Goal: Transaction & Acquisition: Purchase product/service

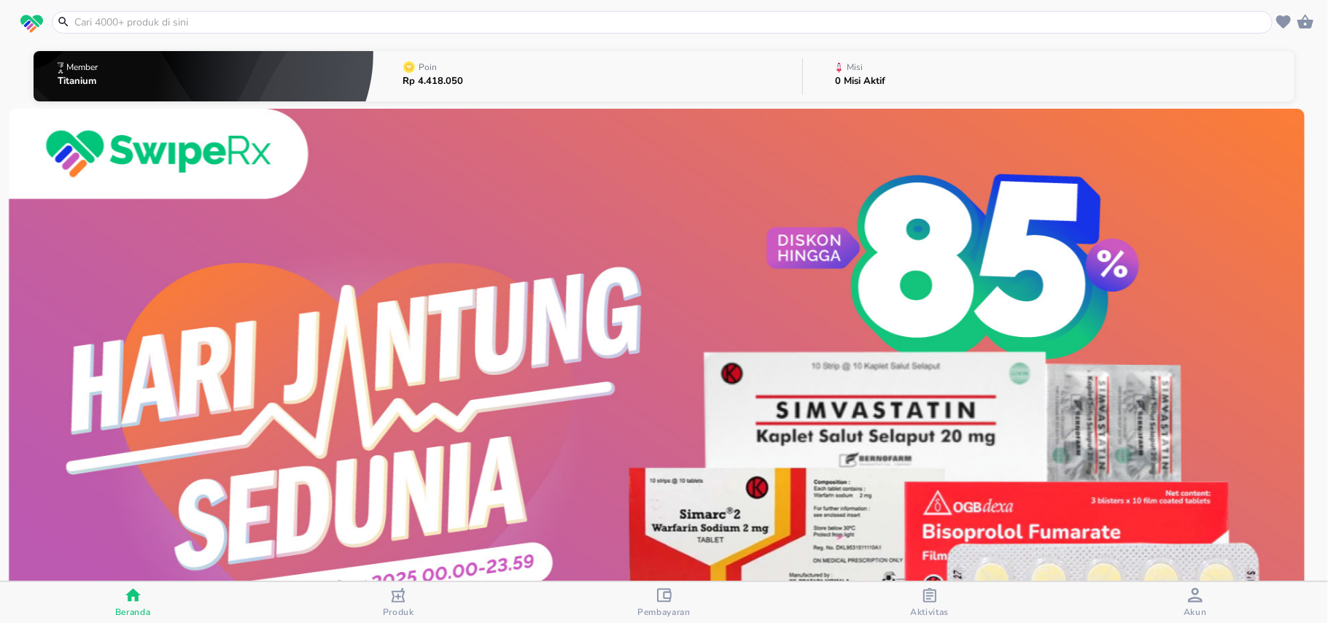
click at [74, 28] on input "text" at bounding box center [671, 22] width 1196 height 15
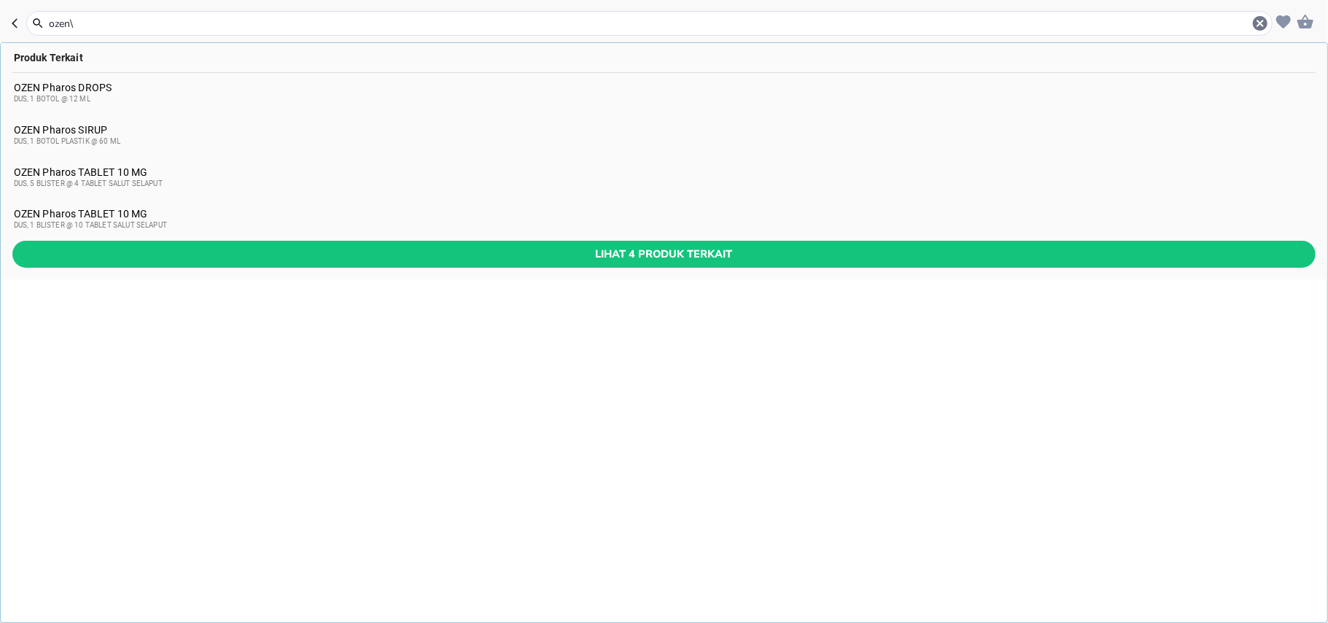
type input "ozen"
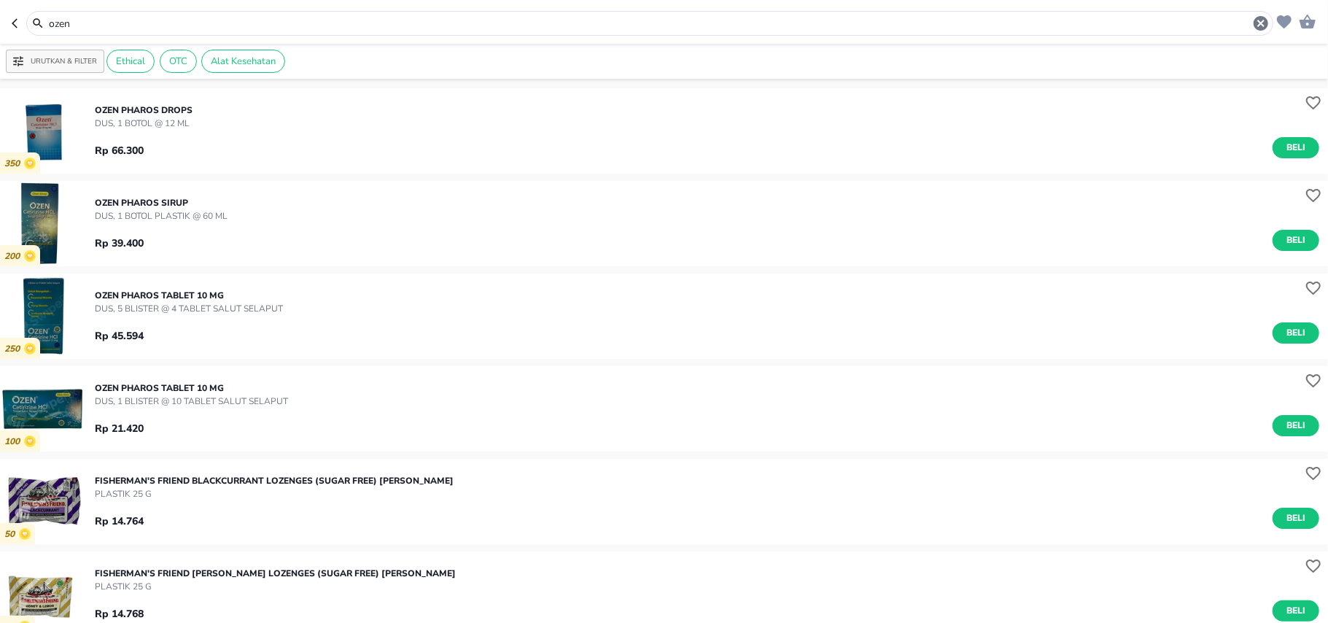
drag, startPoint x: 1285, startPoint y: 240, endPoint x: 1298, endPoint y: 212, distance: 31.6
click at [1287, 240] on span "Beli" at bounding box center [1296, 240] width 25 height 15
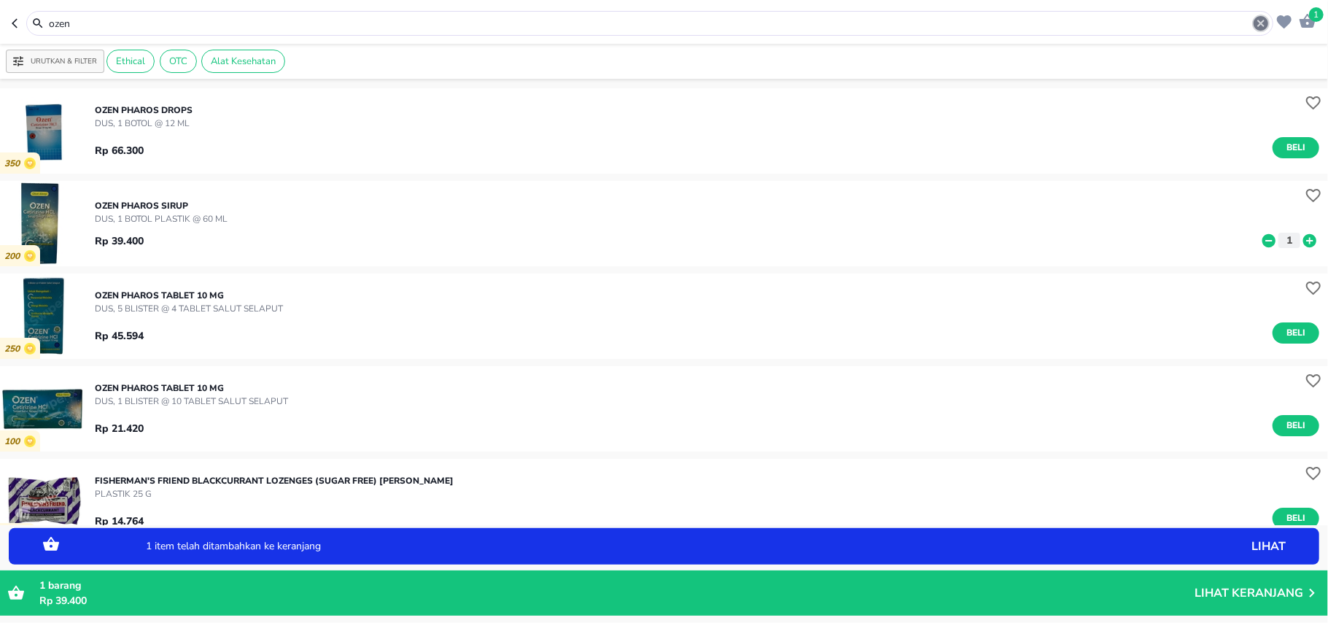
drag, startPoint x: 1263, startPoint y: 22, endPoint x: 1224, endPoint y: 12, distance: 40.5
click at [1262, 22] on icon "button" at bounding box center [1262, 24] width 18 height 18
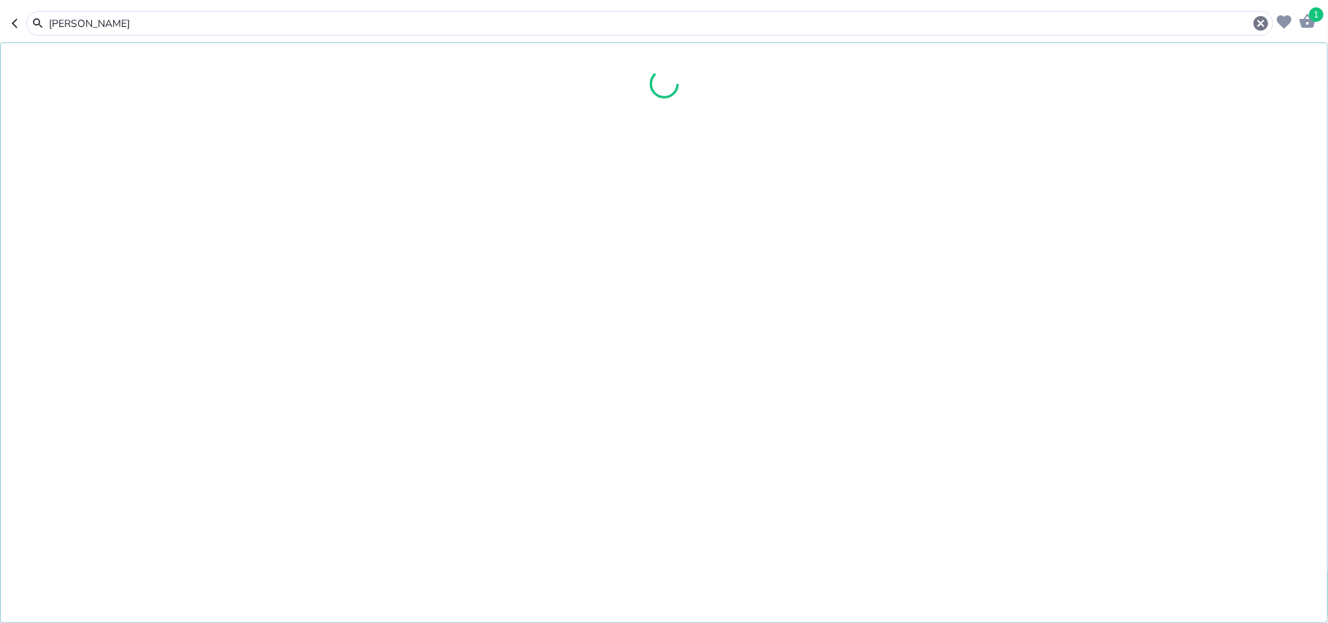
type input "cerini"
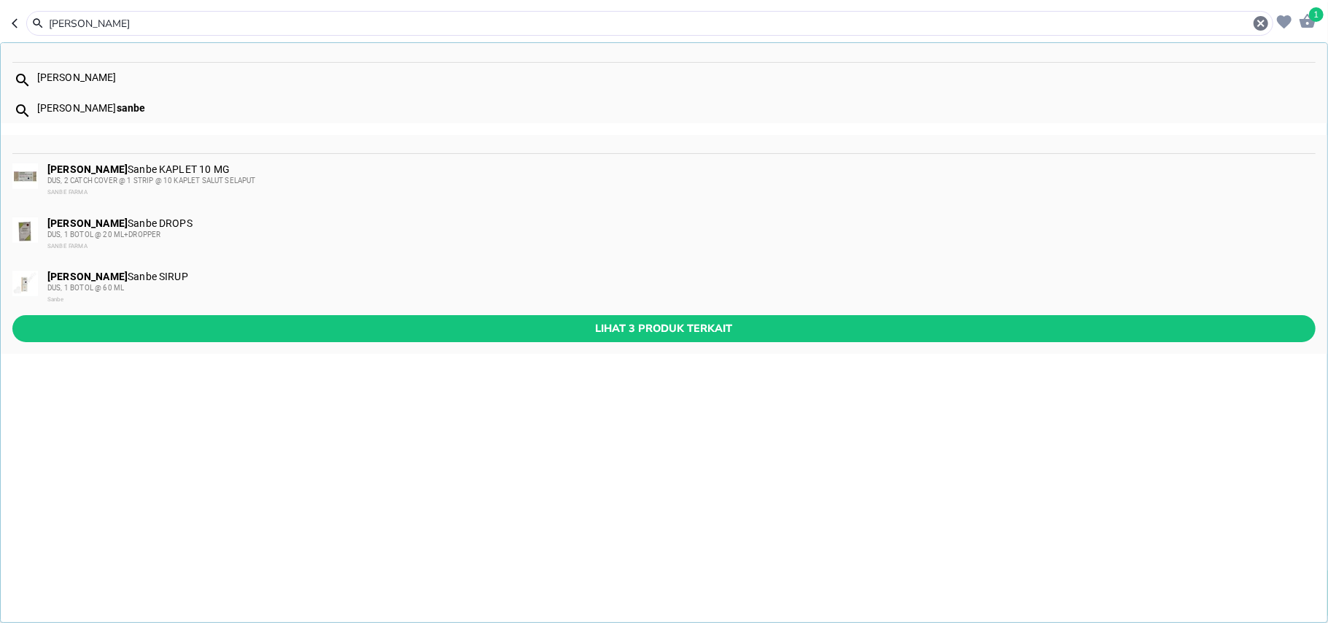
click at [161, 71] on div "cerini" at bounding box center [676, 77] width 1278 height 12
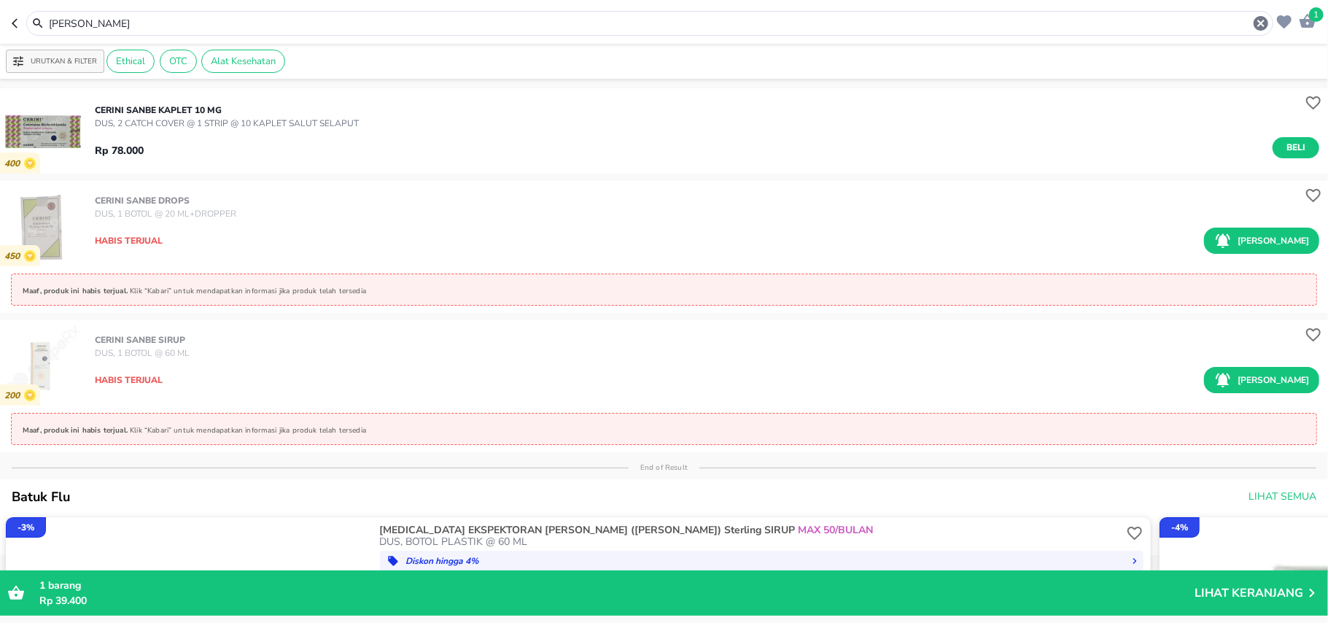
click at [1258, 27] on icon "button" at bounding box center [1261, 23] width 15 height 15
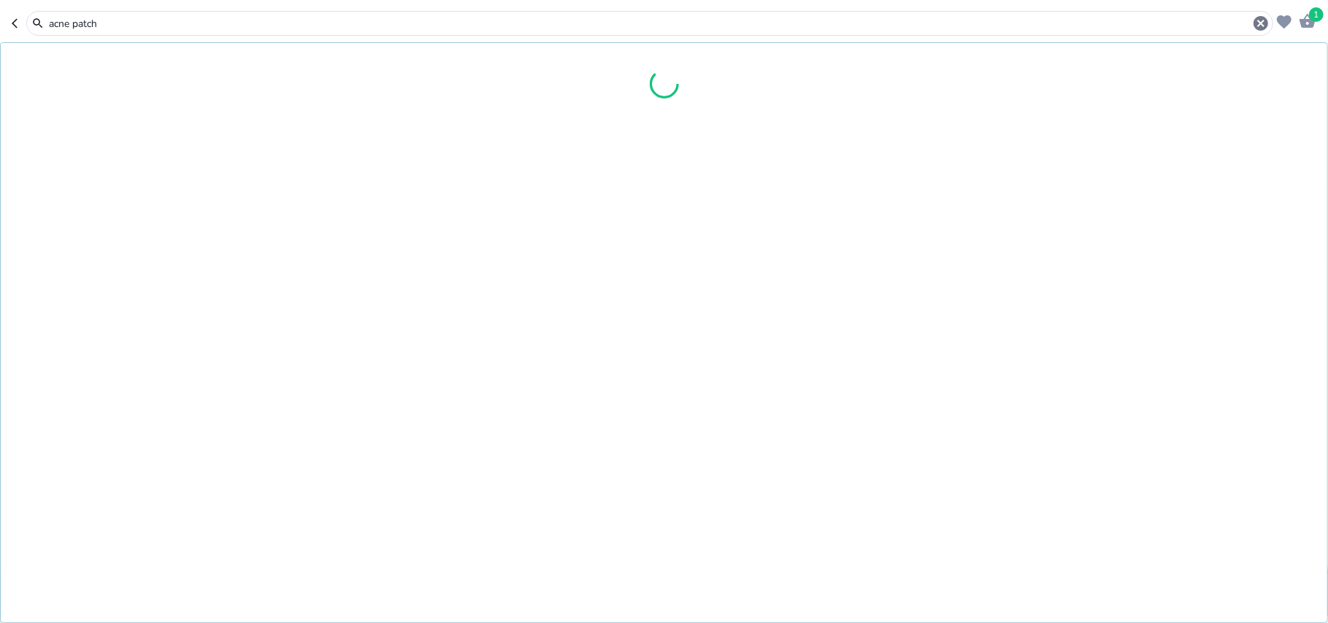
type input "acne patch"
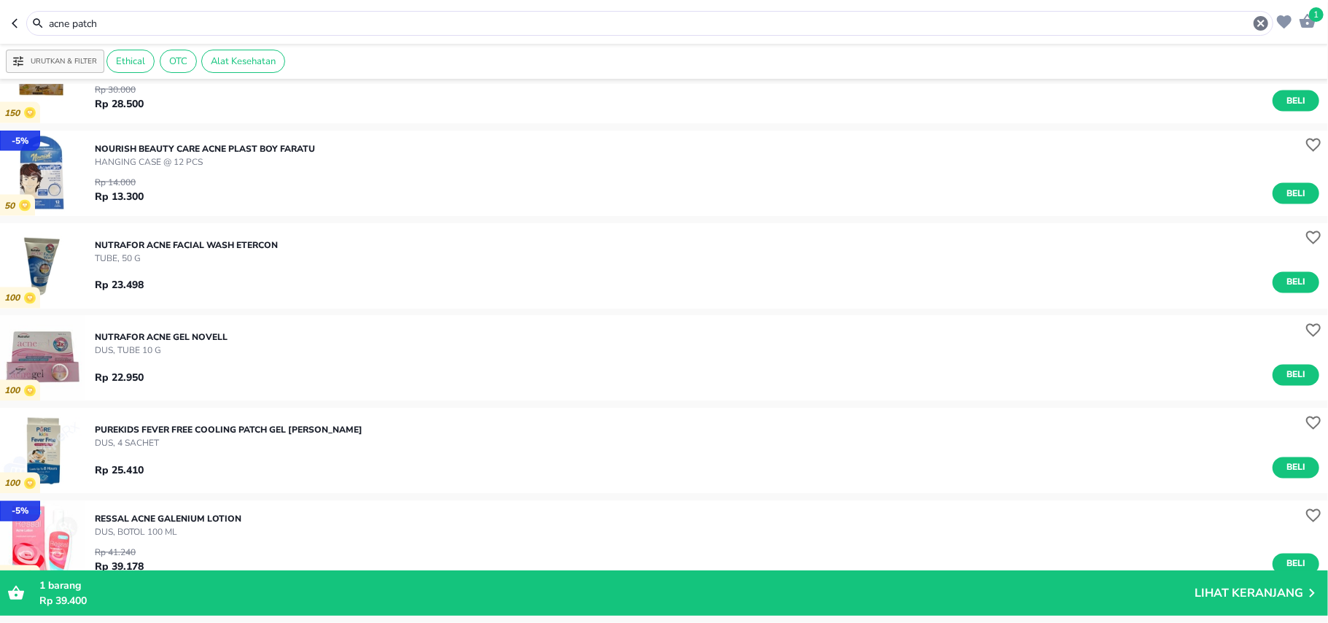
scroll to position [1714, 0]
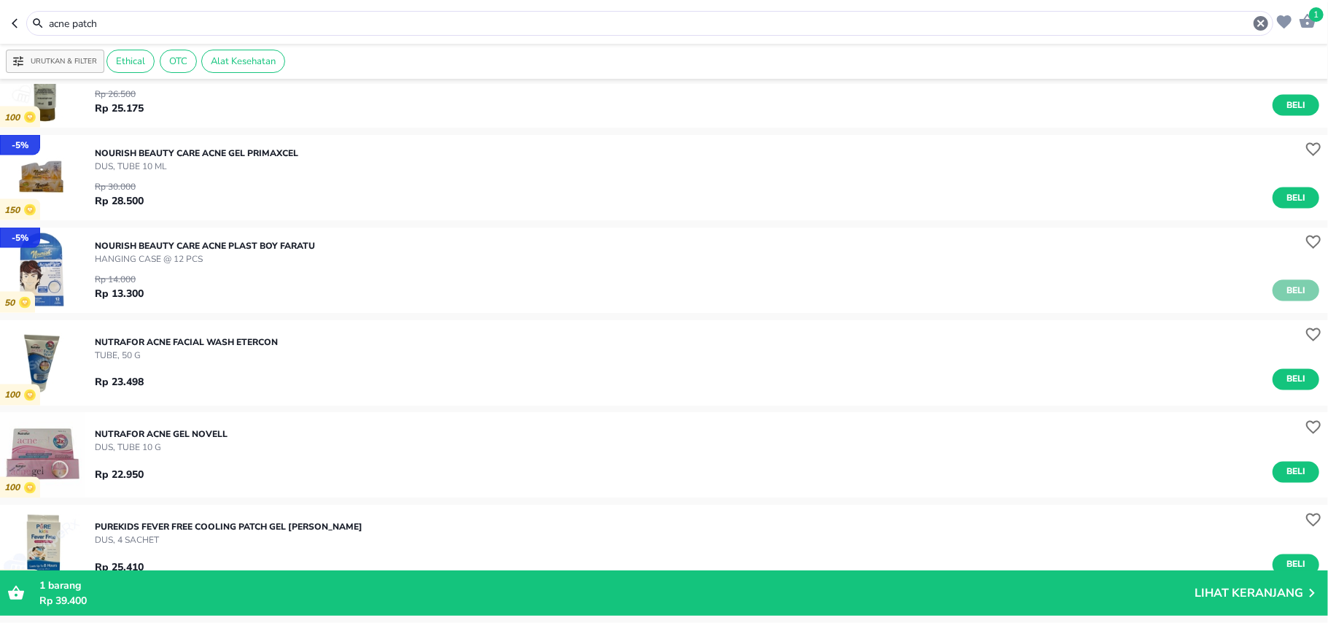
click at [1277, 298] on button "Beli" at bounding box center [1296, 290] width 47 height 21
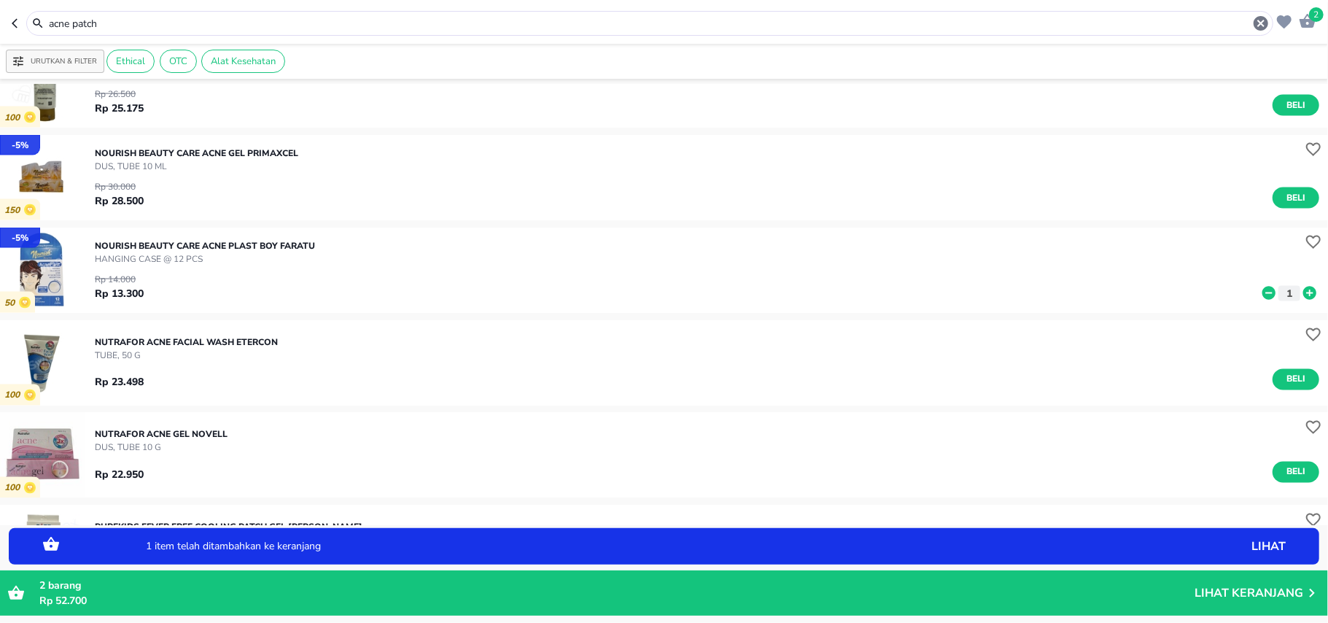
click at [1304, 293] on icon at bounding box center [1310, 293] width 13 height 13
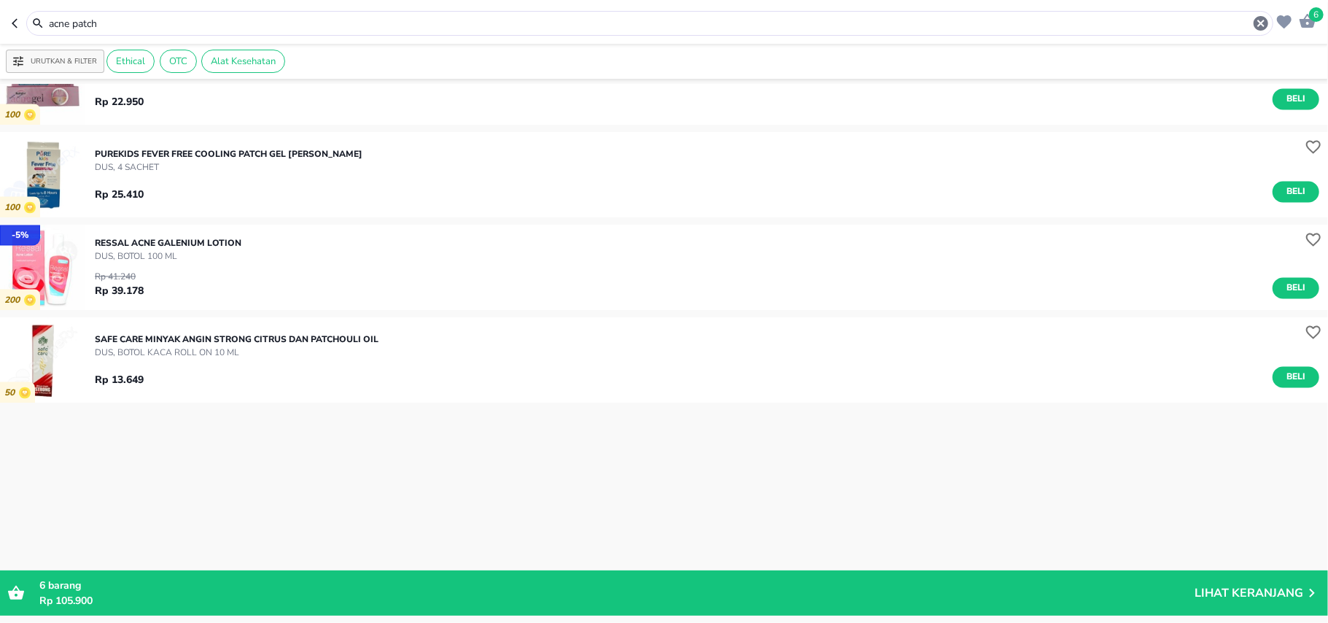
scroll to position [1601, 0]
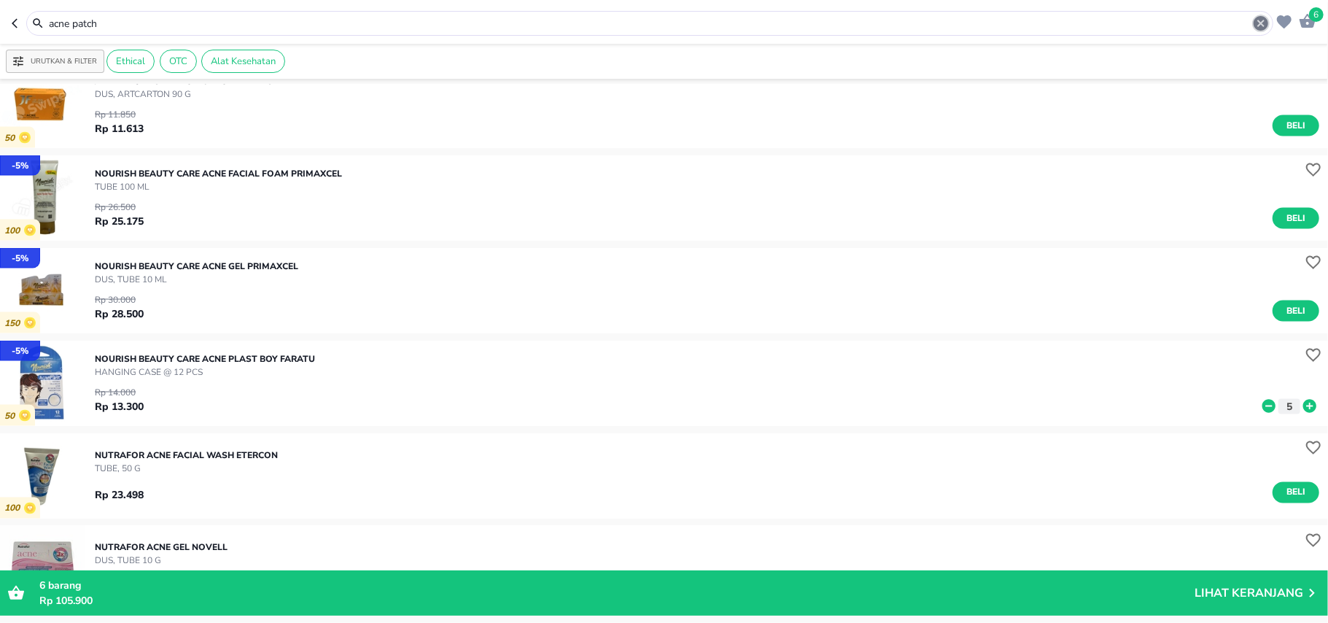
click at [1253, 21] on icon "button" at bounding box center [1262, 24] width 18 height 18
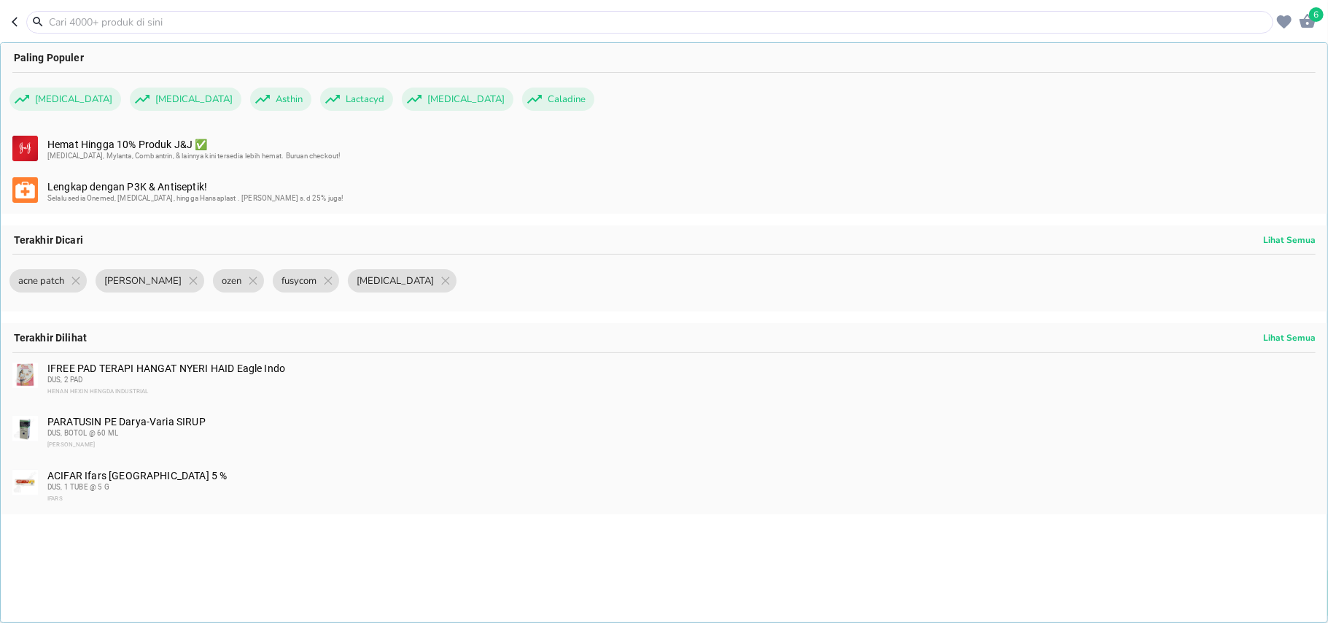
type input "s"
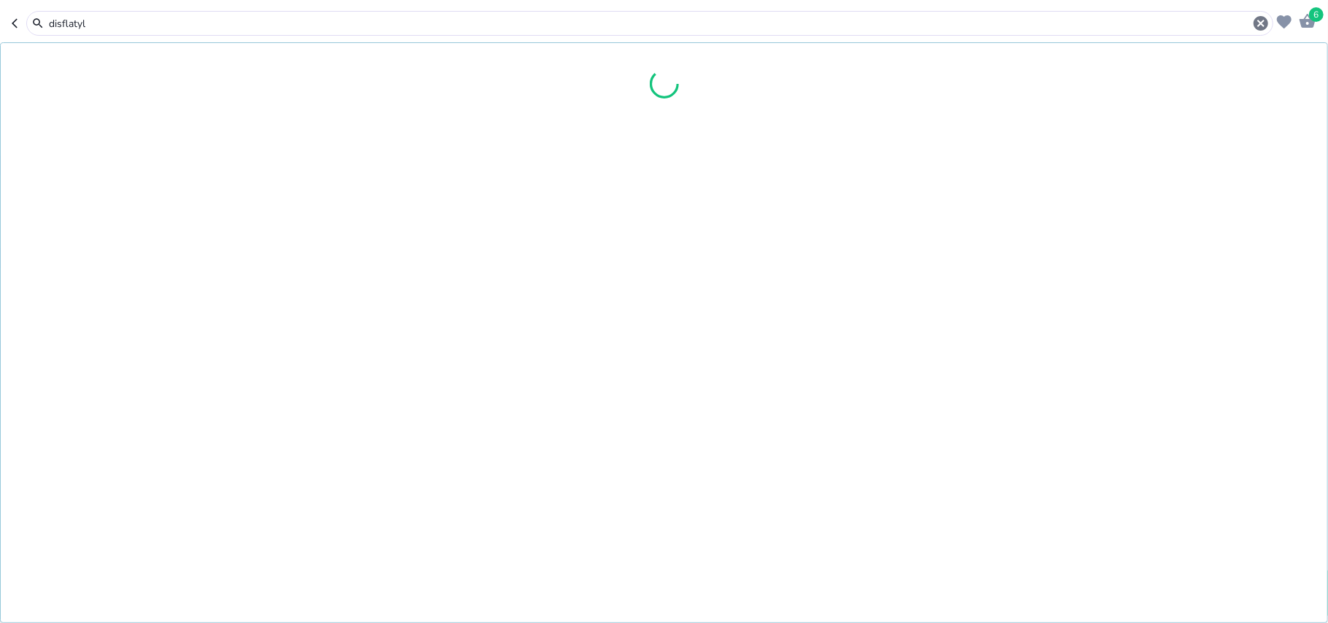
type input "disflatyl"
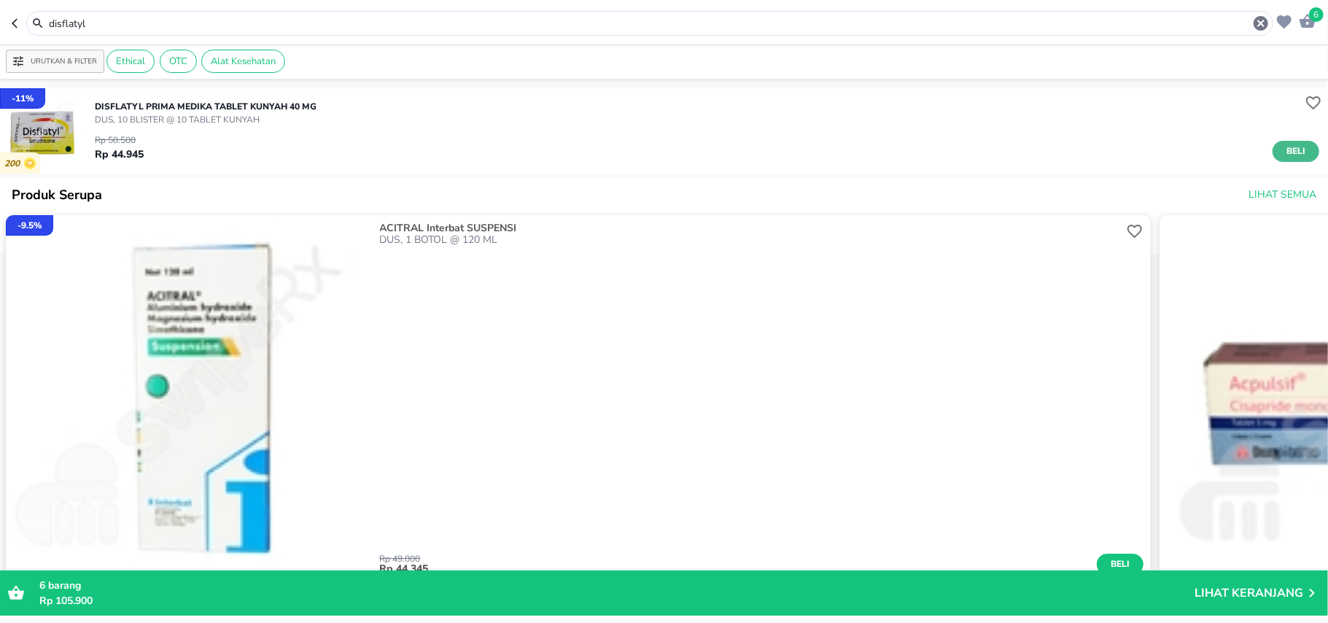
click at [1284, 149] on span "Beli" at bounding box center [1296, 151] width 25 height 15
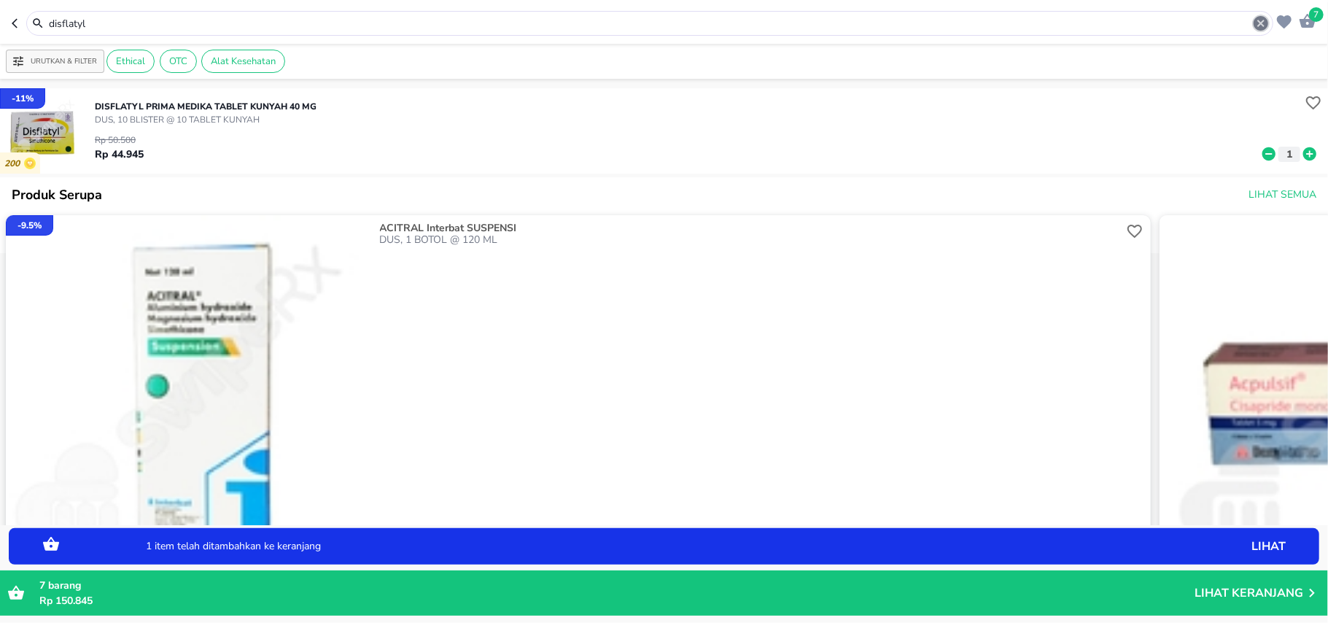
click at [1262, 22] on icon "button" at bounding box center [1262, 24] width 18 height 18
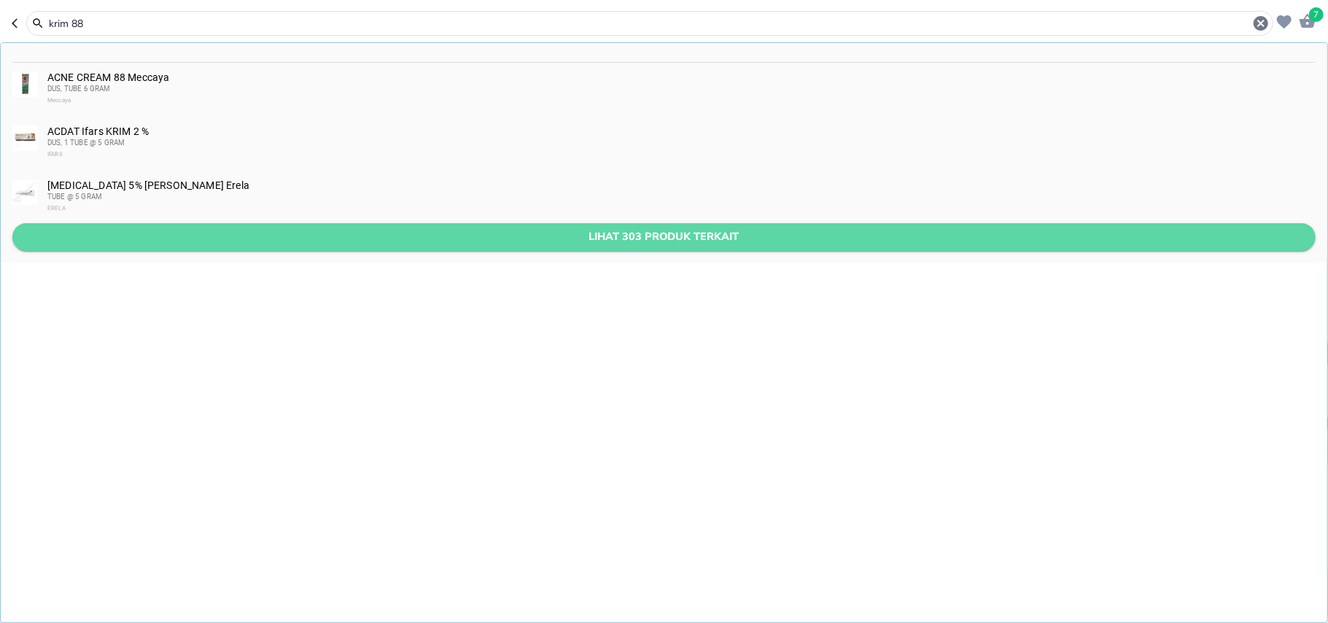
click at [453, 238] on span "Lihat 303 produk terkait" at bounding box center [664, 237] width 1280 height 18
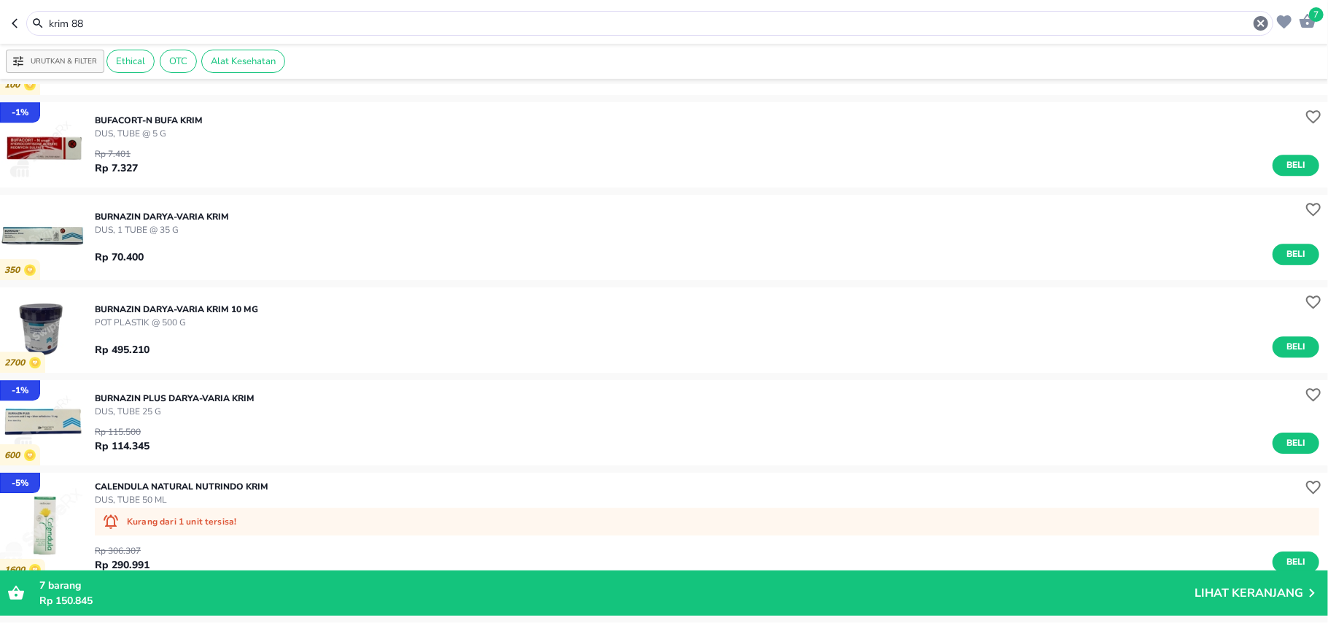
scroll to position [3173, 0]
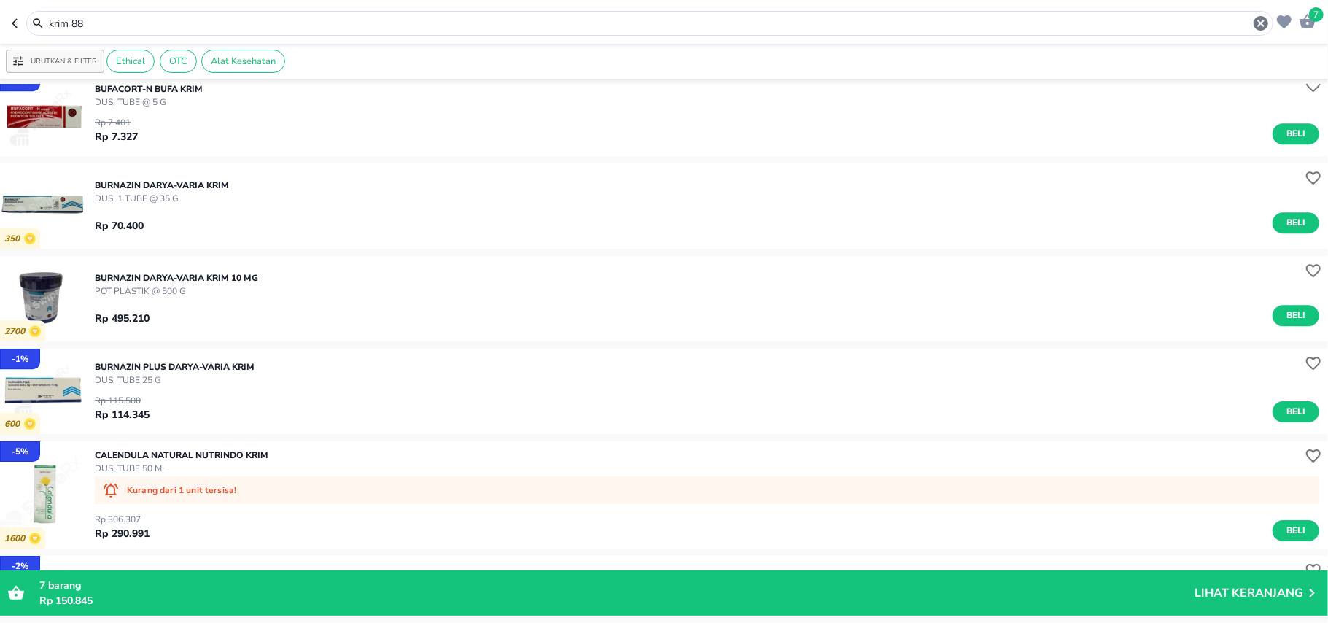
click at [235, 16] on input "krim 88" at bounding box center [649, 23] width 1205 height 15
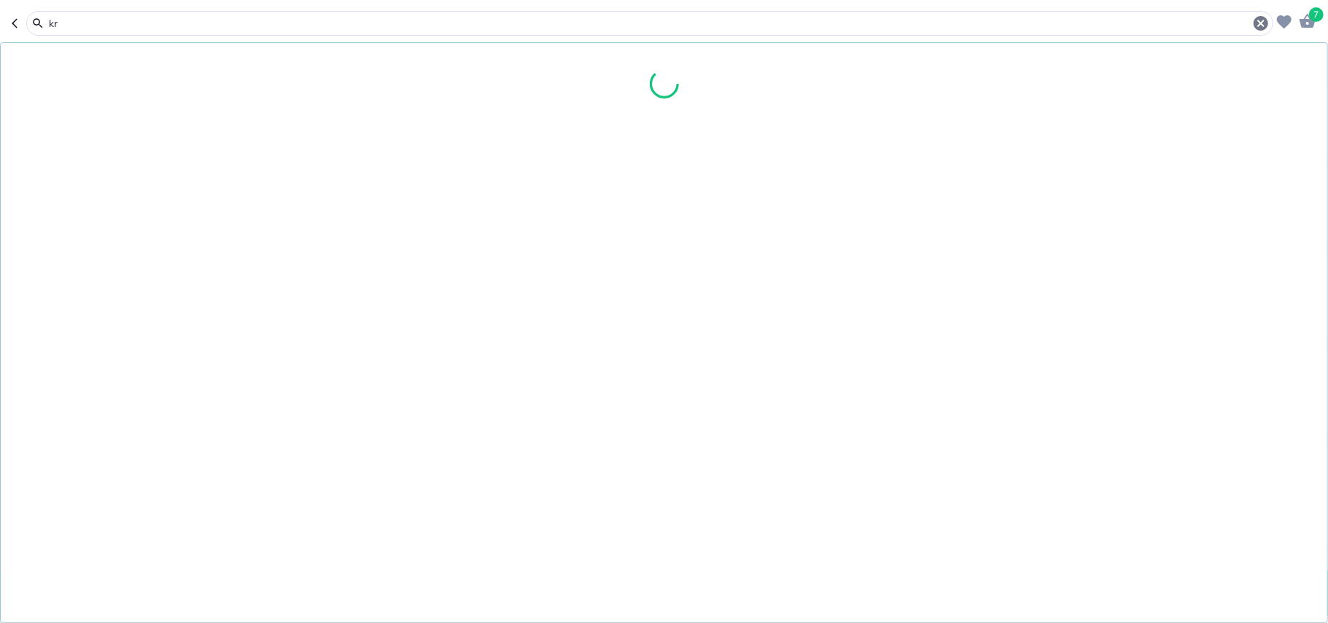
type input "k"
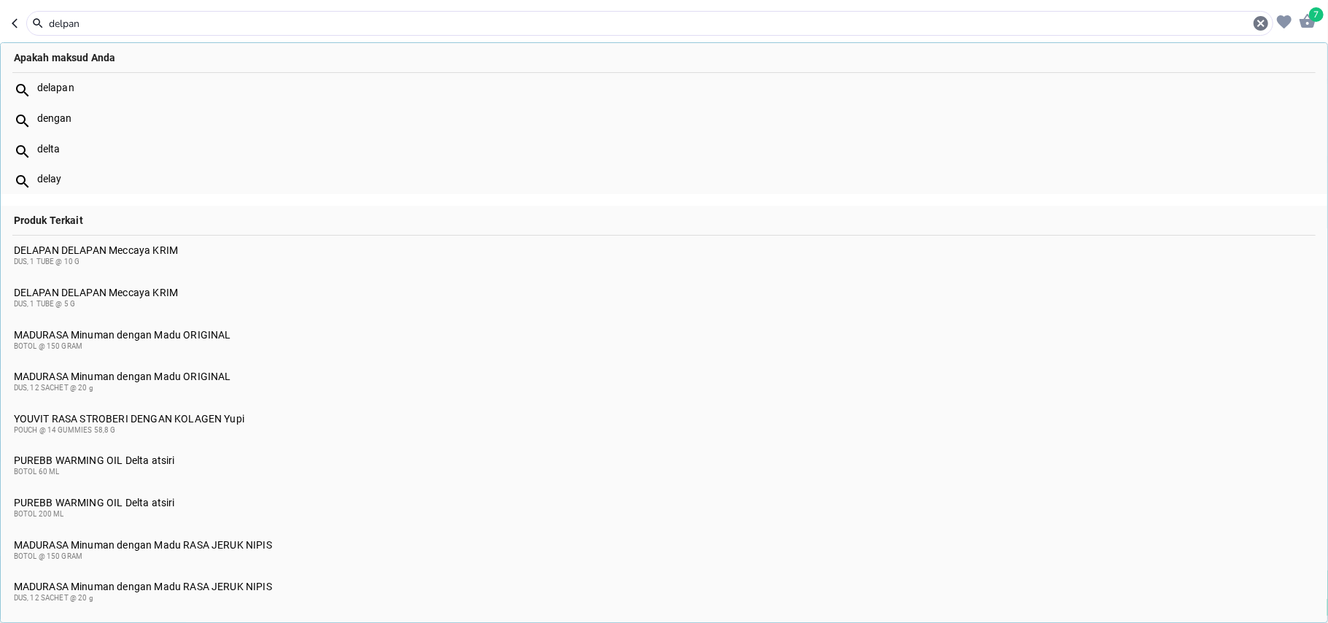
type input "delpan"
click at [77, 258] on span "DUS, 1 TUBE @ 10 G" at bounding box center [47, 262] width 66 height 8
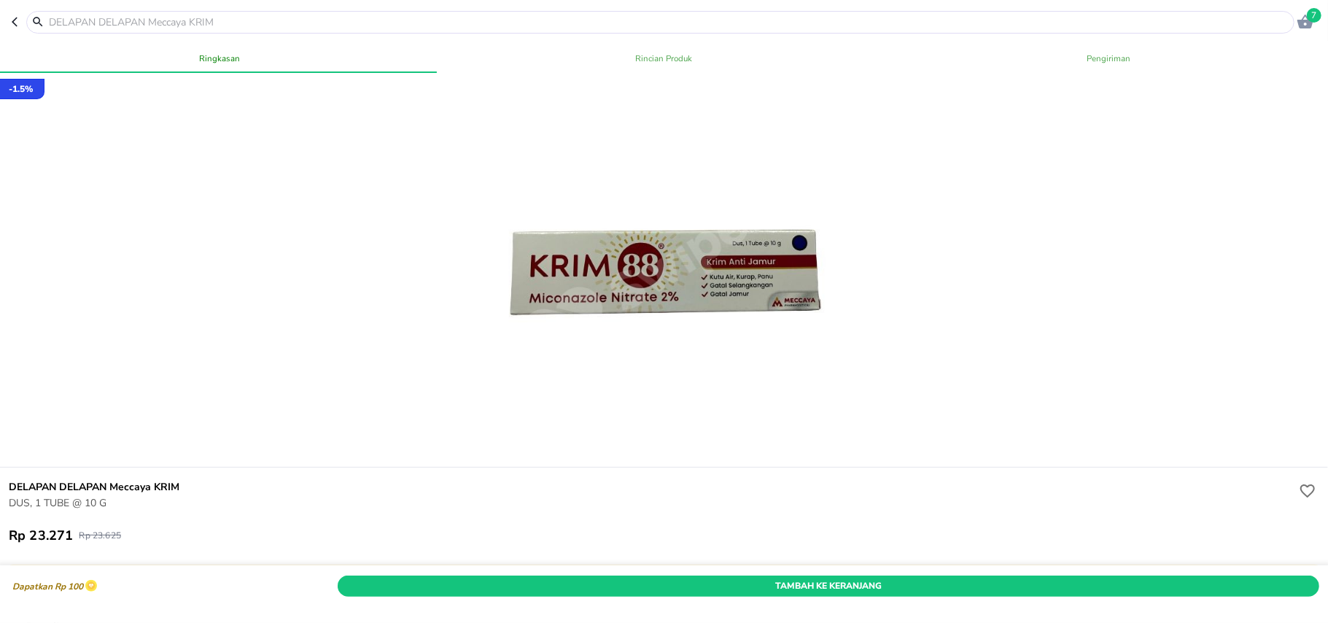
click at [768, 572] on div "Dapatkan Rp 100 Tambah Ke Keranjang" at bounding box center [664, 586] width 1334 height 41
click at [986, 576] on div "Dapatkan Rp 100 Tambah Ke Keranjang" at bounding box center [664, 586] width 1334 height 41
click at [994, 573] on div "Tambah Ke Keranjang" at bounding box center [829, 586] width 988 height 27
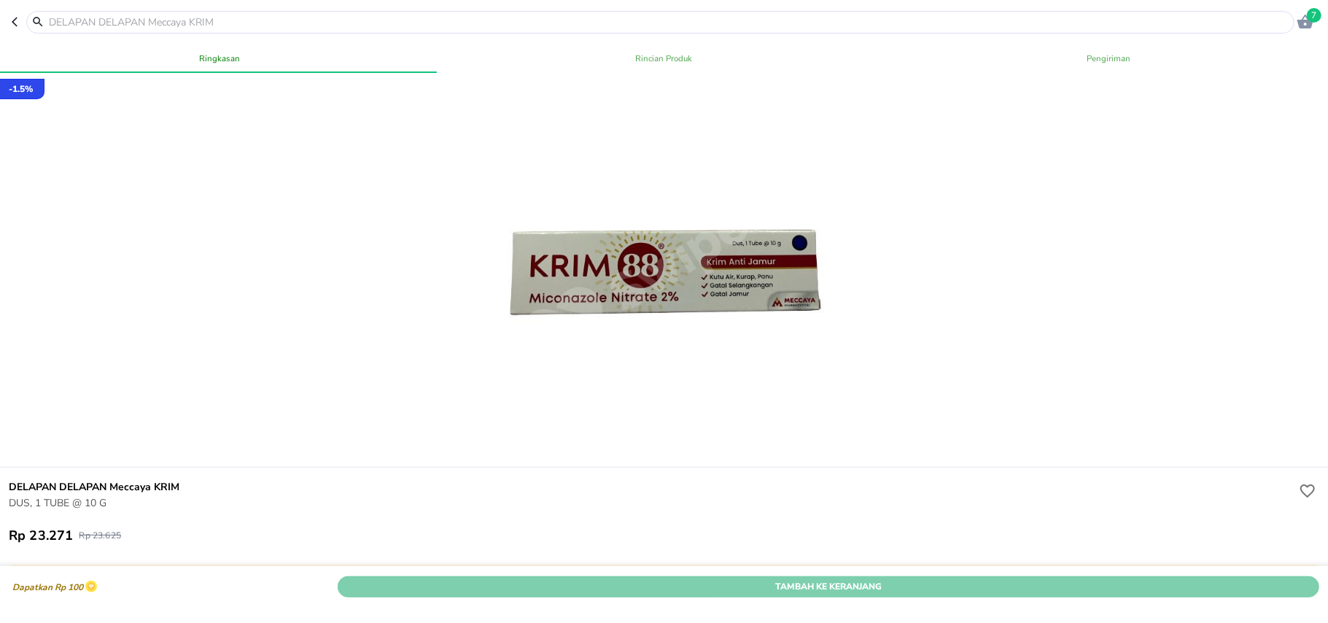
click at [1014, 578] on span "Tambah Ke Keranjang" at bounding box center [829, 585] width 960 height 15
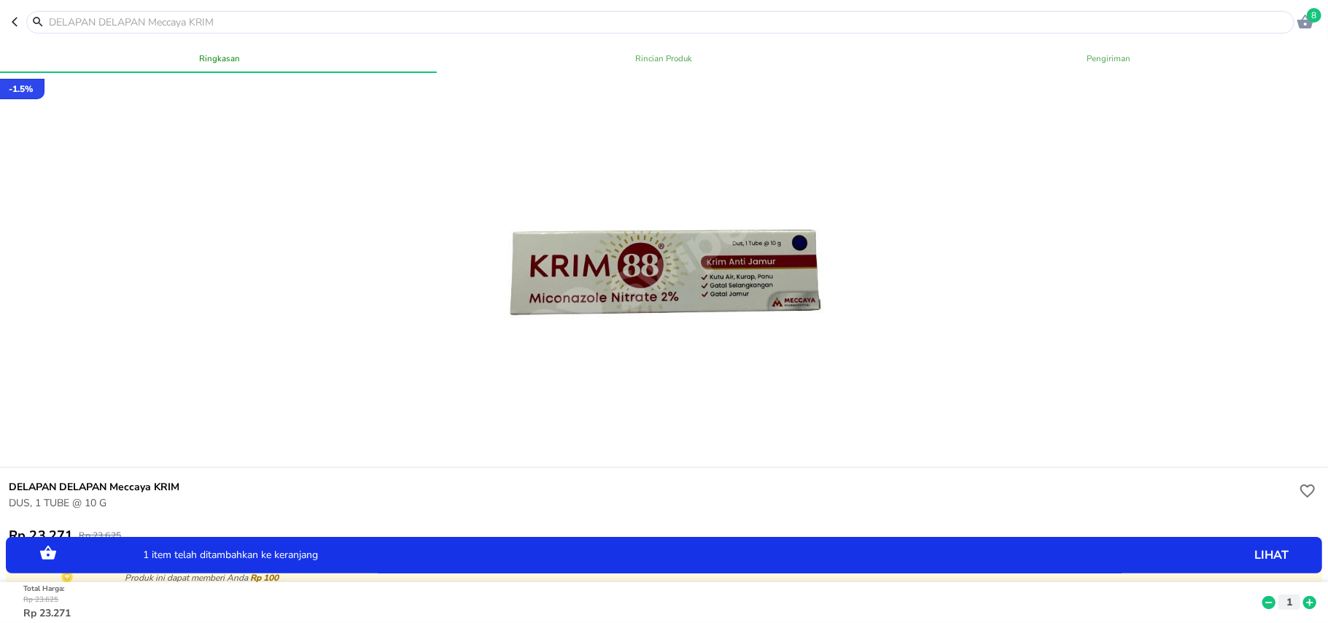
click at [1304, 596] on icon at bounding box center [1310, 602] width 13 height 13
click at [1279, 22] on input "text" at bounding box center [669, 22] width 1244 height 15
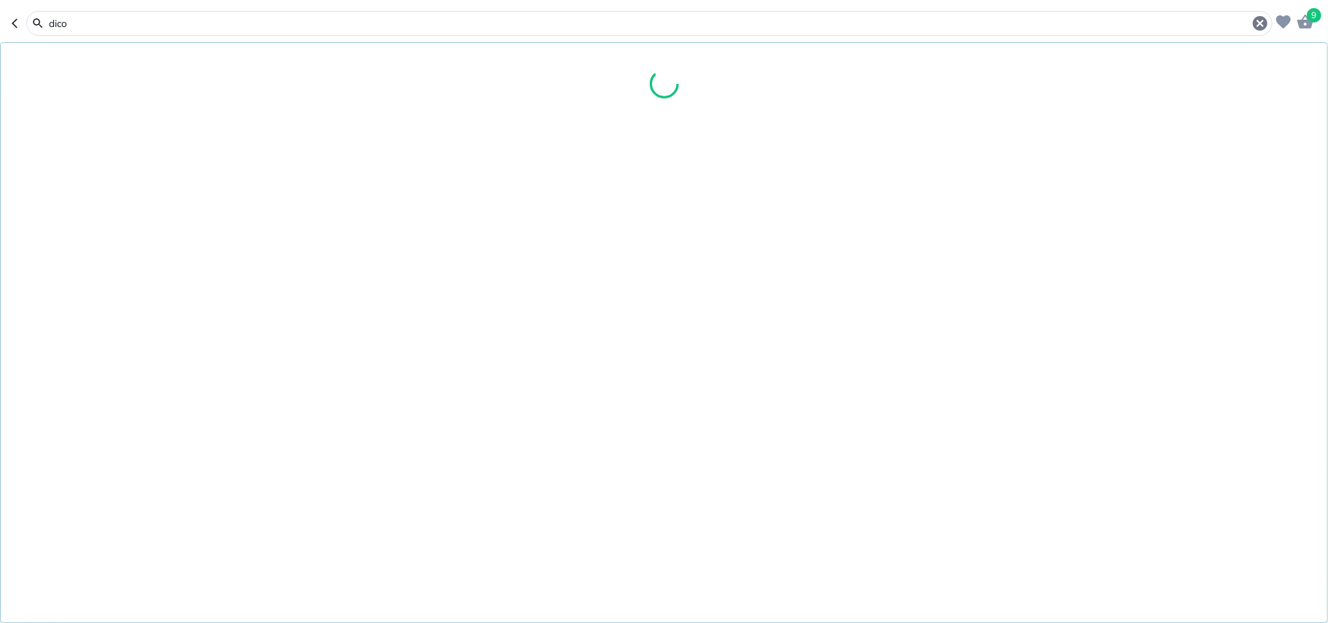
type input "dicom"
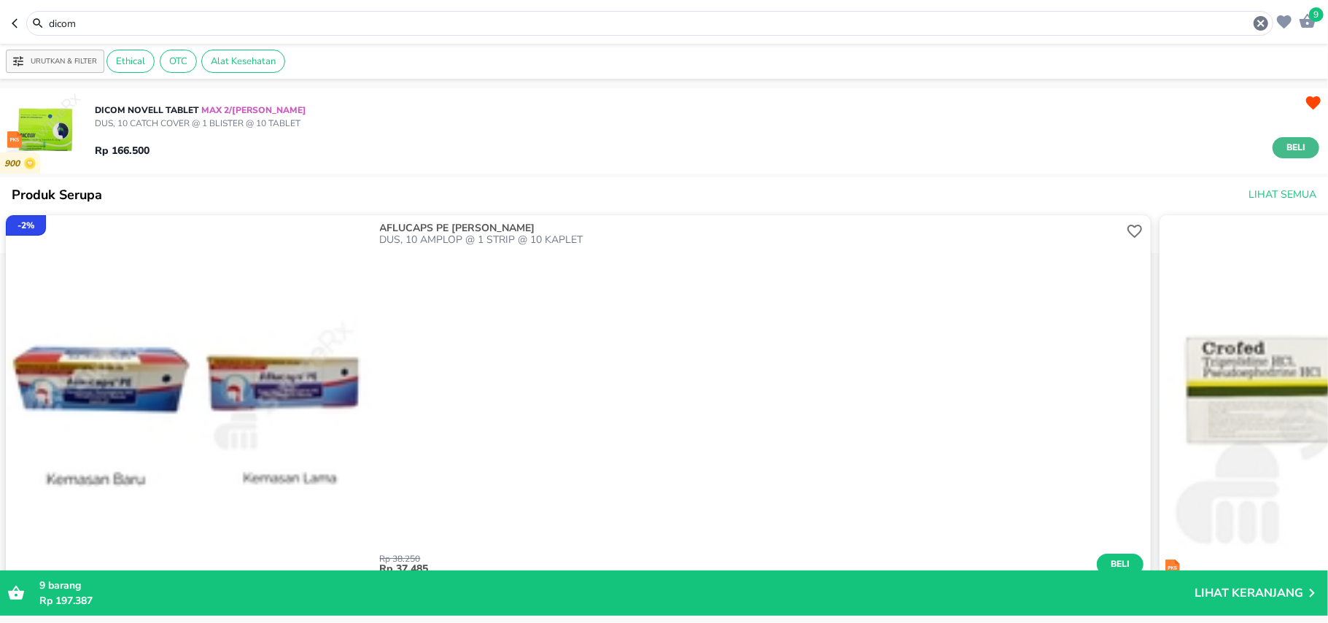
click at [1297, 147] on button "Beli" at bounding box center [1296, 147] width 47 height 21
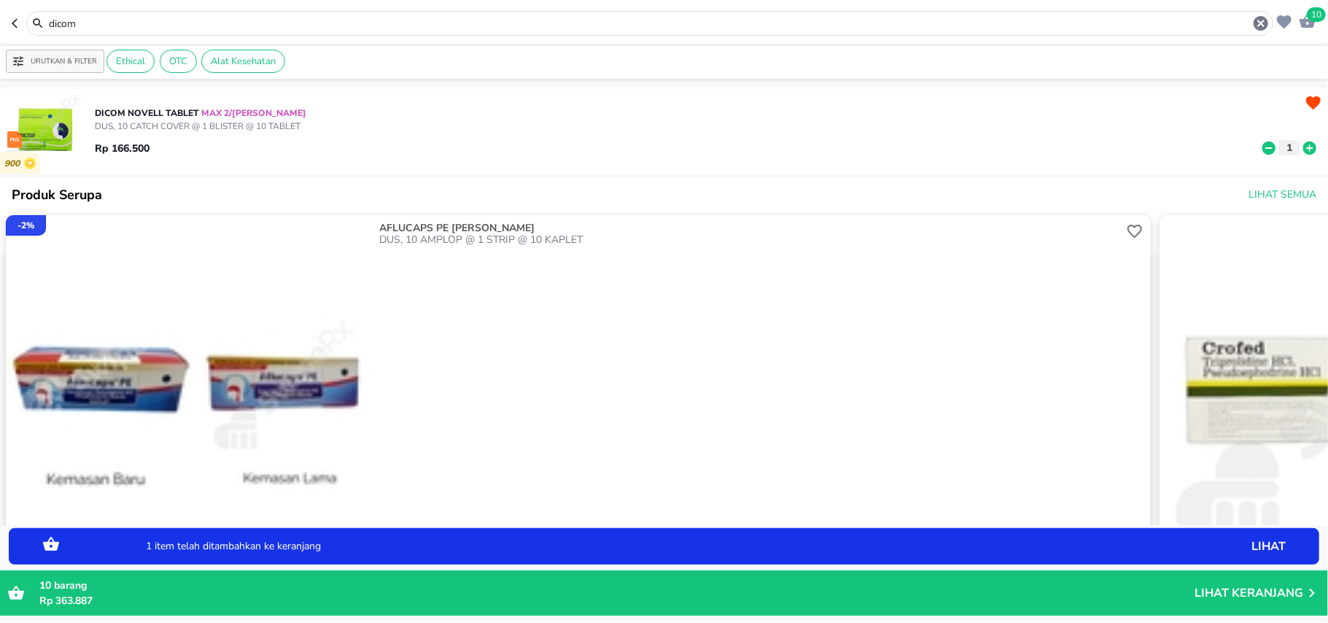
click at [1304, 147] on icon at bounding box center [1310, 147] width 13 height 13
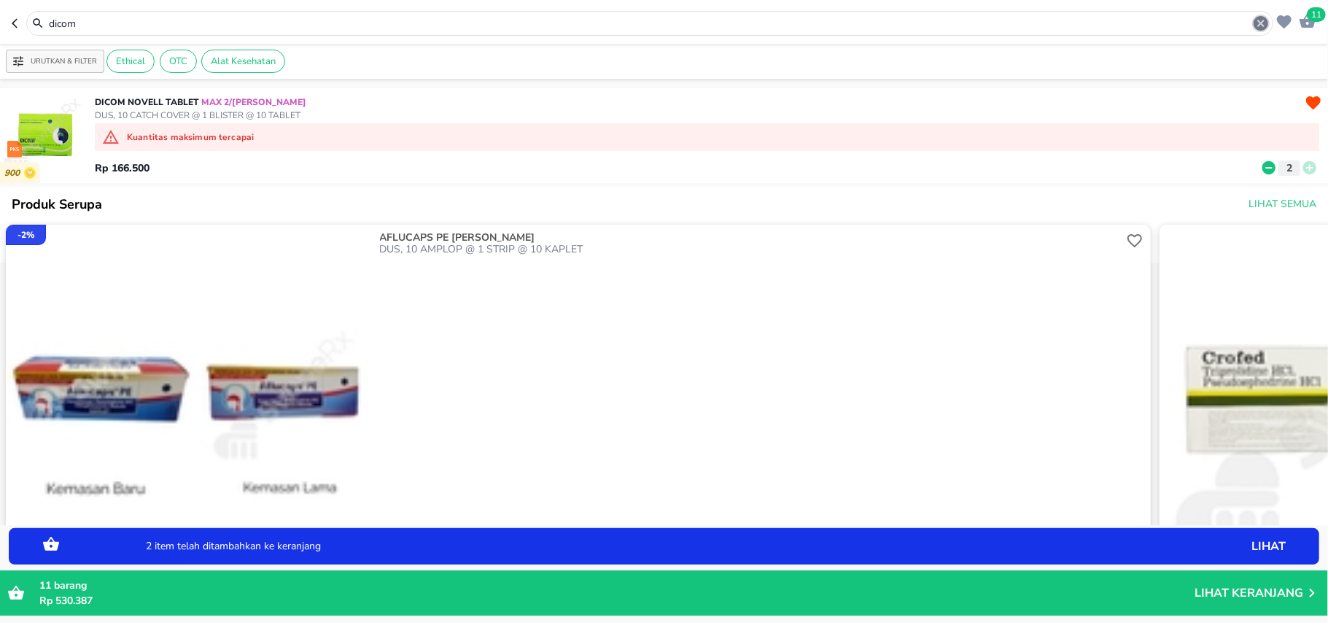
click at [1253, 24] on icon "button" at bounding box center [1262, 24] width 18 height 18
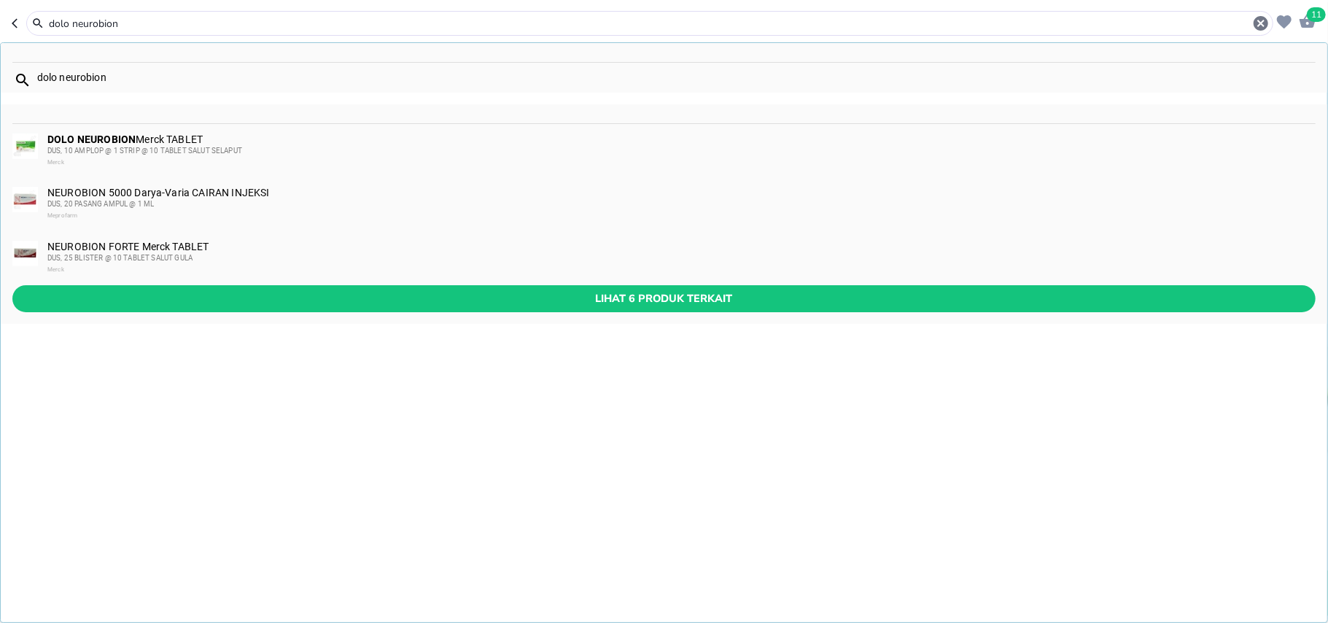
type input "dolo neurobion"
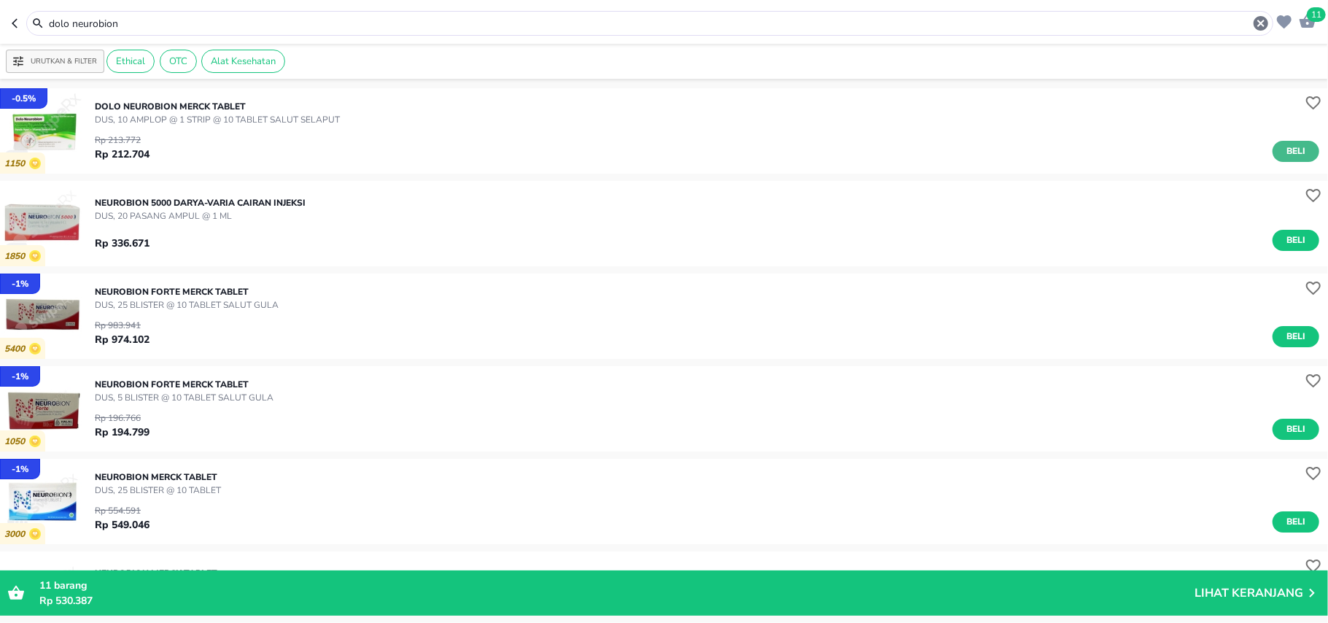
click at [1291, 144] on span "Beli" at bounding box center [1296, 151] width 25 height 15
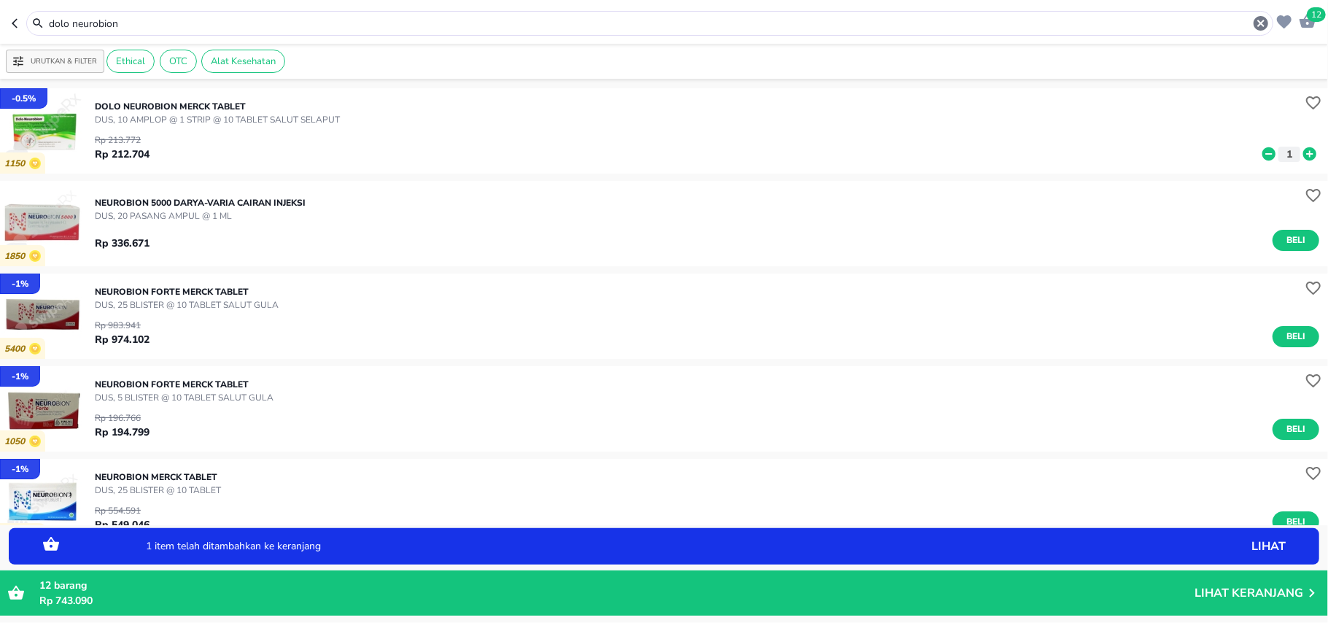
click at [1261, 20] on icon "button" at bounding box center [1261, 23] width 15 height 15
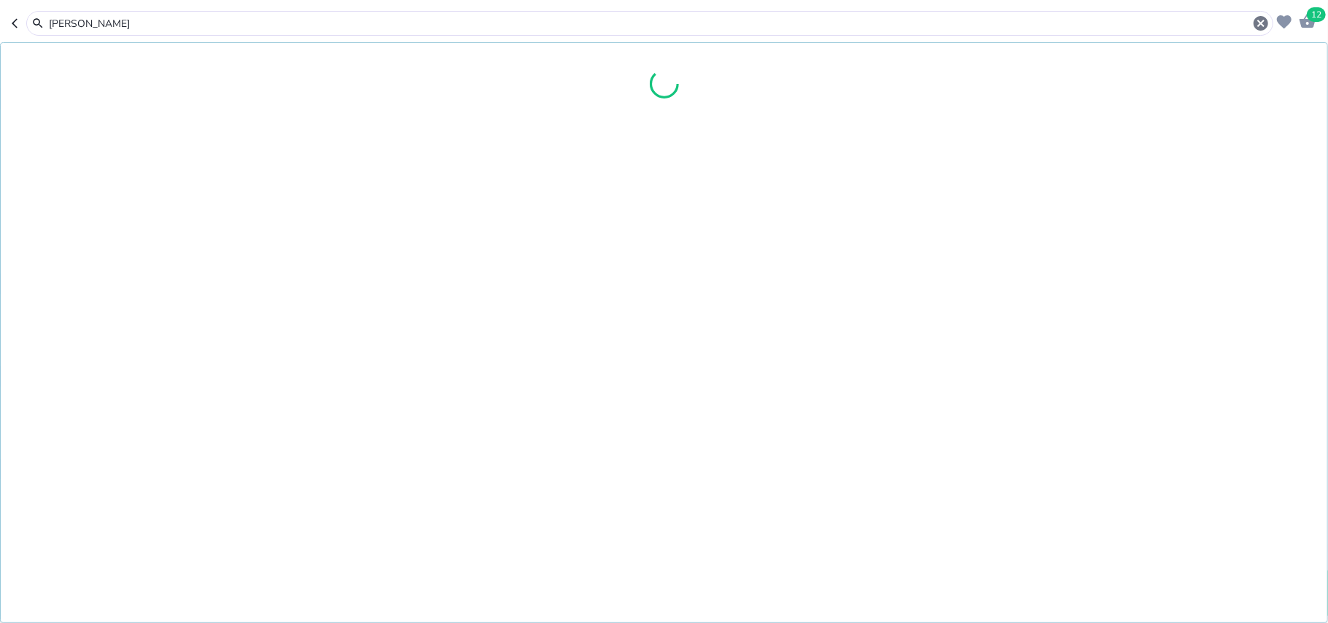
type input "elza"
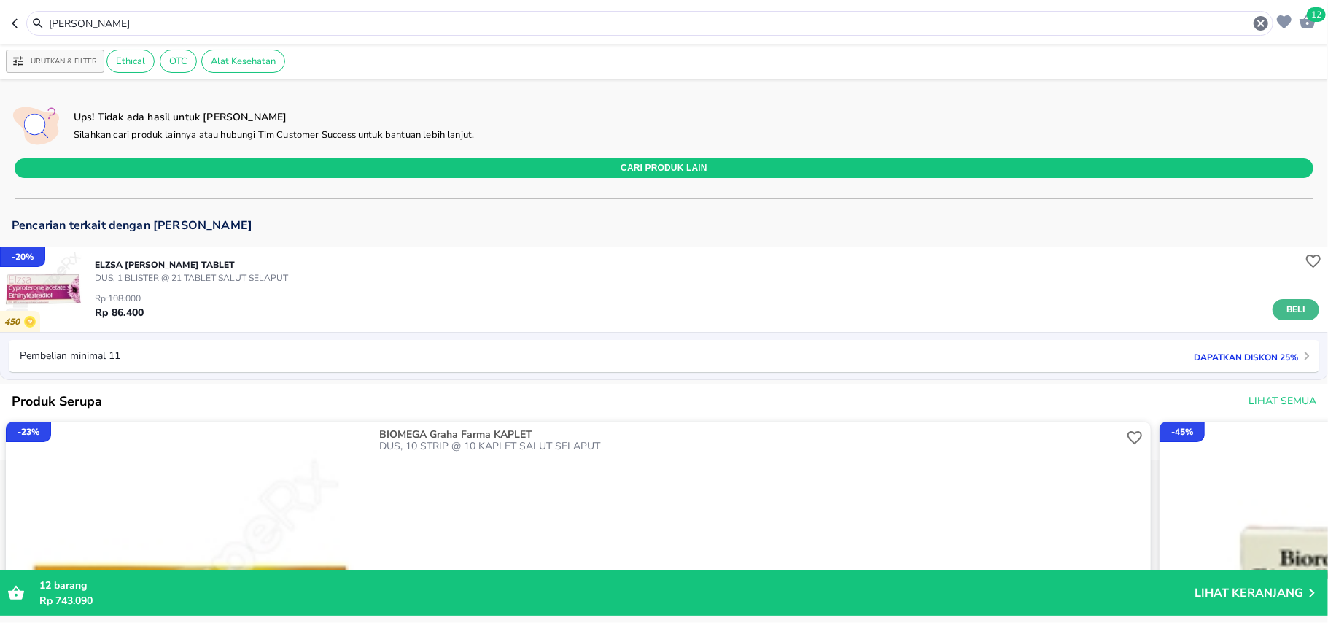
click at [1284, 303] on span "Beli" at bounding box center [1296, 309] width 25 height 15
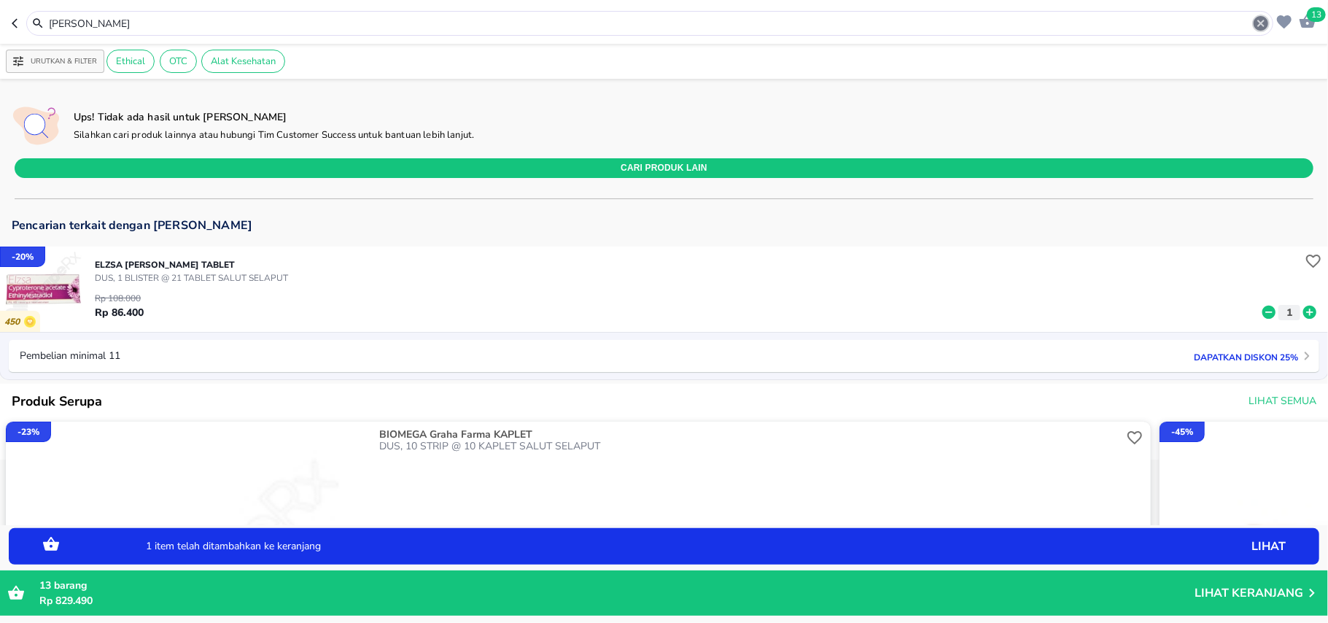
click at [1261, 27] on icon "button" at bounding box center [1261, 23] width 15 height 15
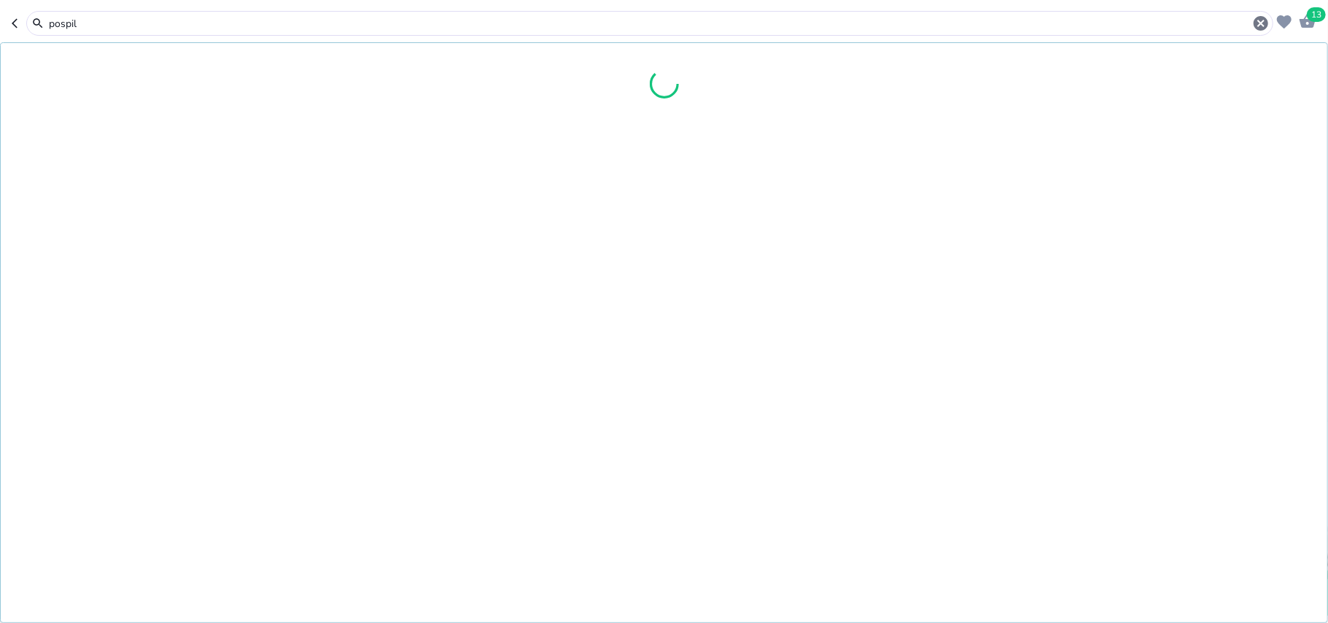
type input "pospil"
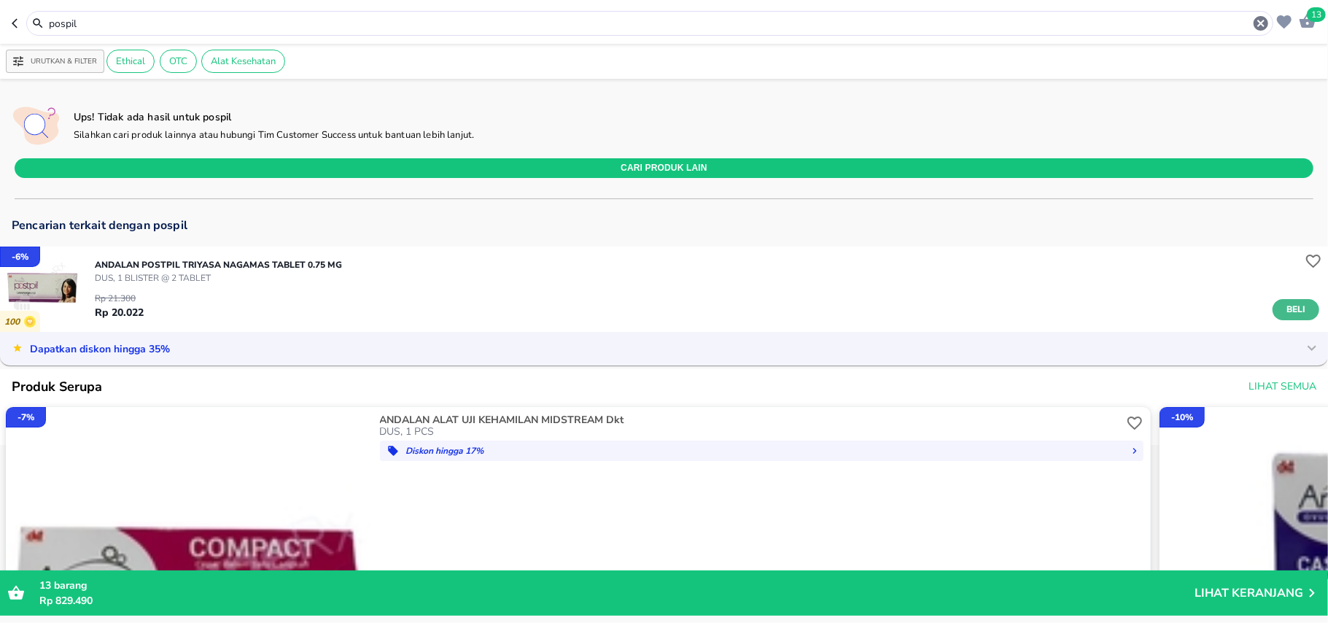
click at [1284, 317] on span "Beli" at bounding box center [1296, 309] width 25 height 15
click at [1301, 312] on icon at bounding box center [1310, 312] width 19 height 16
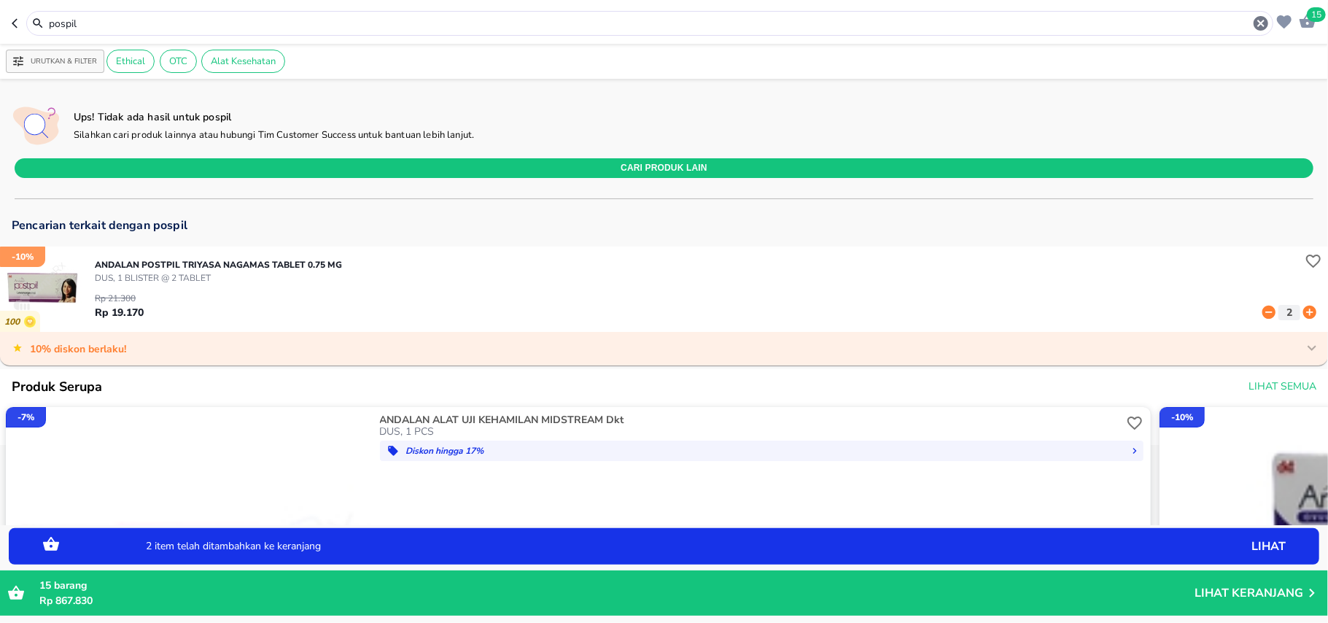
click at [1301, 312] on icon at bounding box center [1310, 312] width 19 height 16
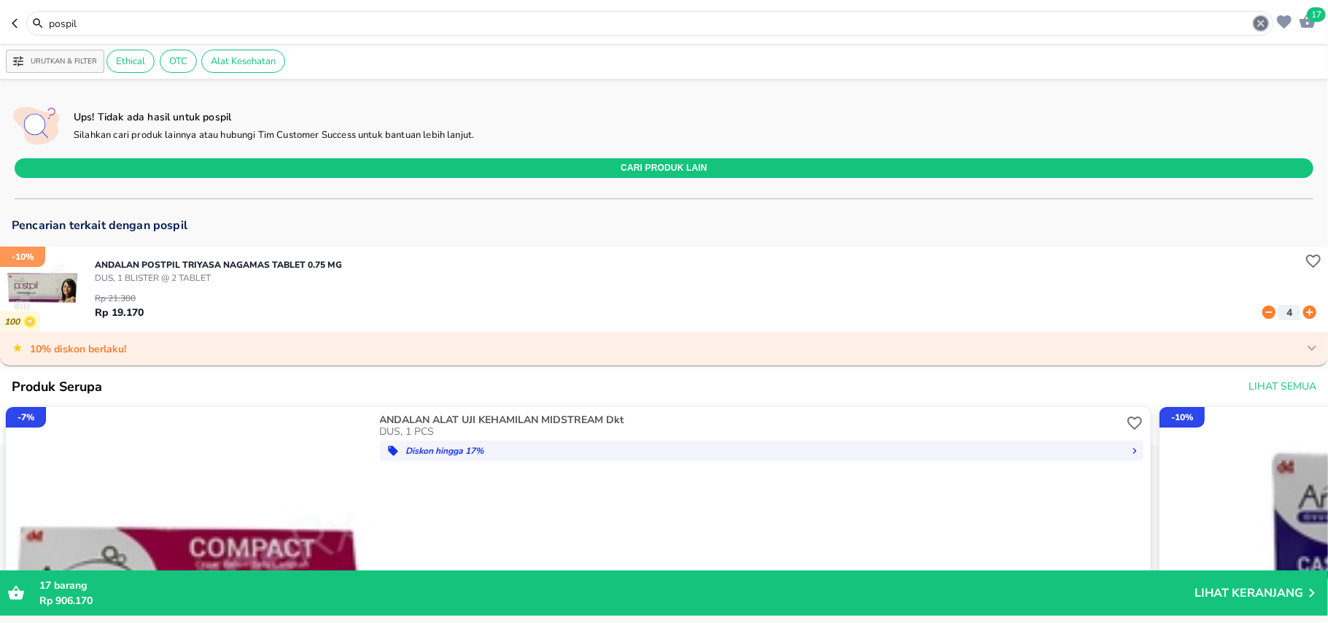
click at [1261, 26] on icon "button" at bounding box center [1261, 23] width 15 height 15
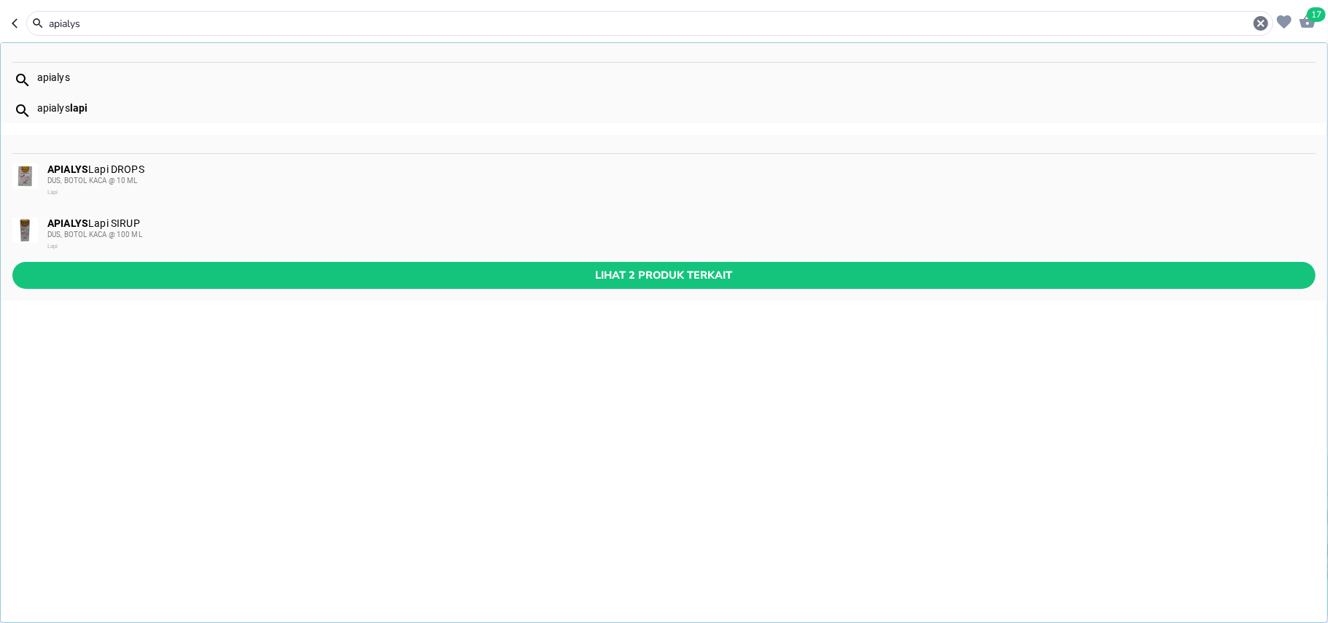
type input "apialys"
click at [264, 167] on div "APIALYS Lapi DROPS DUS, BOTOL KACA @ 10 ML Lapi" at bounding box center [680, 180] width 1267 height 35
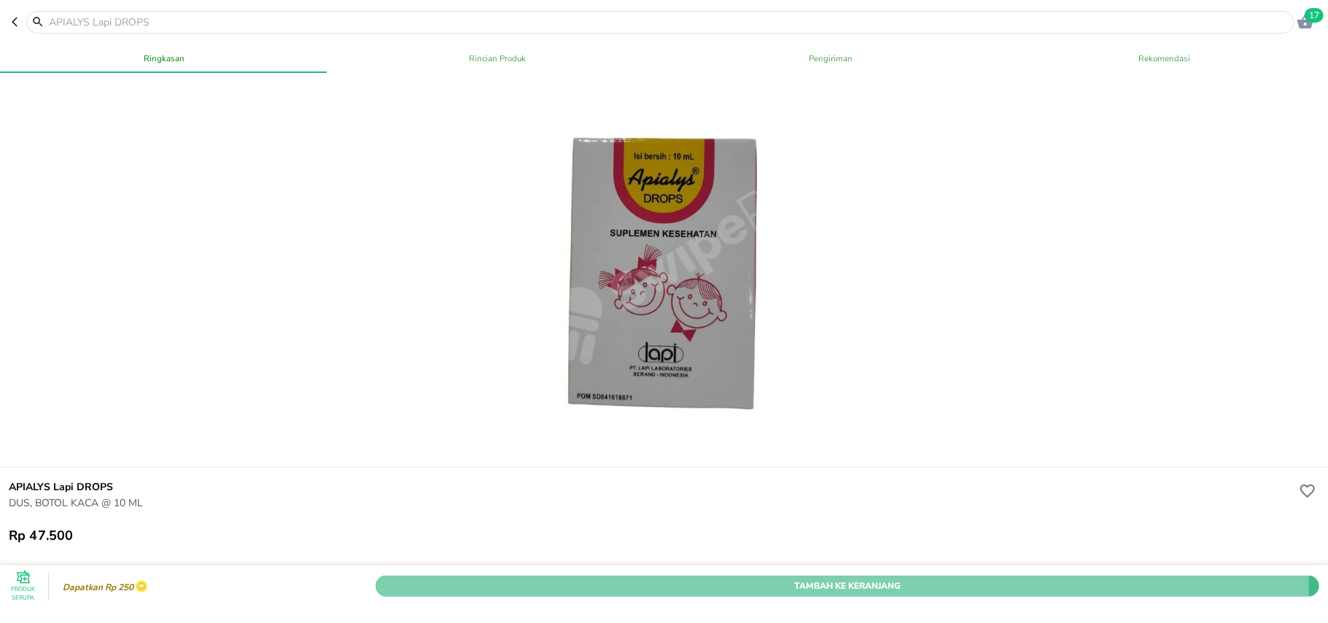
click at [732, 578] on span "Tambah Ke Keranjang" at bounding box center [848, 585] width 922 height 15
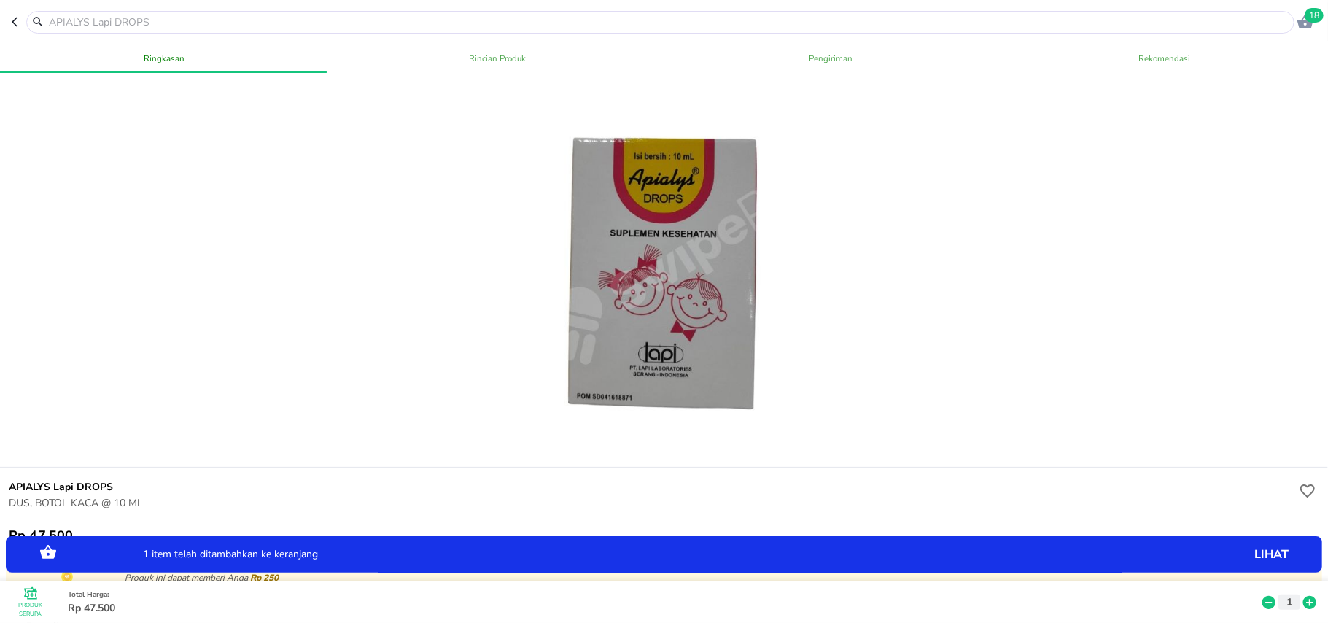
click at [1304, 596] on icon at bounding box center [1310, 602] width 13 height 13
drag, startPoint x: 589, startPoint y: 18, endPoint x: 578, endPoint y: 18, distance: 10.9
click at [590, 20] on input "text" at bounding box center [669, 22] width 1244 height 15
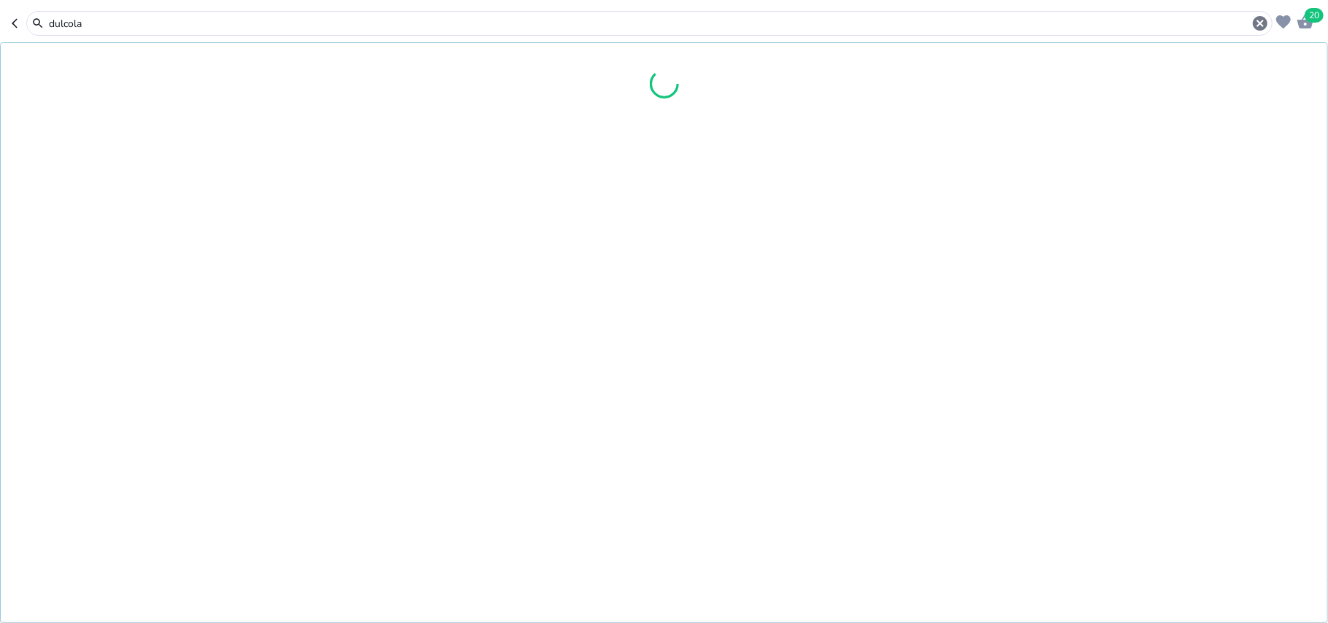
type input "dulcolax"
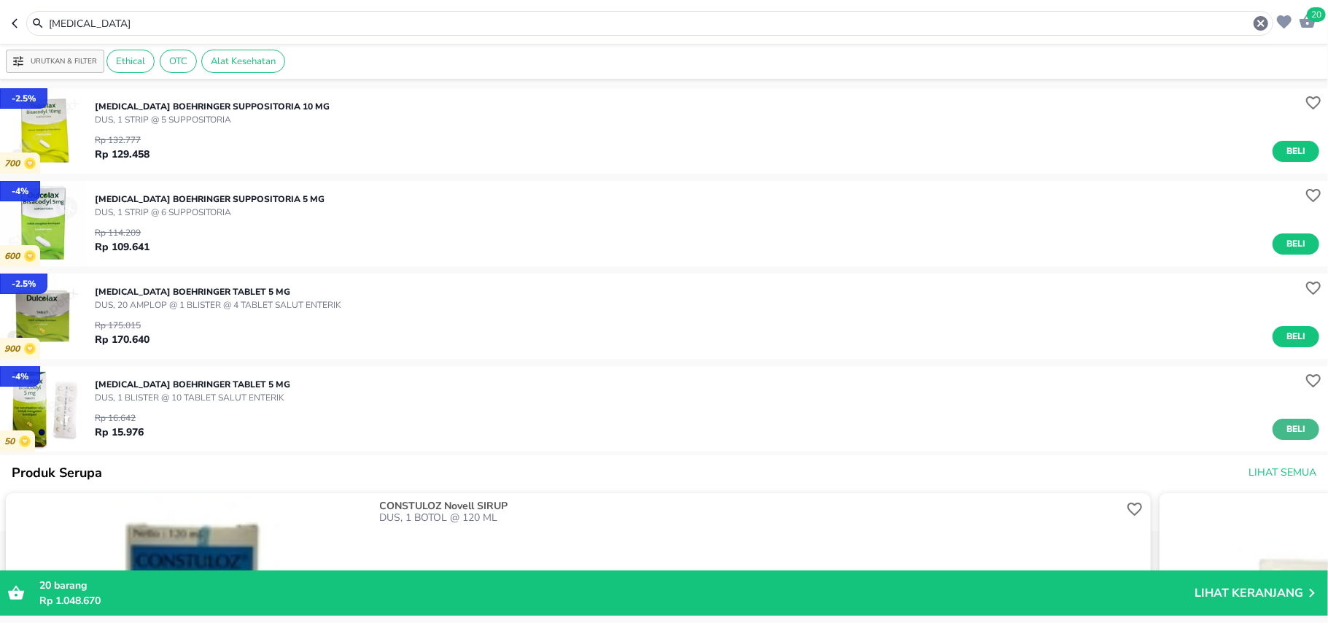
click at [1299, 420] on button "Beli" at bounding box center [1296, 429] width 47 height 21
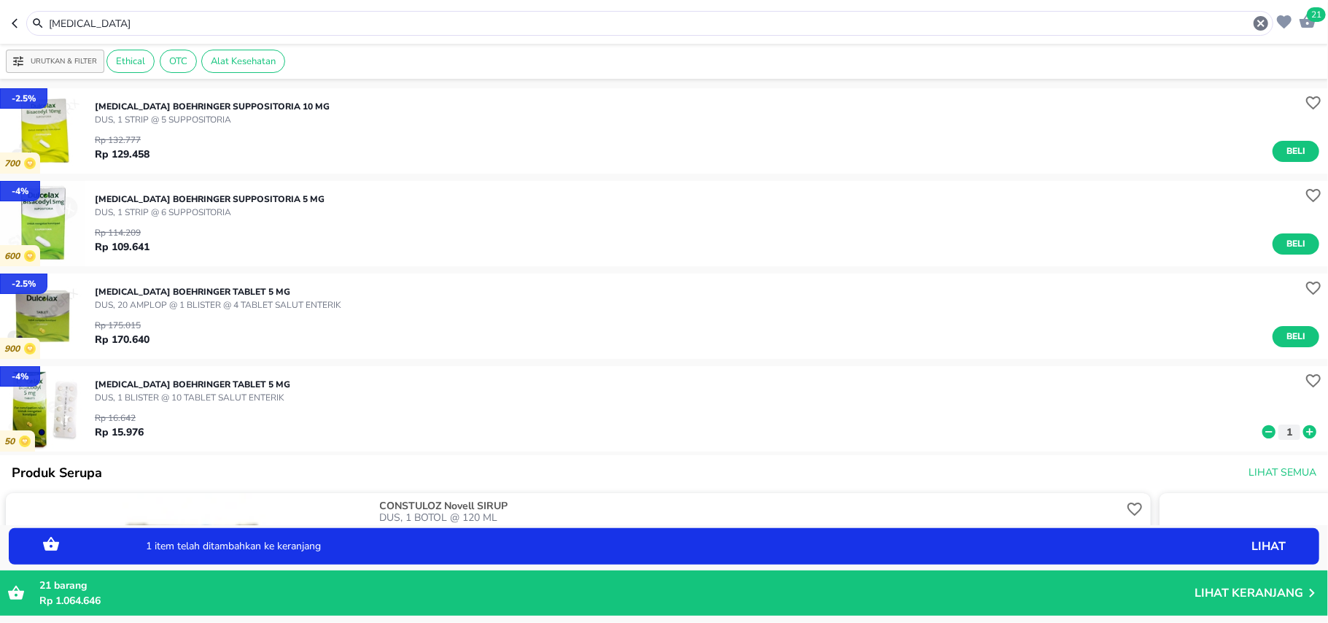
click at [1304, 430] on icon at bounding box center [1310, 431] width 13 height 13
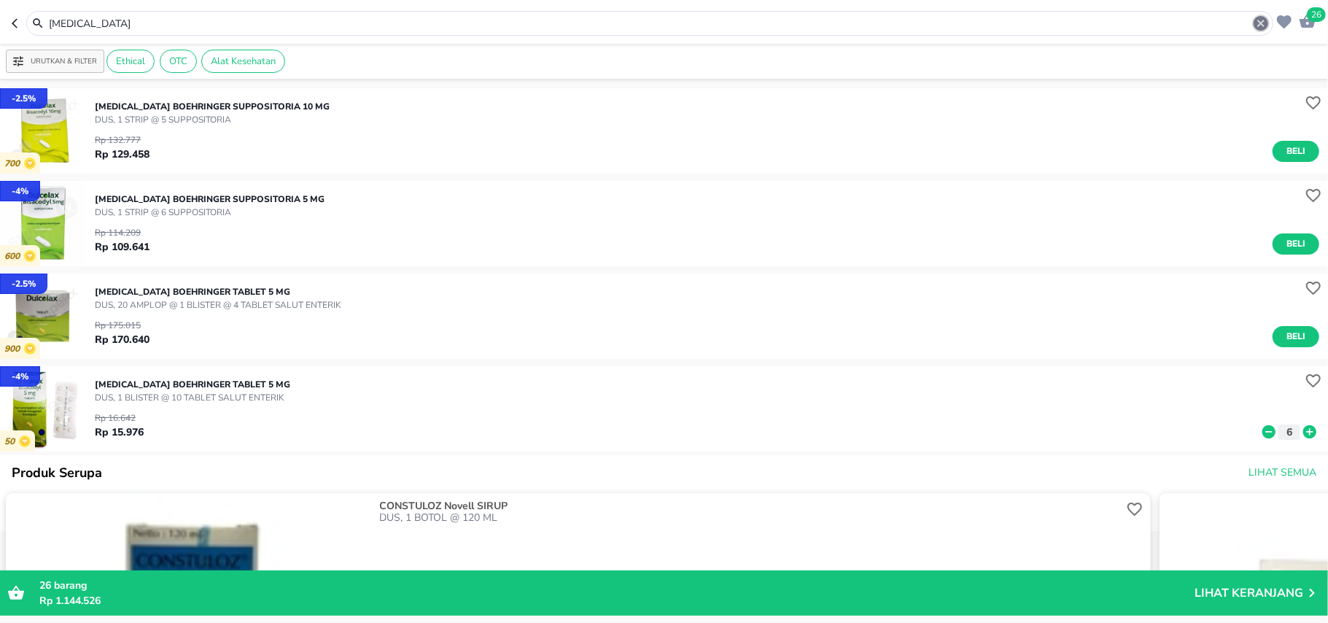
click at [1269, 26] on icon "button" at bounding box center [1262, 24] width 18 height 18
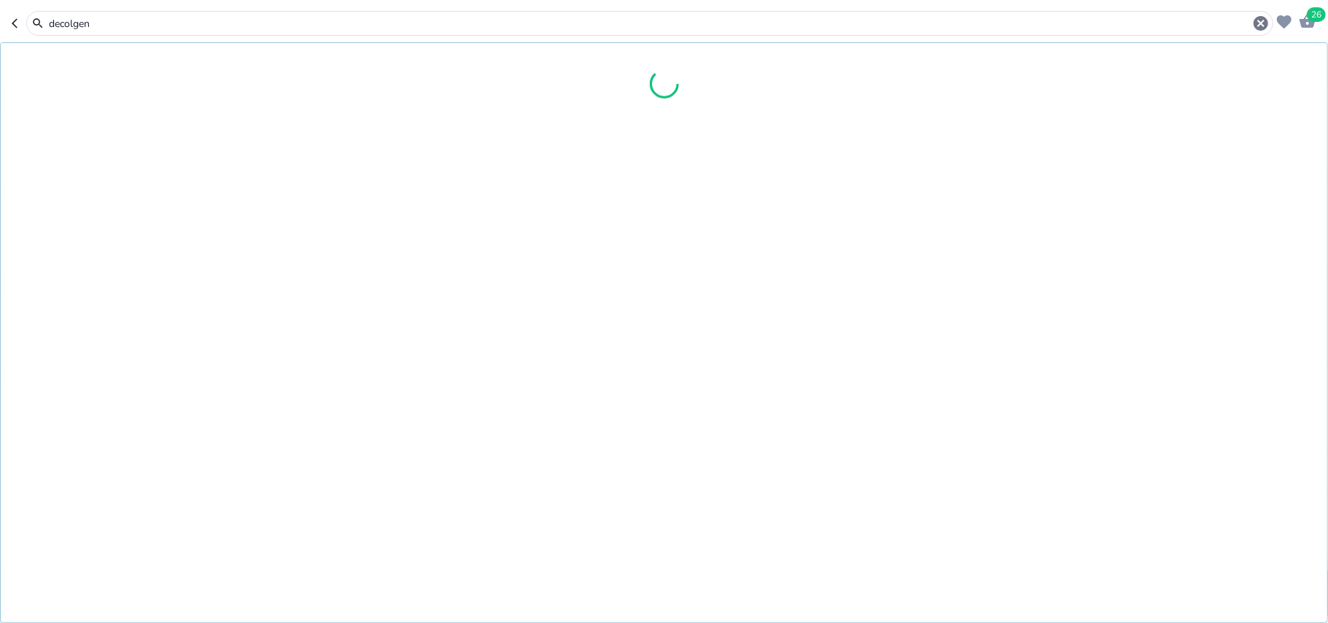
type input "decolgen"
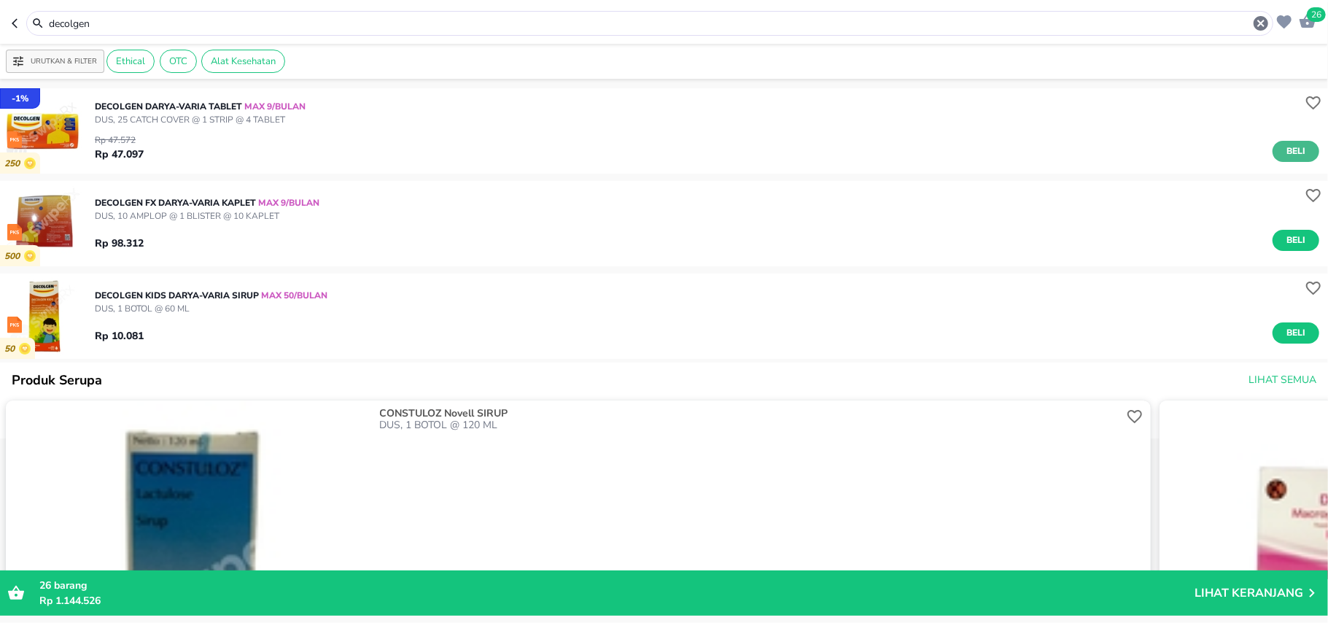
click at [1294, 159] on button "Beli" at bounding box center [1296, 151] width 47 height 21
click at [1265, 25] on icon "button" at bounding box center [1261, 23] width 15 height 15
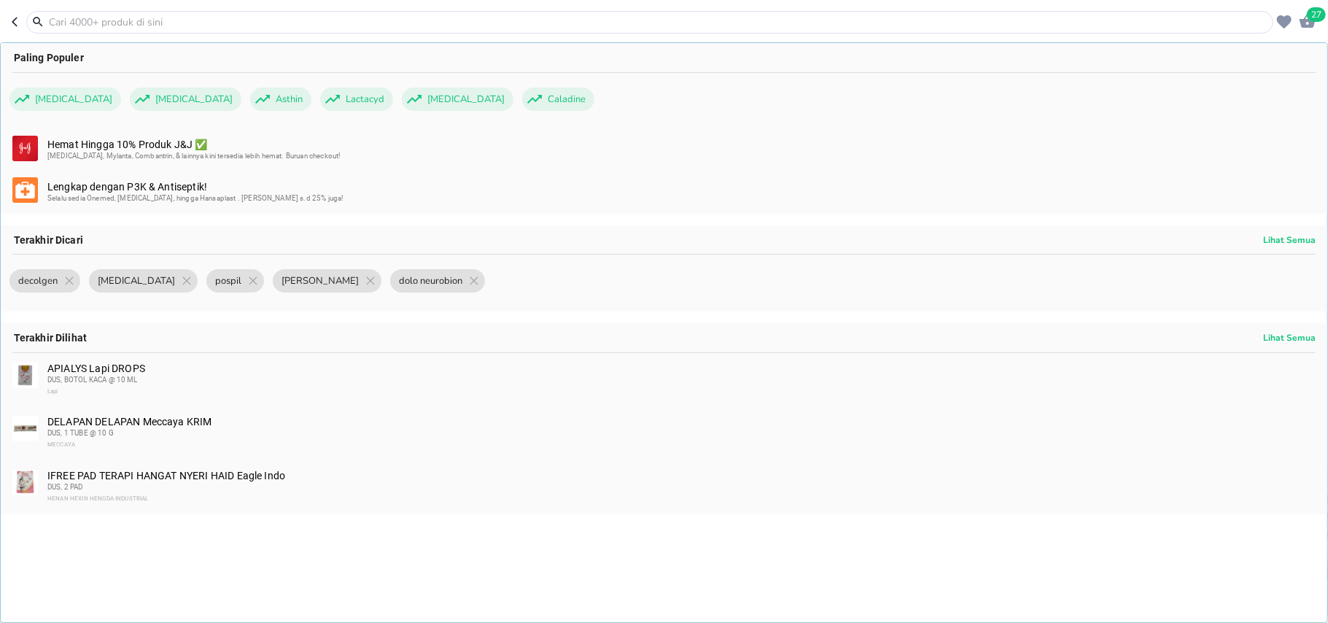
click at [1217, 27] on input "text" at bounding box center [658, 22] width 1223 height 15
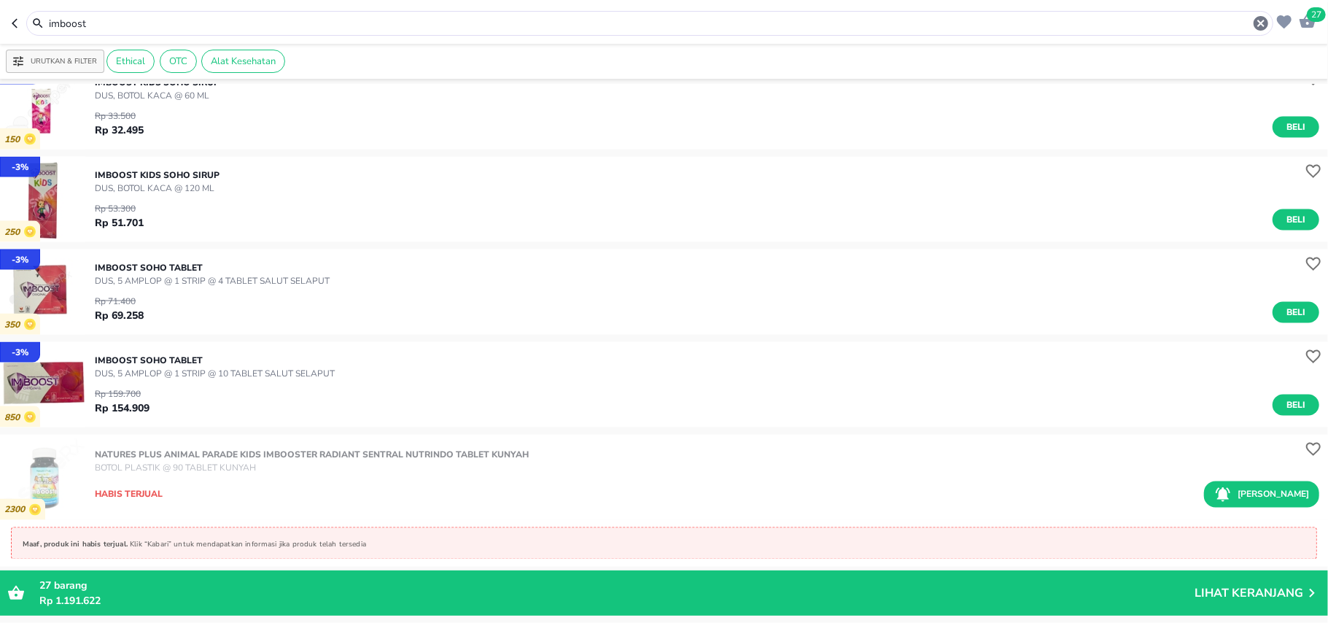
scroll to position [1617, 0]
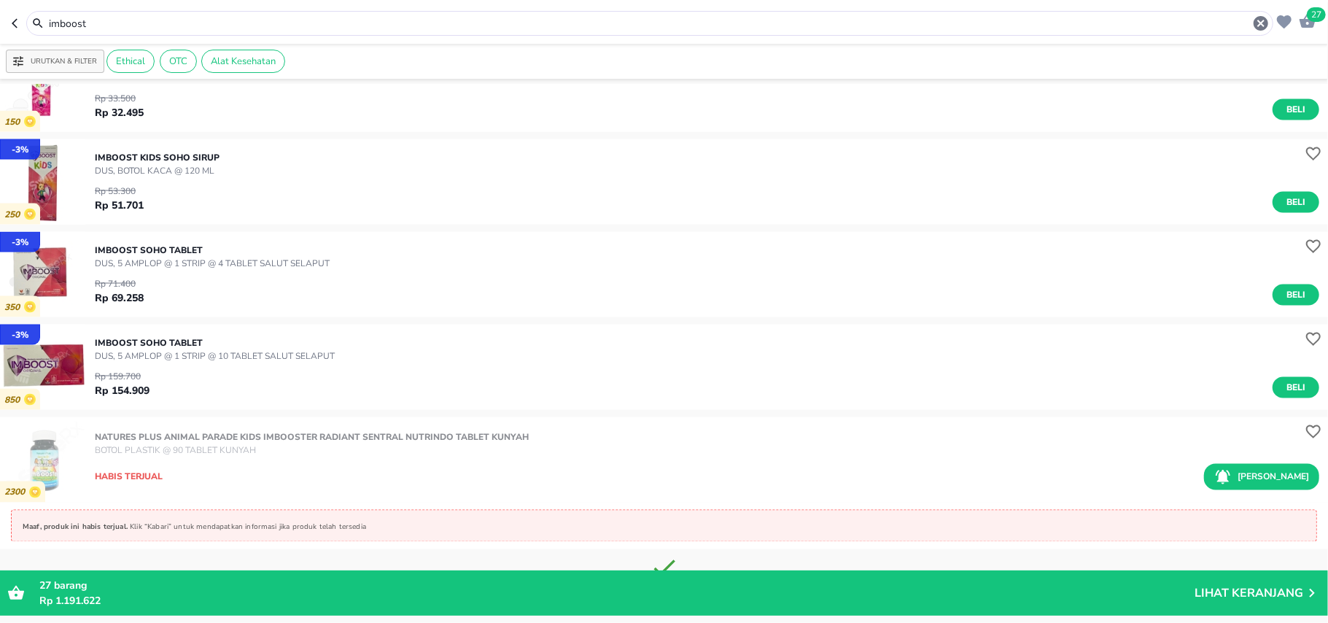
drag, startPoint x: 1285, startPoint y: 390, endPoint x: 1164, endPoint y: 410, distance: 122.8
click at [1285, 391] on span "Beli" at bounding box center [1296, 387] width 25 height 15
click at [348, 30] on input "imboost" at bounding box center [649, 23] width 1205 height 15
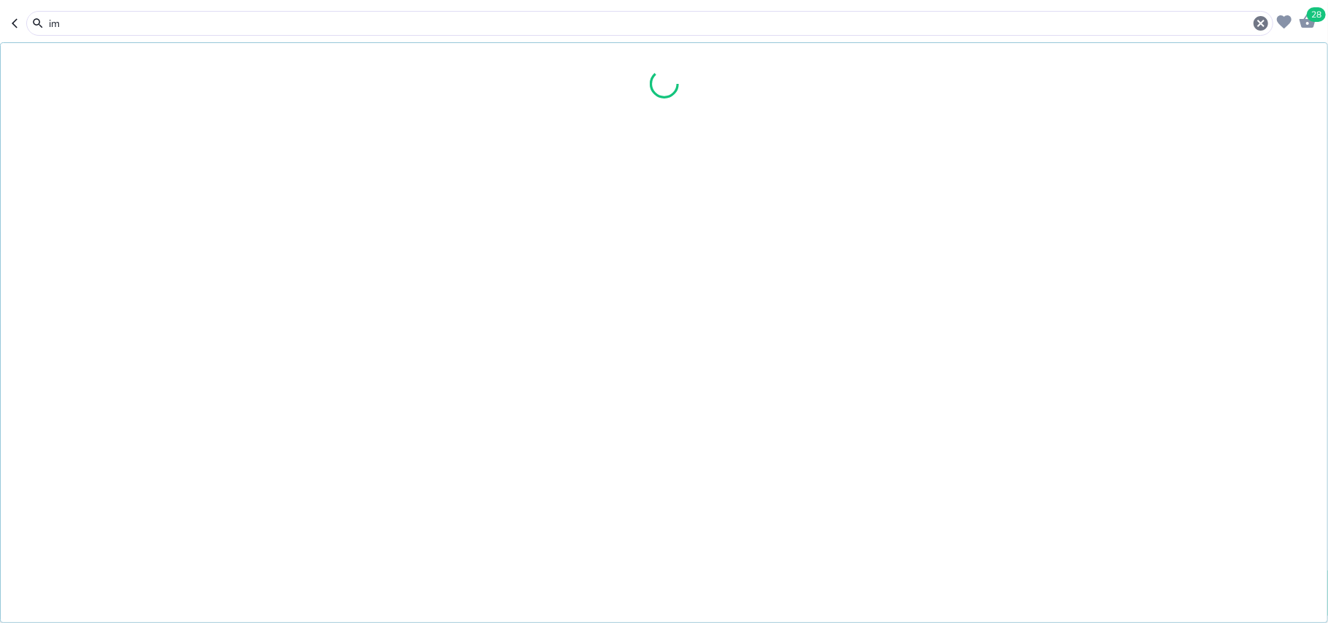
type input "i"
type input "n"
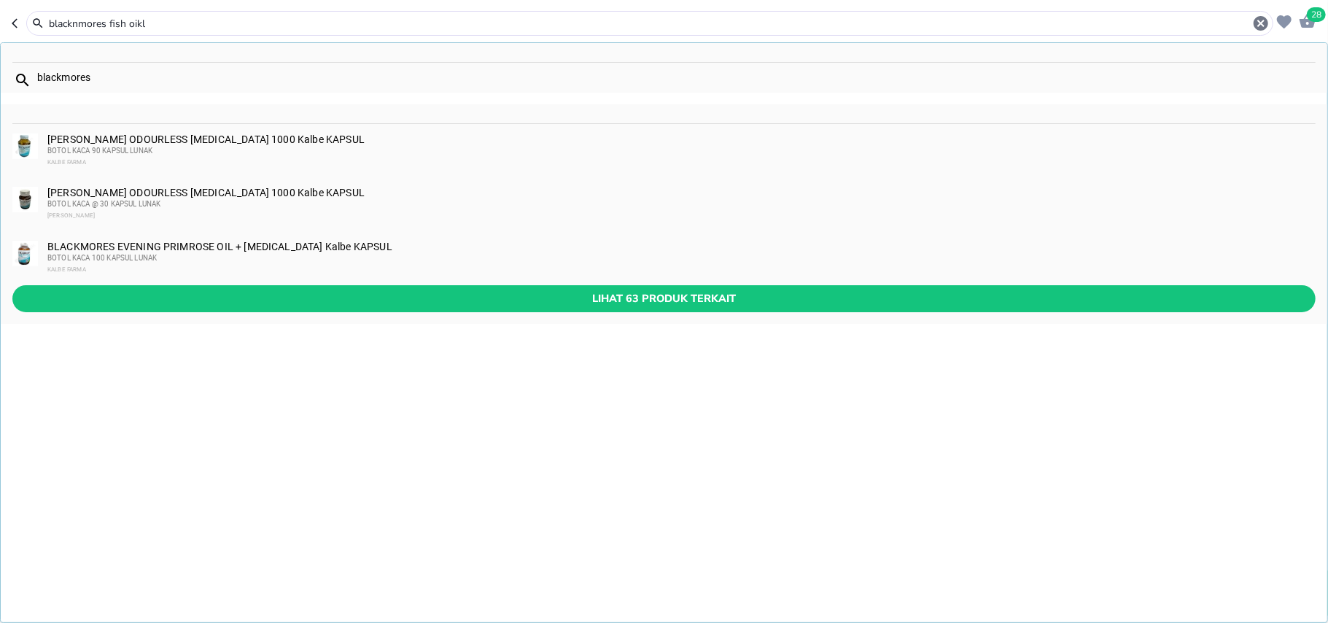
type input "blacknmores fish oikl"
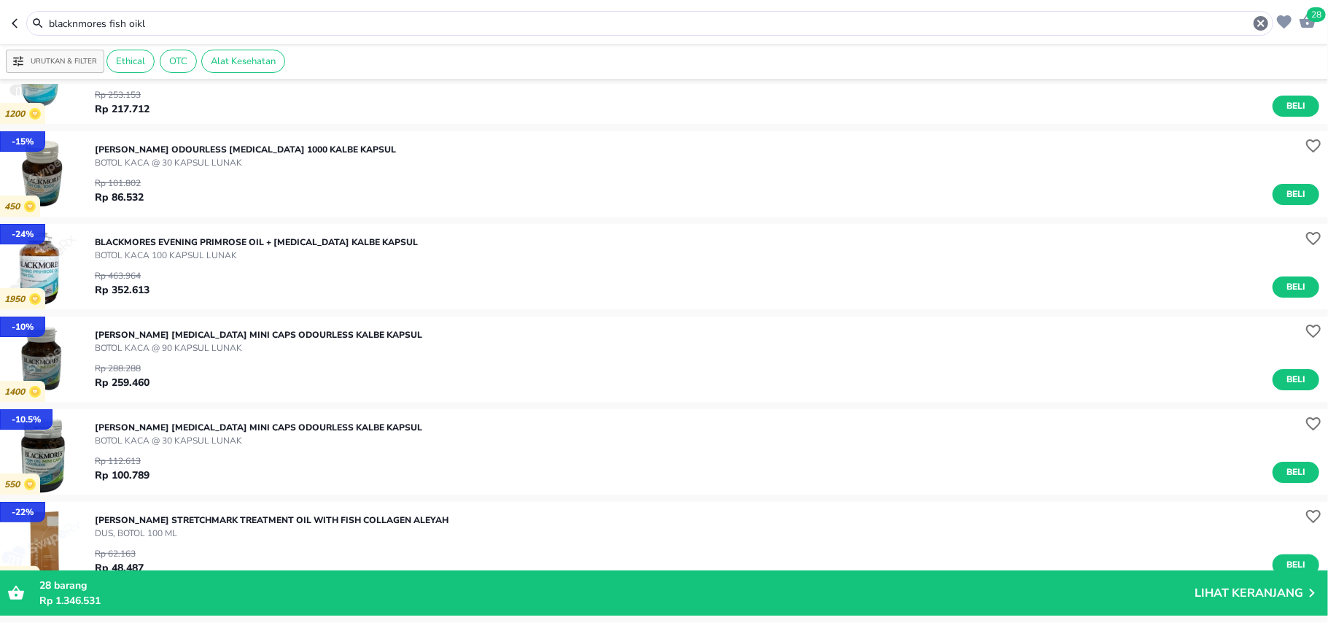
scroll to position [97, 0]
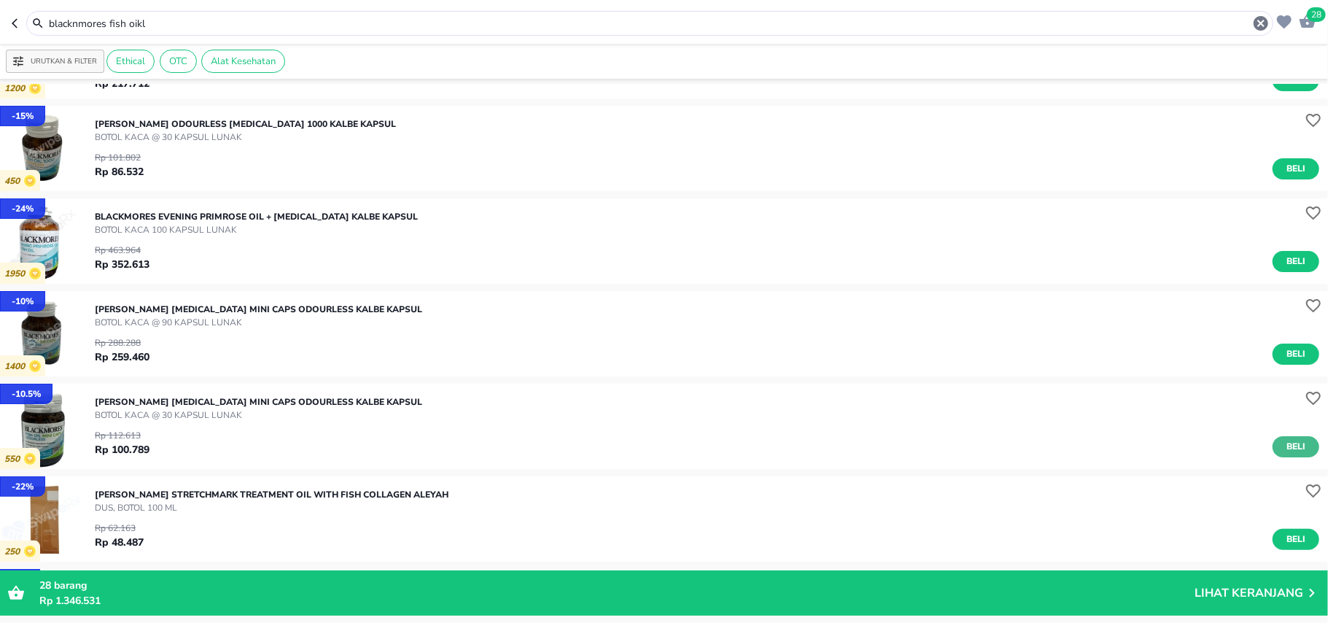
click at [1296, 453] on button "Beli" at bounding box center [1296, 446] width 47 height 21
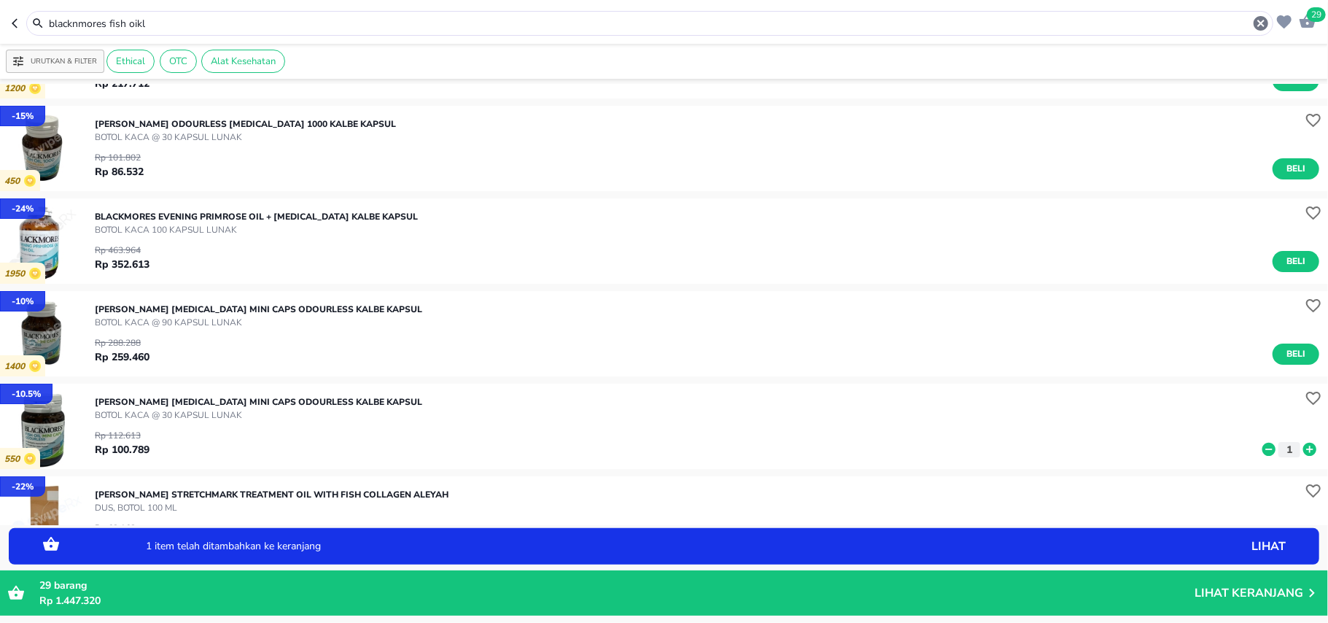
click at [1259, 25] on icon "button" at bounding box center [1262, 24] width 18 height 18
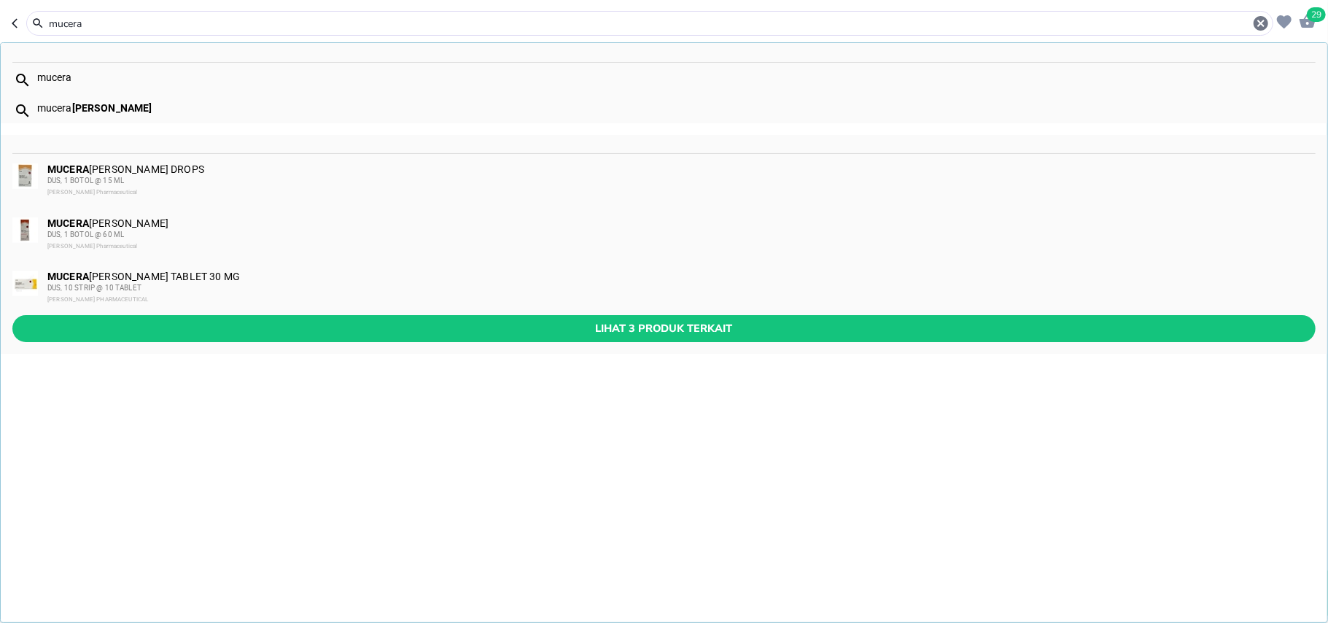
type input "mucera"
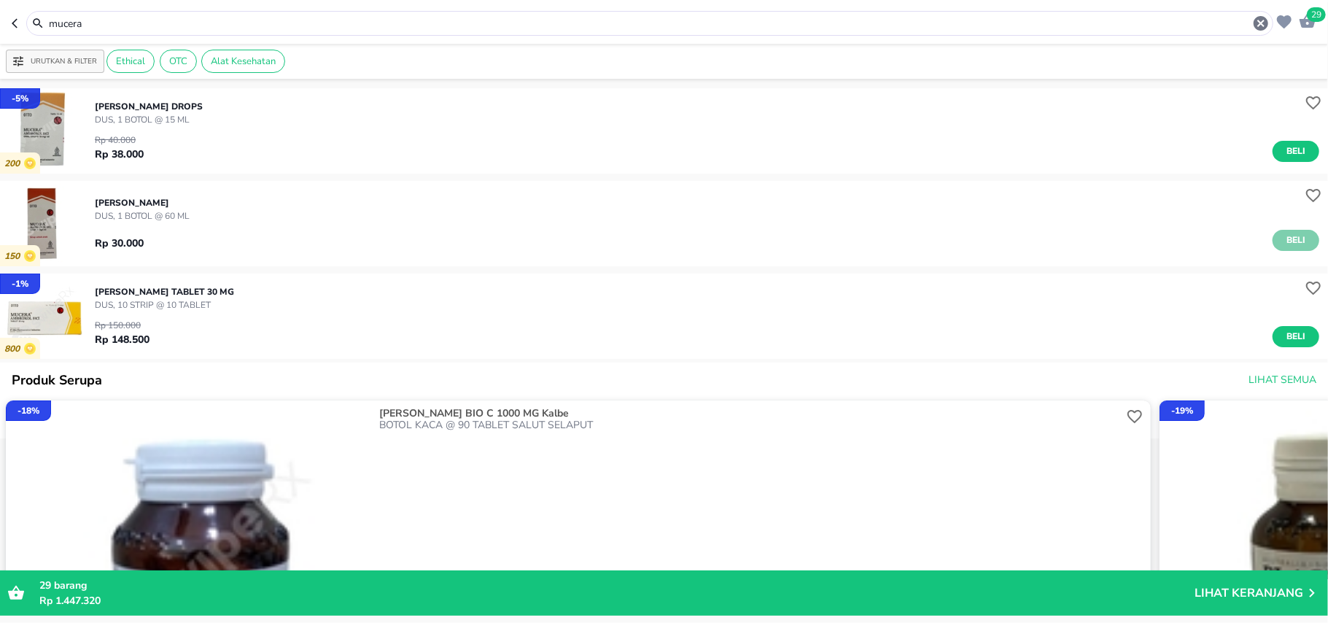
click at [1290, 237] on span "Beli" at bounding box center [1296, 240] width 25 height 15
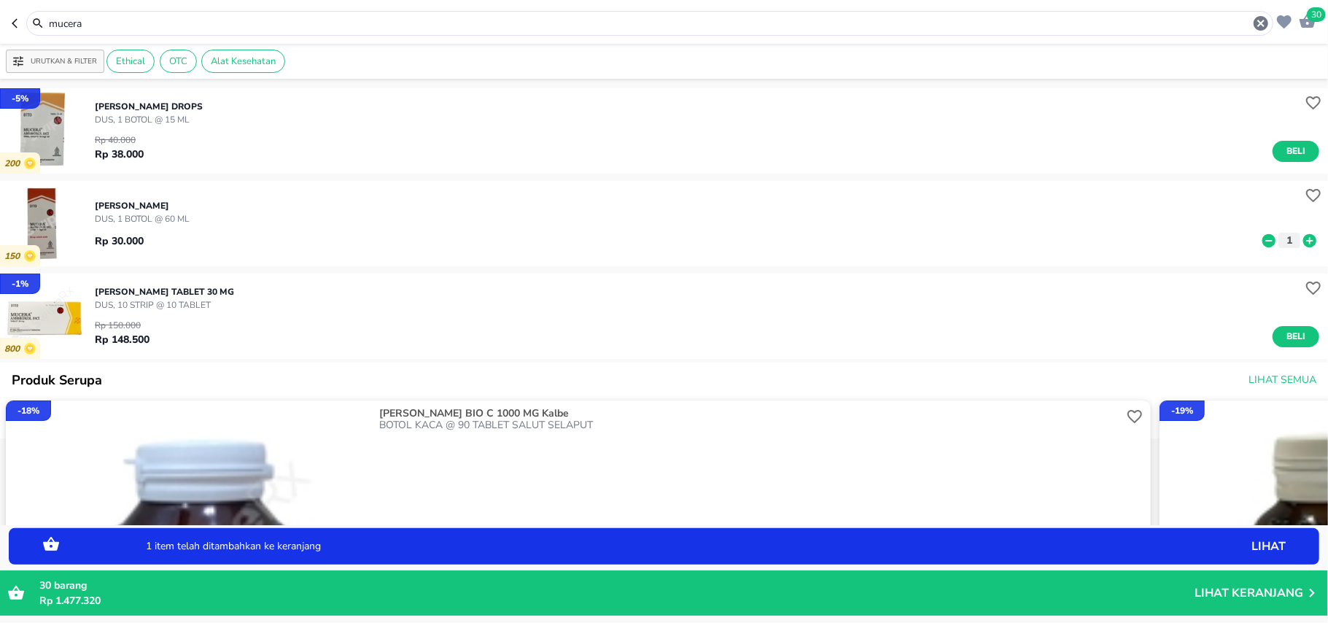
click at [1304, 237] on icon at bounding box center [1310, 239] width 13 height 13
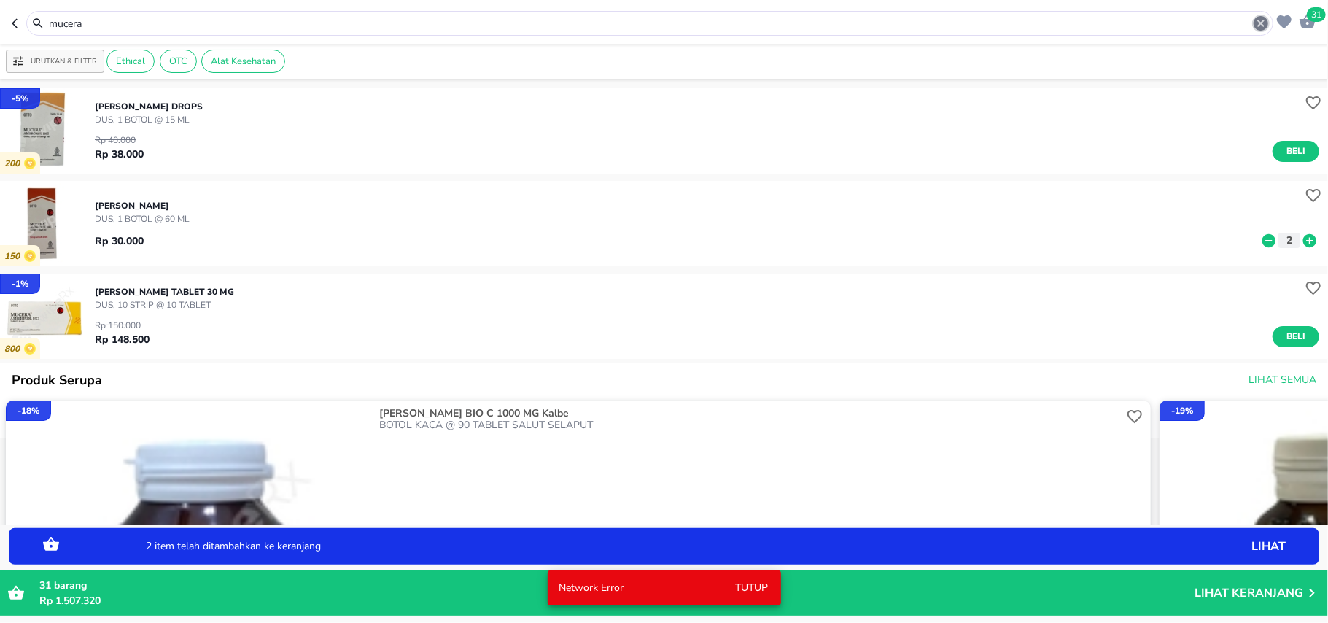
click at [1261, 26] on icon "button" at bounding box center [1261, 23] width 15 height 15
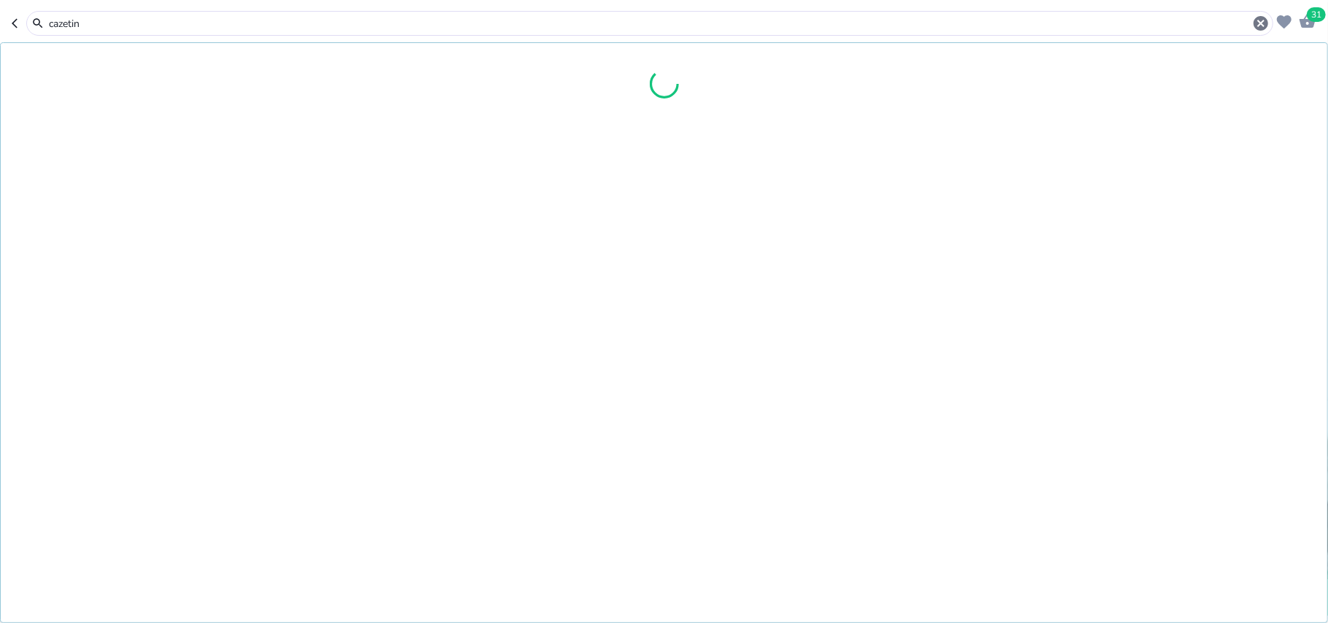
type input "cazetin"
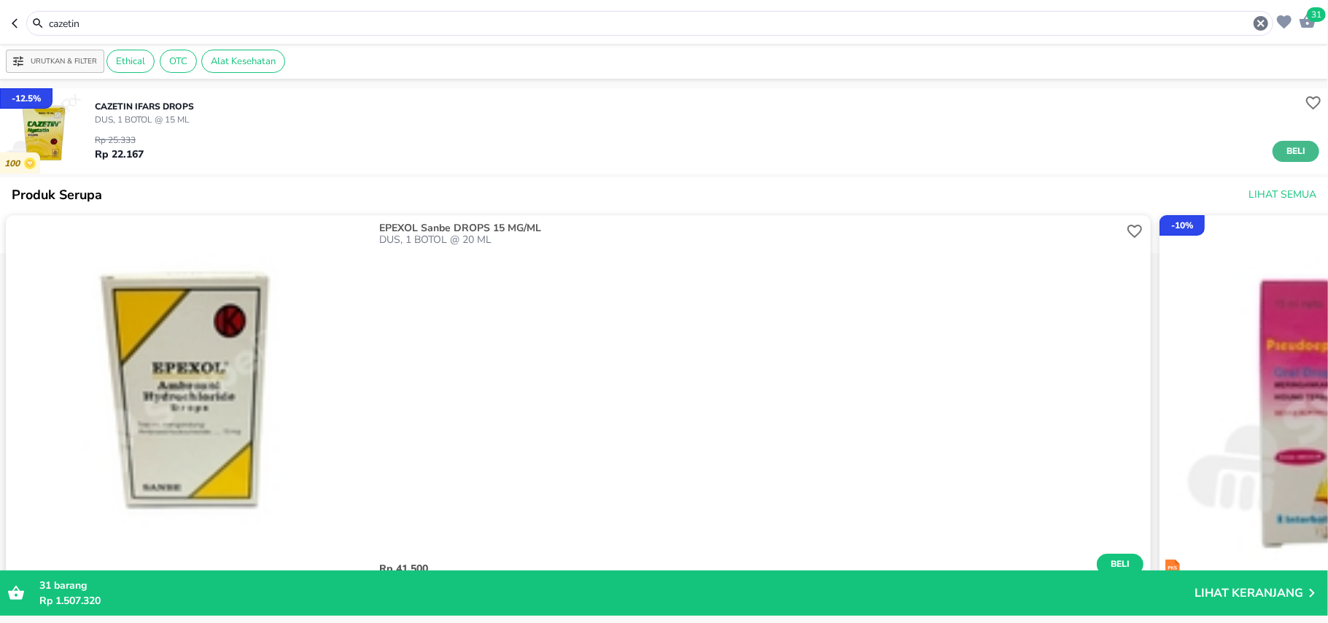
click at [1284, 149] on span "Beli" at bounding box center [1296, 151] width 25 height 15
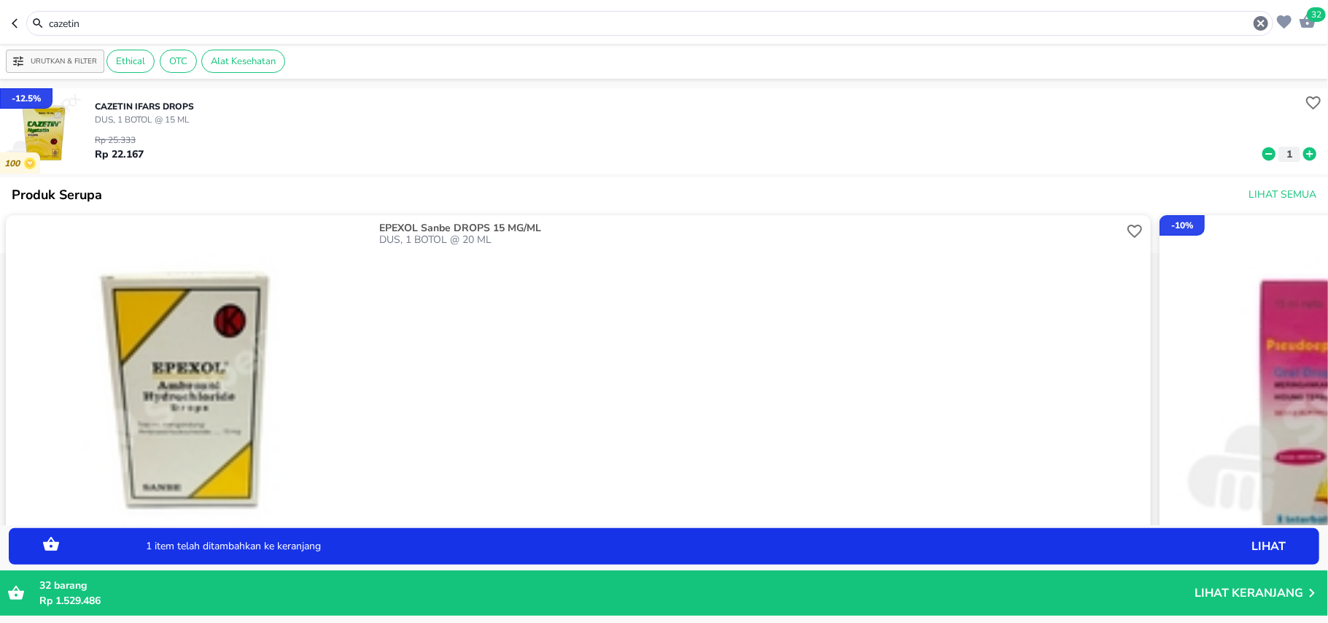
click at [1301, 147] on icon at bounding box center [1310, 154] width 19 height 16
click at [1255, 23] on icon "button" at bounding box center [1261, 23] width 15 height 15
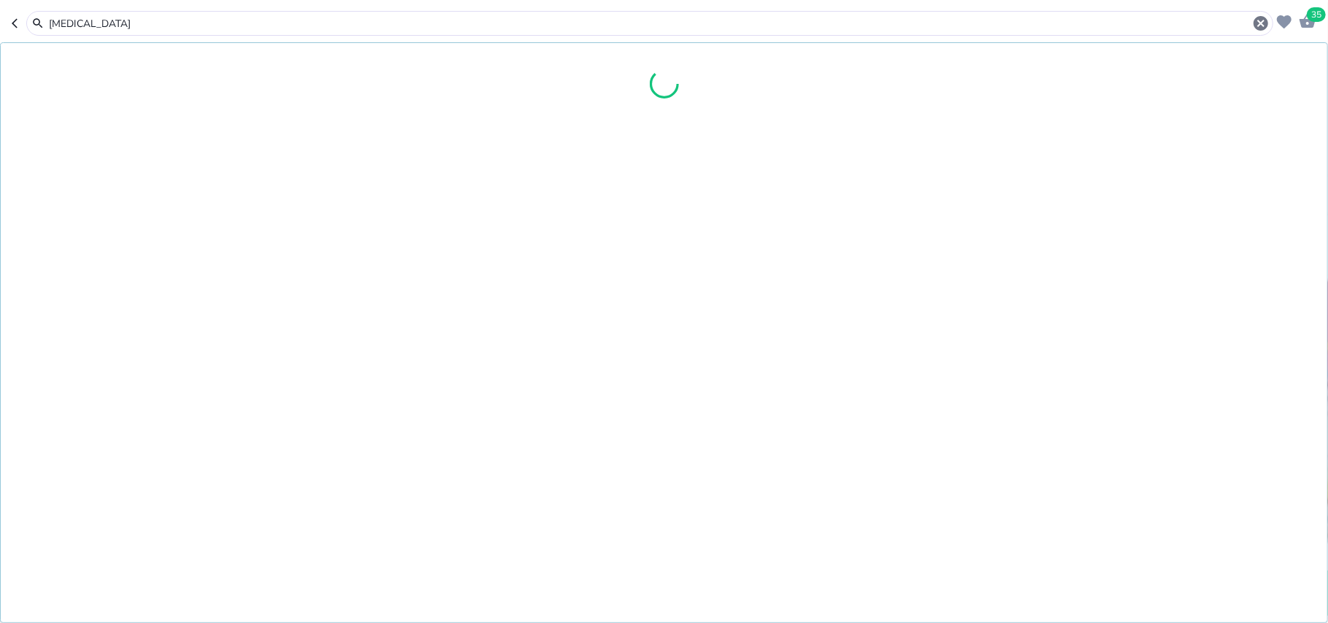
type input "panadol"
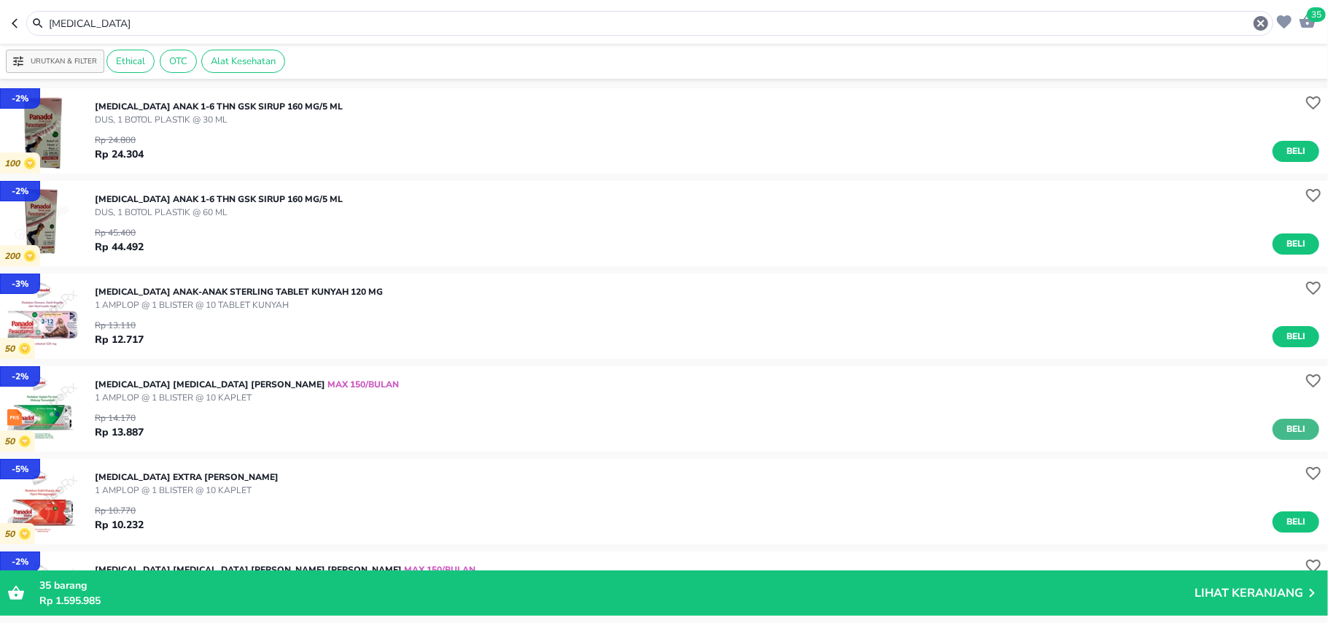
click at [1297, 430] on button "Beli" at bounding box center [1296, 429] width 47 height 21
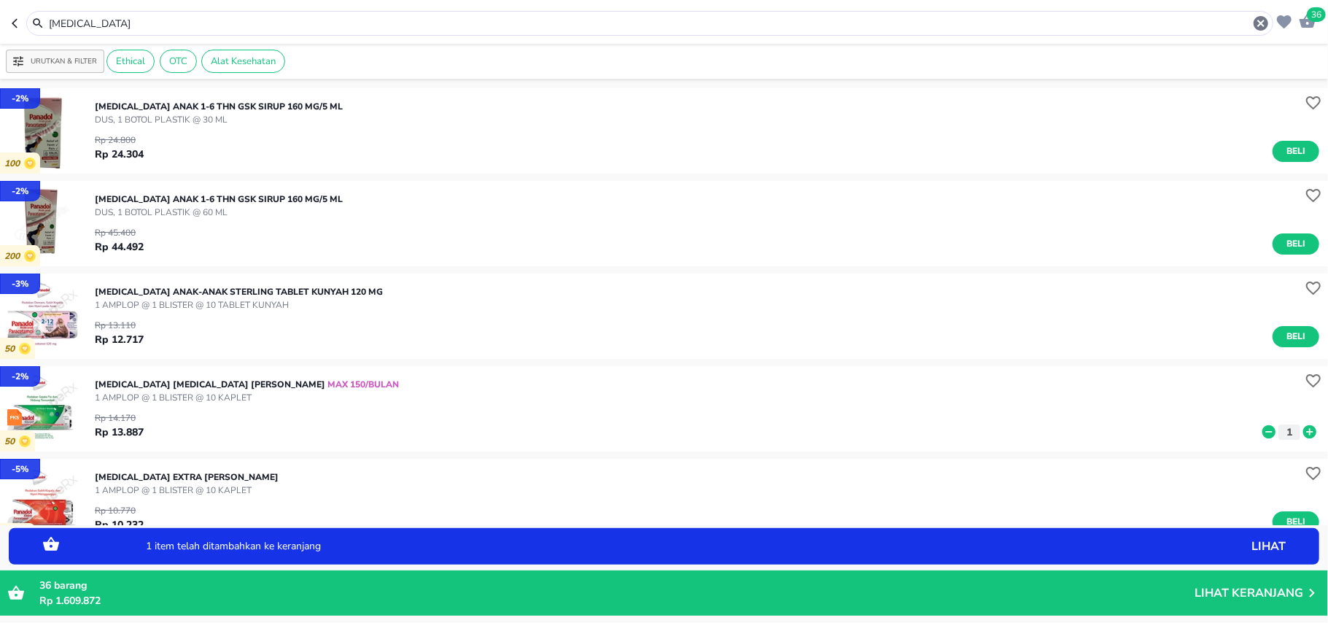
click at [1304, 430] on icon at bounding box center [1310, 431] width 13 height 13
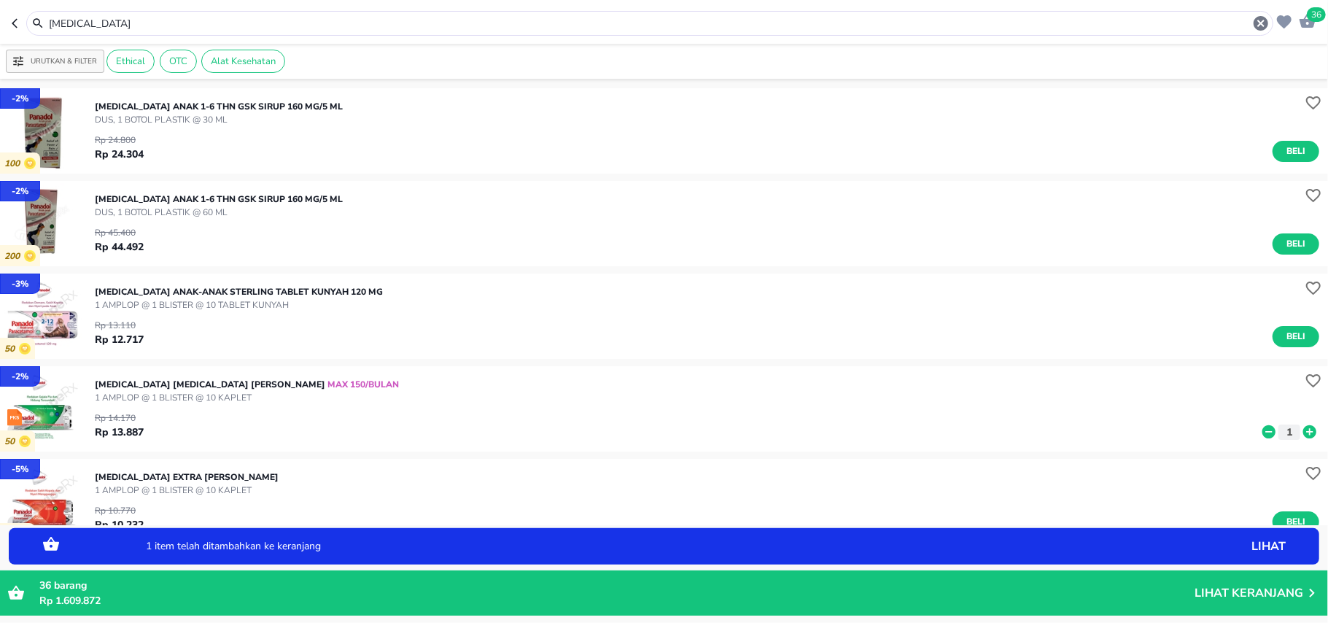
click at [1304, 430] on icon at bounding box center [1310, 431] width 13 height 13
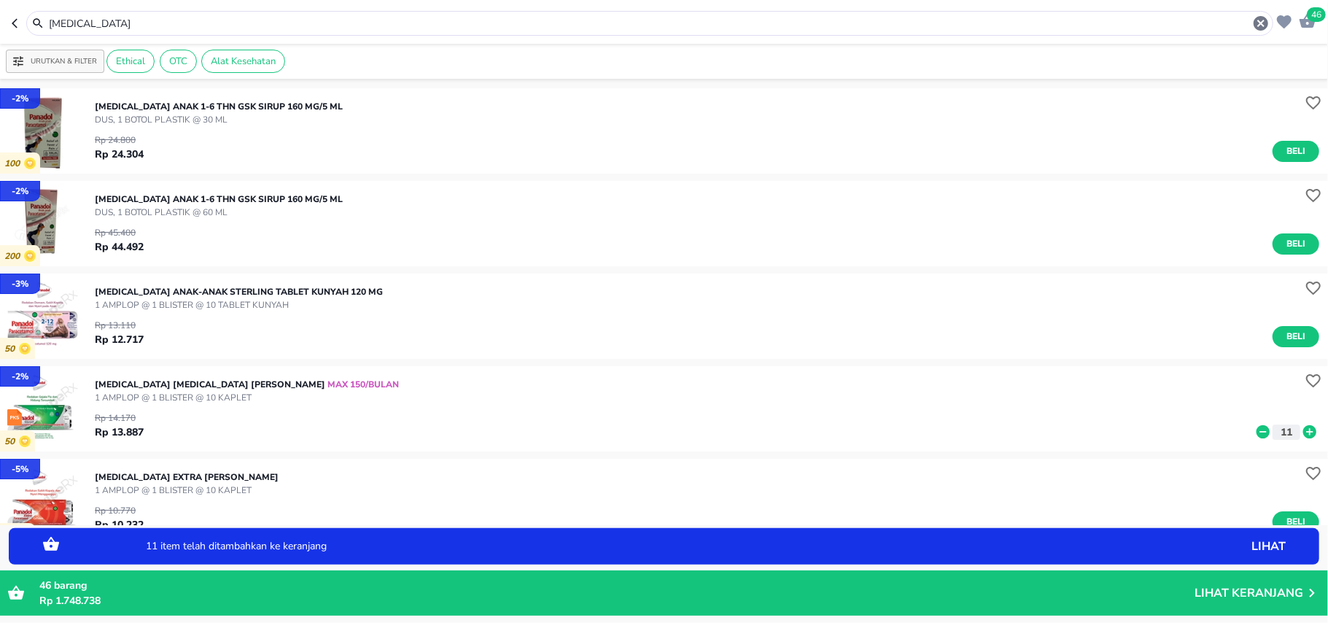
click at [1304, 430] on icon at bounding box center [1310, 431] width 13 height 13
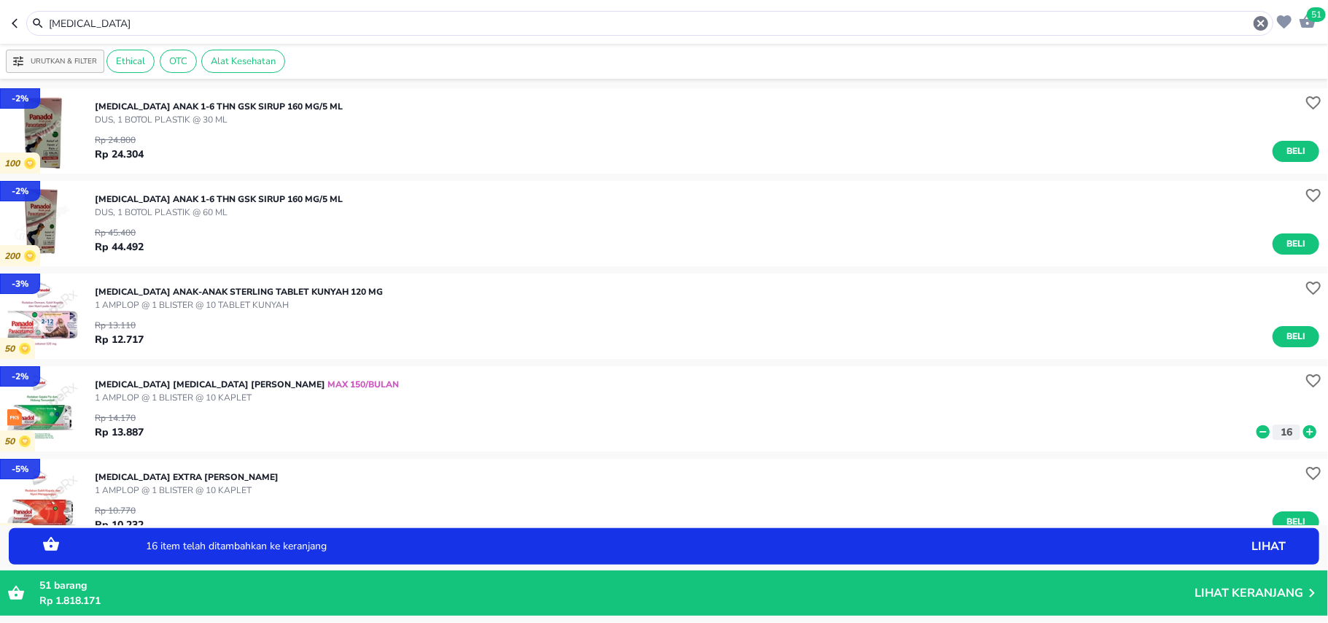
click at [1304, 430] on icon at bounding box center [1310, 431] width 13 height 13
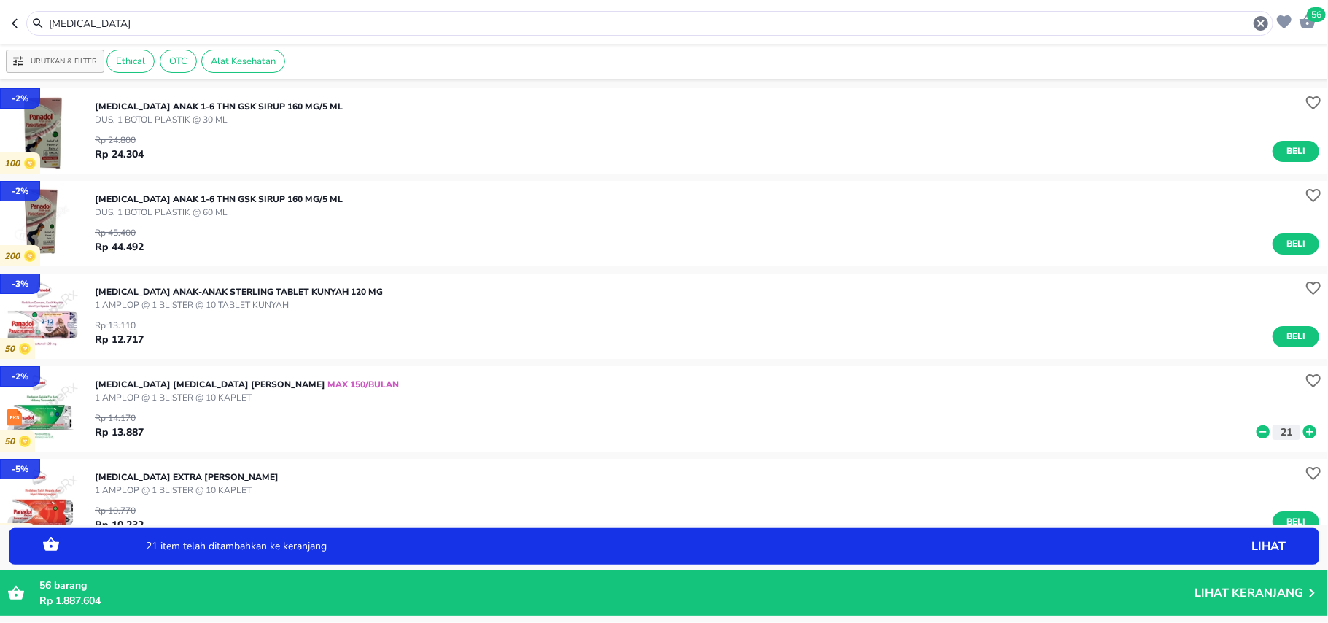
click at [1257, 433] on icon at bounding box center [1263, 431] width 13 height 13
click at [1261, 25] on icon "button" at bounding box center [1262, 24] width 18 height 18
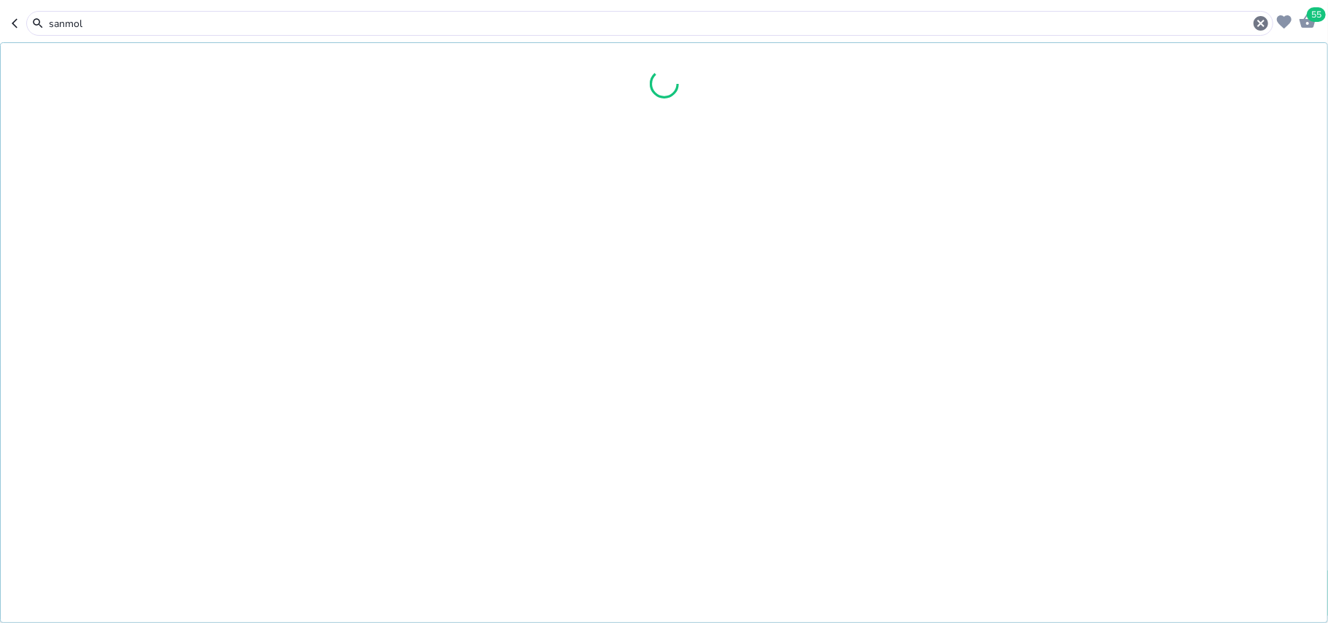
type input "sanmol"
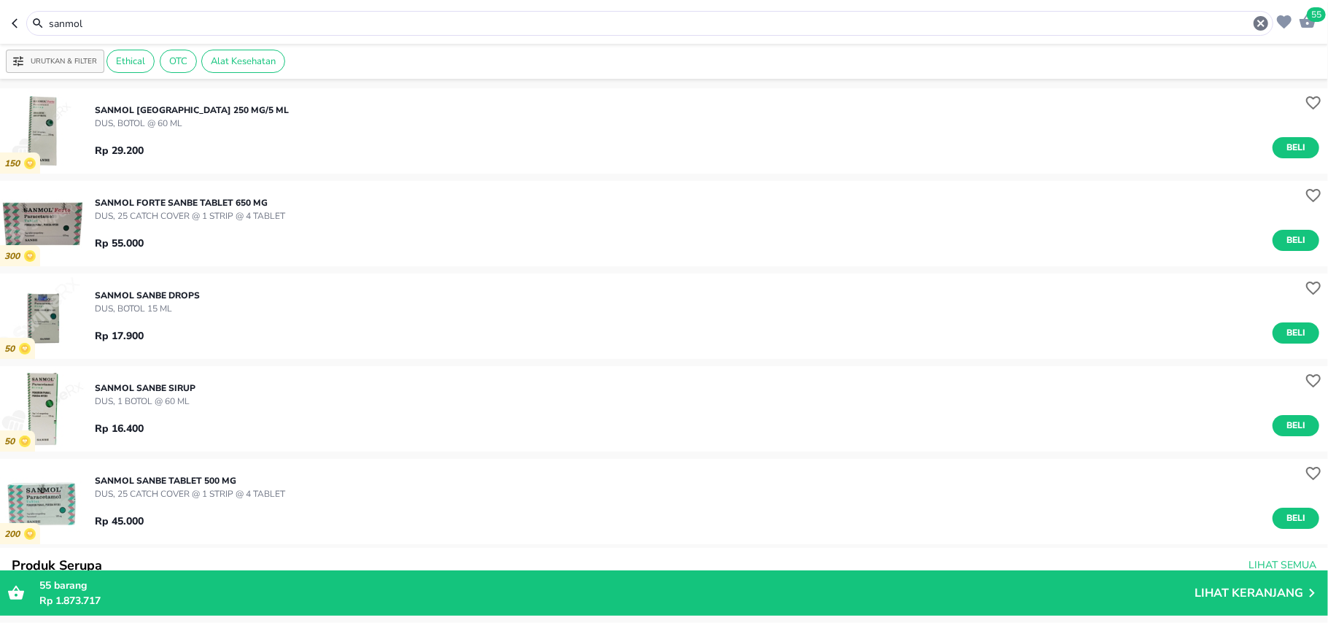
click at [1284, 238] on span "Beli" at bounding box center [1296, 240] width 25 height 15
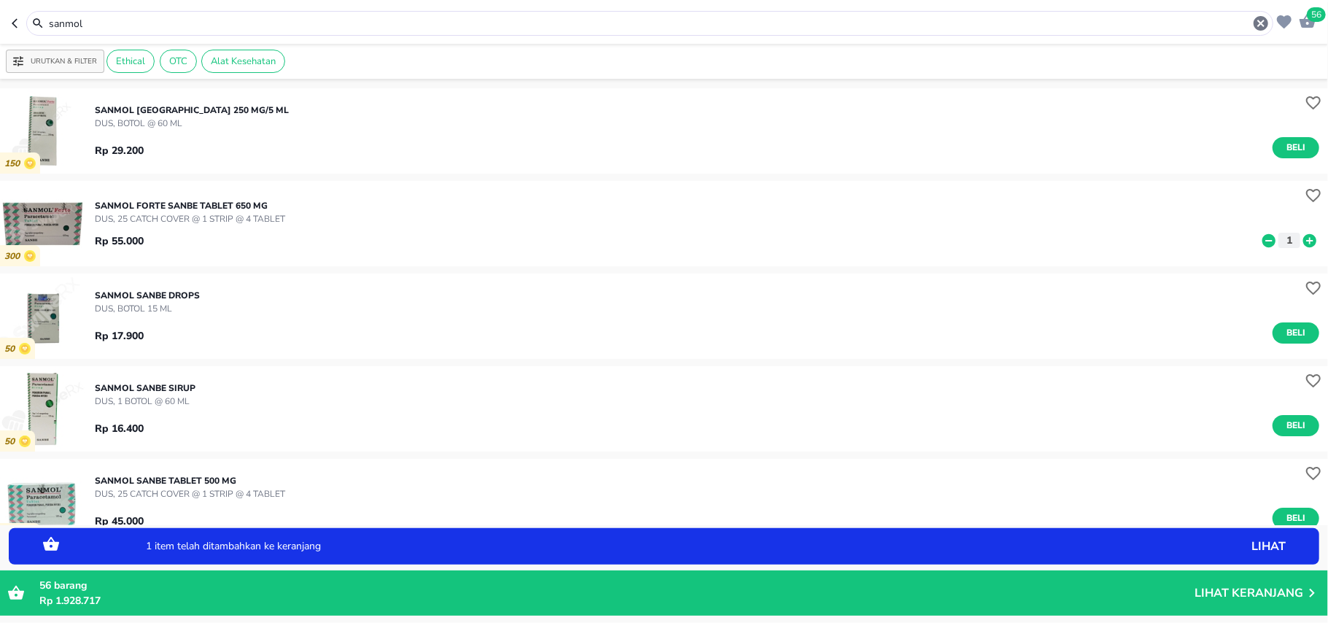
click at [1301, 240] on icon at bounding box center [1310, 241] width 19 height 16
click at [1262, 24] on icon "button" at bounding box center [1262, 24] width 18 height 18
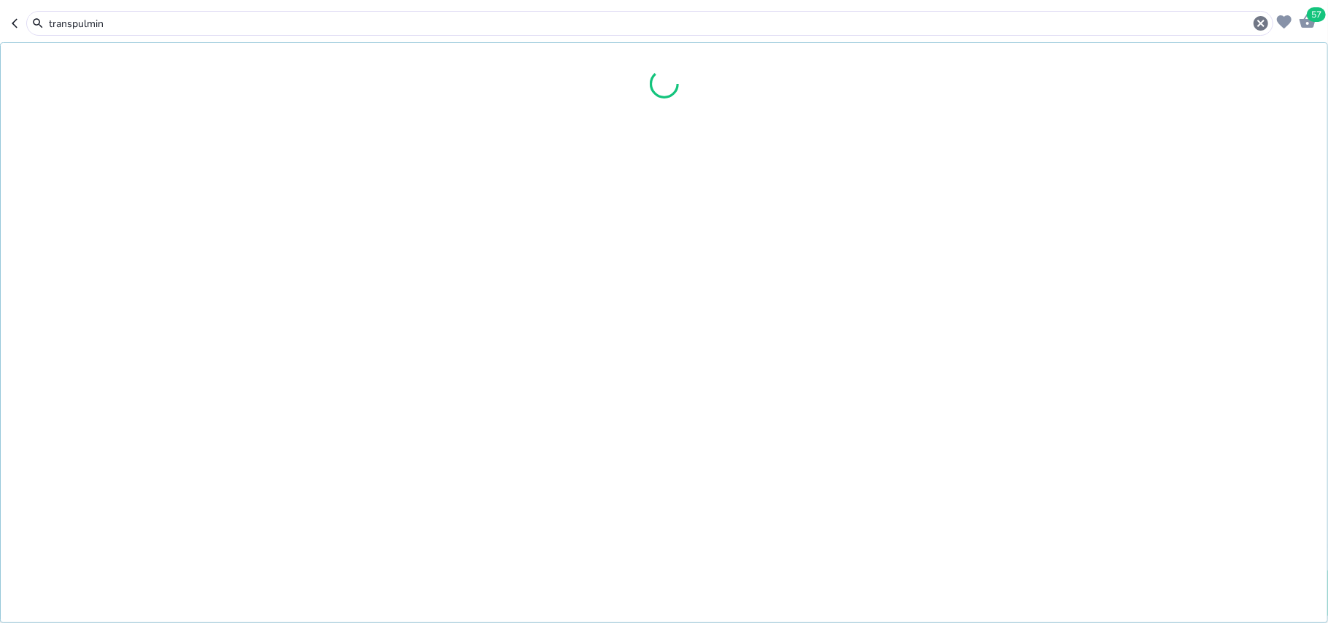
type input "transpulmin"
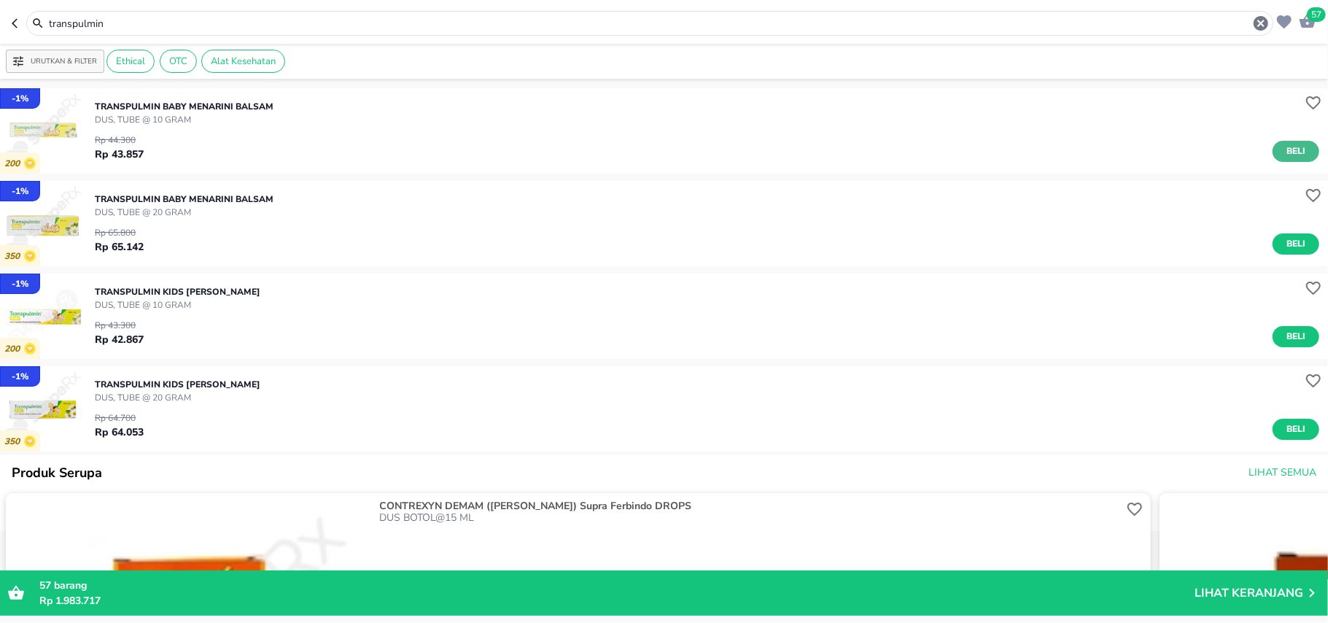
click at [1290, 150] on span "Beli" at bounding box center [1296, 151] width 25 height 15
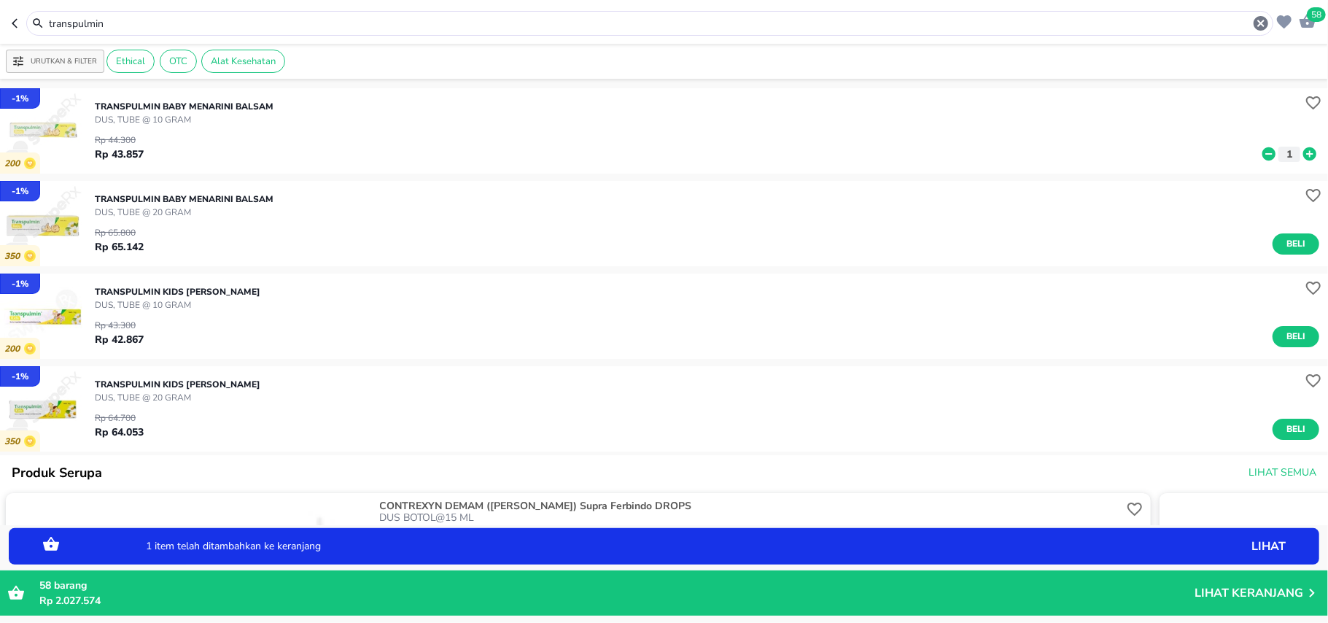
click at [1304, 152] on icon at bounding box center [1310, 153] width 13 height 13
click at [1265, 18] on icon "button" at bounding box center [1262, 24] width 18 height 18
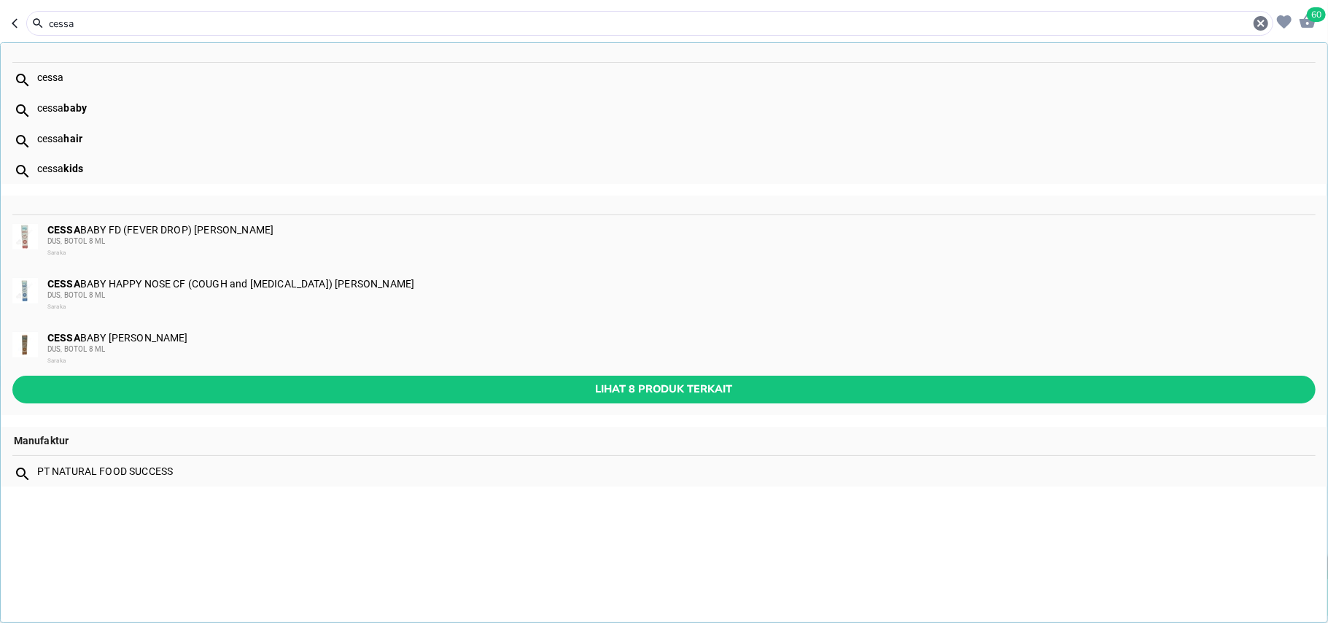
type input "cessa"
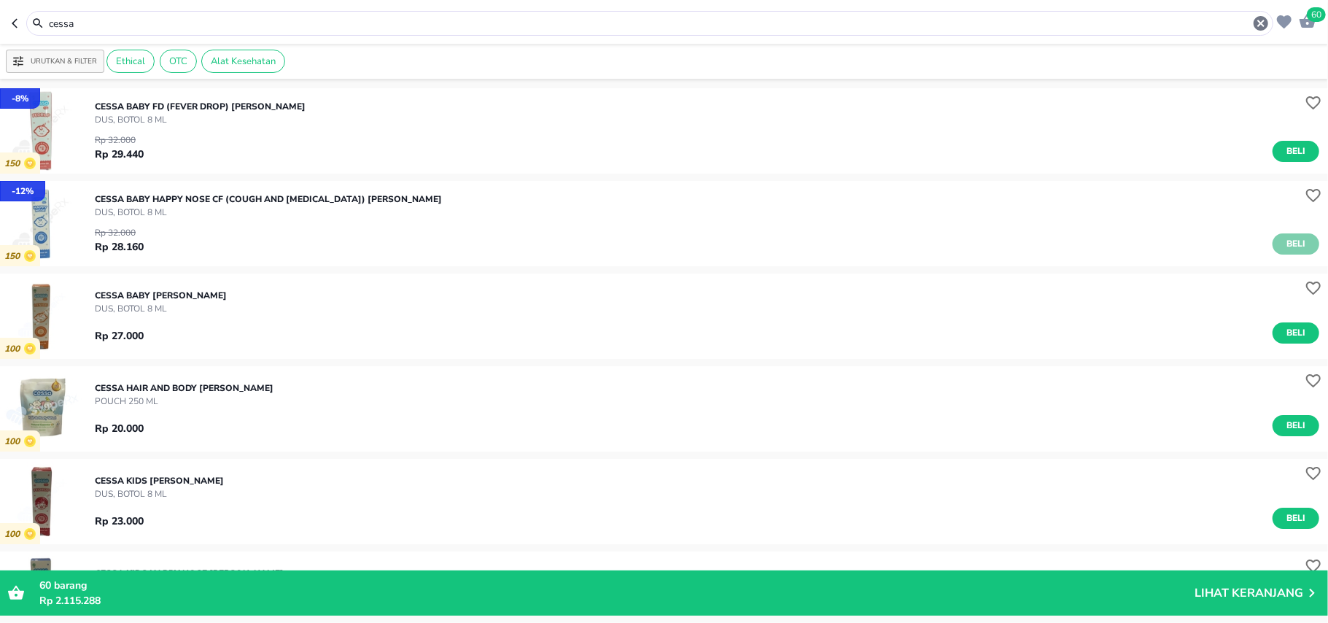
click at [1290, 246] on span "Beli" at bounding box center [1296, 243] width 25 height 15
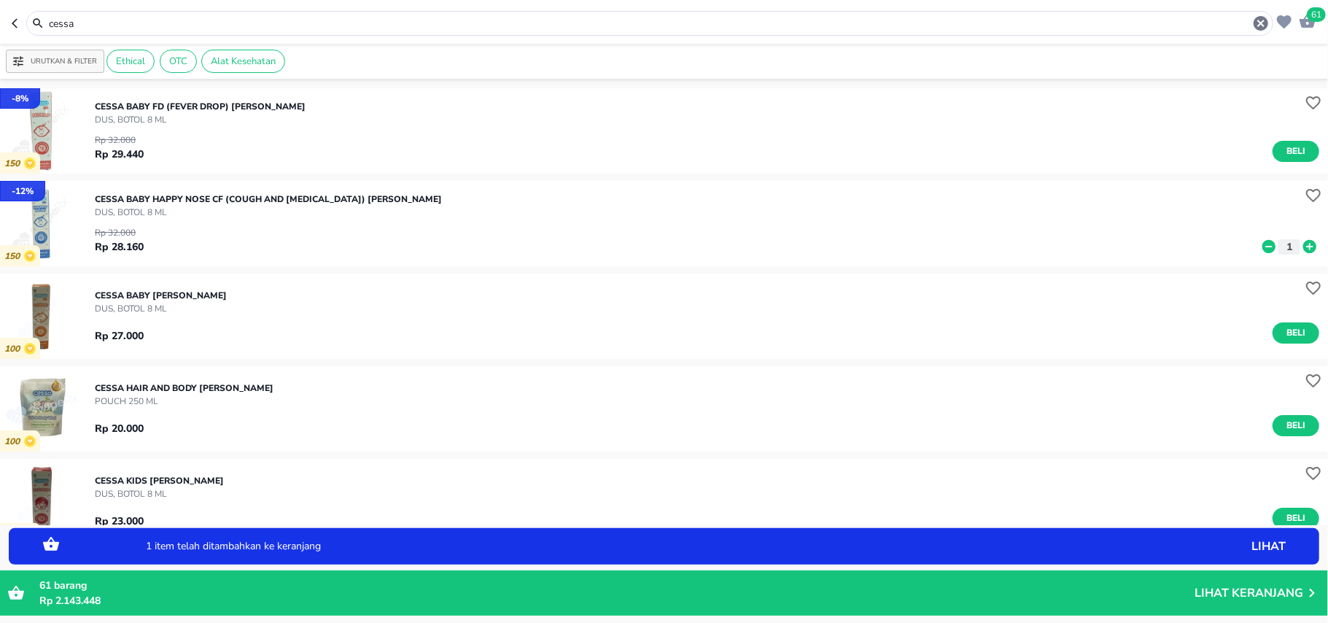
click at [1304, 246] on icon at bounding box center [1310, 246] width 13 height 13
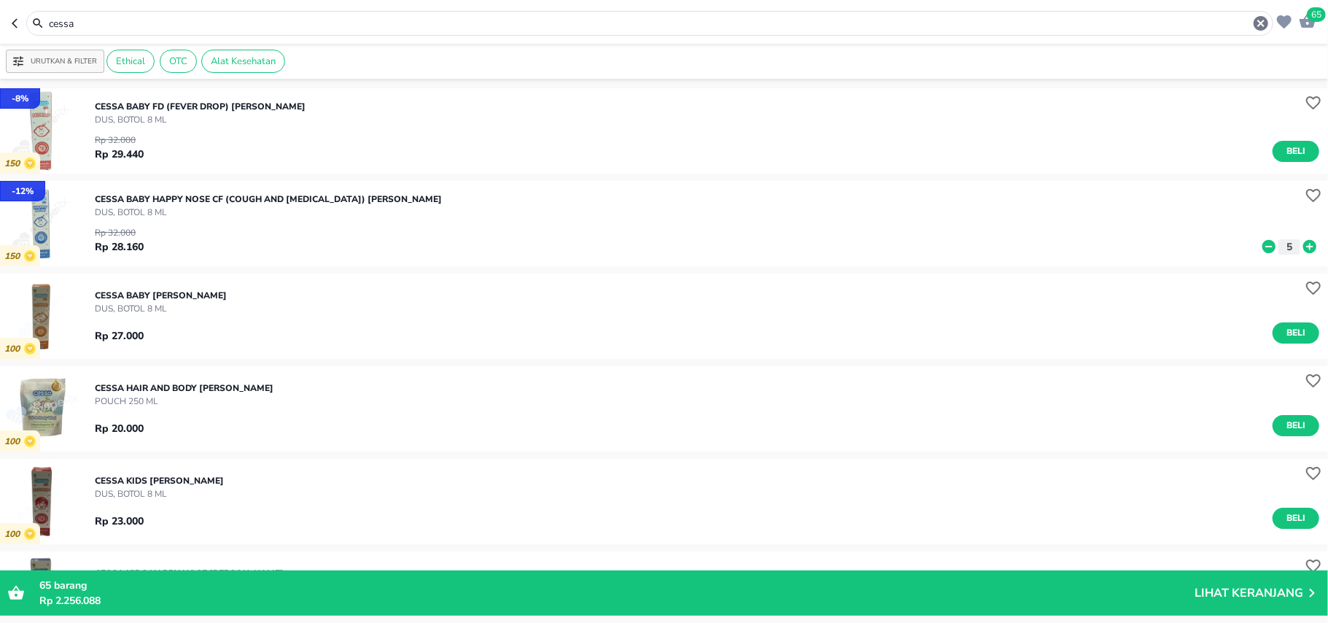
click at [1260, 247] on icon at bounding box center [1269, 247] width 19 height 16
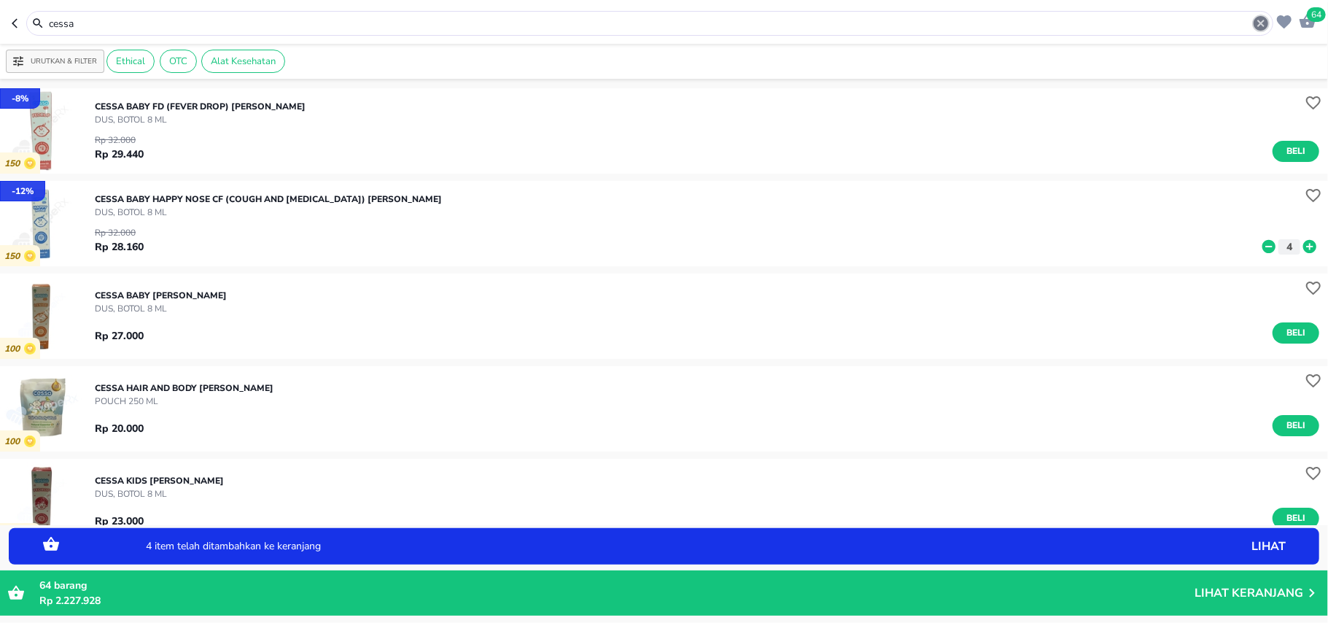
click at [1269, 27] on icon "button" at bounding box center [1262, 24] width 18 height 18
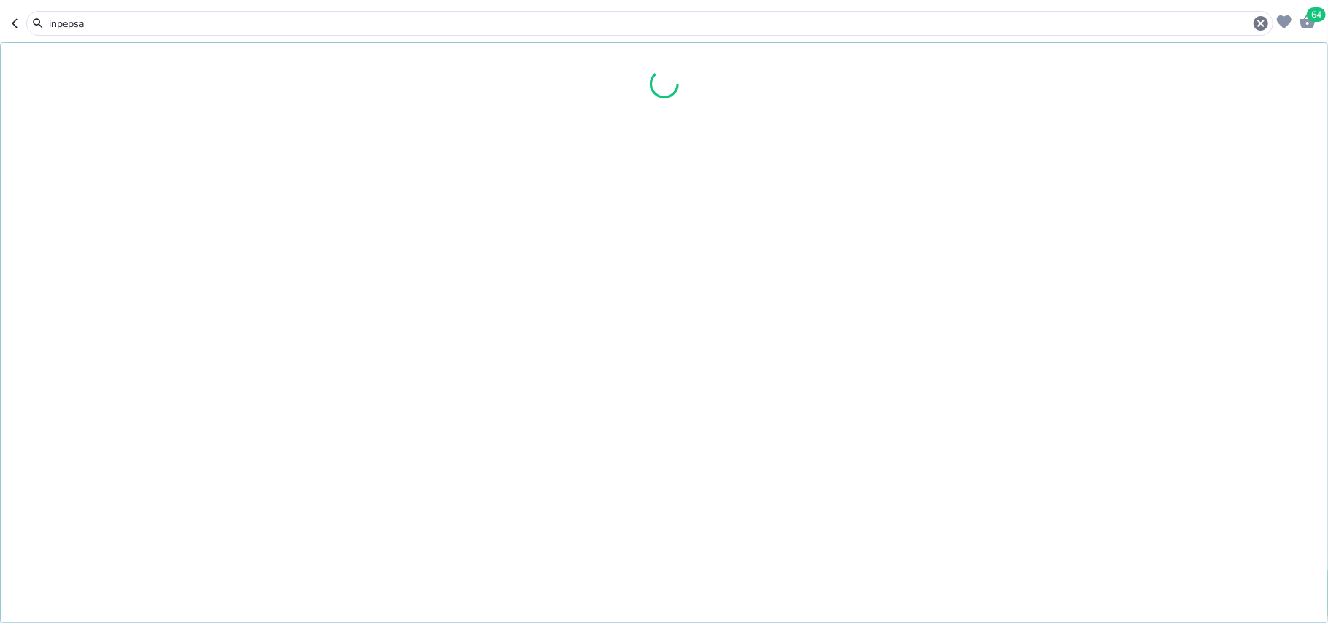
type input "inpepsa"
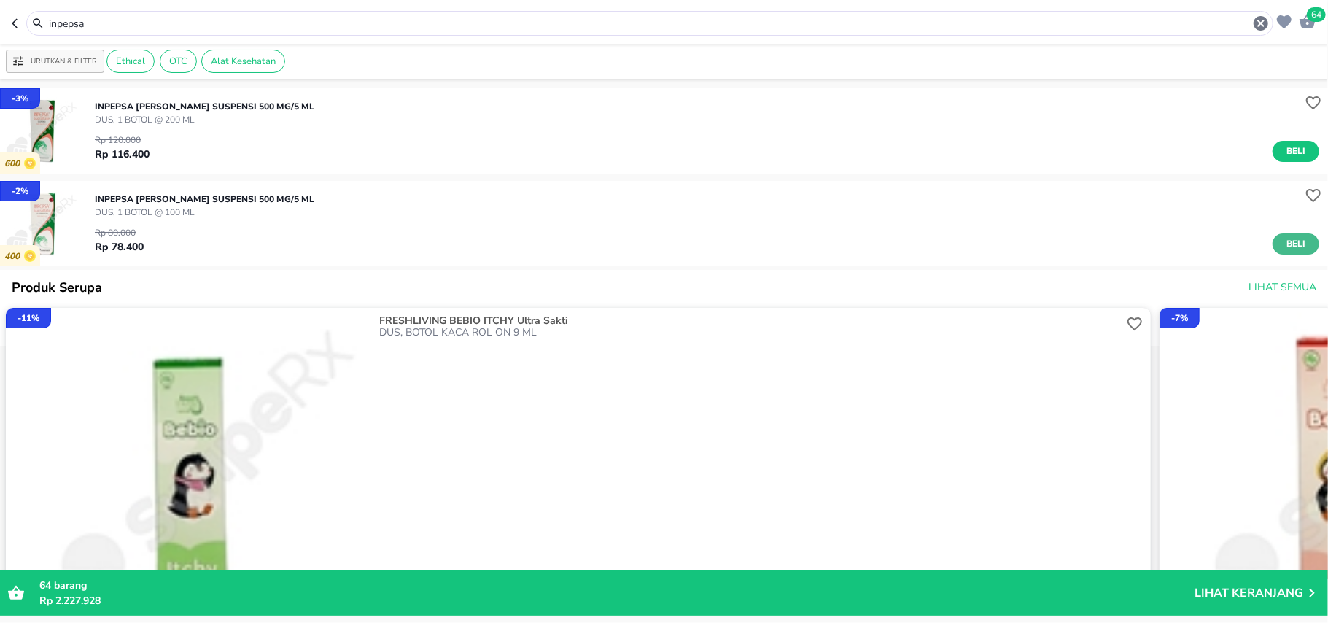
click at [1290, 242] on span "Beli" at bounding box center [1296, 243] width 25 height 15
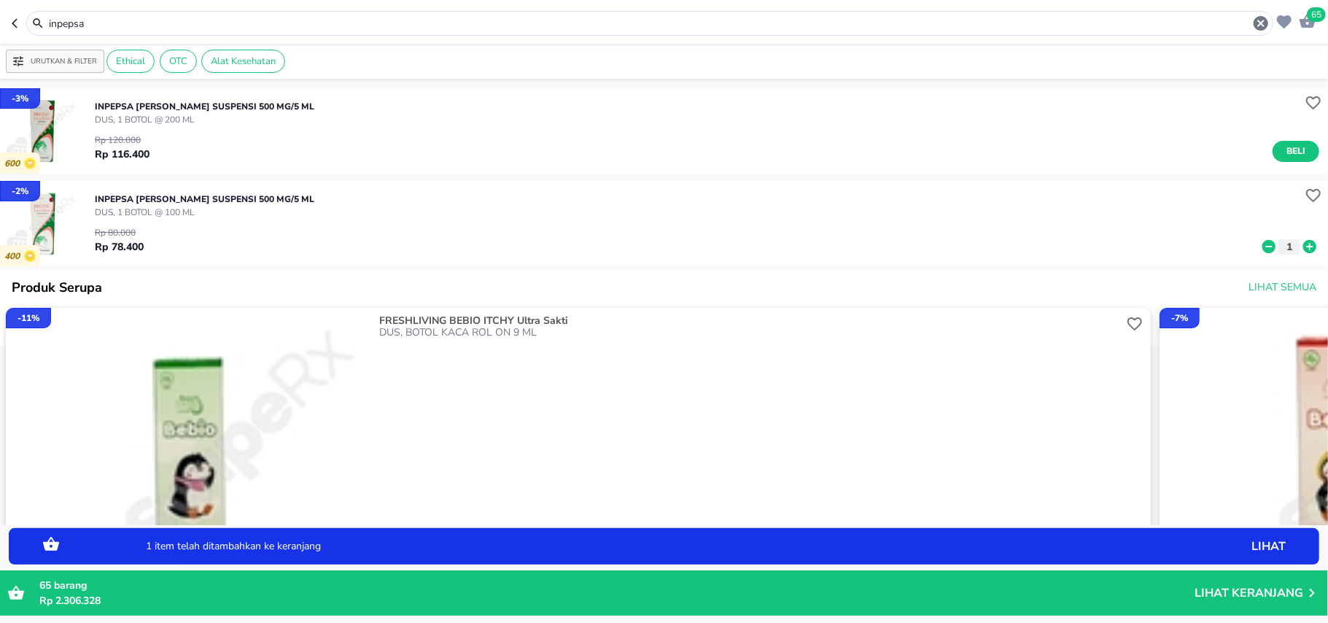
click at [1304, 243] on icon at bounding box center [1310, 246] width 13 height 13
click at [1263, 243] on icon at bounding box center [1269, 246] width 13 height 13
click at [1263, 21] on icon "button" at bounding box center [1262, 24] width 18 height 18
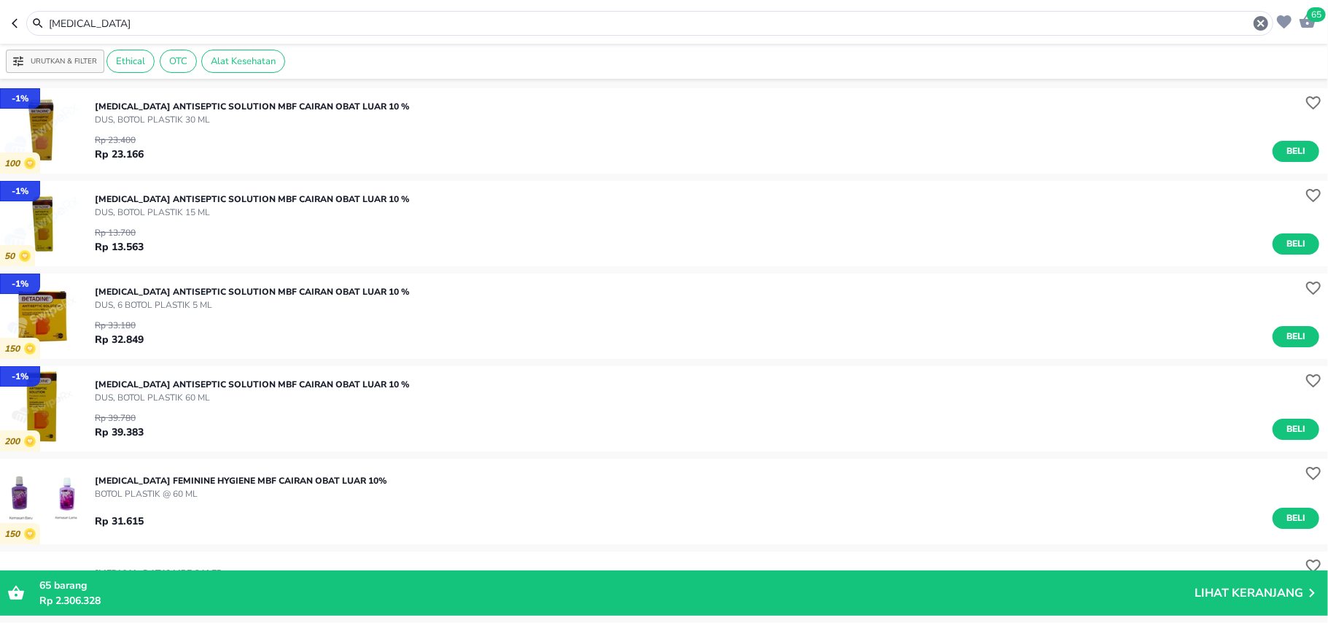
click at [307, 12] on div "betadine" at bounding box center [649, 23] width 1247 height 25
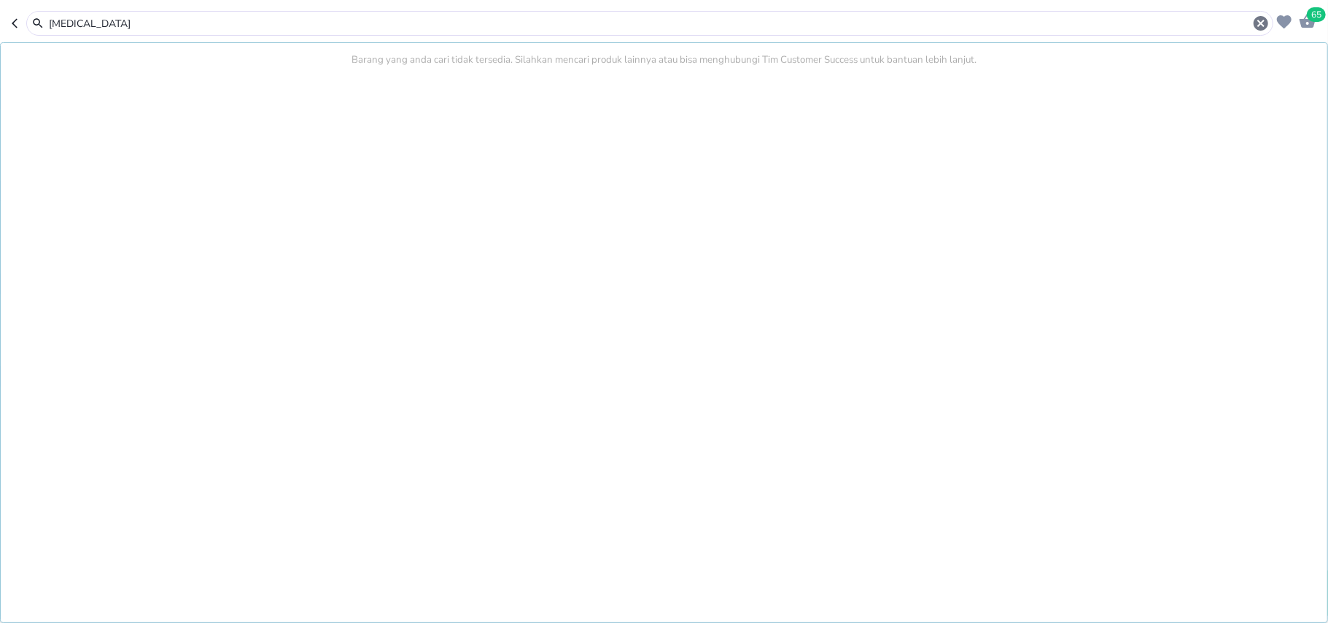
click at [293, 21] on input "betadine" at bounding box center [649, 23] width 1205 height 15
type input "betadine dieda you jing"
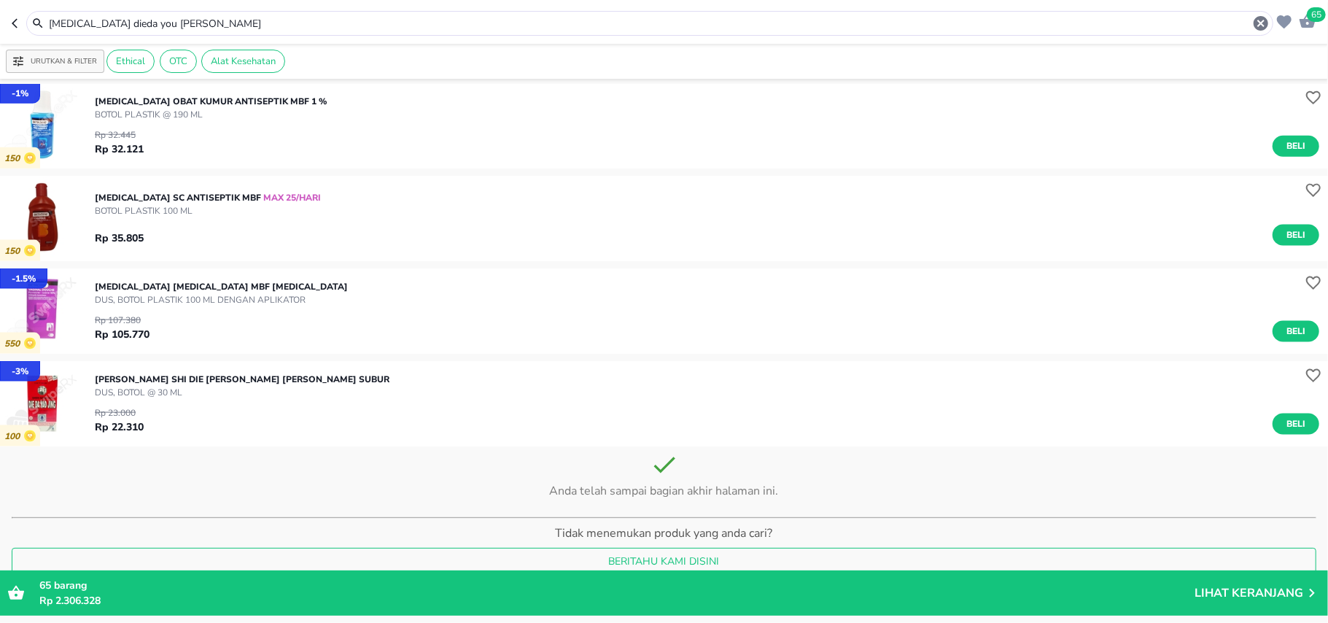
scroll to position [1398, 0]
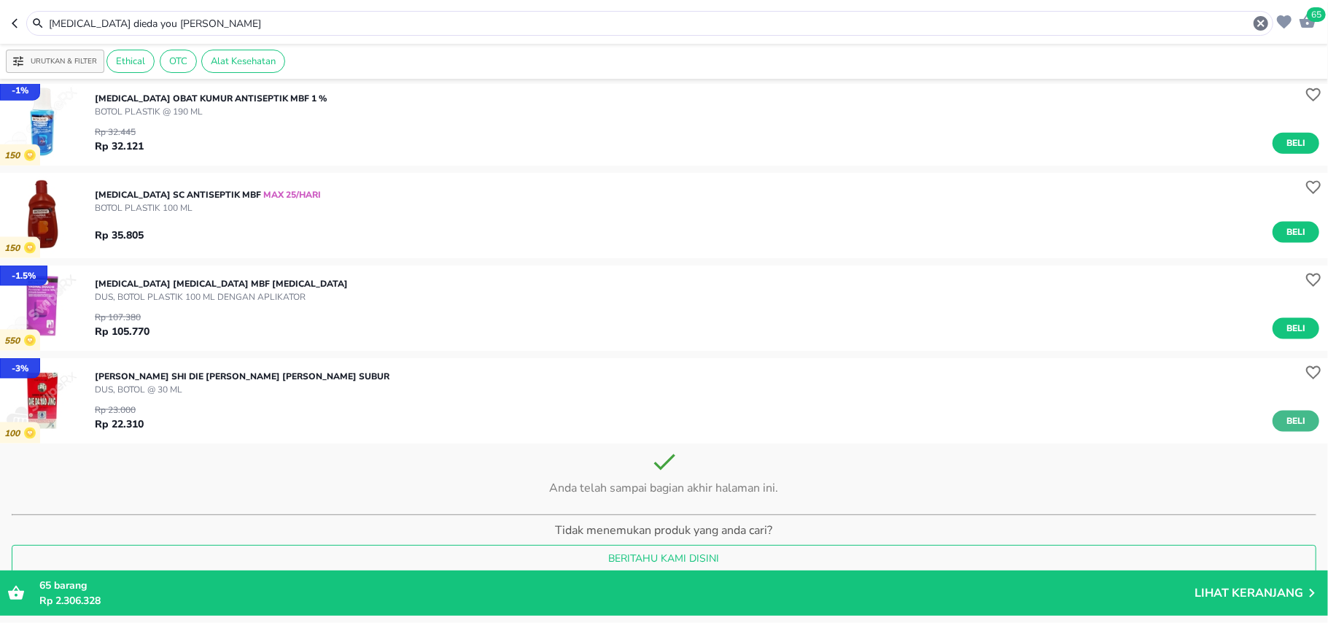
click at [1293, 423] on span "Beli" at bounding box center [1296, 421] width 25 height 15
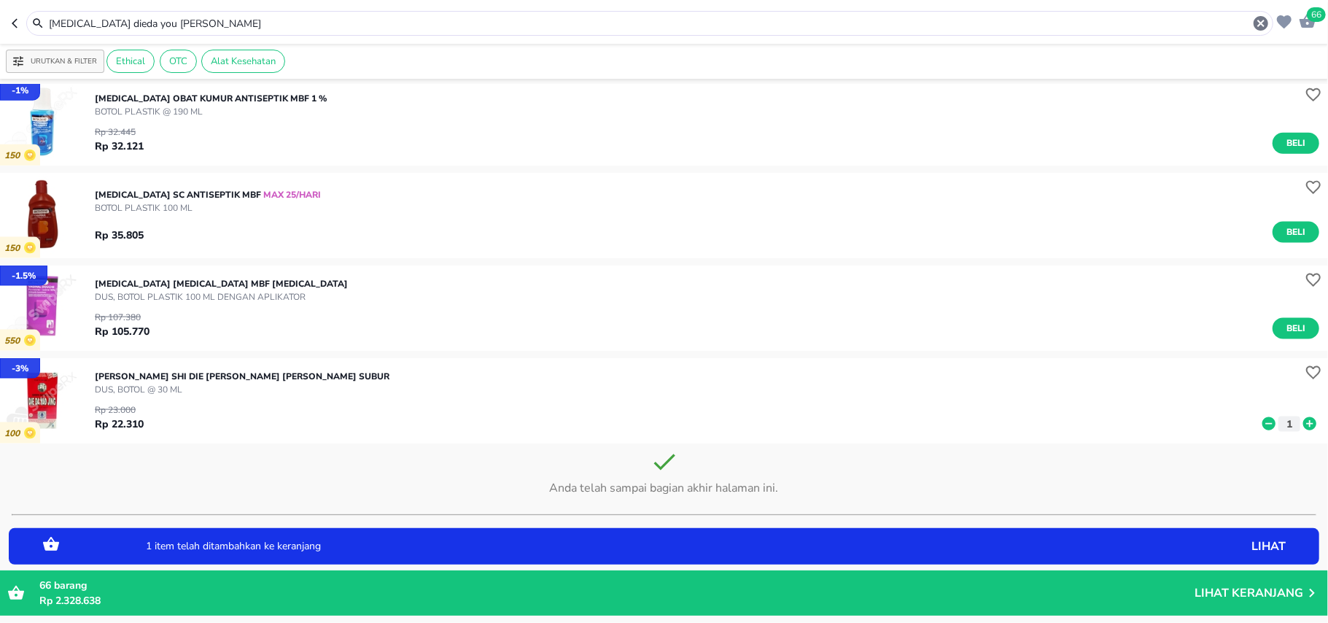
click at [1304, 423] on icon at bounding box center [1310, 423] width 13 height 13
click at [1262, 25] on icon "button" at bounding box center [1262, 24] width 18 height 18
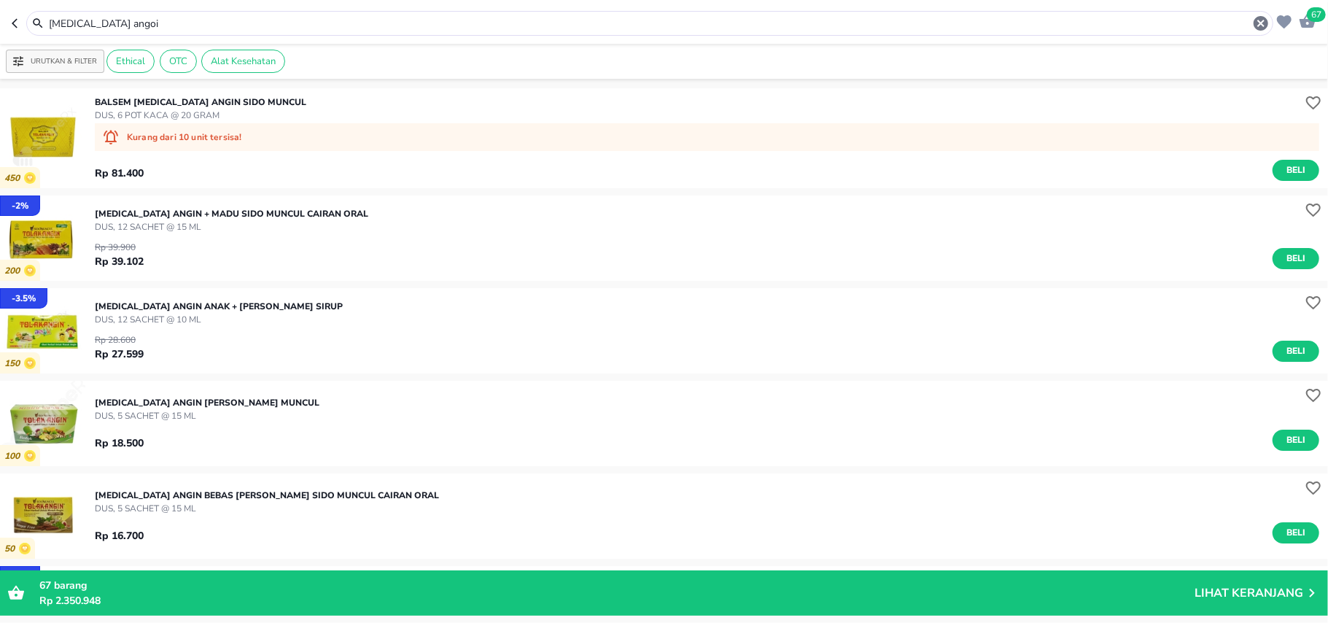
click at [1279, 246] on div "Rp 39.900 Rp 39.102 Beli" at bounding box center [707, 251] width 1225 height 36
click at [1296, 255] on button "Beli" at bounding box center [1296, 258] width 47 height 21
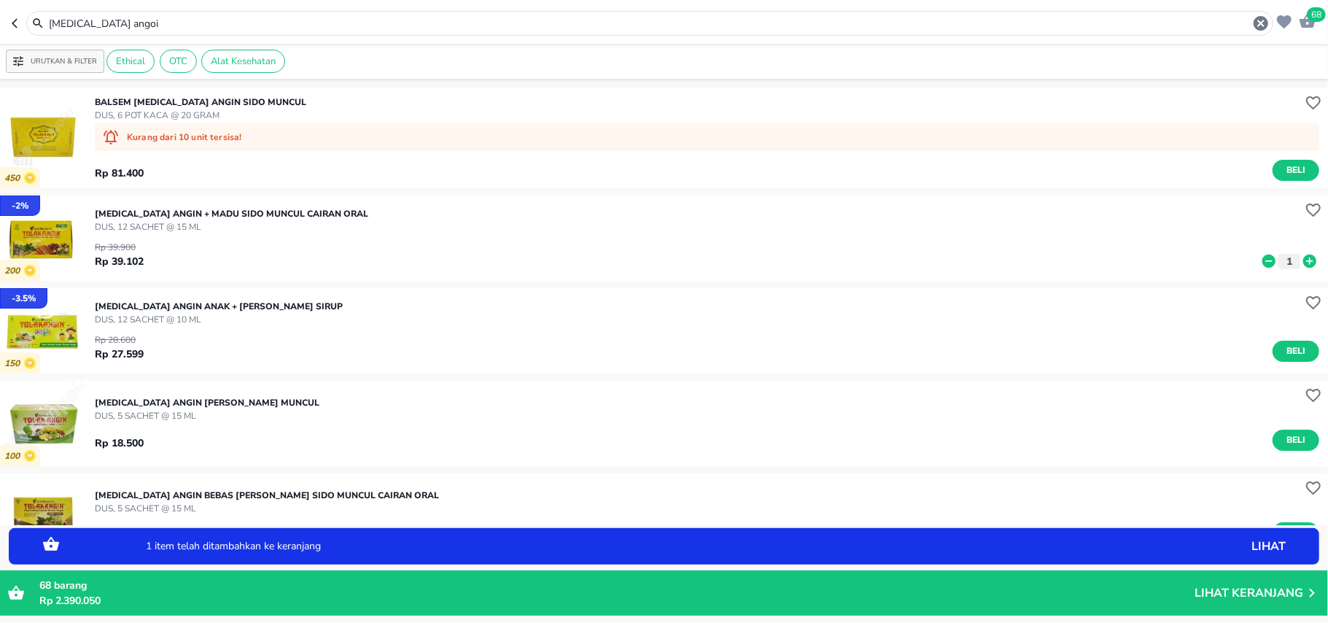
click at [1304, 255] on icon at bounding box center [1310, 261] width 13 height 13
click at [1304, 260] on icon at bounding box center [1310, 261] width 13 height 13
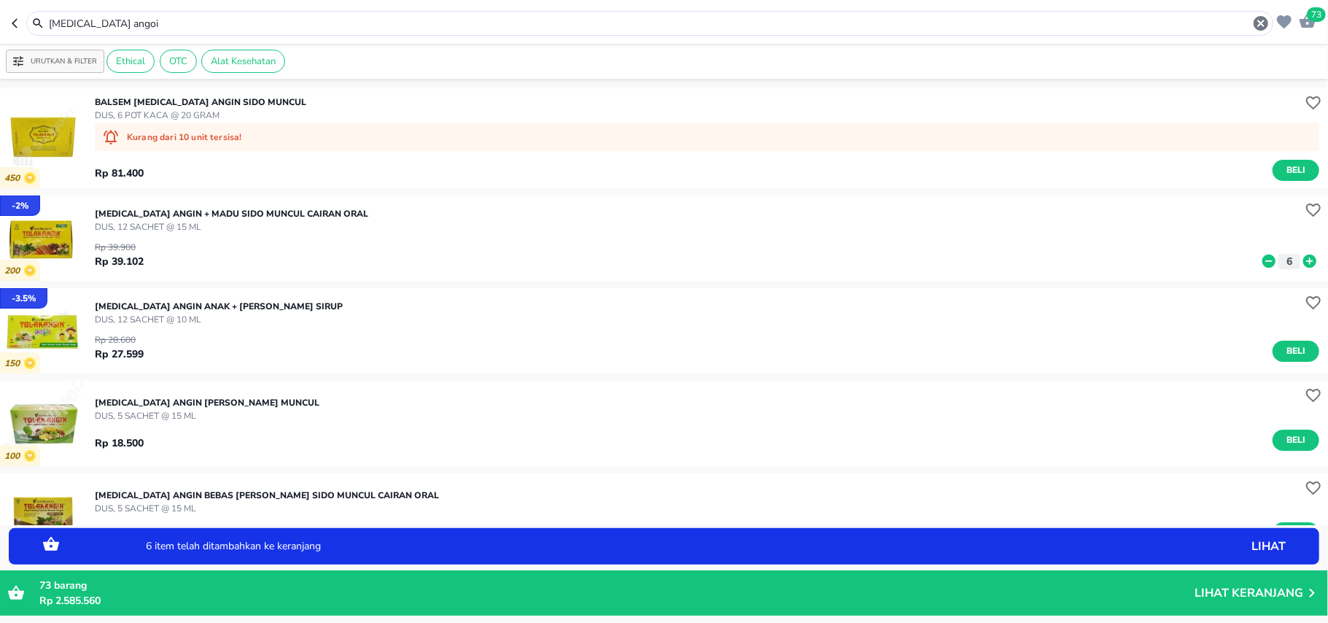
click at [479, 20] on input "tolak angoi" at bounding box center [649, 23] width 1205 height 15
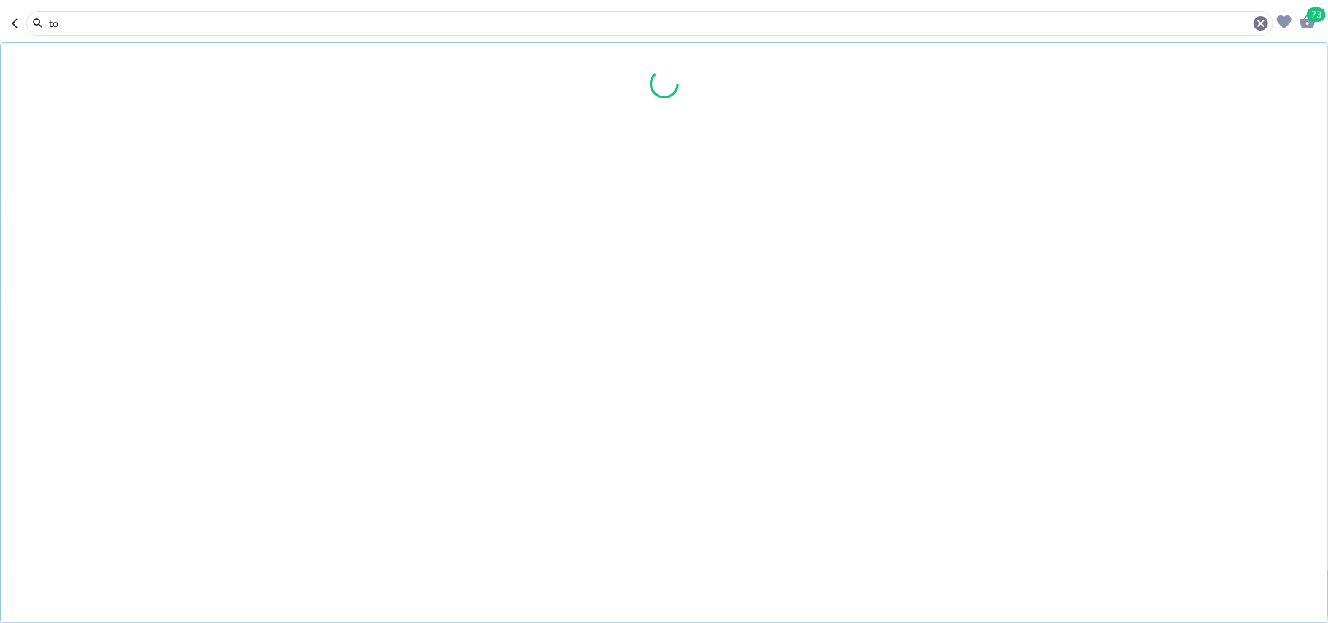
type input "t"
type input "curcuma"
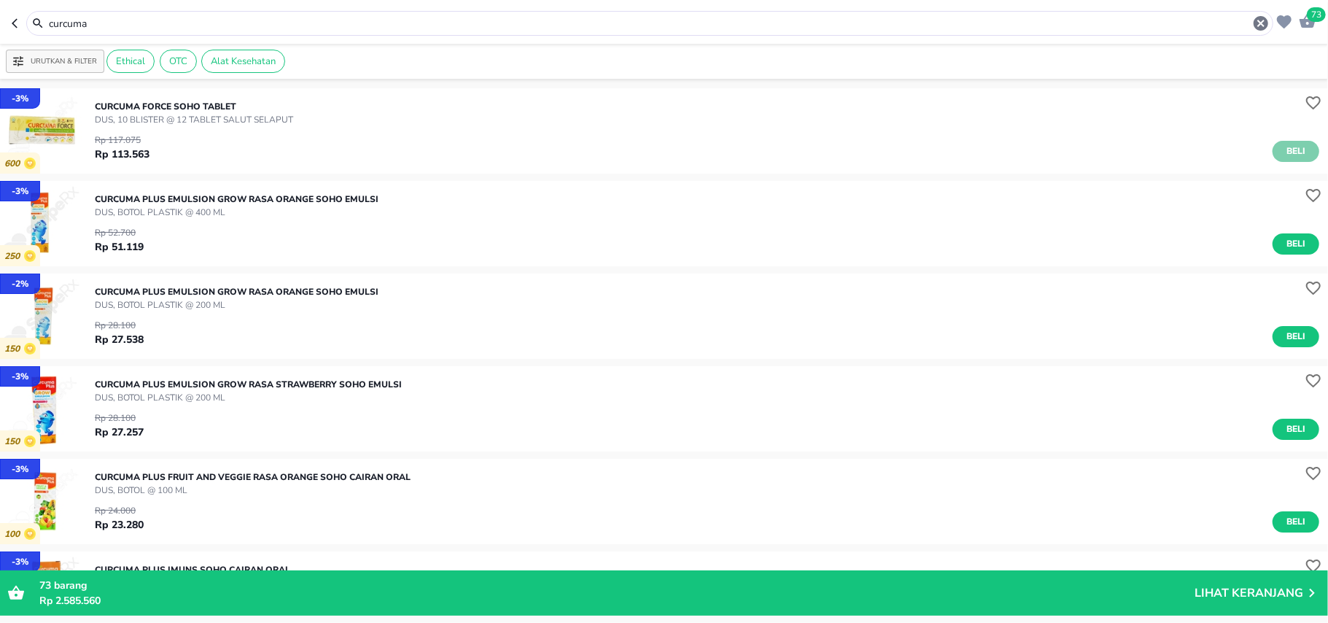
click at [1285, 153] on span "Beli" at bounding box center [1296, 151] width 25 height 15
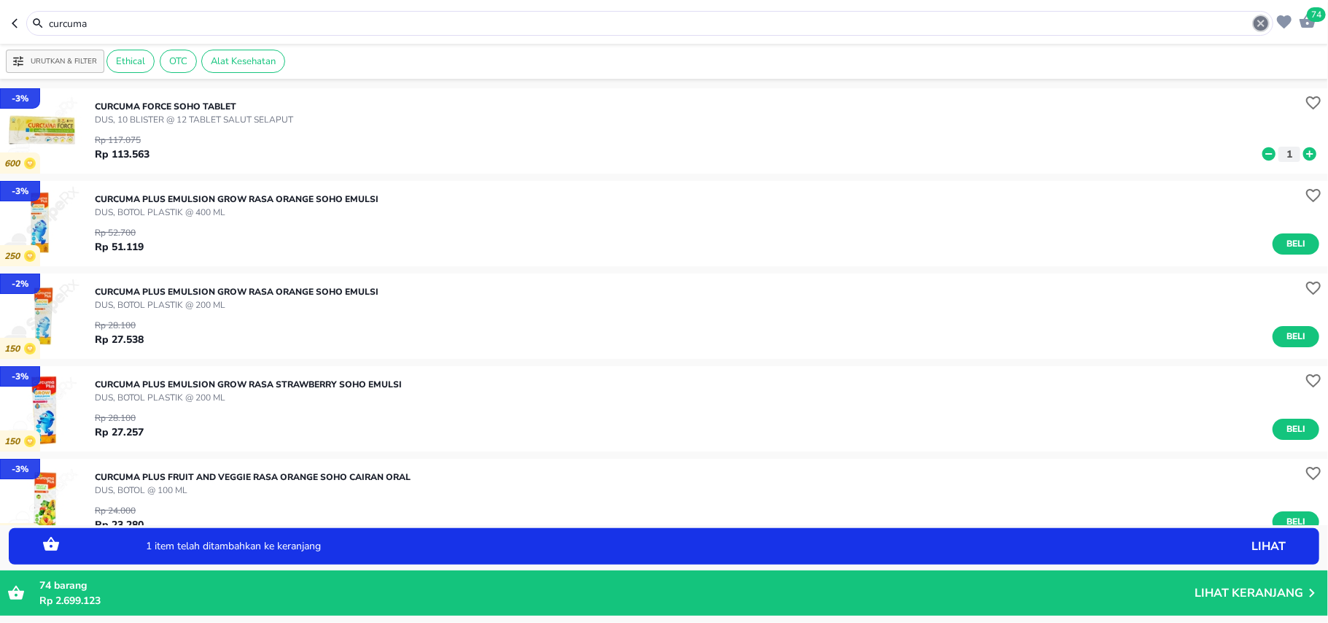
click at [1269, 20] on icon "button" at bounding box center [1262, 24] width 18 height 18
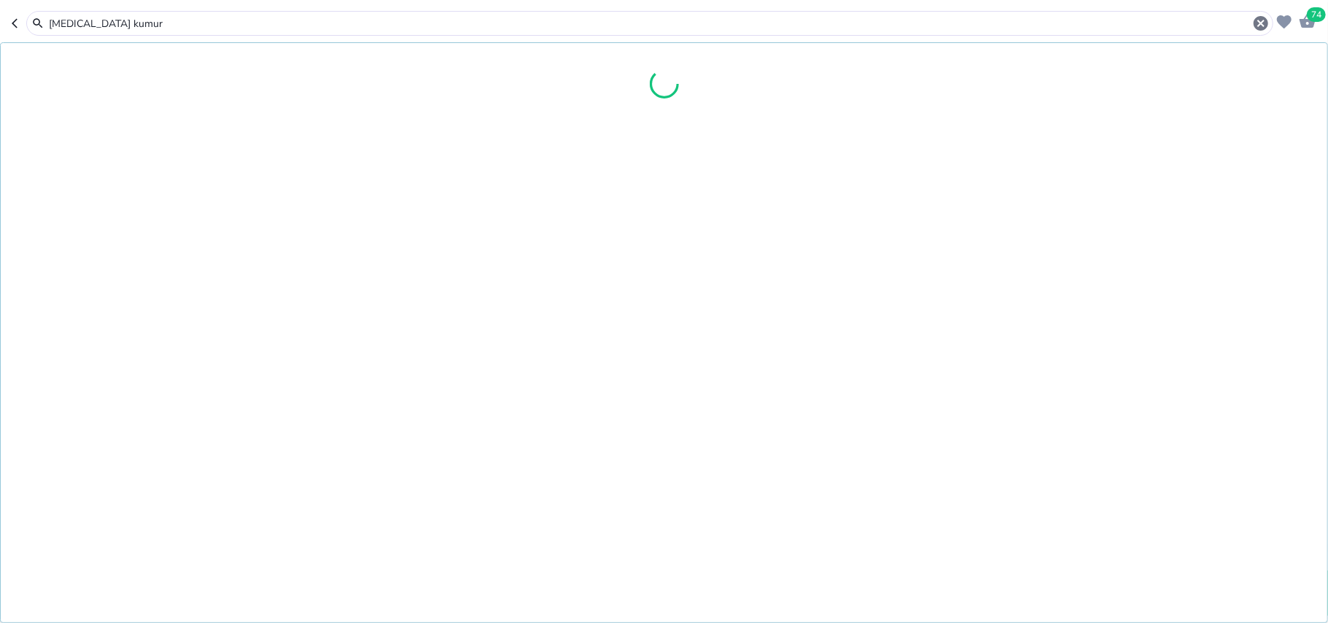
type input "betadine kumur"
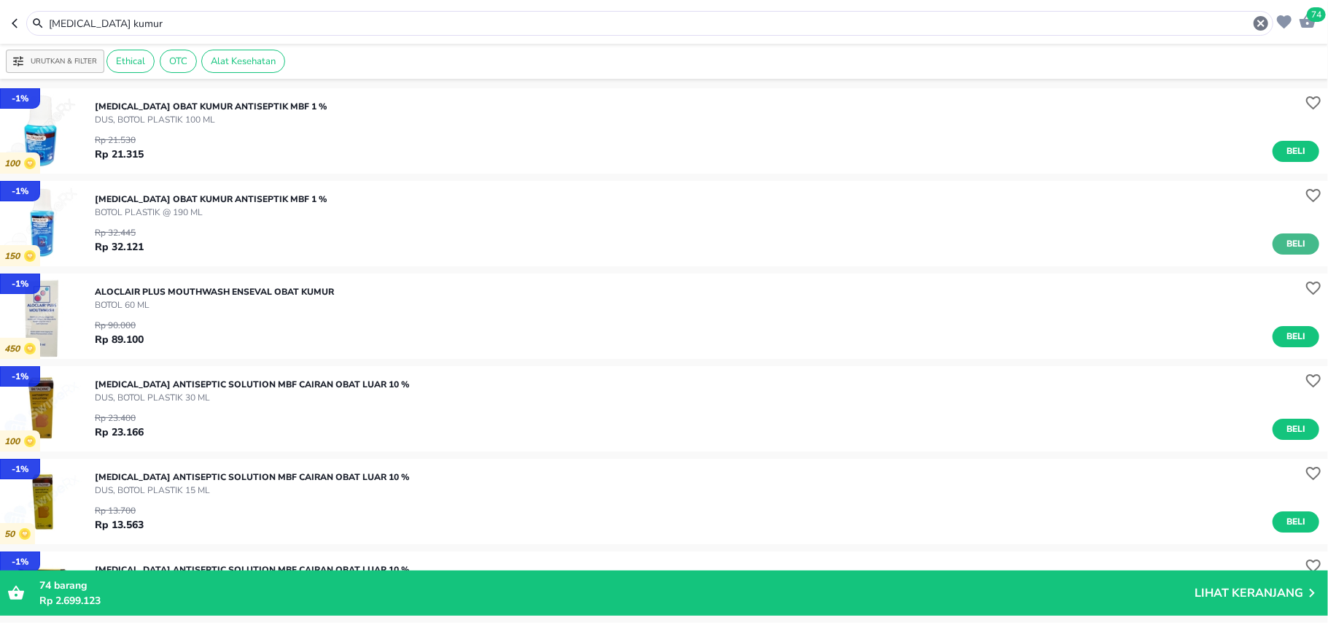
click at [1291, 244] on span "Beli" at bounding box center [1296, 243] width 25 height 15
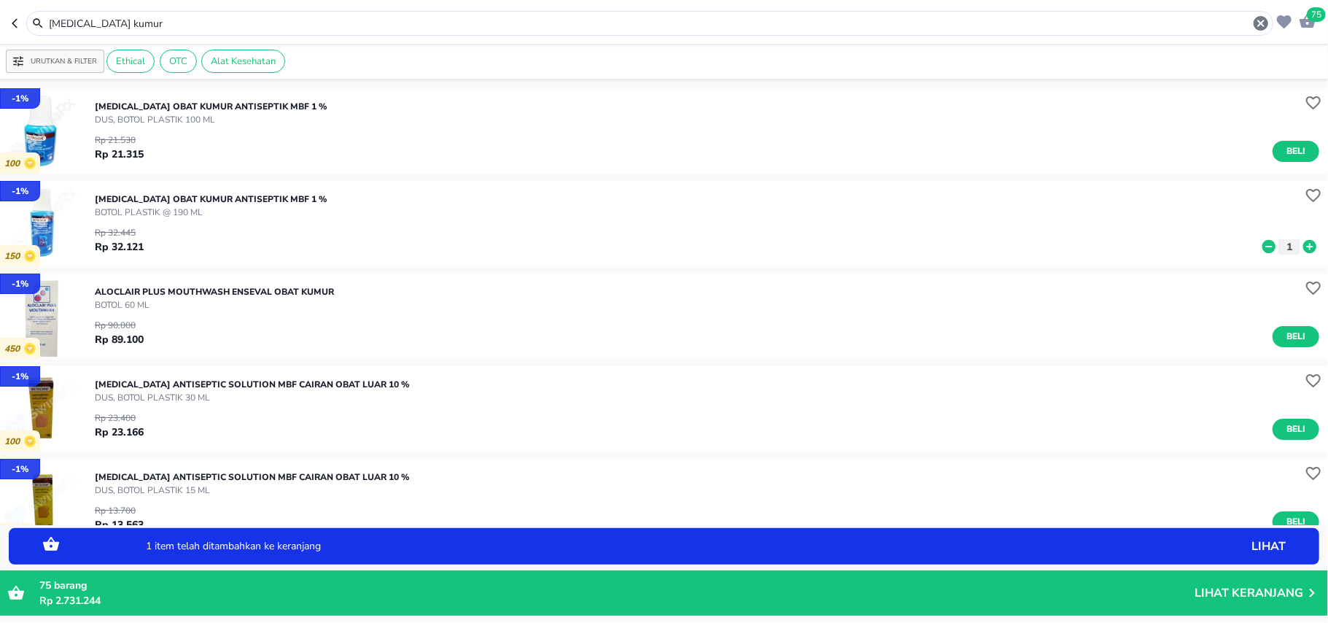
click at [1304, 244] on icon at bounding box center [1310, 246] width 13 height 13
click at [1259, 27] on icon "button" at bounding box center [1261, 23] width 15 height 15
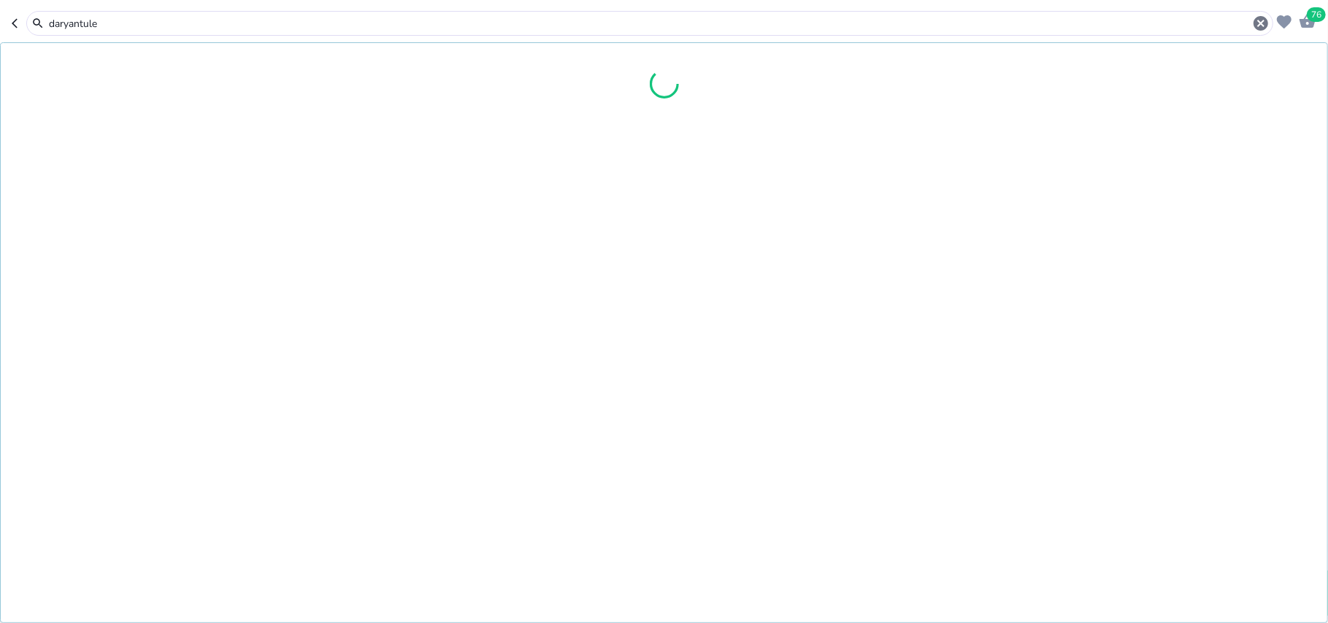
type input "daryantule"
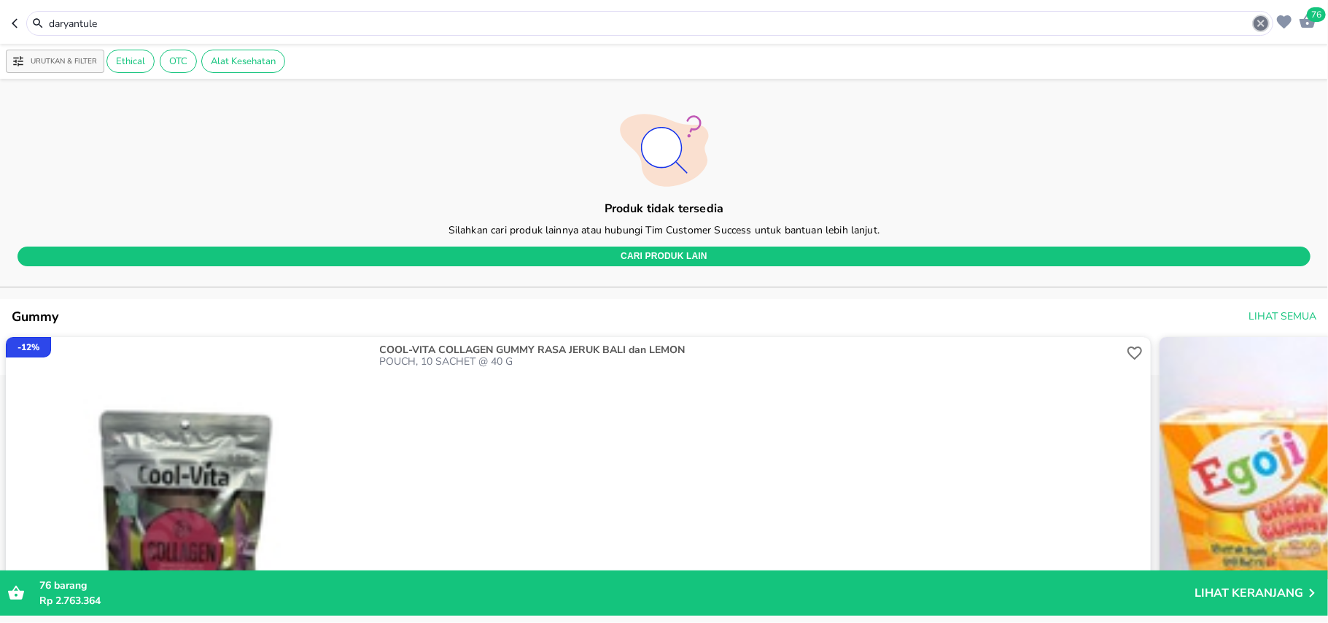
click at [1261, 32] on icon "button" at bounding box center [1262, 24] width 18 height 18
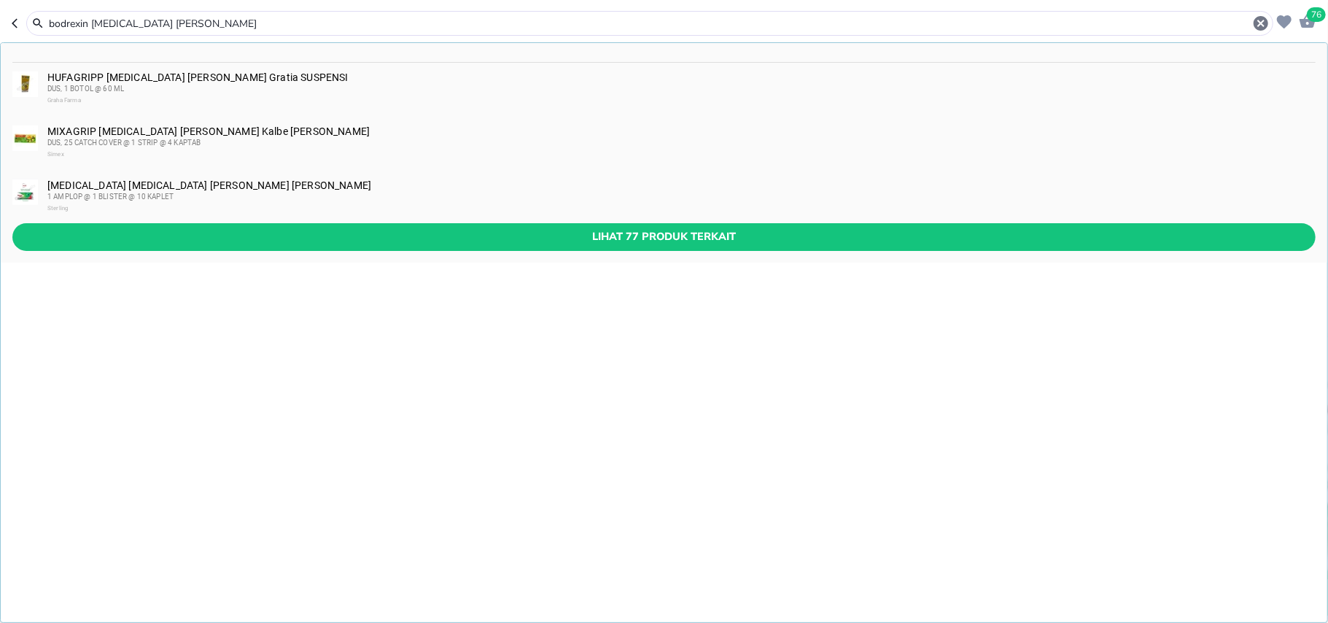
type input "bodrexin flu dan batuk"
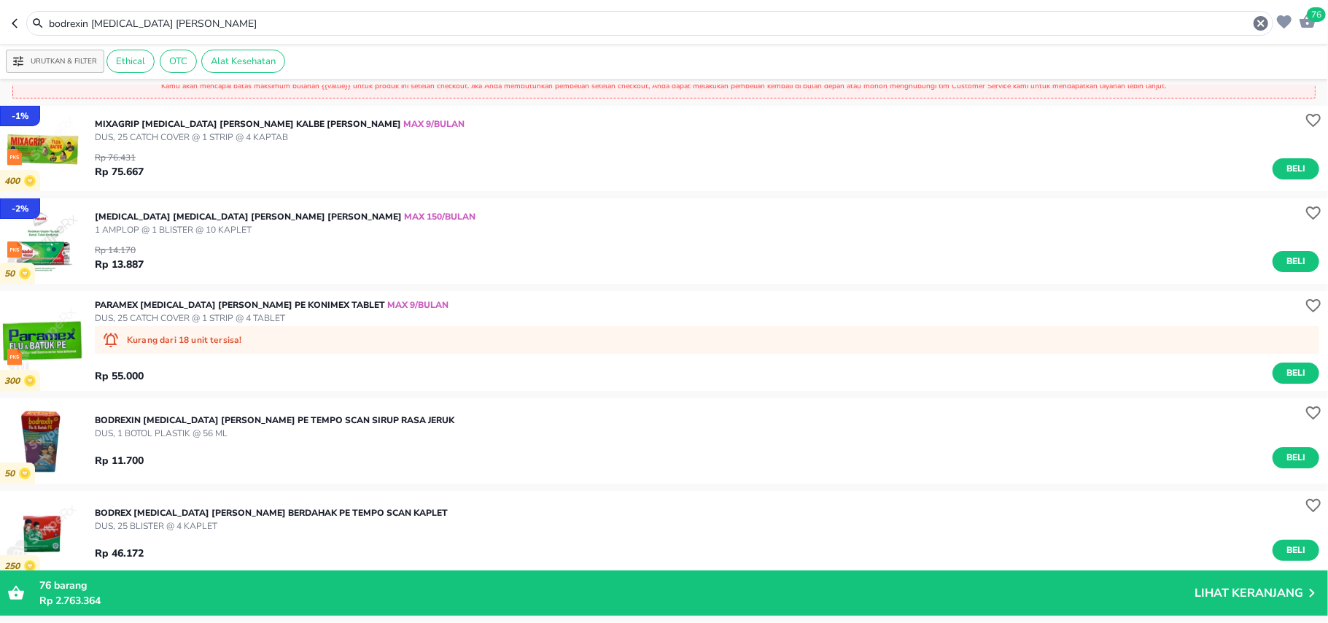
scroll to position [292, 0]
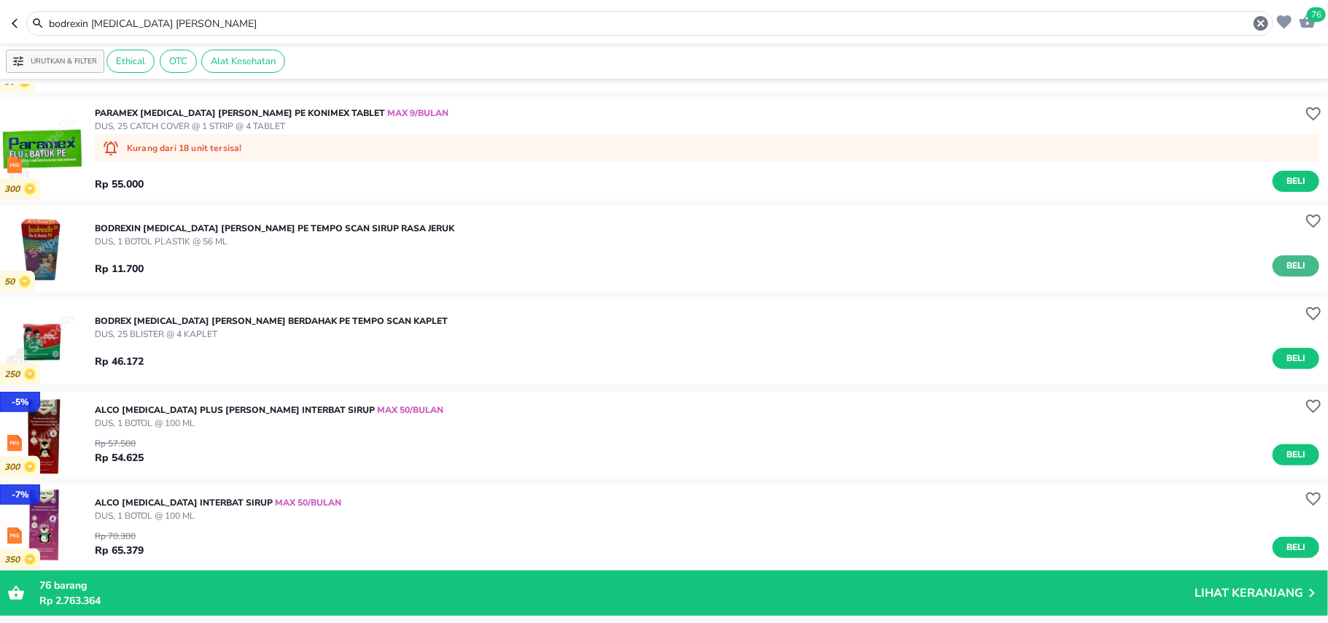
click at [1284, 267] on span "Beli" at bounding box center [1296, 265] width 25 height 15
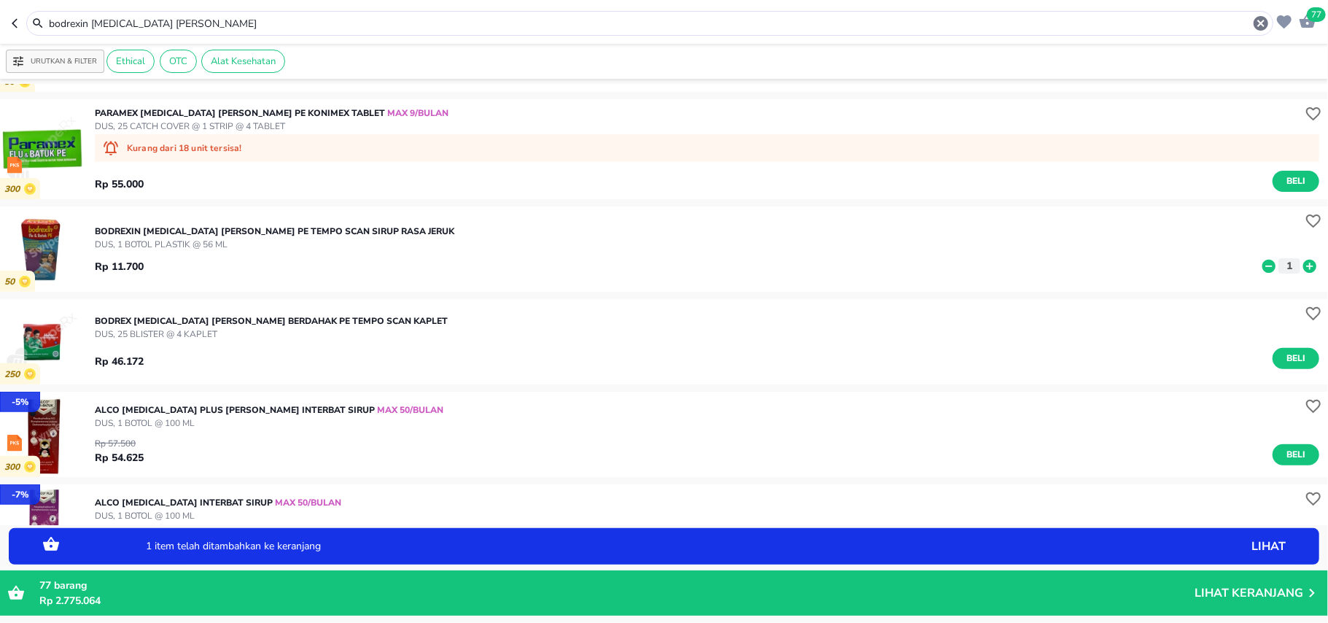
click at [1304, 263] on icon at bounding box center [1310, 265] width 13 height 13
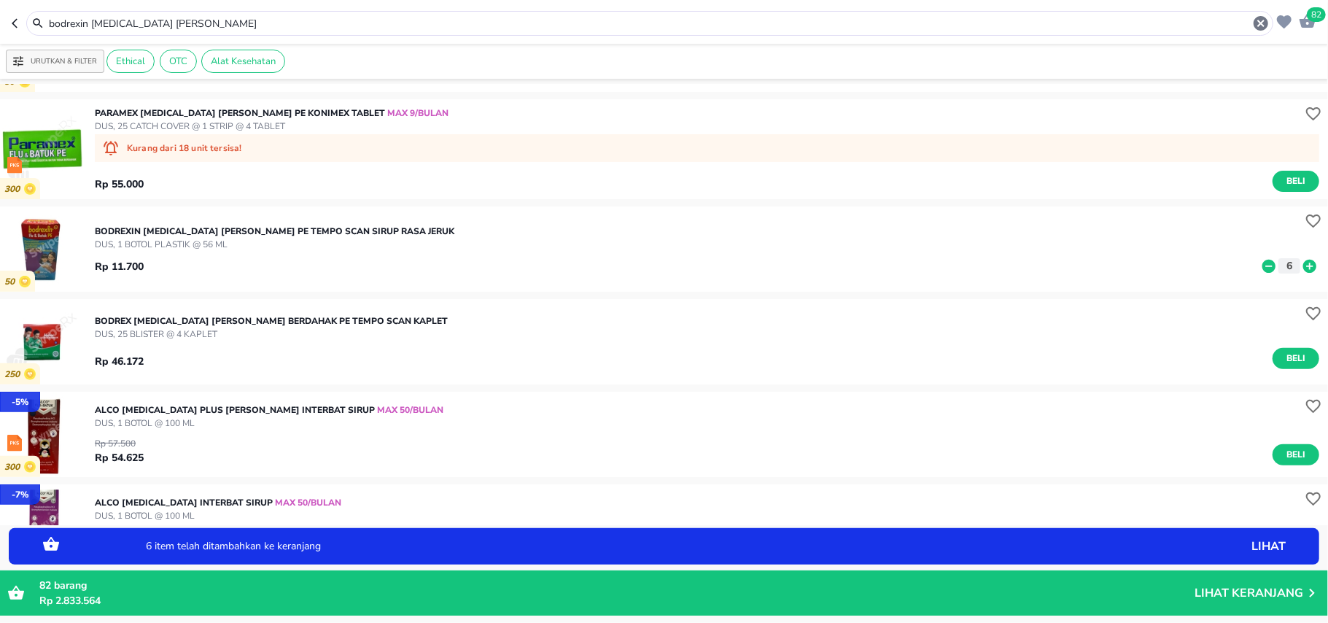
click at [1304, 263] on icon at bounding box center [1310, 265] width 13 height 13
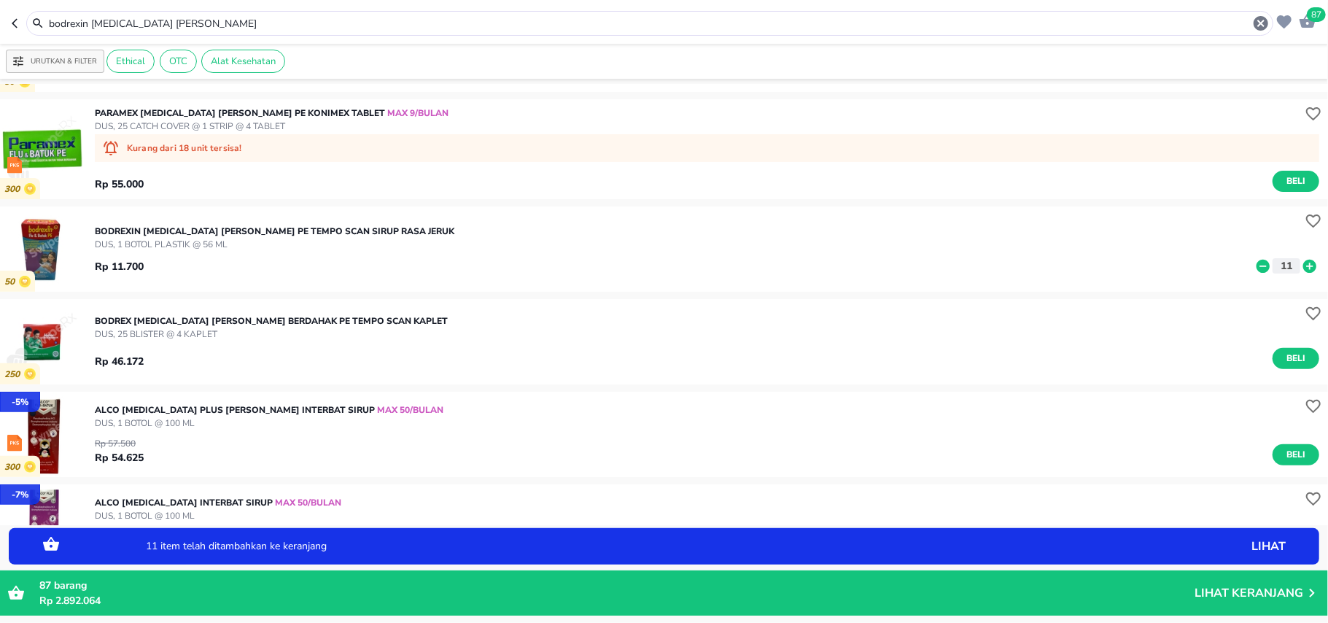
click at [1304, 261] on icon at bounding box center [1310, 265] width 13 height 13
click at [1263, 27] on icon "button" at bounding box center [1261, 23] width 15 height 15
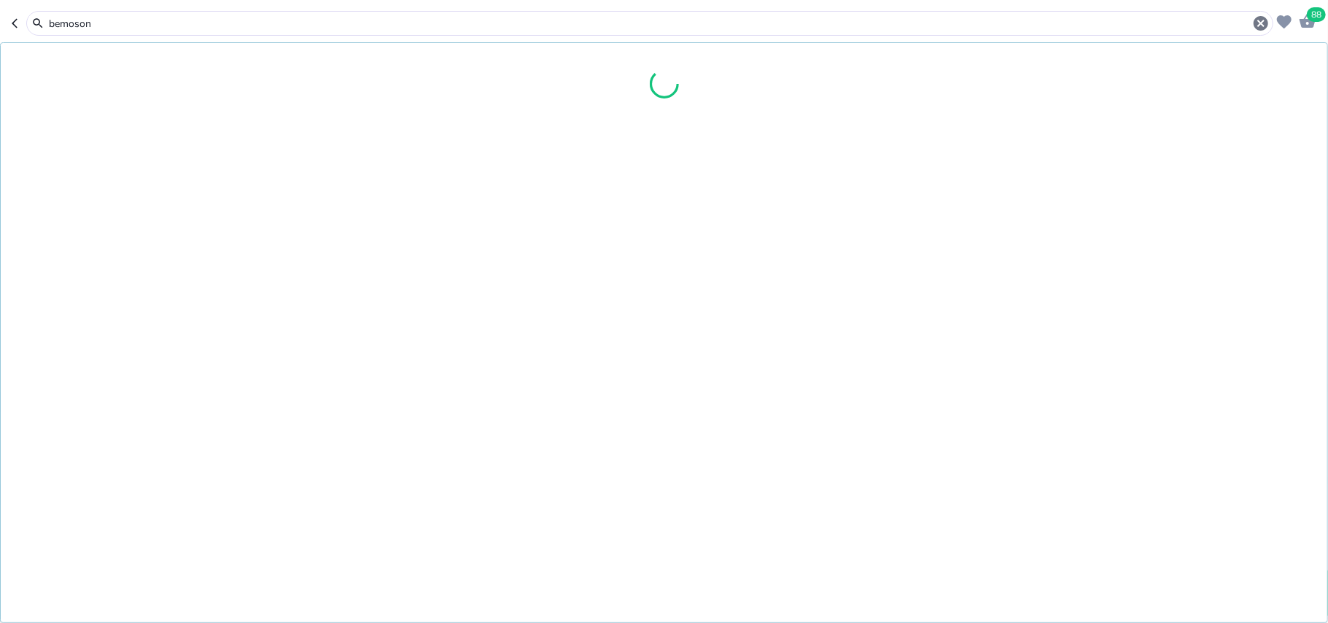
type input "bemoson"
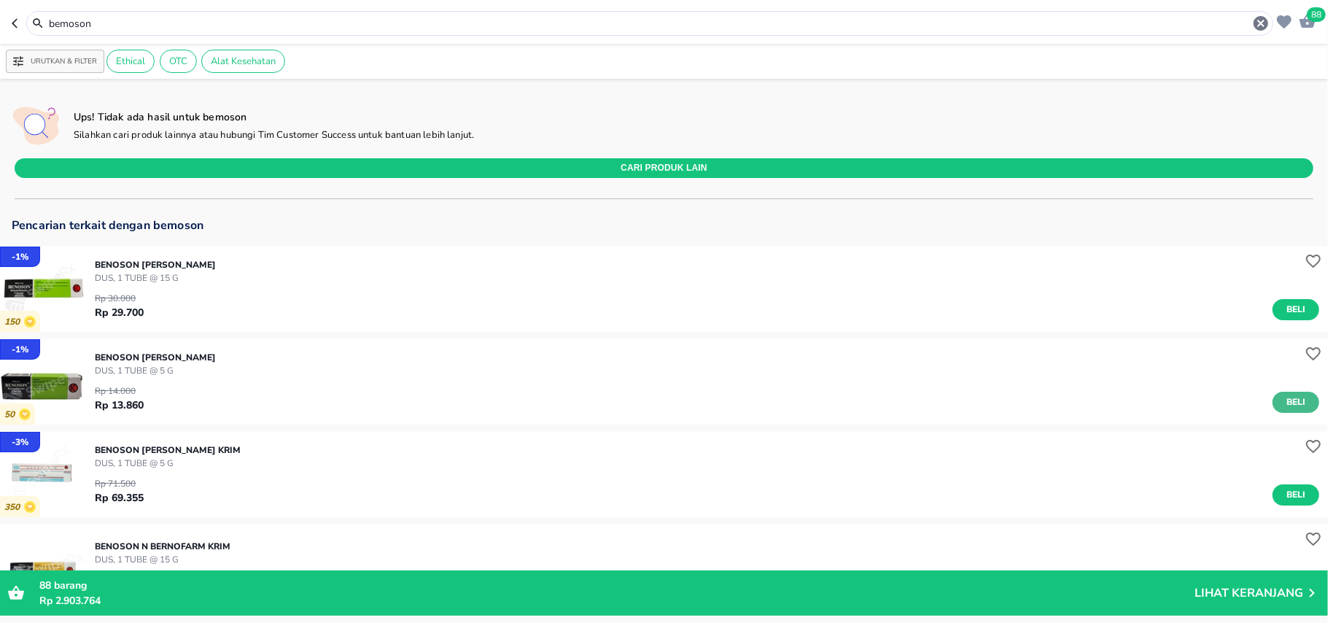
click at [1284, 407] on span "Beli" at bounding box center [1296, 402] width 25 height 15
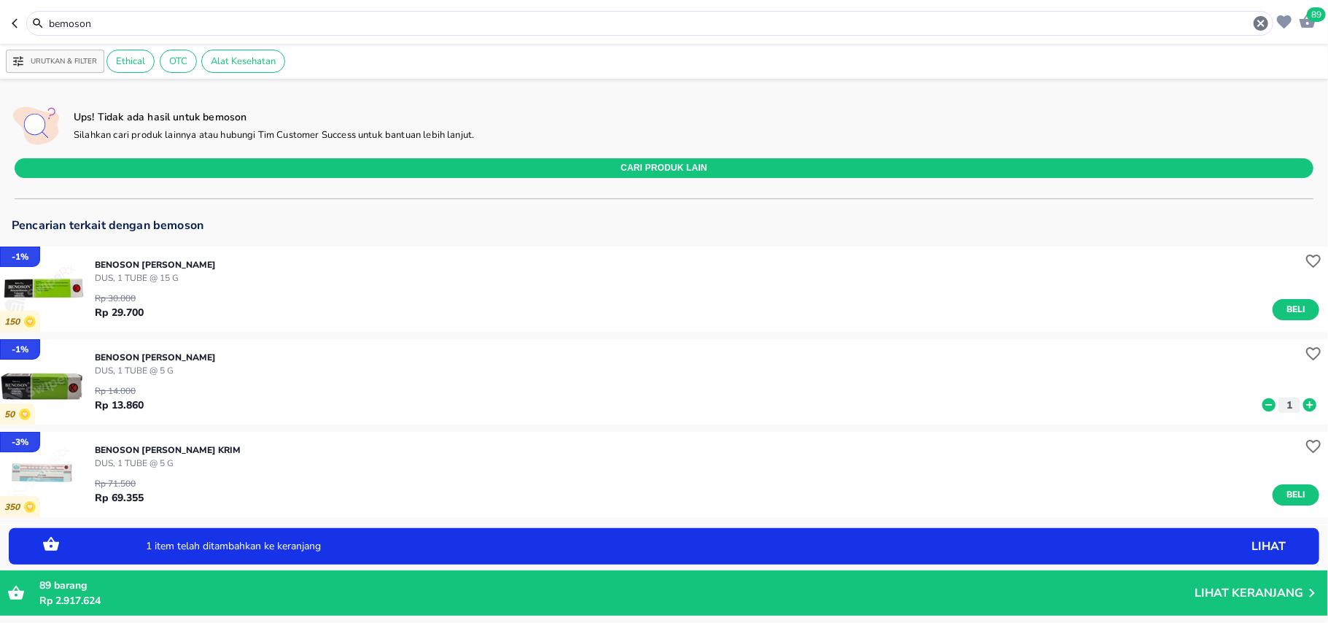
click at [1304, 400] on icon at bounding box center [1310, 404] width 13 height 13
click at [1301, 398] on icon at bounding box center [1310, 405] width 19 height 16
click at [1258, 29] on icon "button" at bounding box center [1261, 23] width 15 height 15
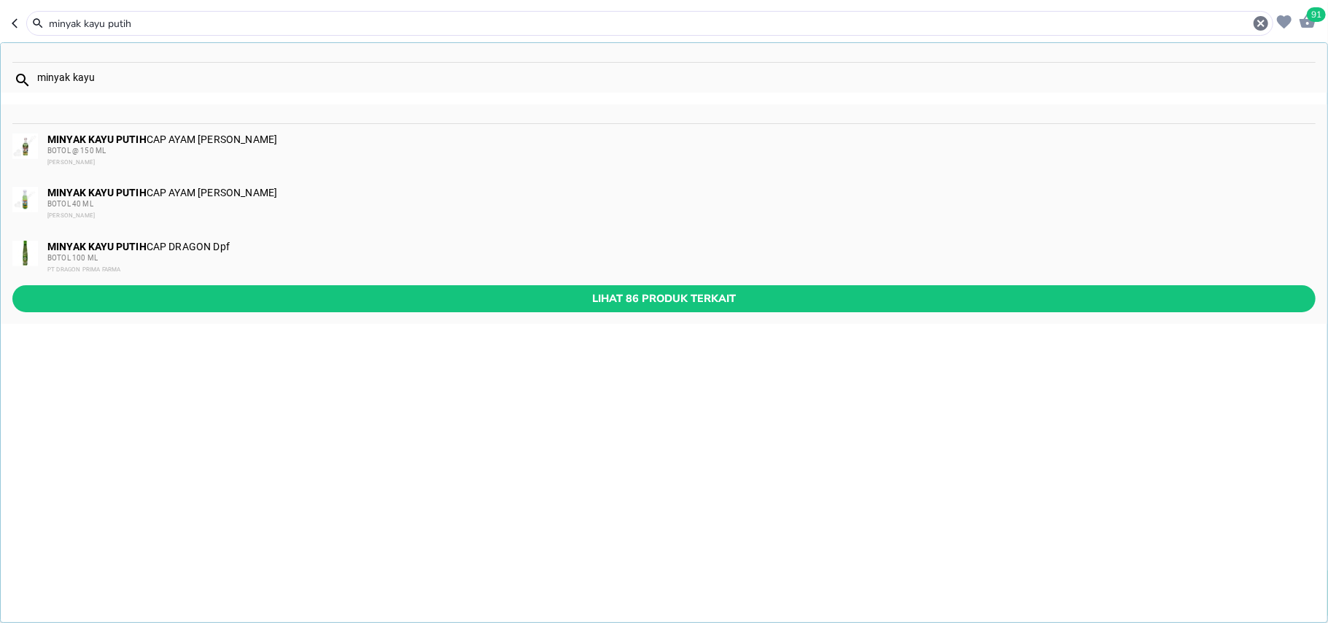
type input "minyak kayu putih"
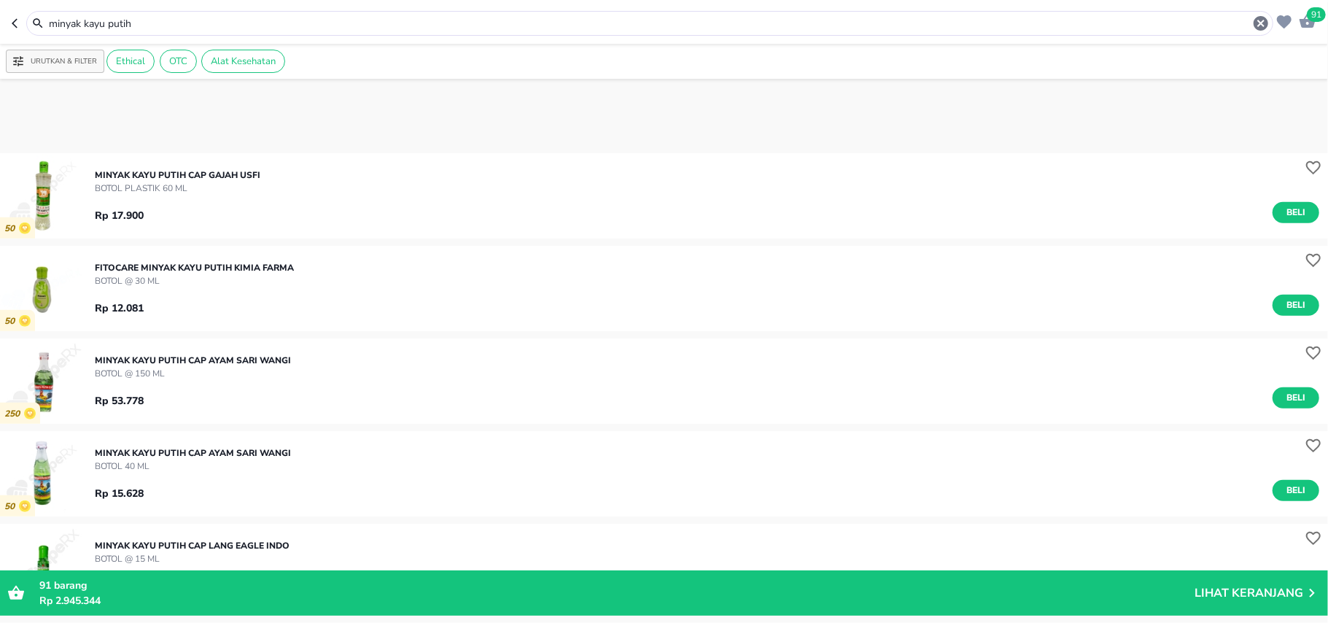
scroll to position [875, 0]
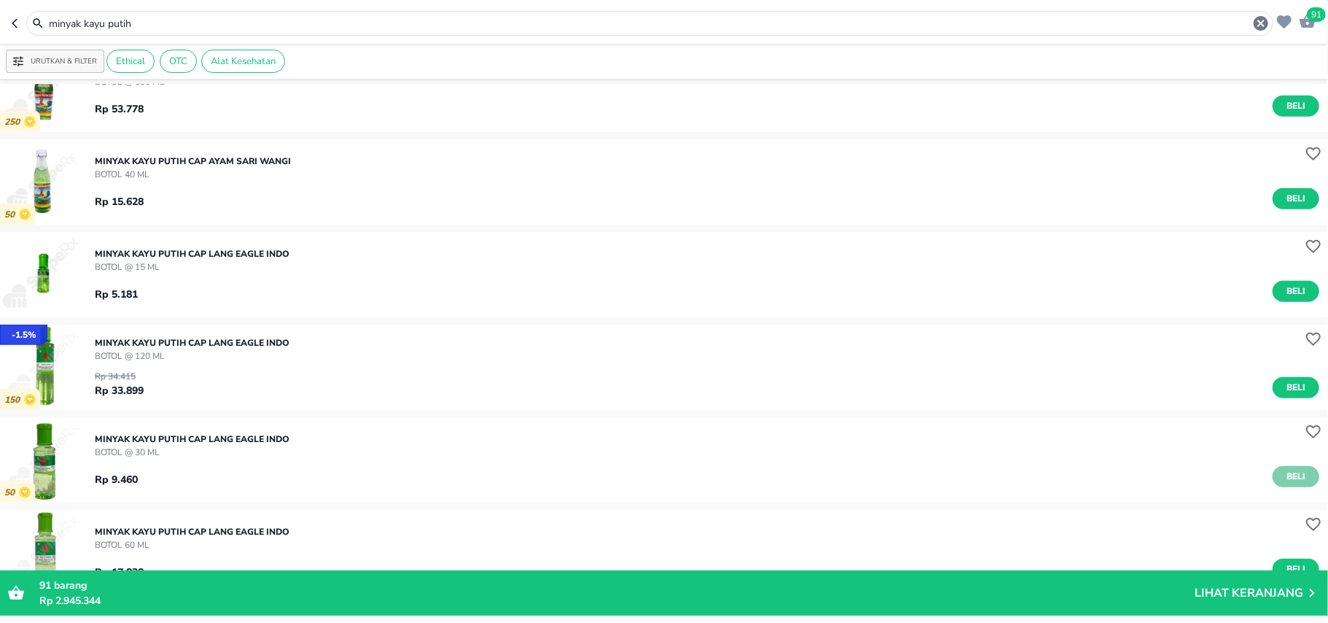
click at [1284, 471] on span "Beli" at bounding box center [1296, 476] width 25 height 15
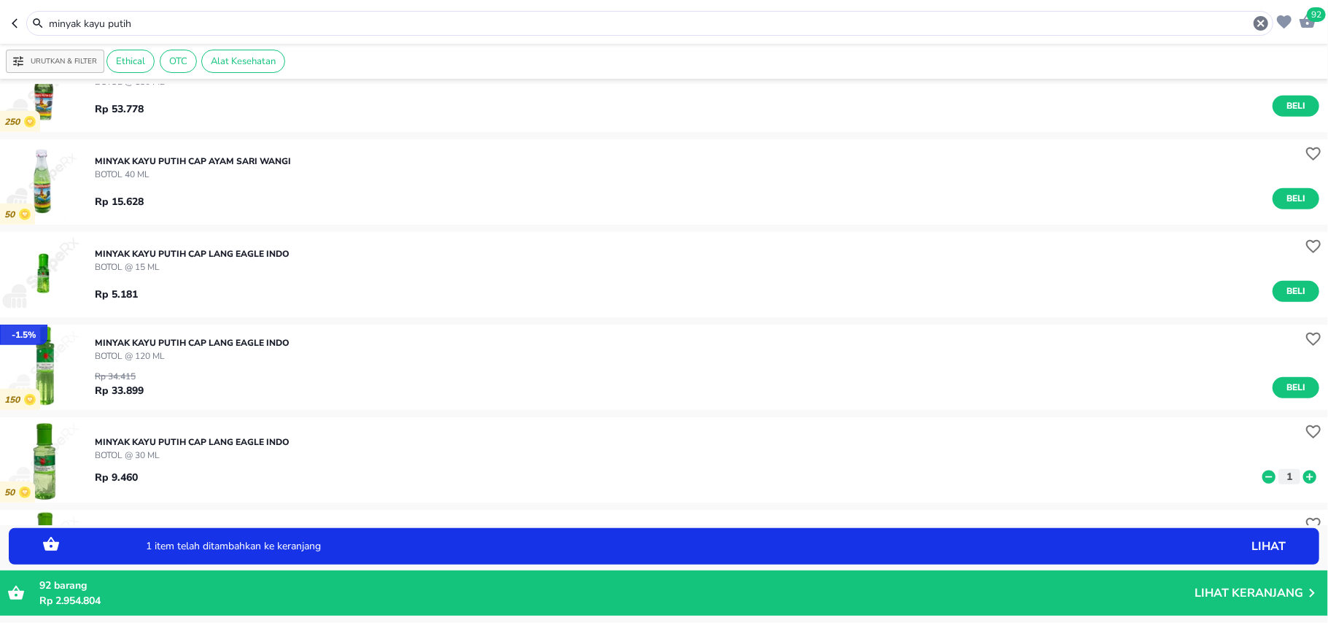
click at [1304, 480] on icon at bounding box center [1310, 476] width 13 height 13
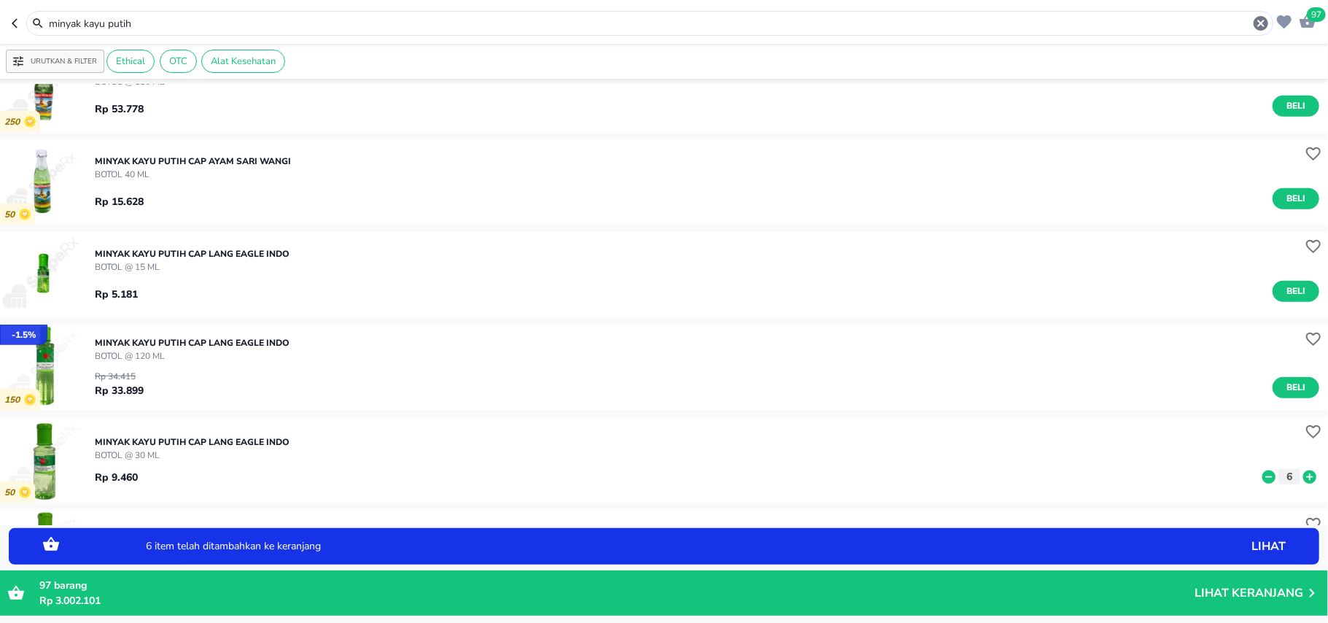
click at [1304, 480] on icon at bounding box center [1310, 476] width 13 height 13
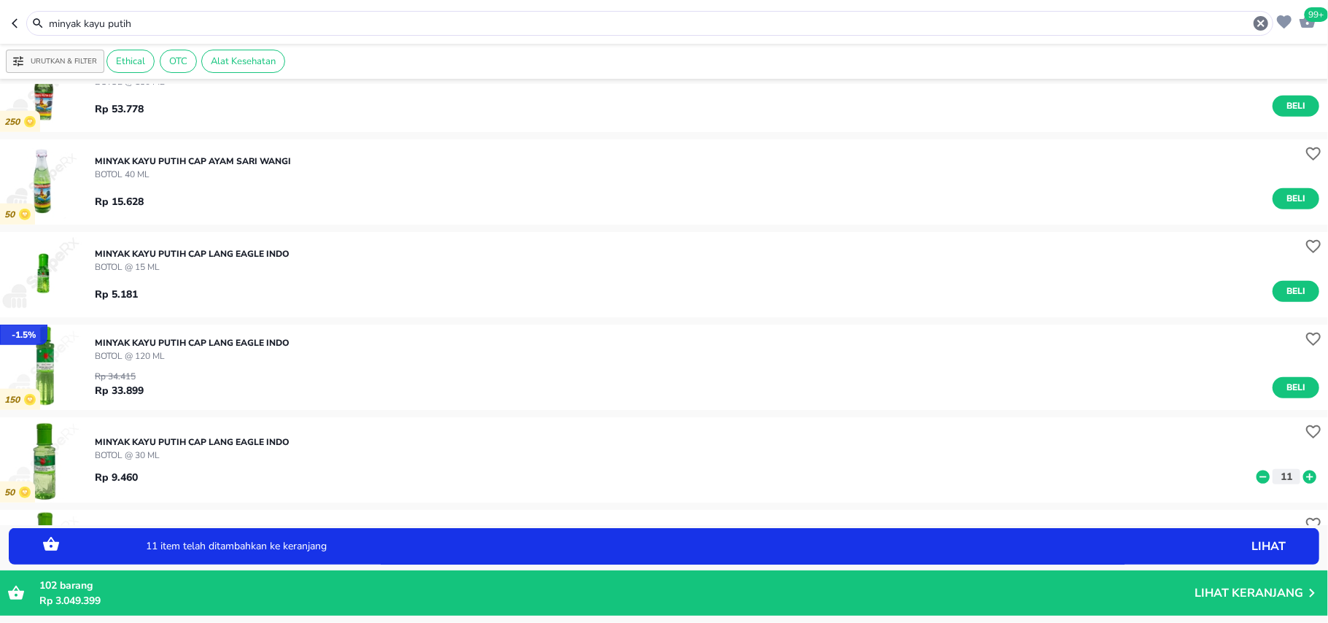
click at [1304, 471] on icon at bounding box center [1310, 476] width 13 height 13
click at [1259, 25] on icon "button" at bounding box center [1262, 24] width 18 height 18
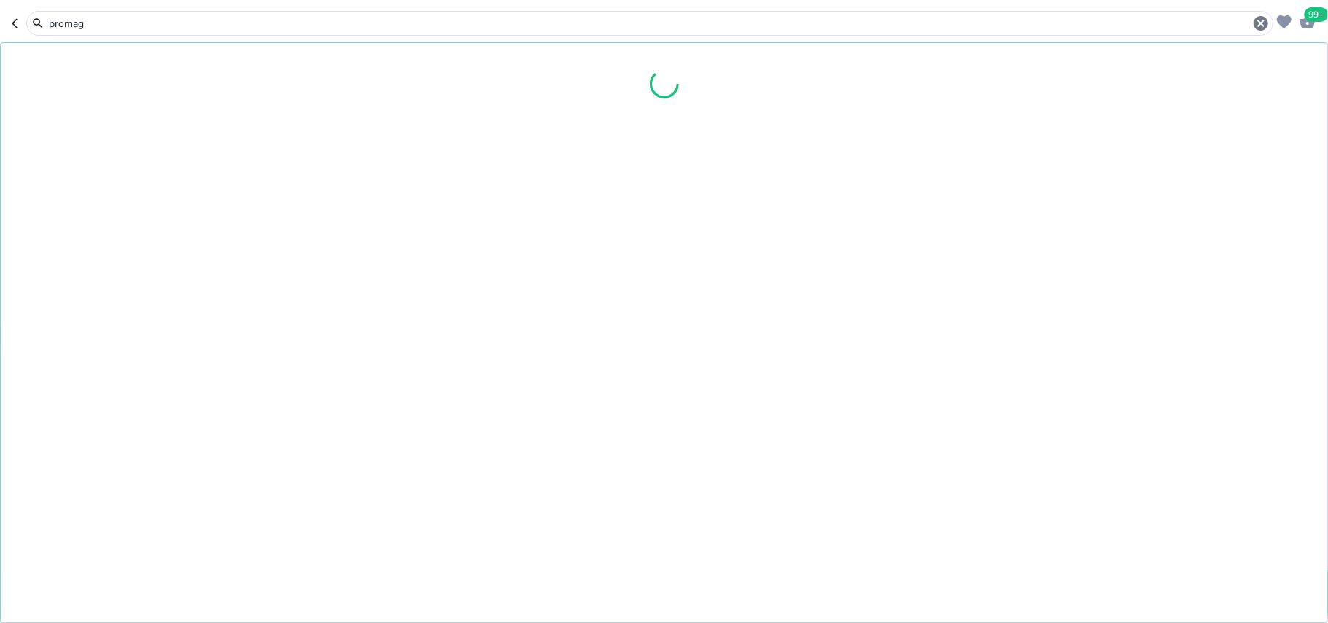
type input "promag"
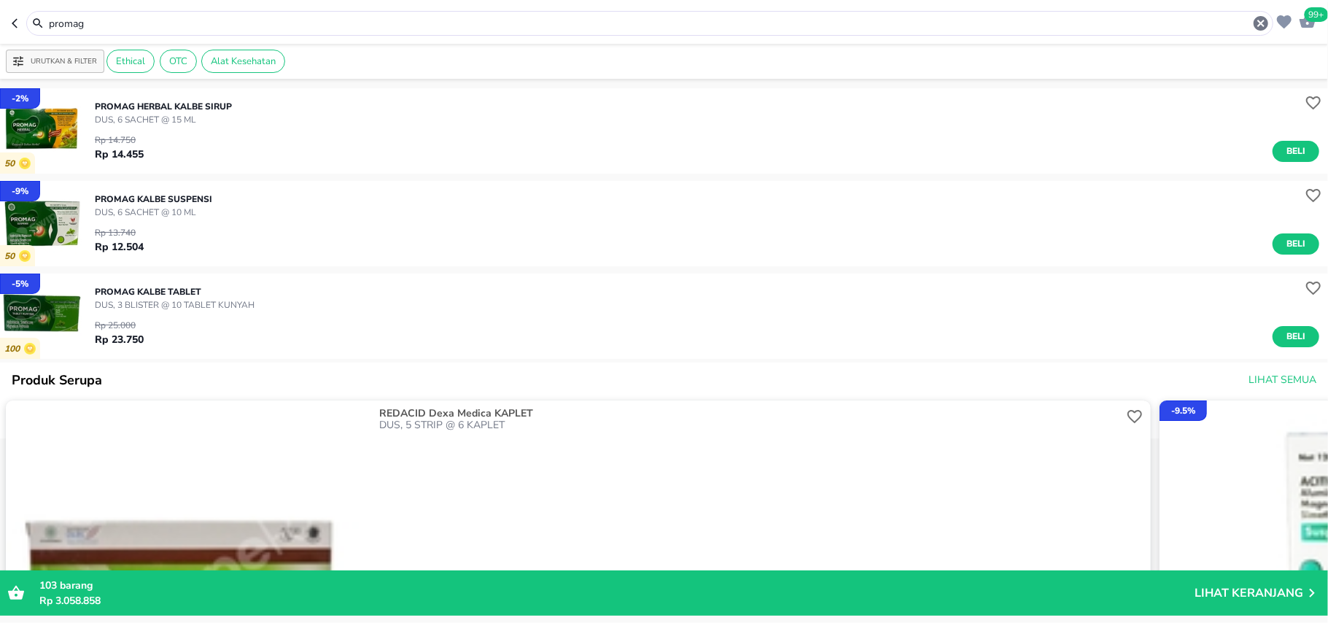
click at [1267, 27] on icon "button" at bounding box center [1261, 23] width 15 height 15
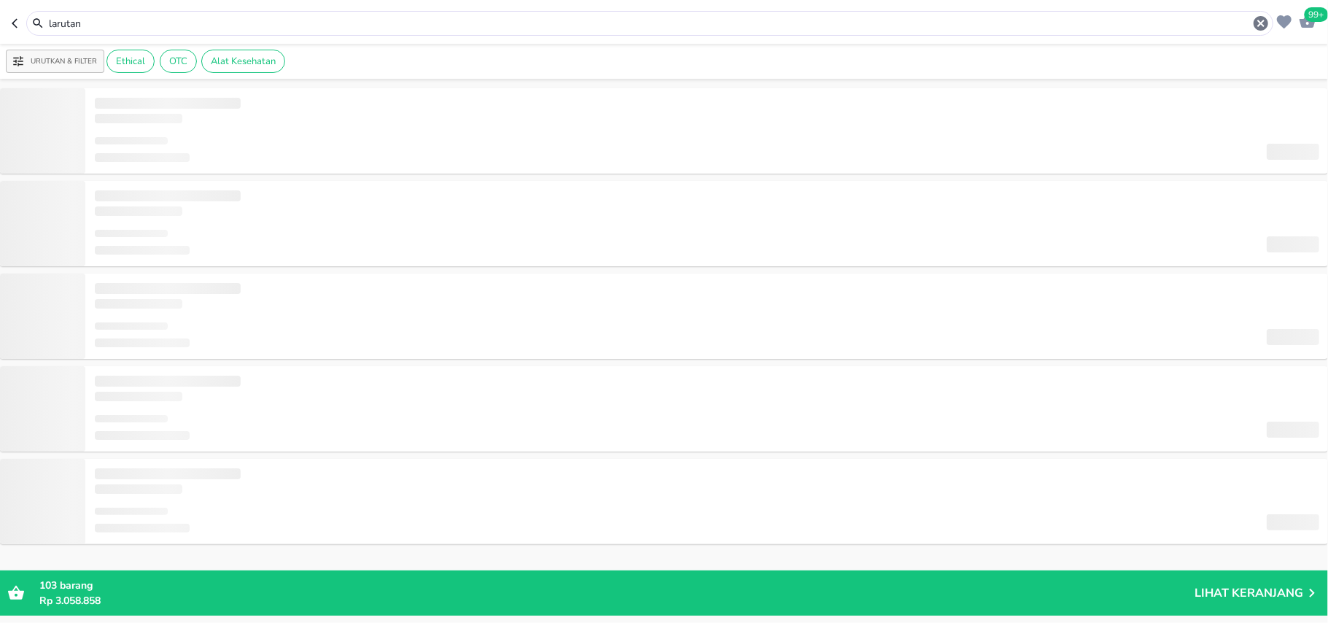
click at [131, 23] on input "larutan" at bounding box center [649, 23] width 1205 height 15
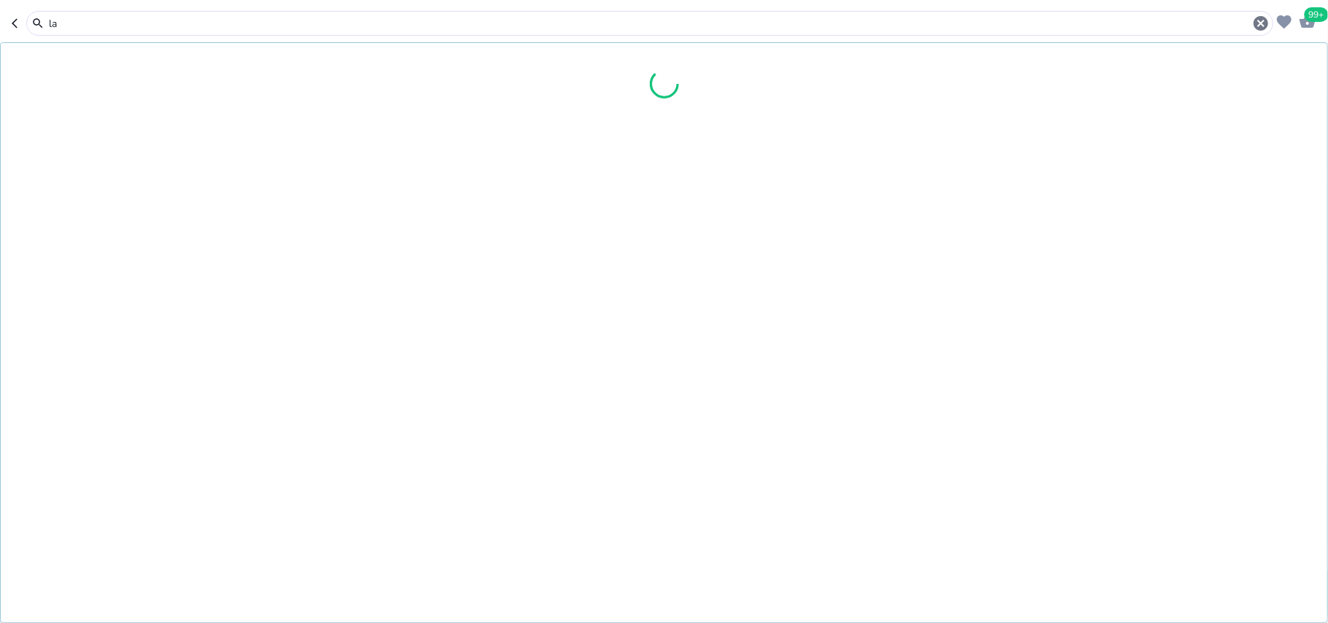
type input "l"
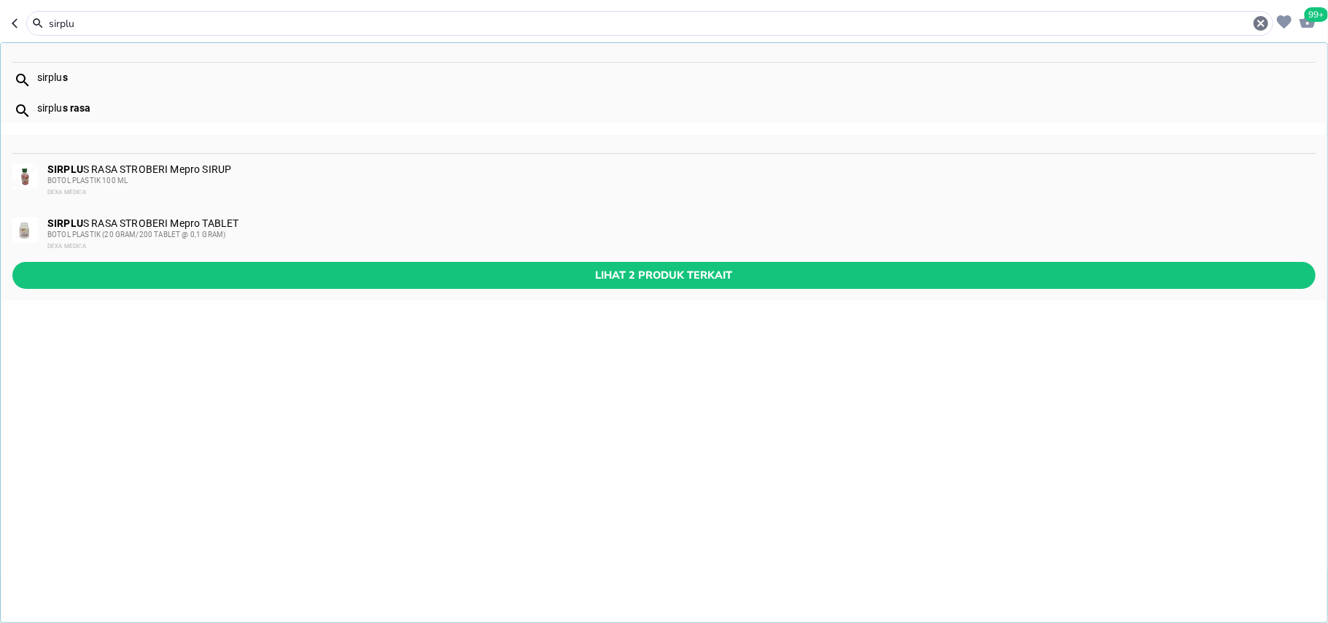
type input "sirplu"
click at [111, 184] on span "BOTOL PLASTIK 100 ML" at bounding box center [87, 181] width 80 height 8
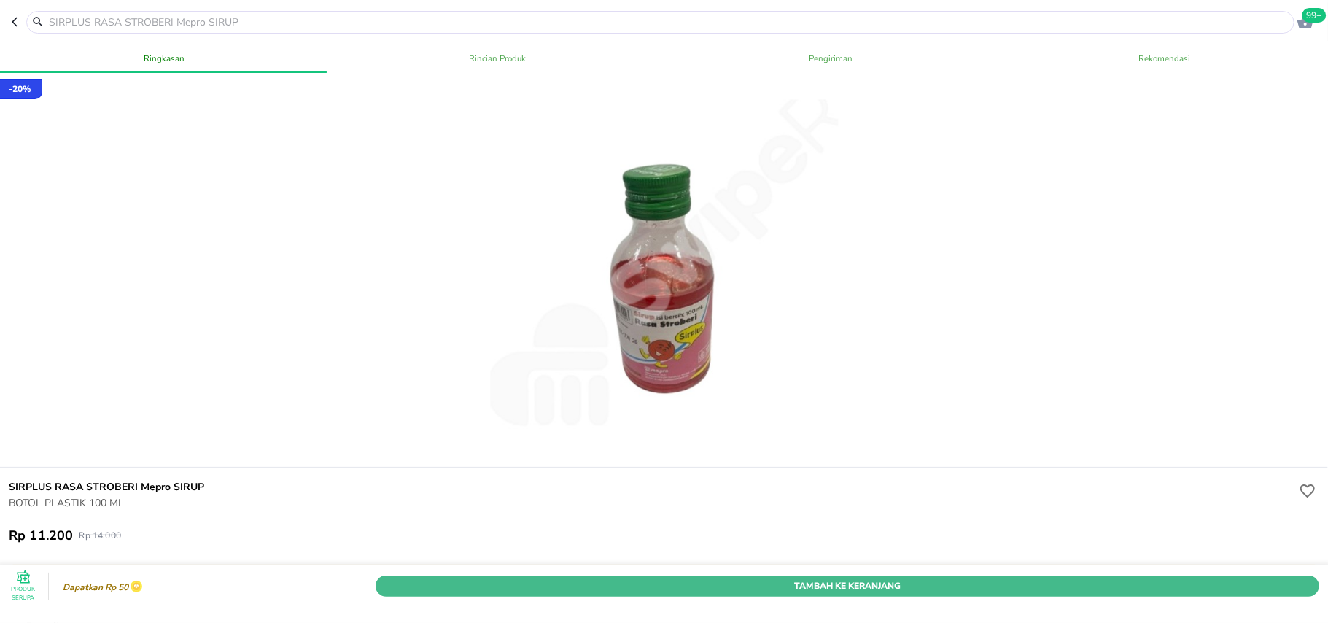
click at [1142, 578] on span "Tambah Ke Keranjang" at bounding box center [848, 585] width 922 height 15
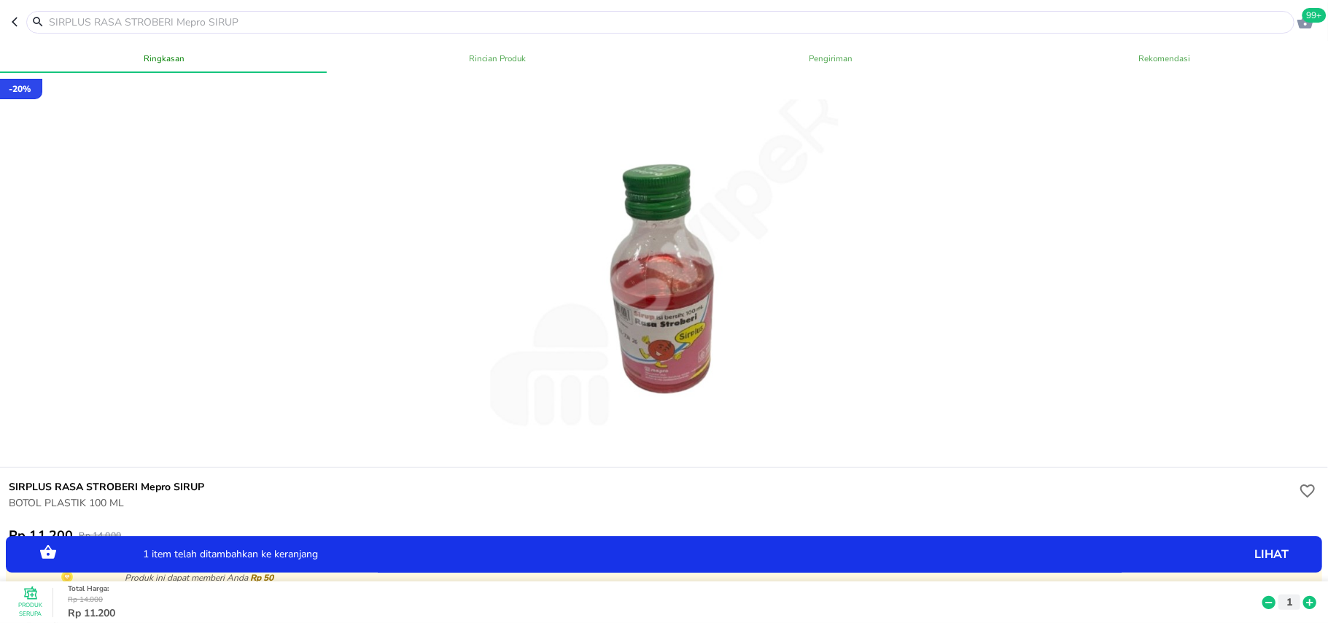
click at [1304, 596] on icon at bounding box center [1310, 602] width 13 height 13
click at [926, 19] on input "text" at bounding box center [669, 22] width 1244 height 15
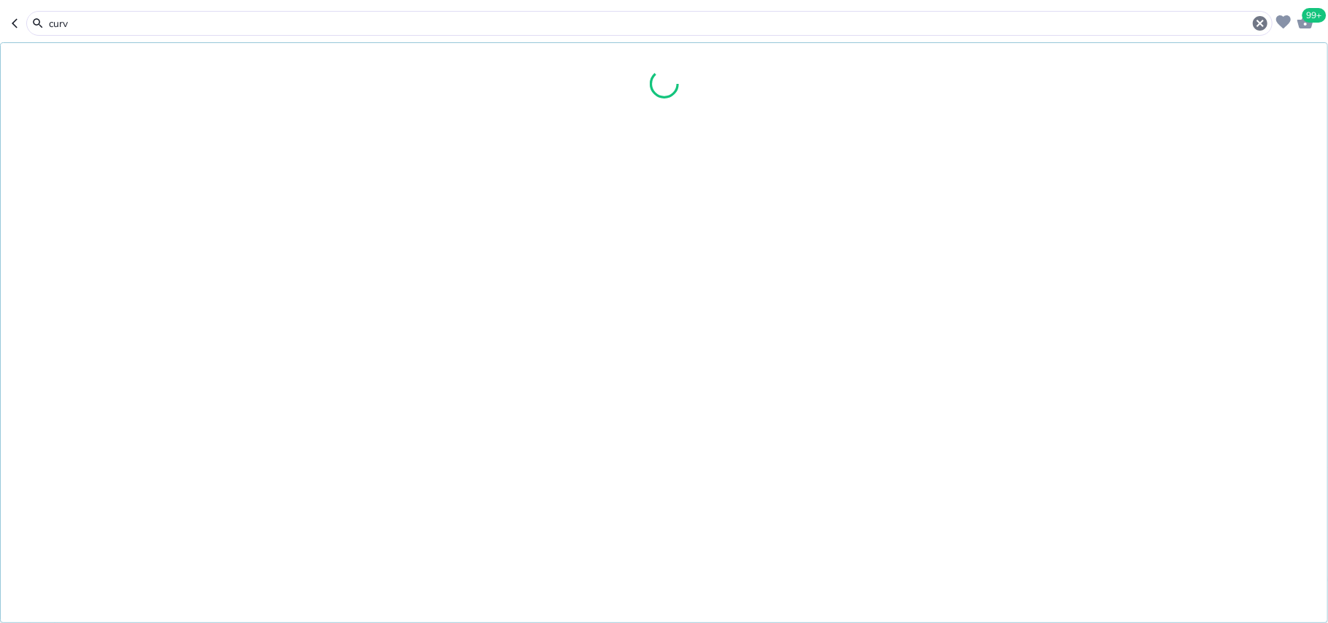
type input "curvi"
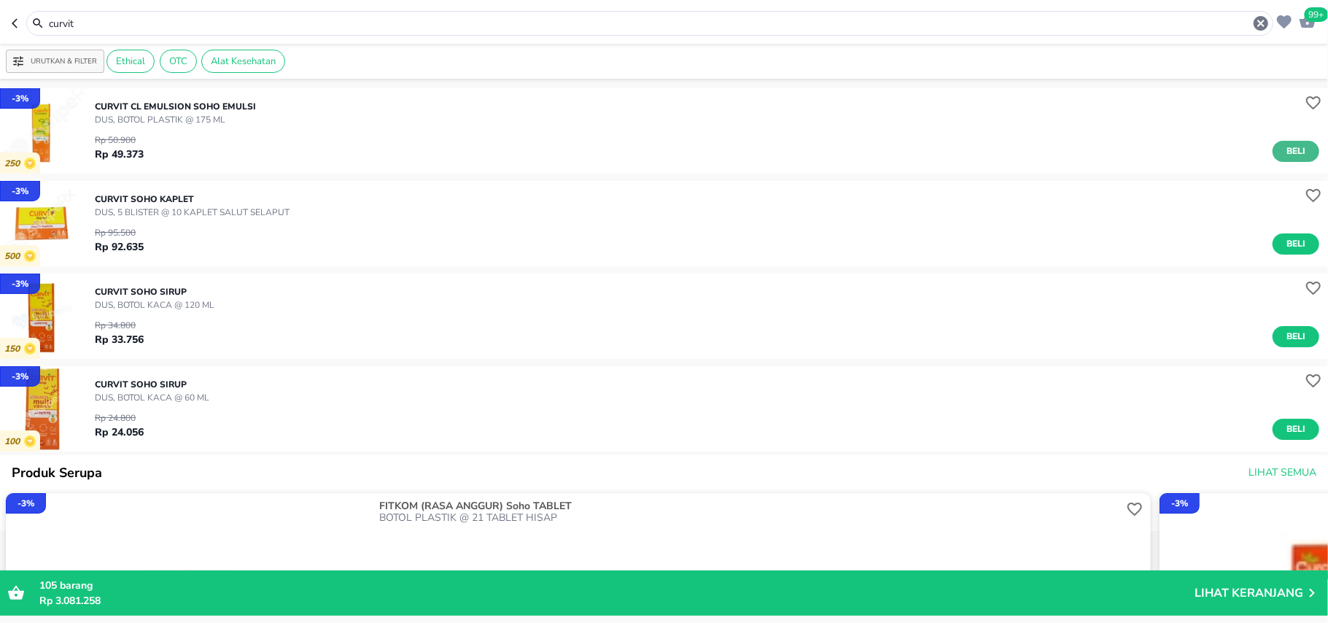
click at [1290, 144] on button "Beli" at bounding box center [1296, 151] width 47 height 21
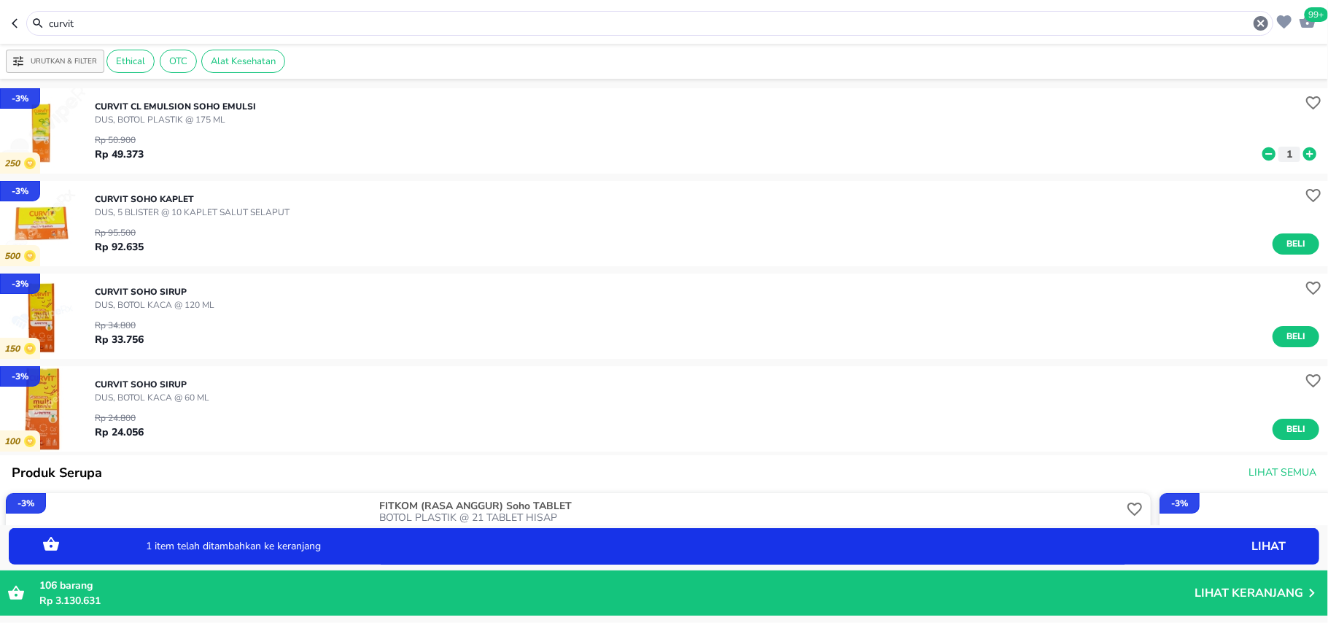
click at [1301, 146] on icon at bounding box center [1310, 154] width 19 height 16
click at [1258, 26] on icon "button" at bounding box center [1262, 24] width 18 height 18
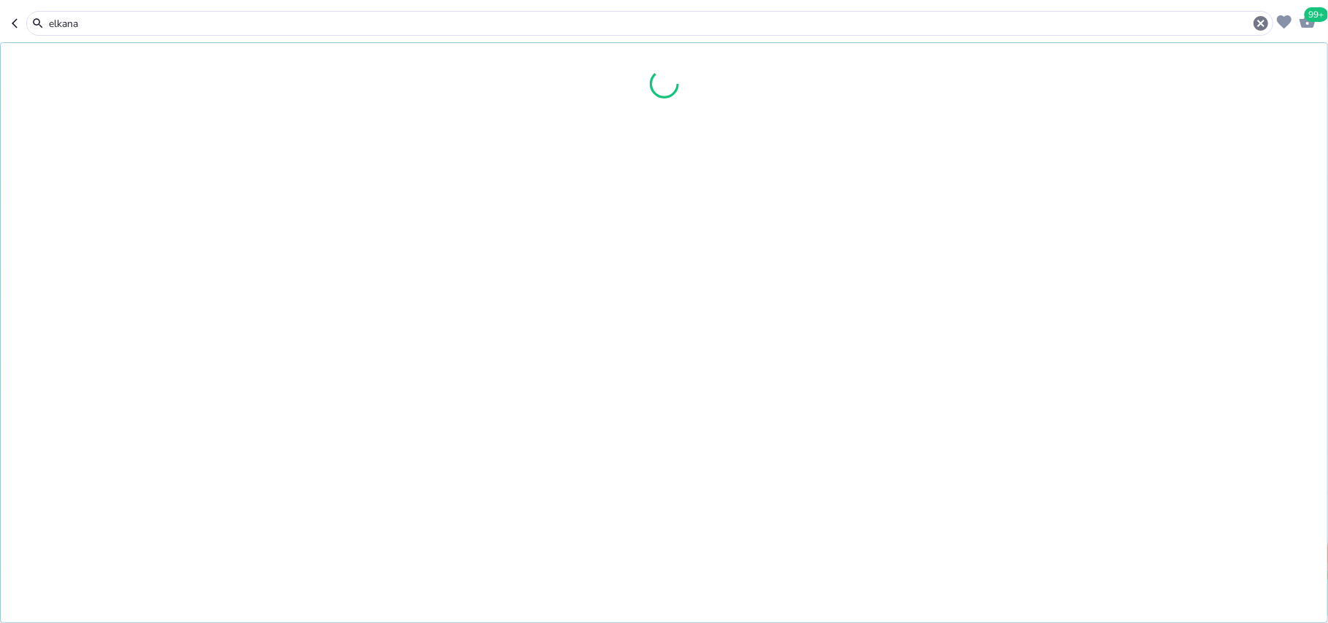
type input "elkana"
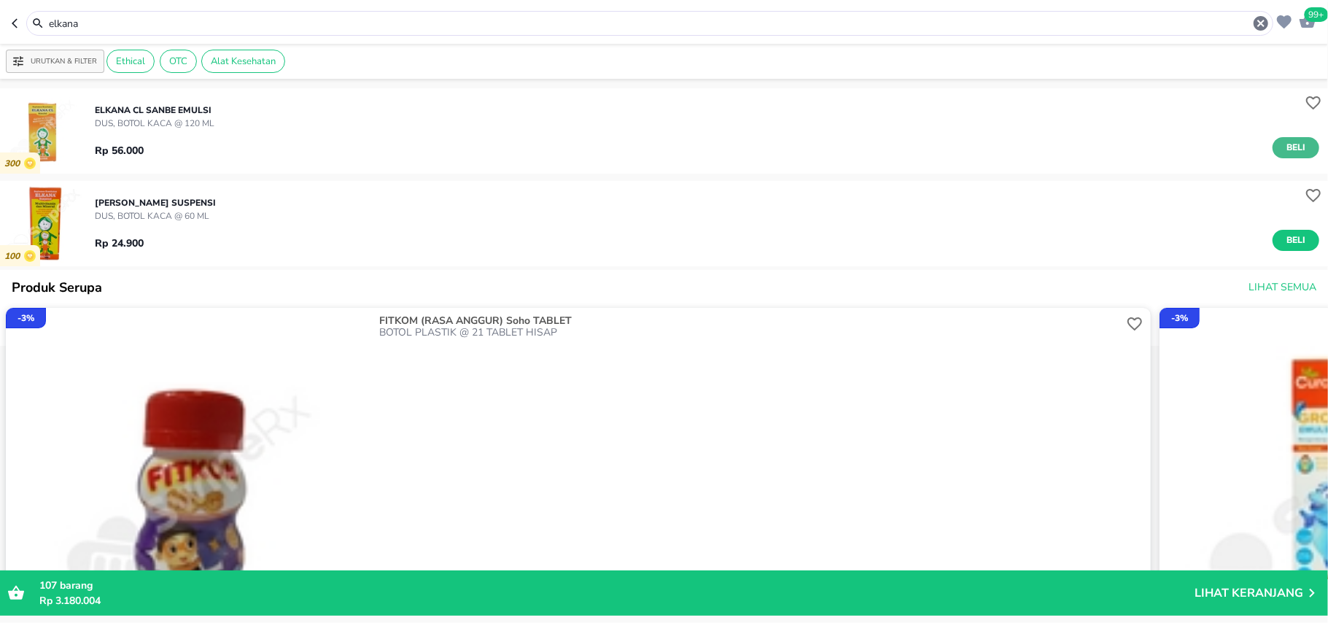
click at [1288, 144] on span "Beli" at bounding box center [1296, 147] width 25 height 15
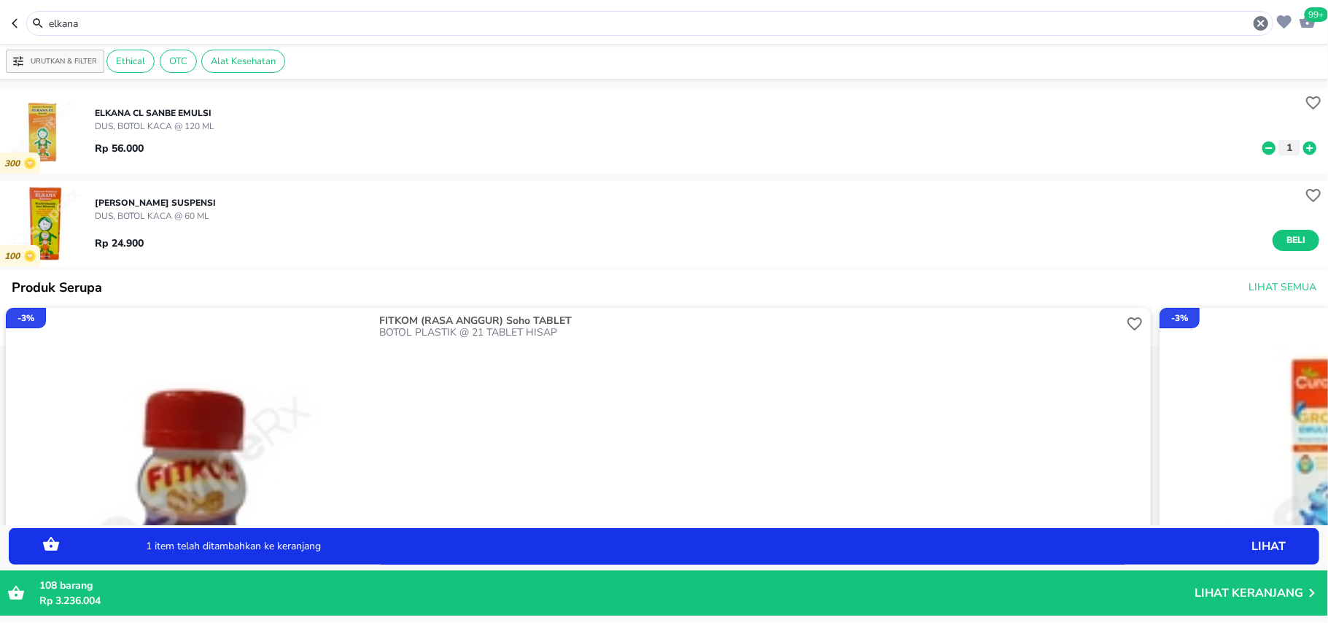
click at [1304, 146] on icon at bounding box center [1310, 147] width 13 height 13
click at [1265, 24] on icon "button" at bounding box center [1261, 23] width 15 height 15
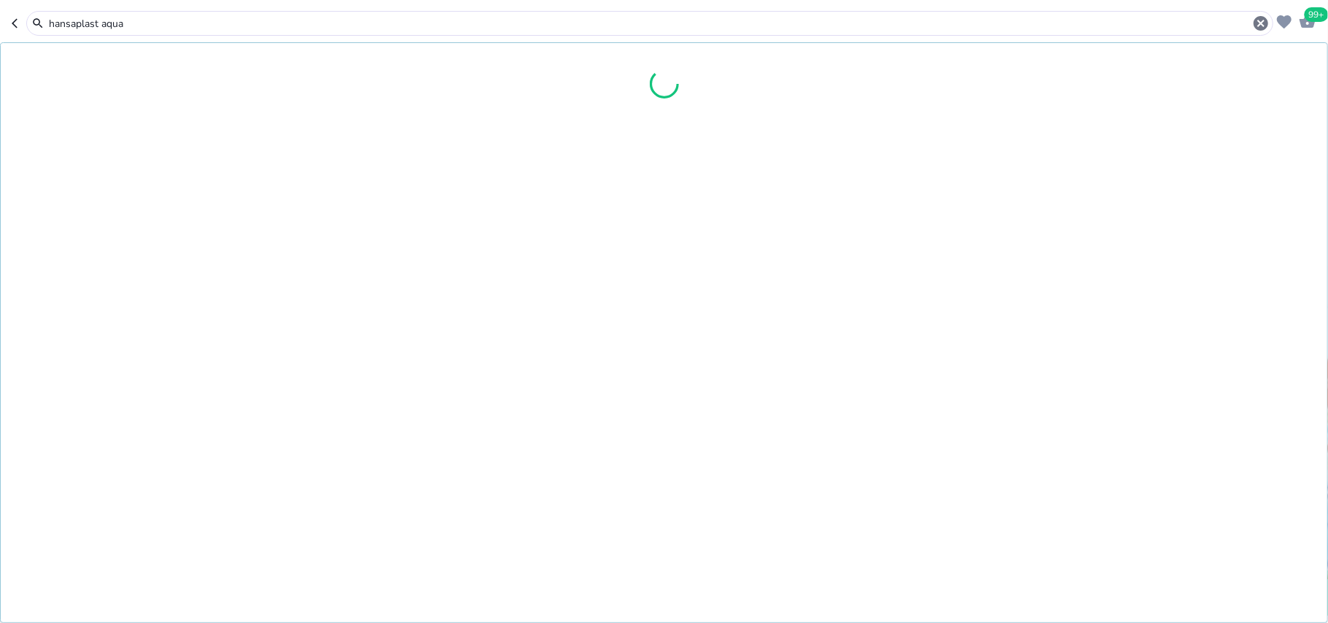
type input "hansaplast aqua"
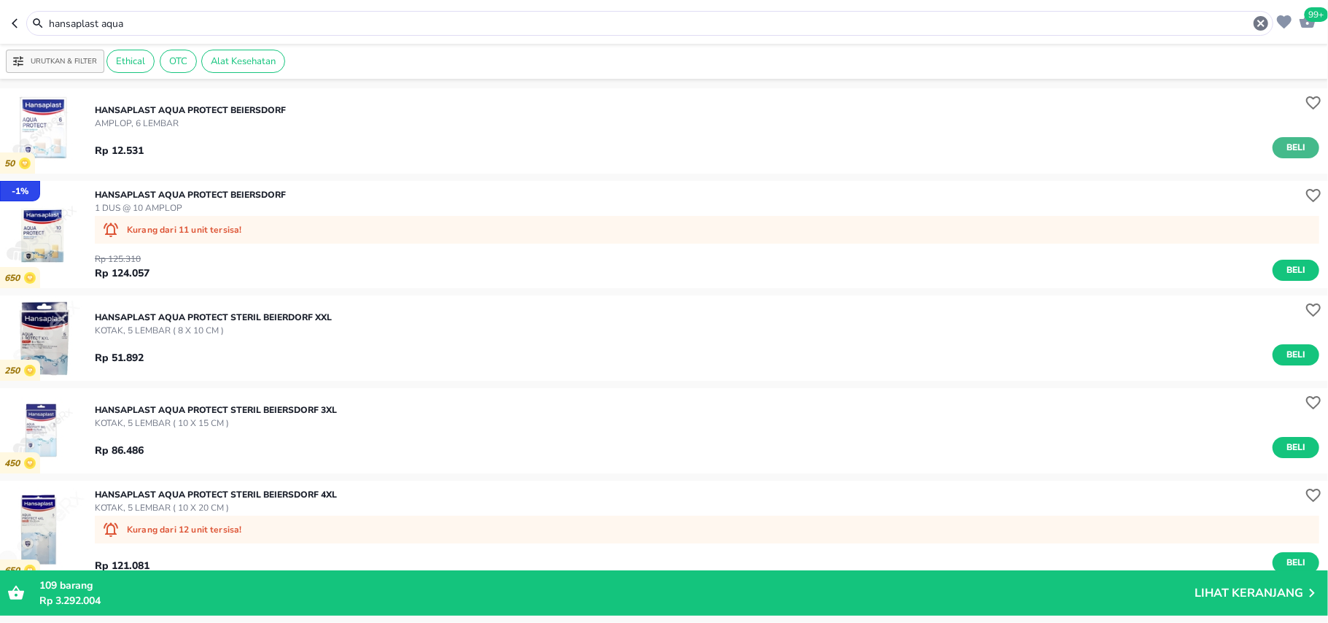
click at [1293, 140] on button "Beli" at bounding box center [1296, 147] width 47 height 21
click at [1304, 147] on icon at bounding box center [1310, 147] width 13 height 13
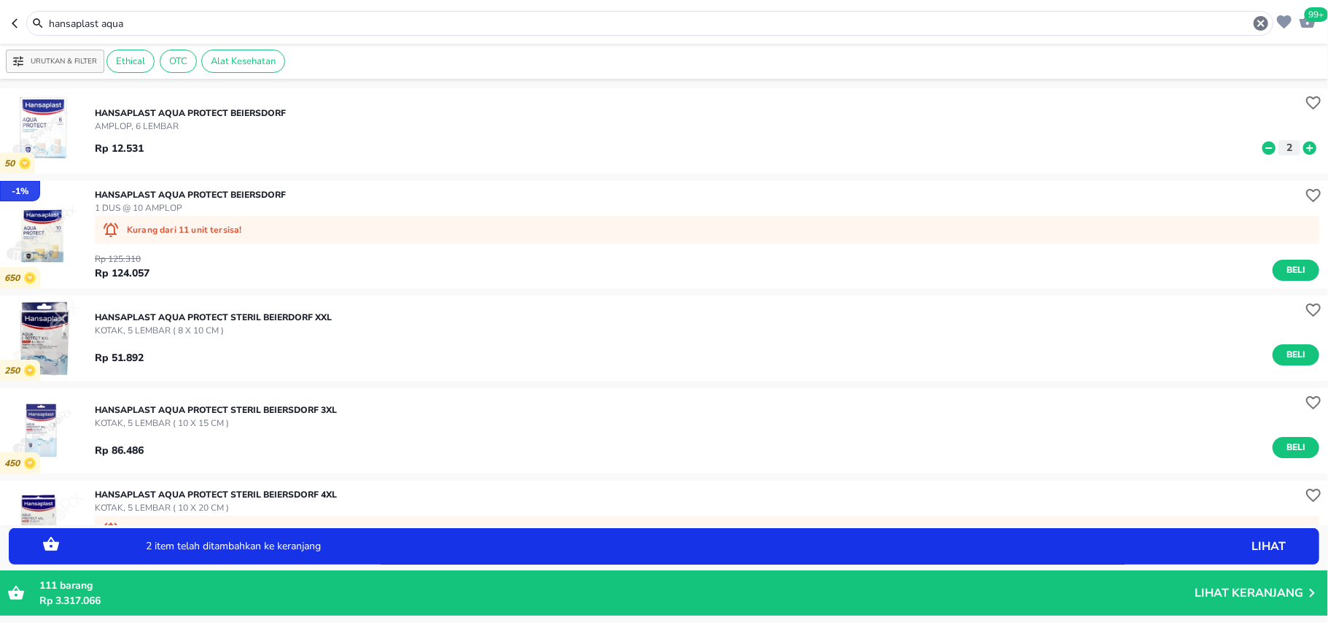
click at [1304, 147] on icon at bounding box center [1310, 147] width 13 height 13
click at [1301, 149] on icon at bounding box center [1310, 148] width 19 height 16
click at [1265, 20] on icon "button" at bounding box center [1261, 23] width 15 height 15
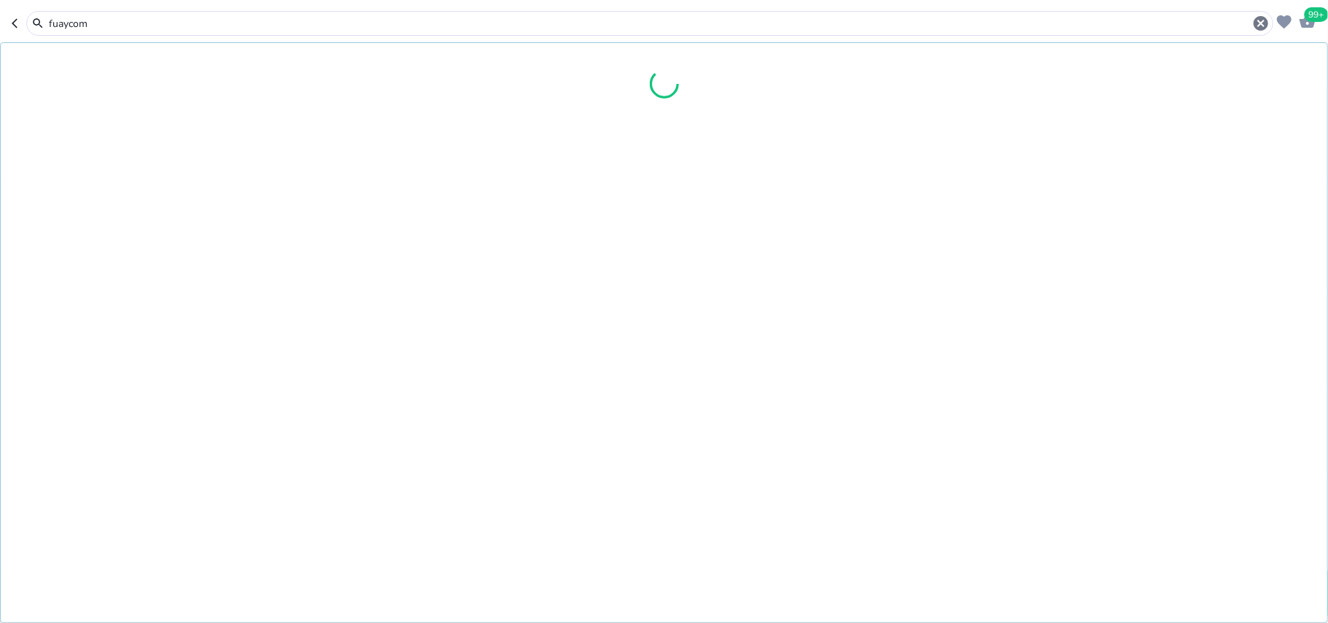
type input "fuaycom"
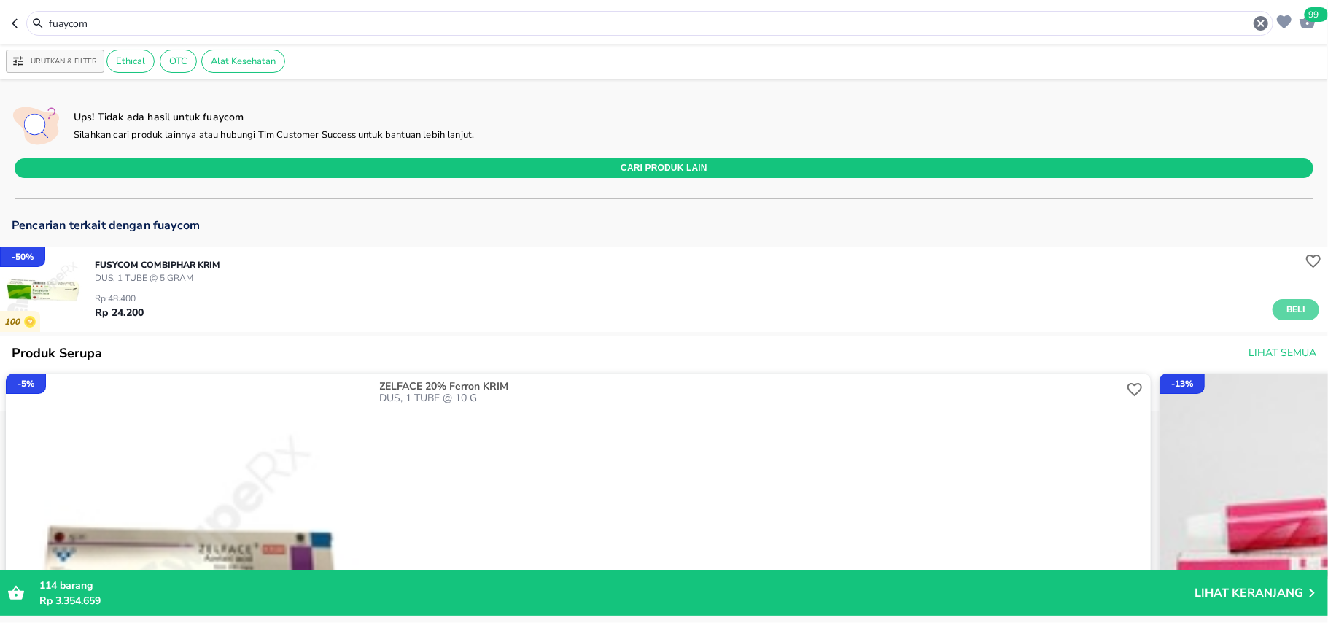
drag, startPoint x: 1285, startPoint y: 307, endPoint x: 1293, endPoint y: 77, distance: 230.7
click at [1284, 308] on span "Beli" at bounding box center [1296, 309] width 25 height 15
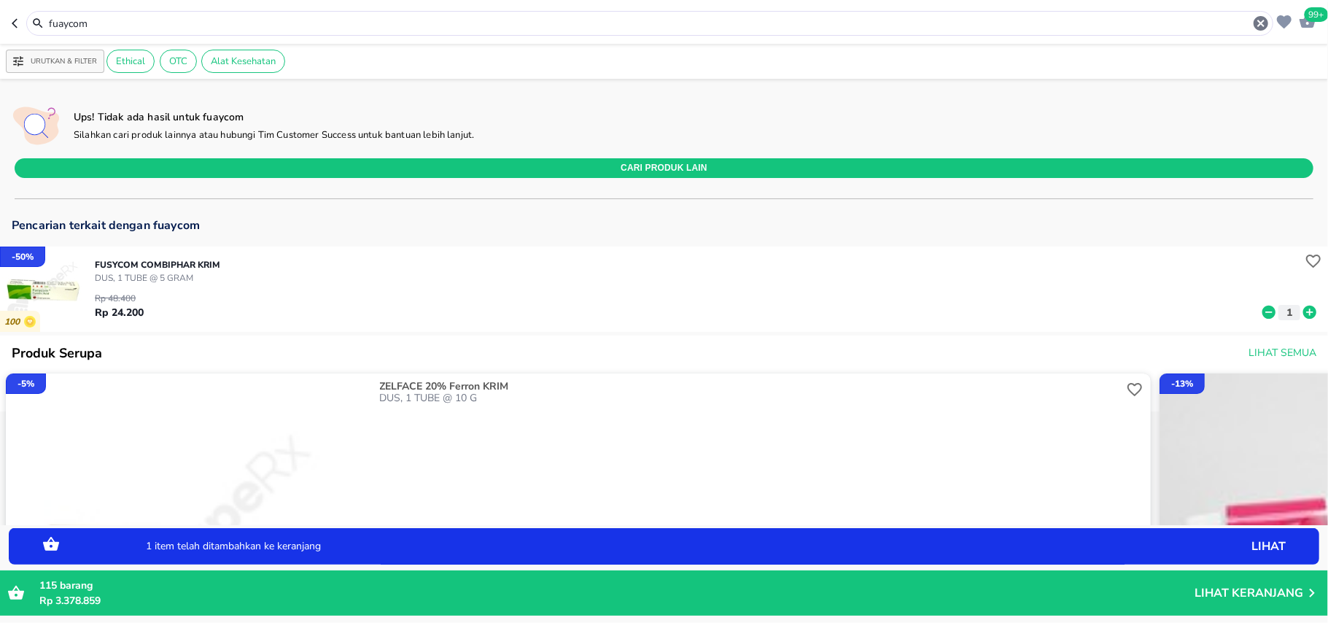
click at [1309, 15] on span "99+" at bounding box center [1317, 14] width 24 height 15
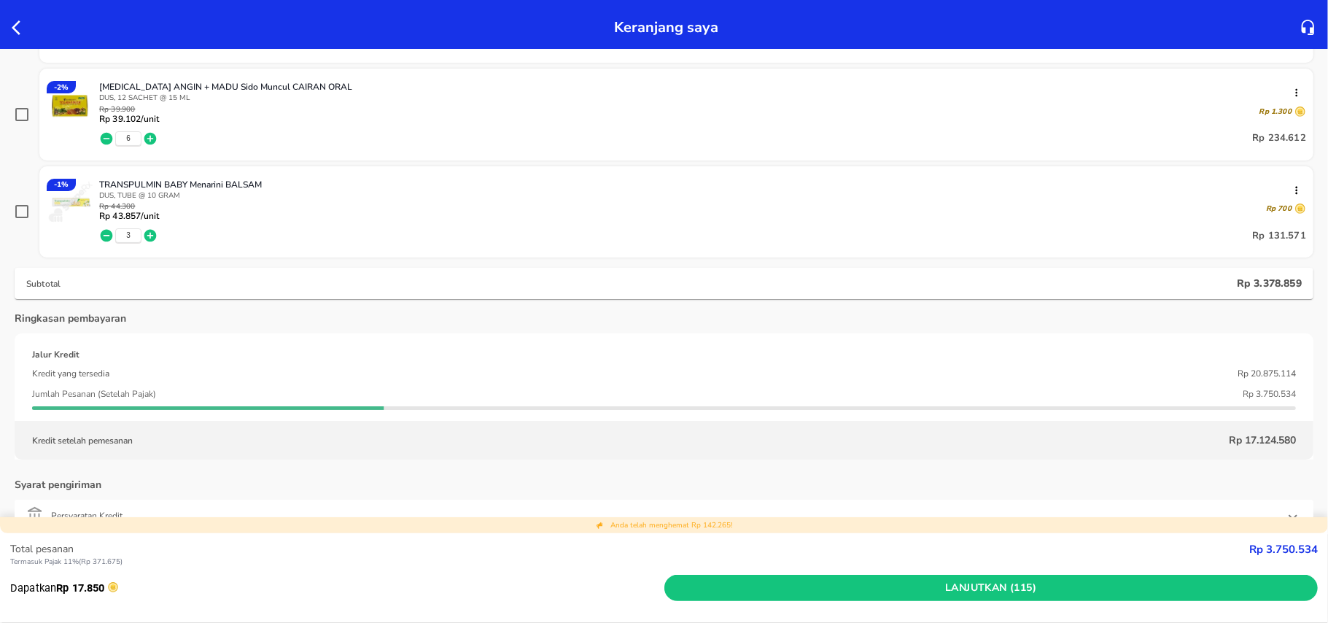
scroll to position [3210, 0]
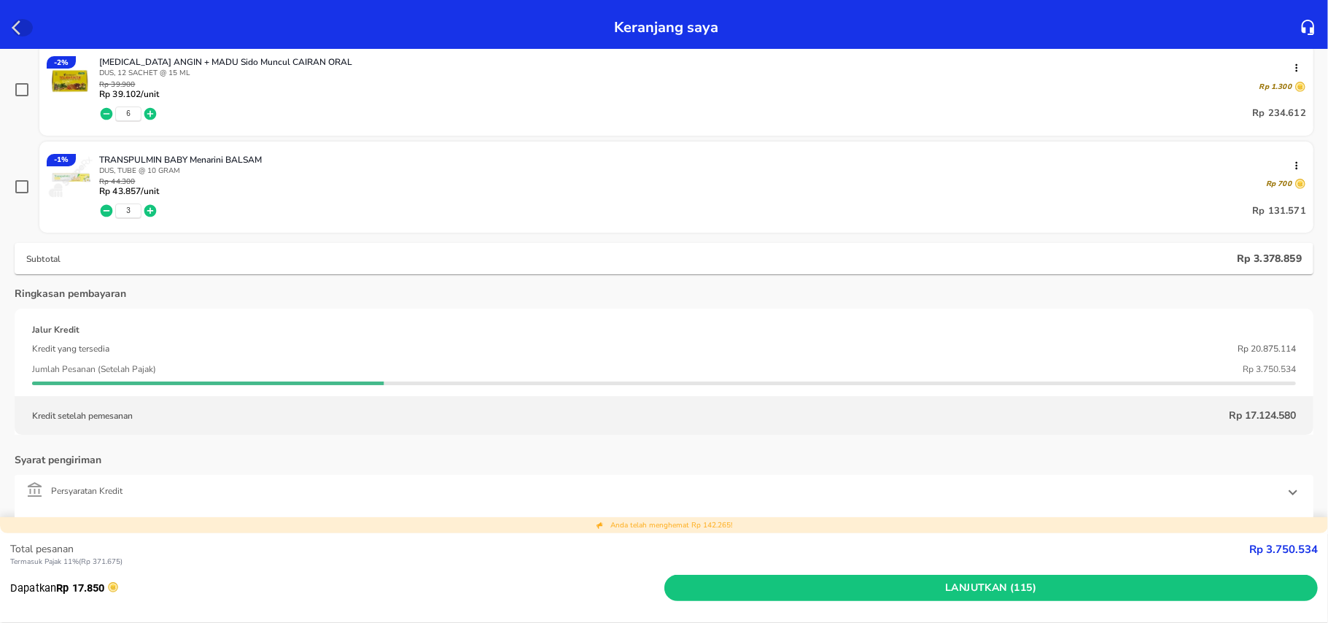
click at [18, 19] on icon "button" at bounding box center [21, 28] width 18 height 18
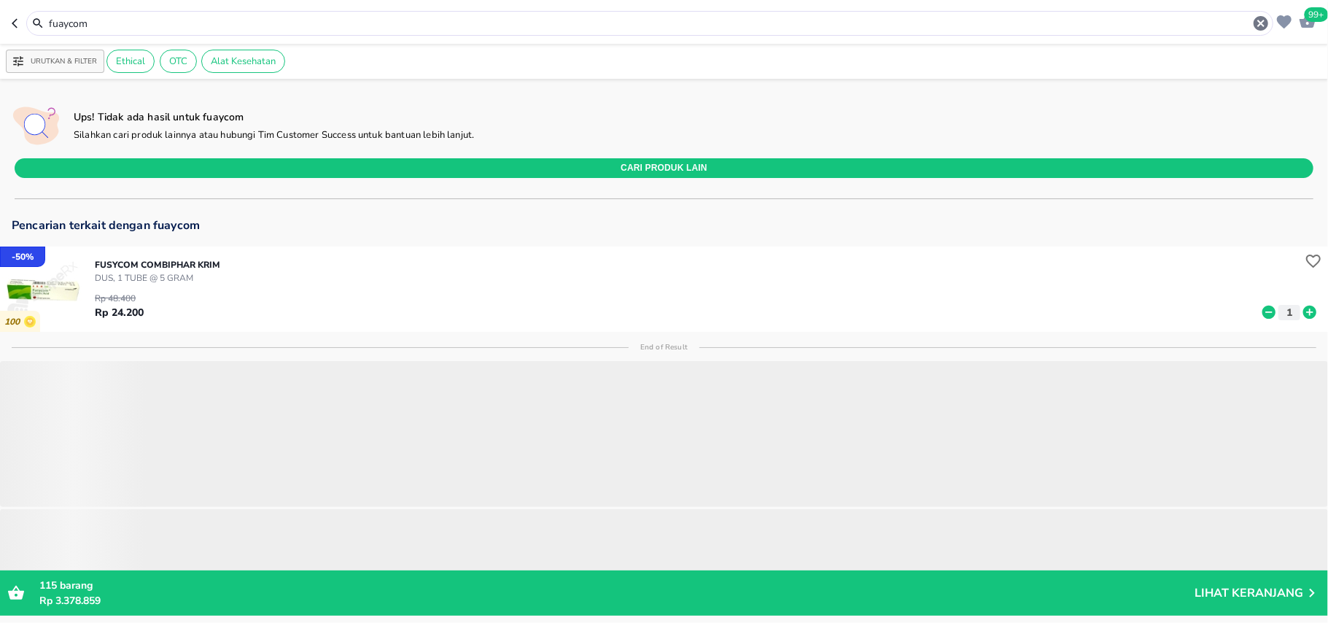
click at [114, 16] on input "fuaycom" at bounding box center [649, 23] width 1205 height 15
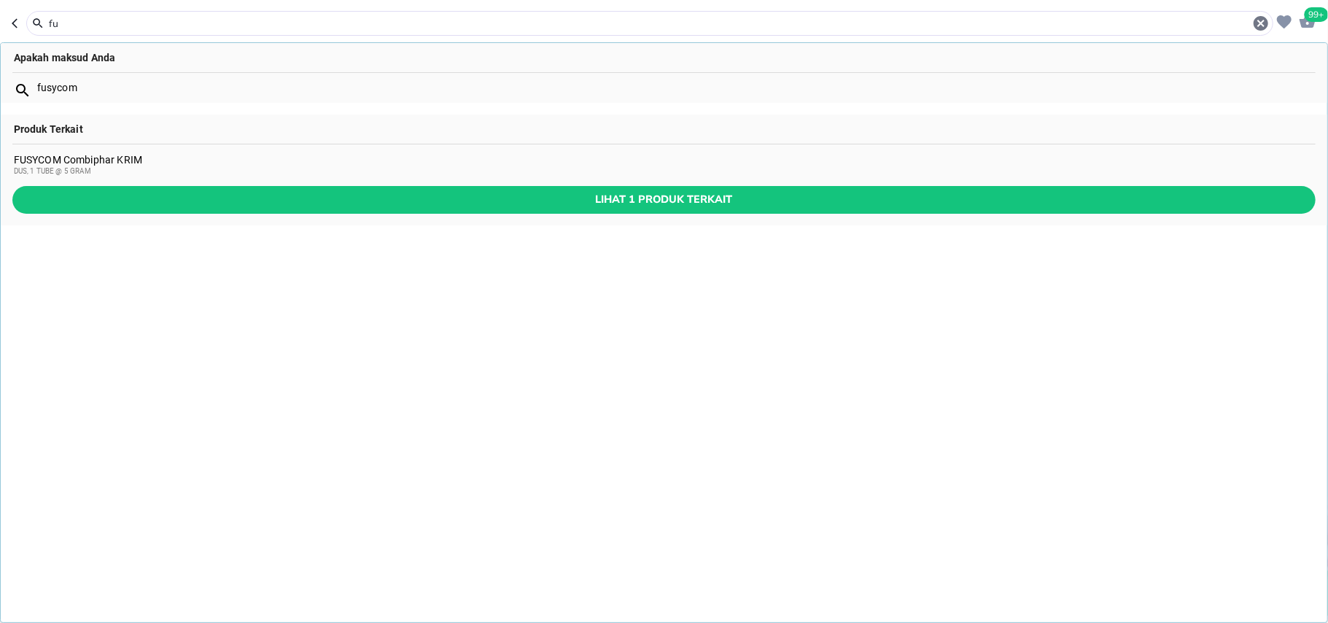
type input "f"
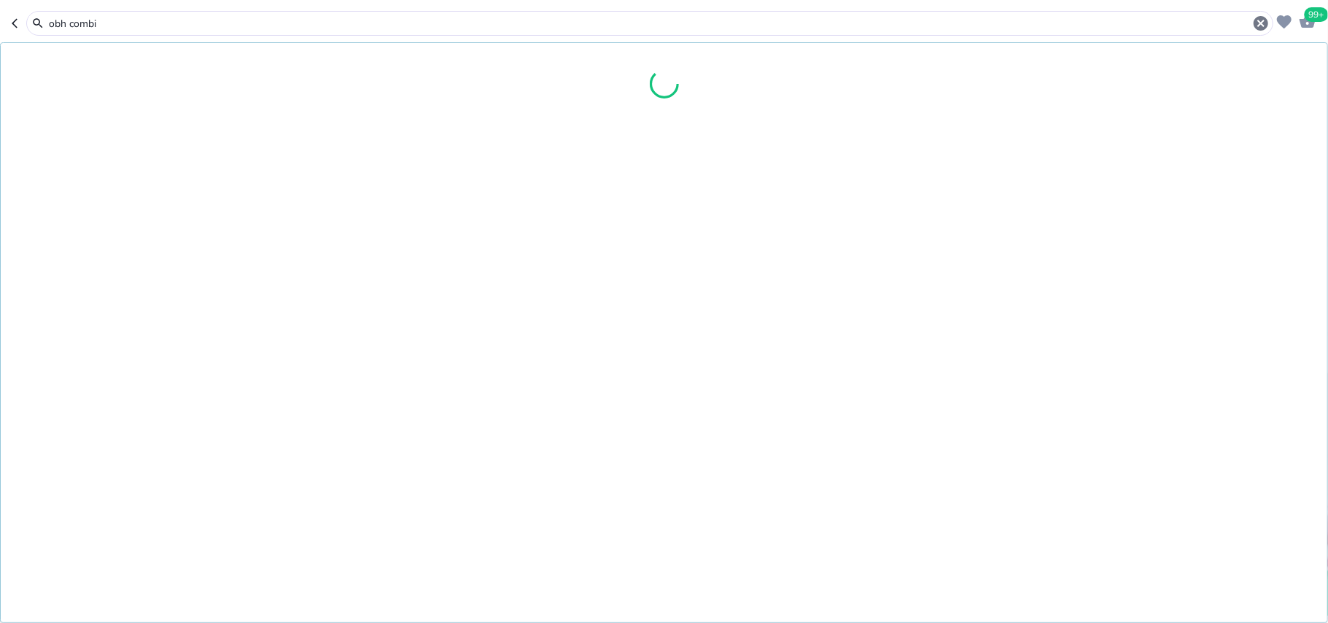
type input "obh combi"
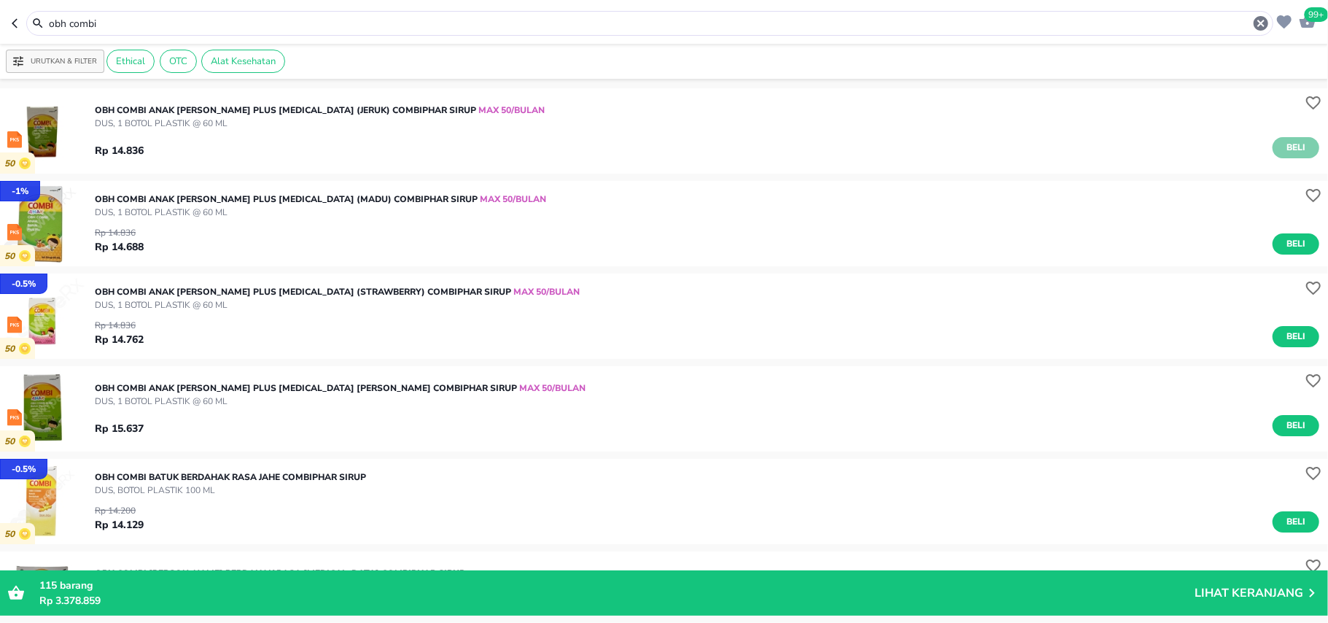
click at [1303, 146] on button "Beli" at bounding box center [1296, 147] width 47 height 21
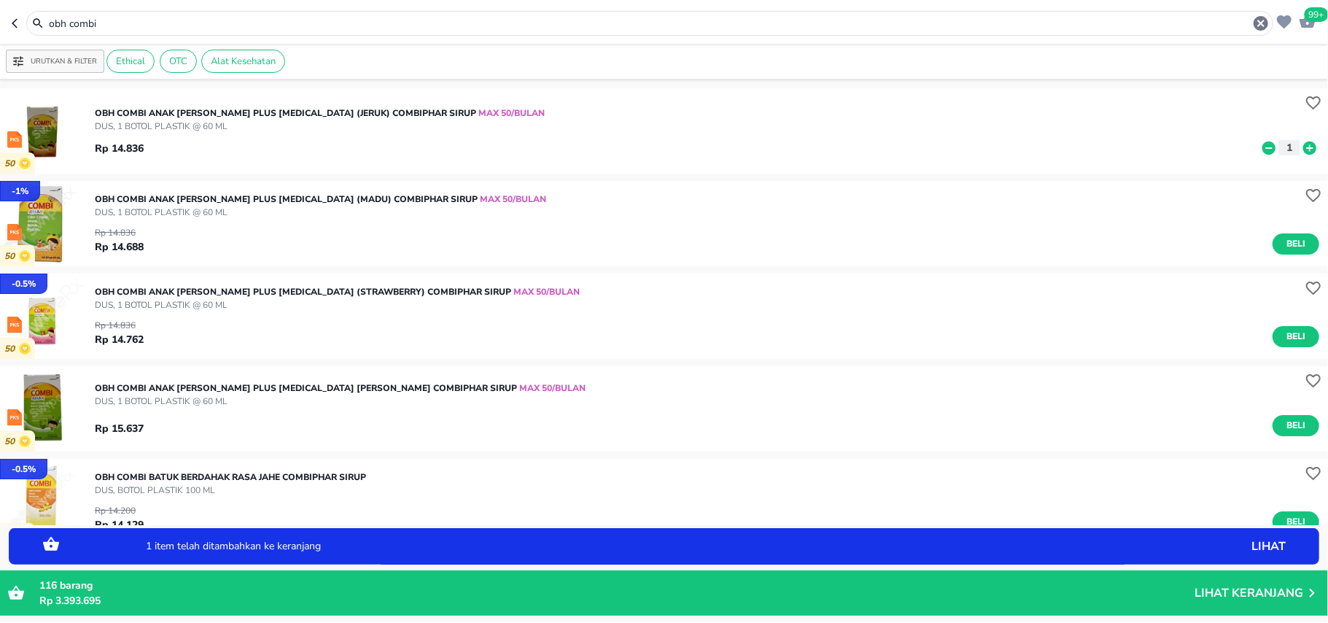
click at [1303, 146] on icon at bounding box center [1310, 148] width 19 height 16
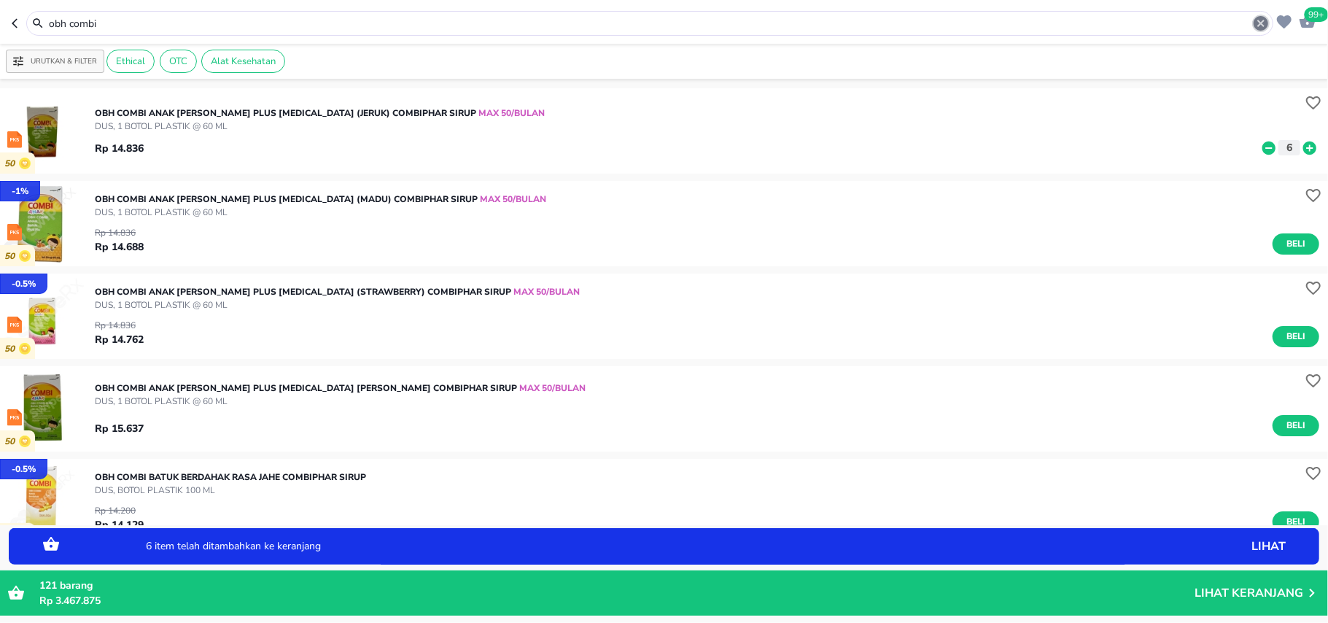
click at [1267, 19] on icon "button" at bounding box center [1262, 24] width 18 height 18
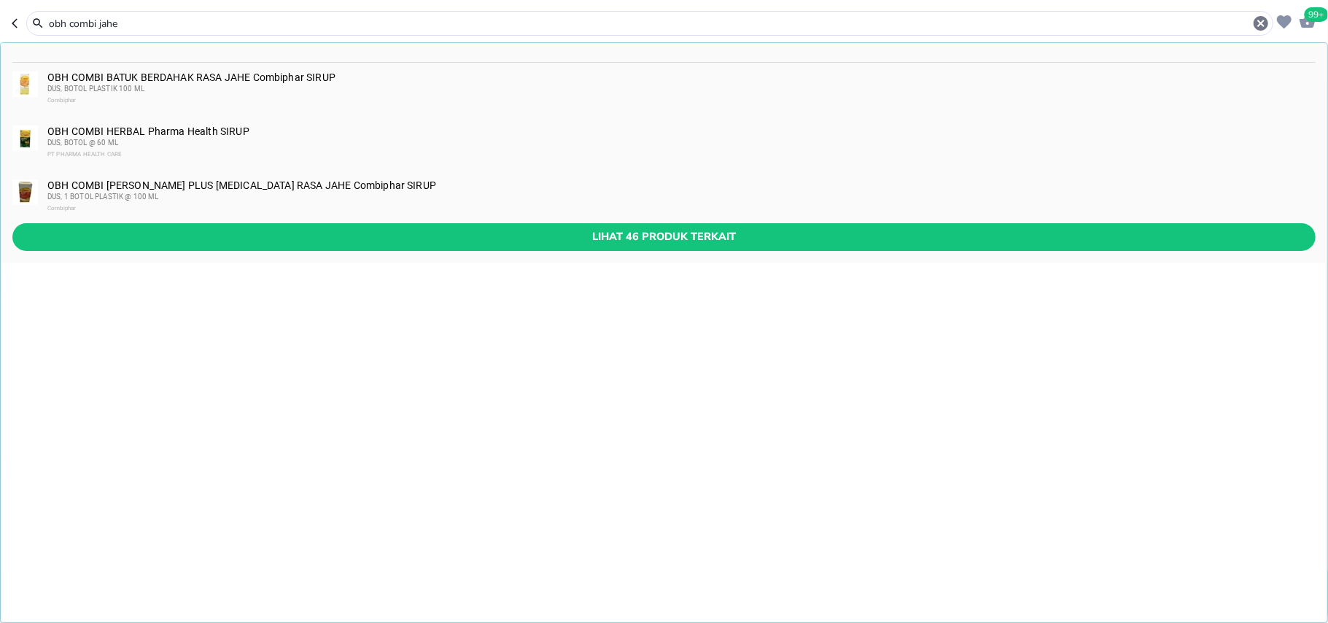
type input "obh combi jahe"
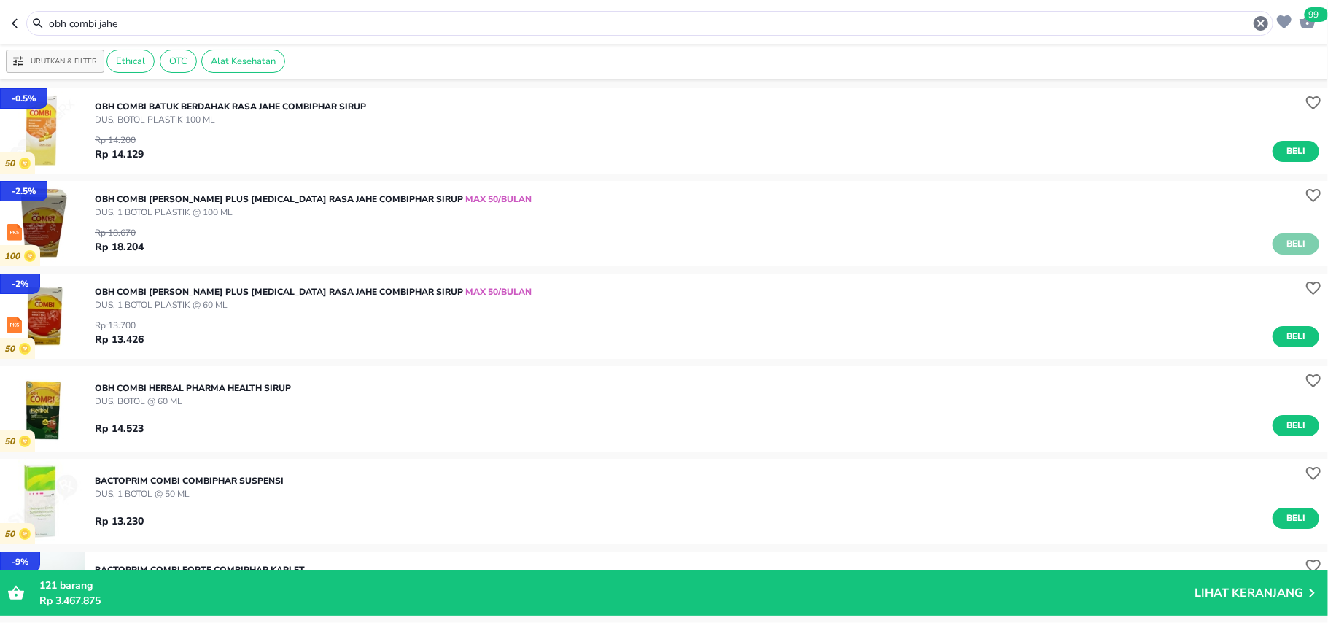
click at [1284, 239] on span "Beli" at bounding box center [1296, 243] width 25 height 15
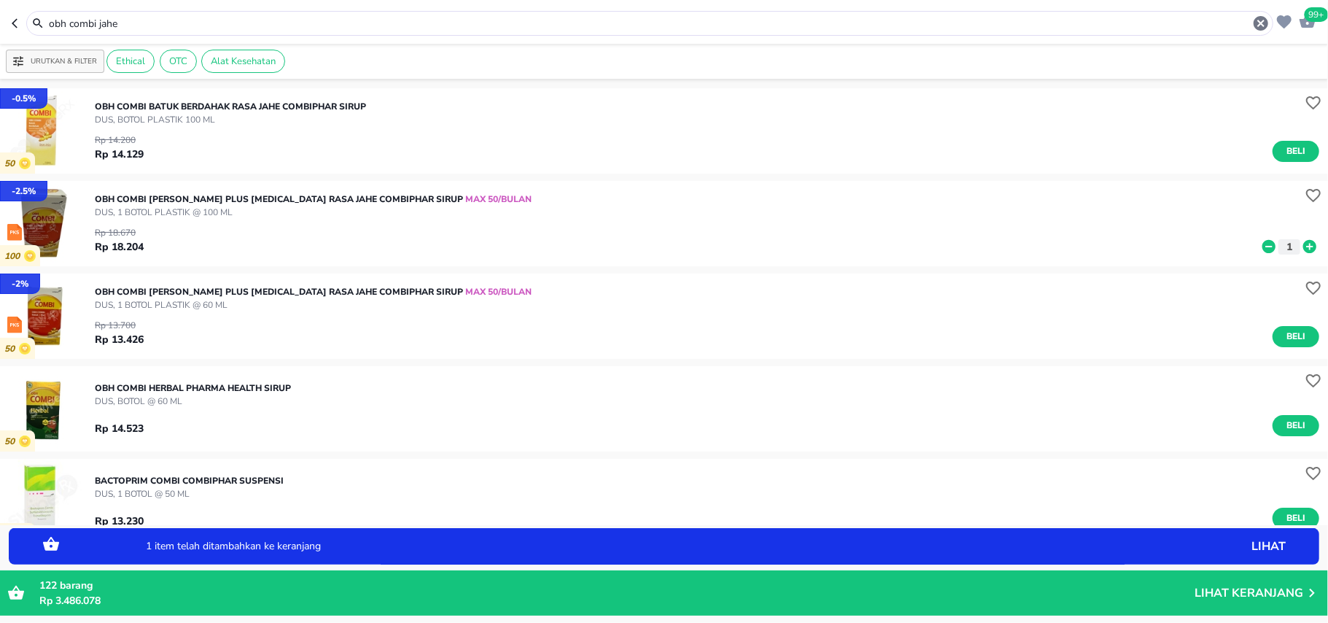
click at [1304, 243] on icon at bounding box center [1310, 246] width 13 height 13
click at [1260, 241] on icon at bounding box center [1269, 247] width 19 height 16
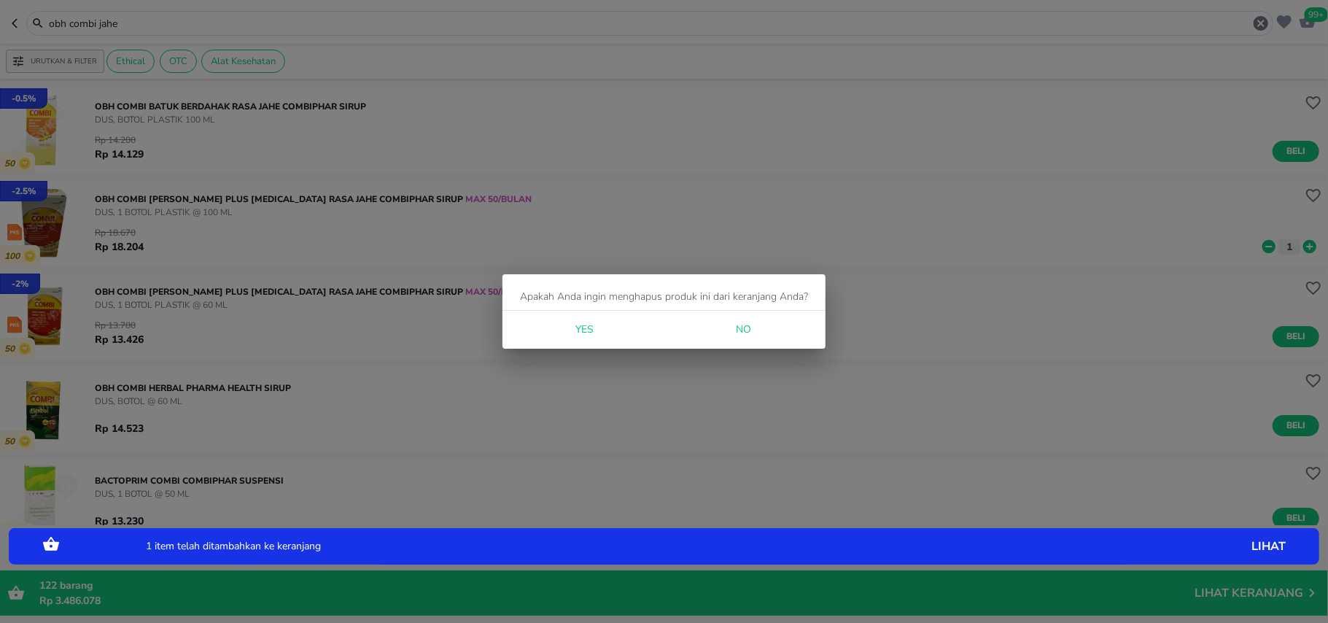
click at [1250, 240] on div "Apakah Anda ingin menghapus produk ini dari keranjang Anda? Yes No" at bounding box center [664, 311] width 1328 height 623
click at [573, 322] on span "Yes" at bounding box center [585, 330] width 35 height 18
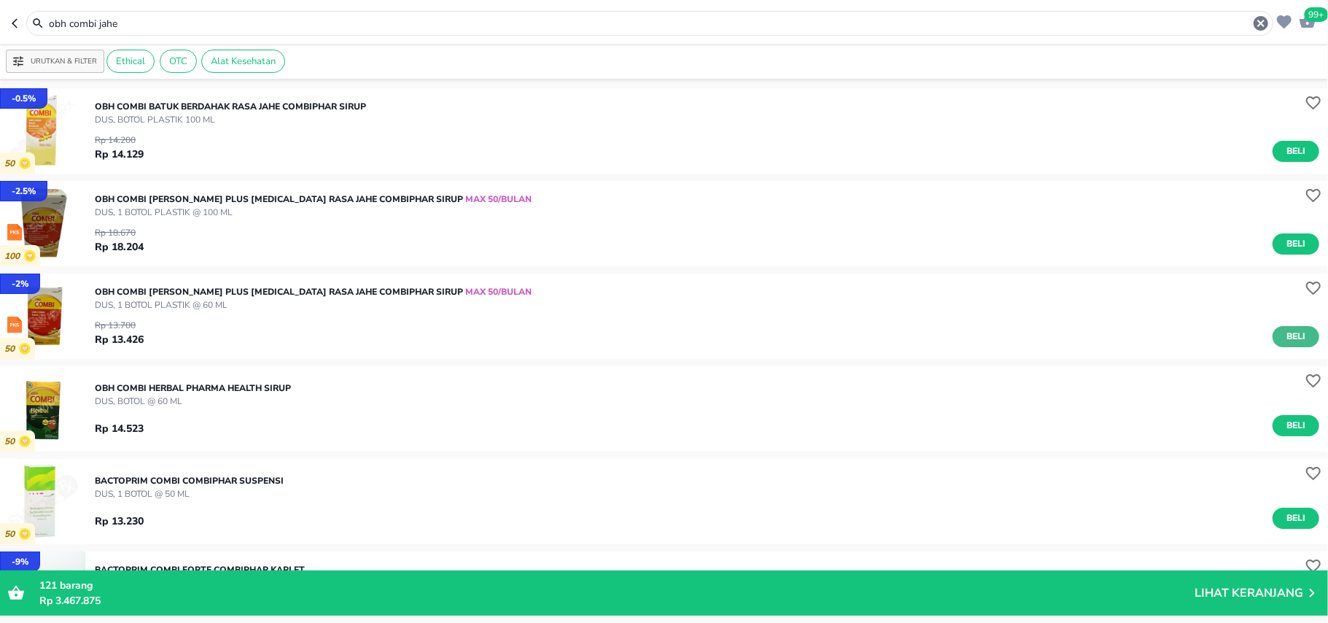
click at [1284, 336] on span "Beli" at bounding box center [1296, 336] width 25 height 15
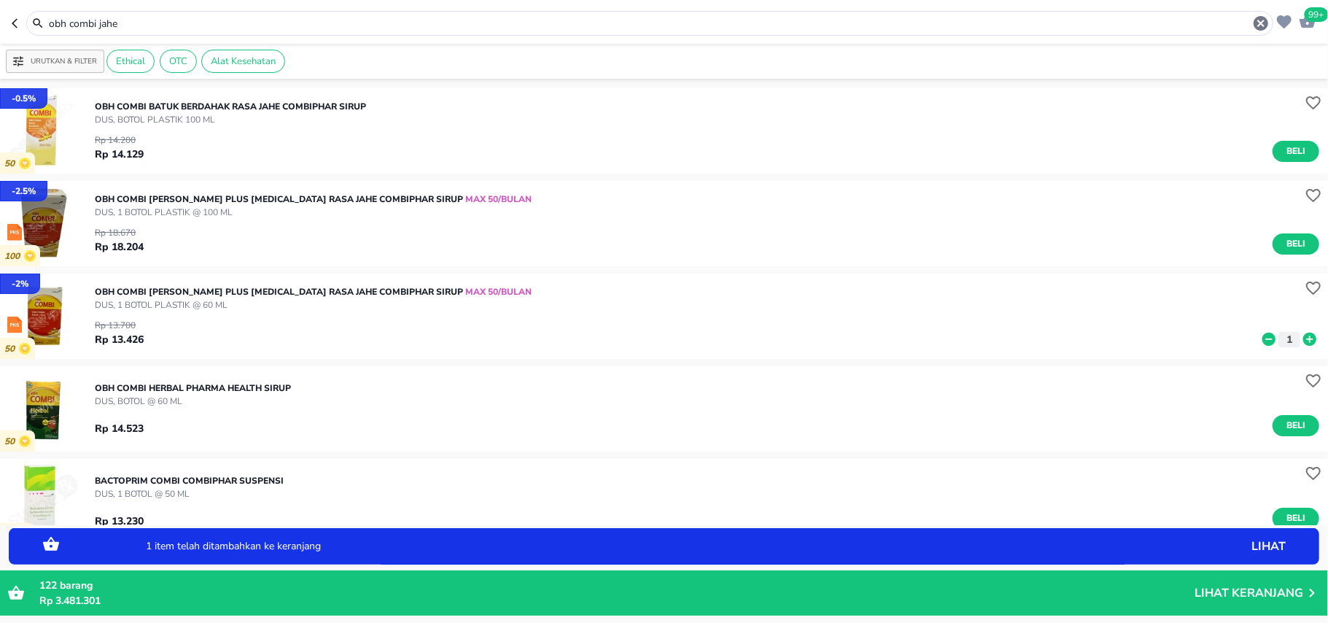
click at [1284, 336] on button "1" at bounding box center [1290, 339] width 22 height 15
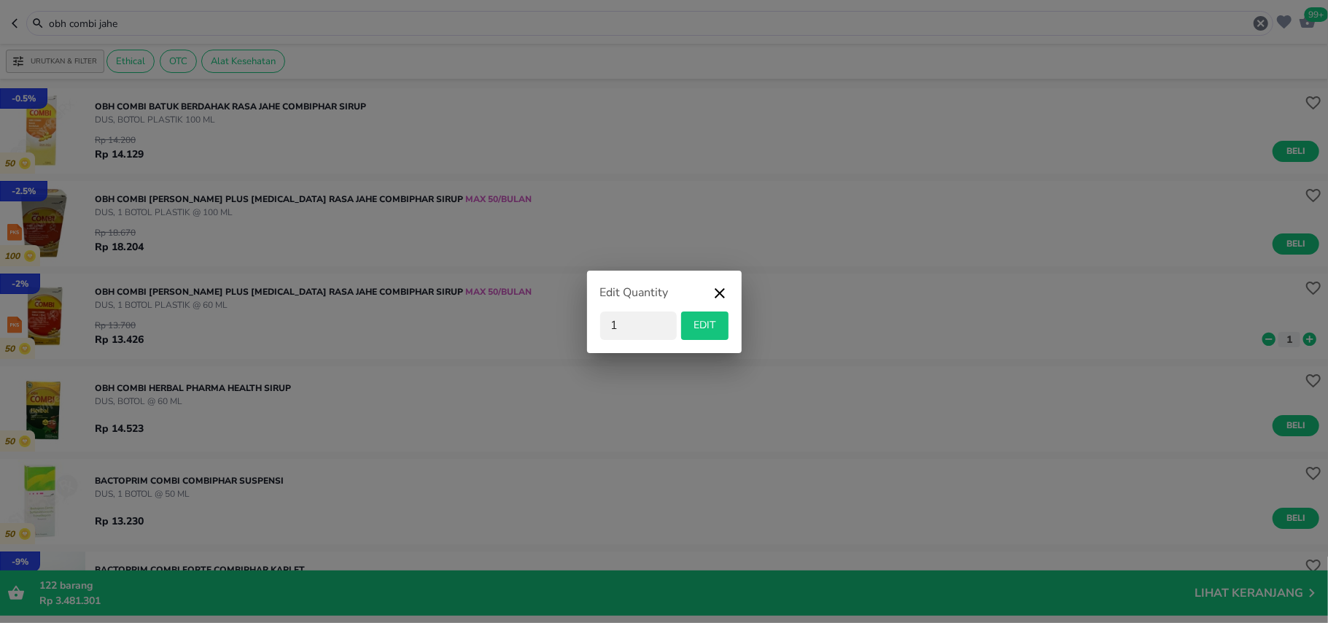
click at [1284, 336] on div "Edit Quantity 1 EDIT" at bounding box center [664, 311] width 1328 height 623
drag, startPoint x: 724, startPoint y: 285, endPoint x: 724, endPoint y: 245, distance: 39.4
click at [725, 282] on div "Edit Quantity 1 EDIT" at bounding box center [664, 312] width 155 height 82
click at [713, 325] on span "EDIT" at bounding box center [705, 326] width 36 height 18
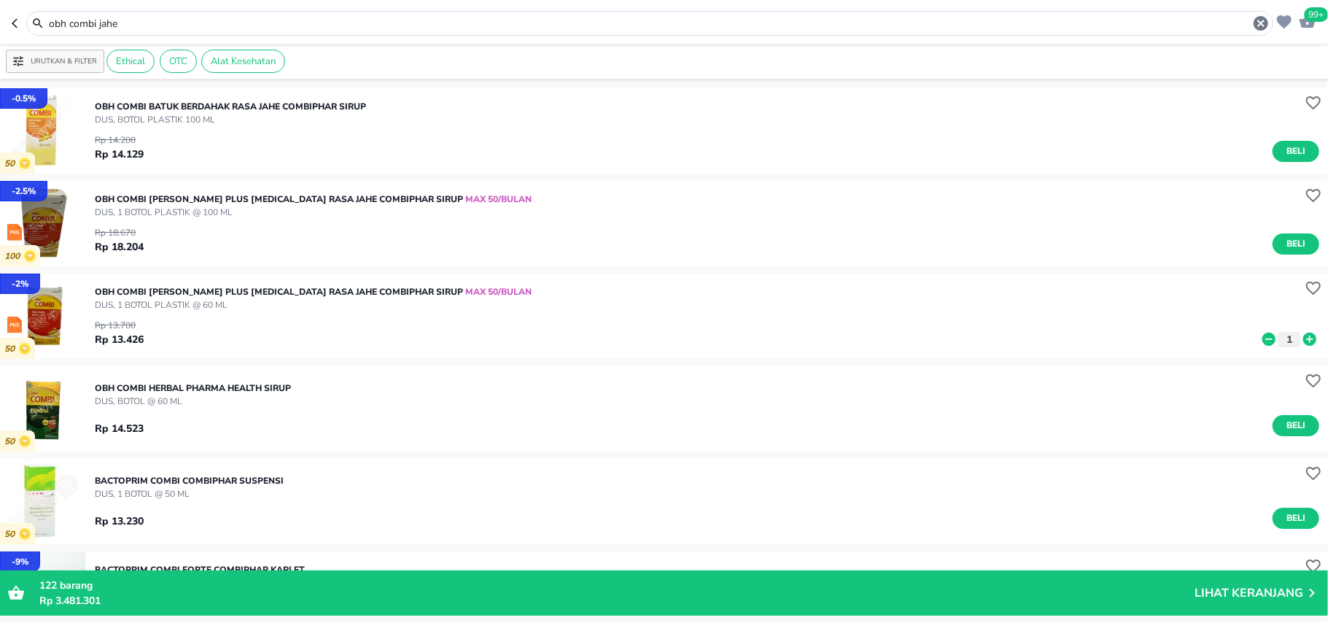
click at [1304, 334] on icon at bounding box center [1310, 339] width 13 height 13
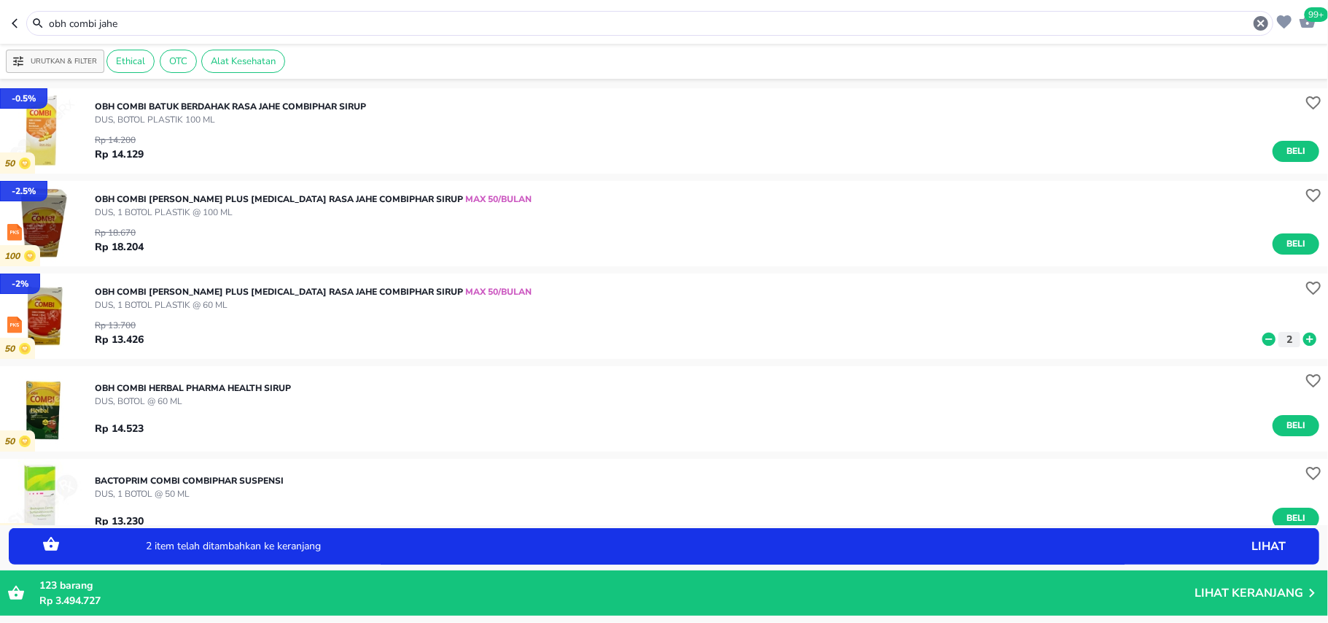
click at [1304, 334] on icon at bounding box center [1310, 339] width 13 height 13
click at [1261, 26] on icon "button" at bounding box center [1261, 23] width 15 height 15
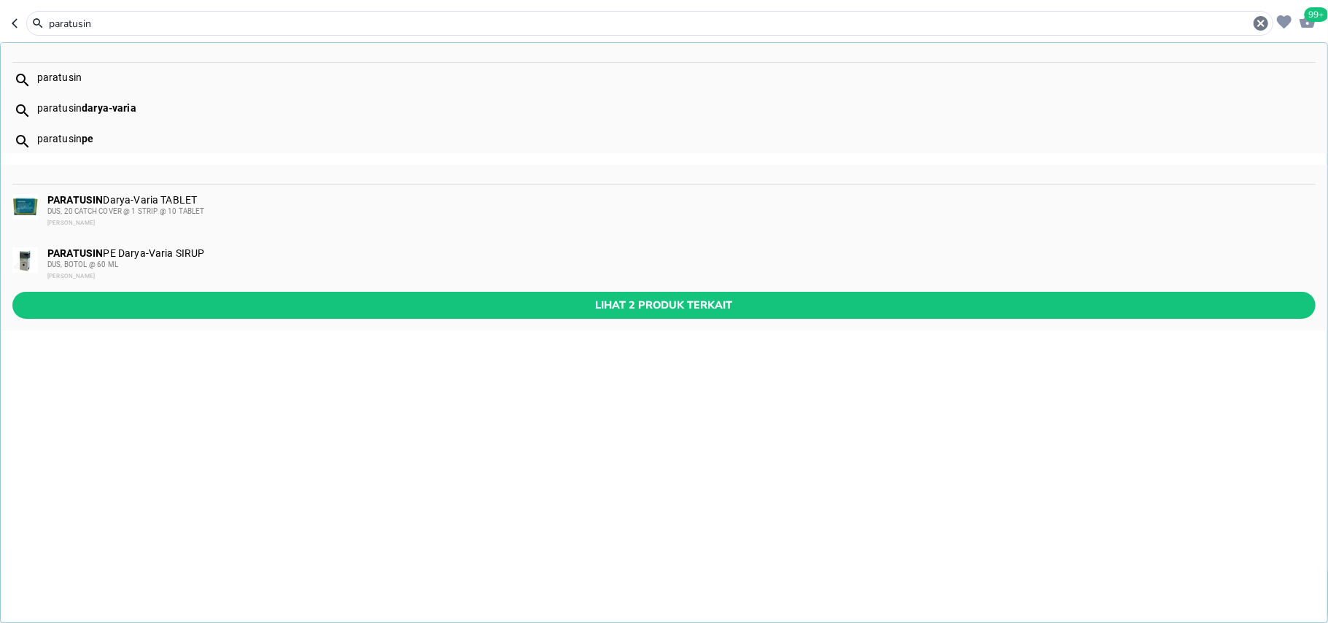
type input "paratusin"
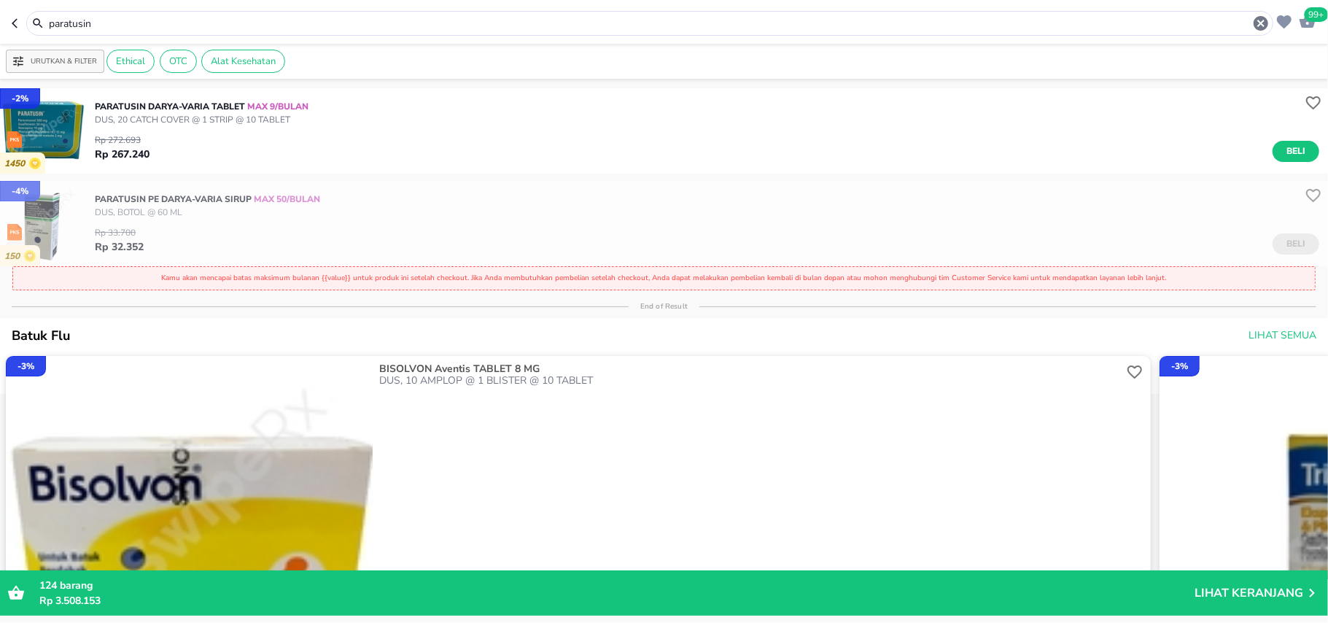
click at [1275, 246] on div "Rp 33.700 Rp 32.352 Beli" at bounding box center [707, 237] width 1225 height 36
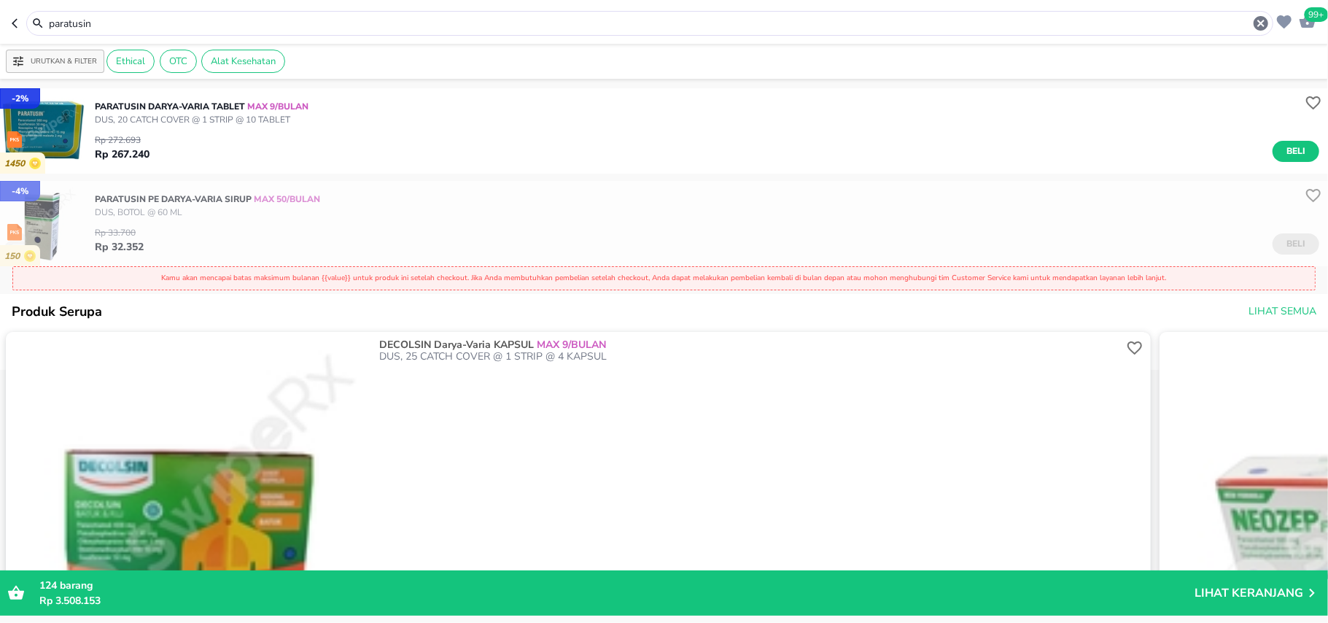
click at [1267, 25] on icon "button" at bounding box center [1261, 23] width 15 height 15
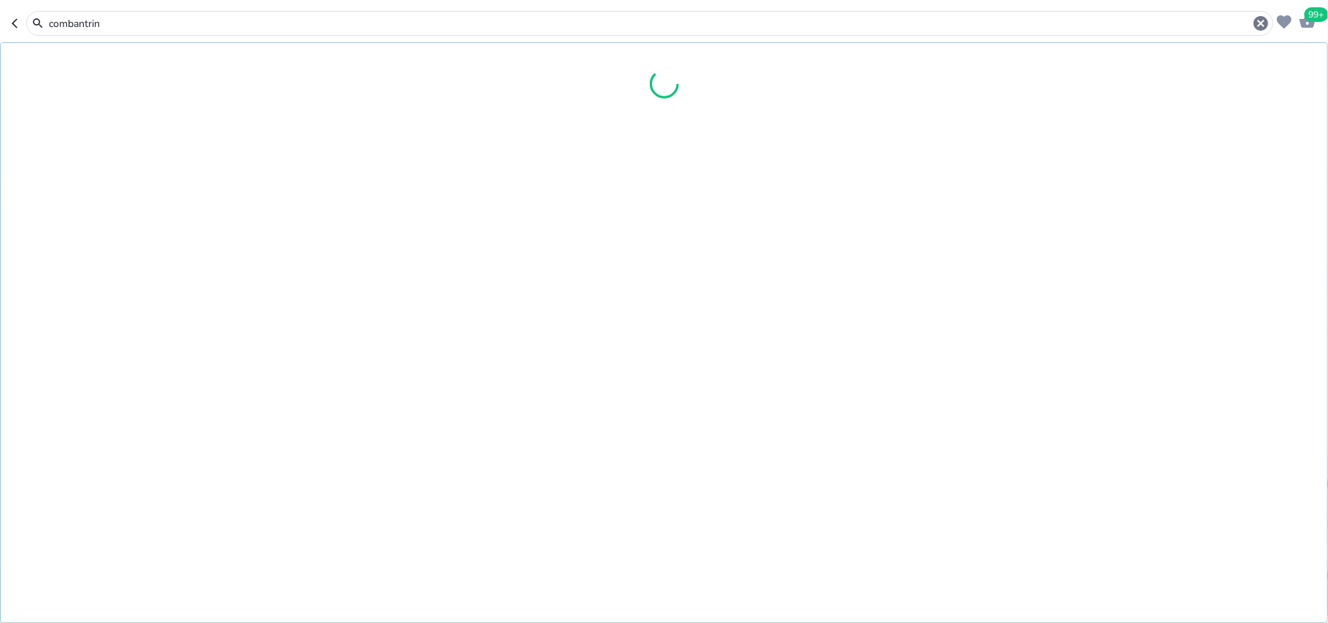
type input "combantrin"
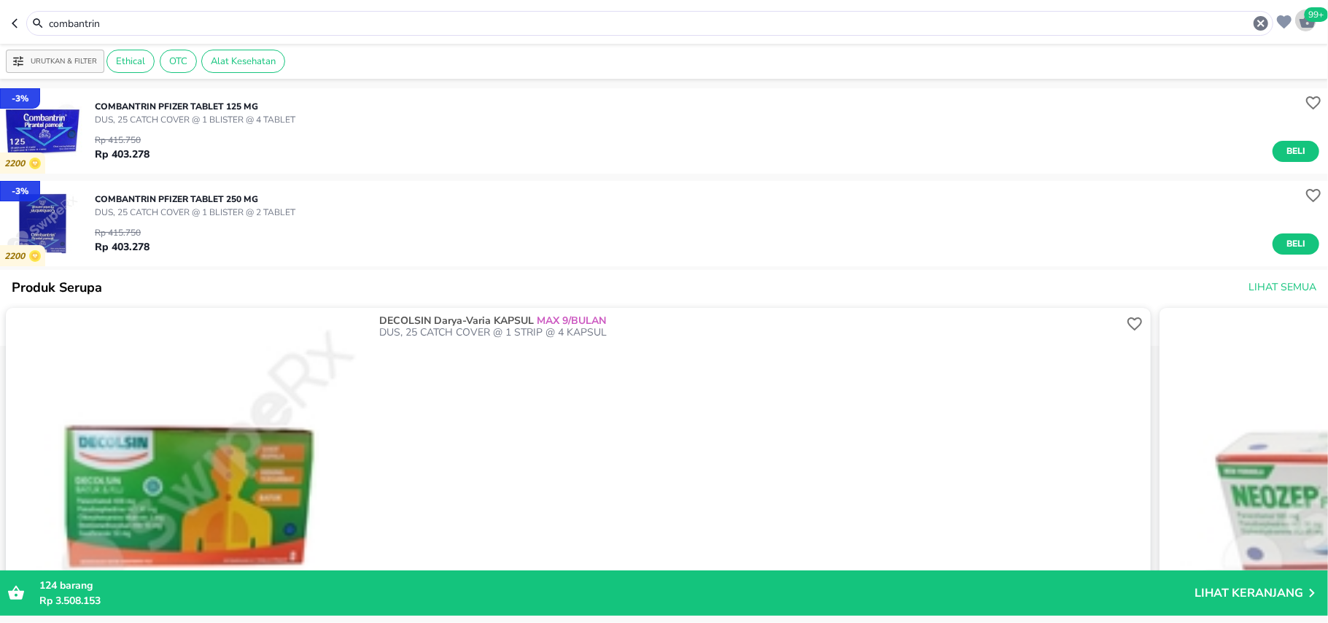
click at [1302, 26] on icon "button" at bounding box center [1308, 21] width 16 height 14
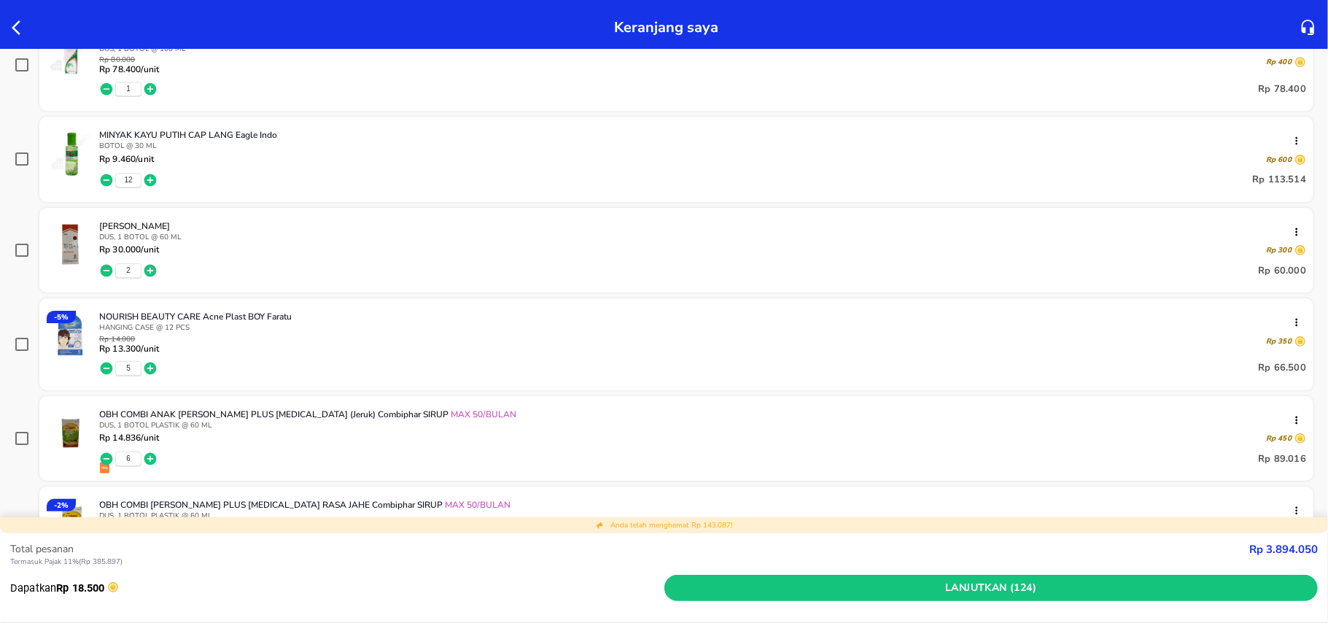
scroll to position [2431, 0]
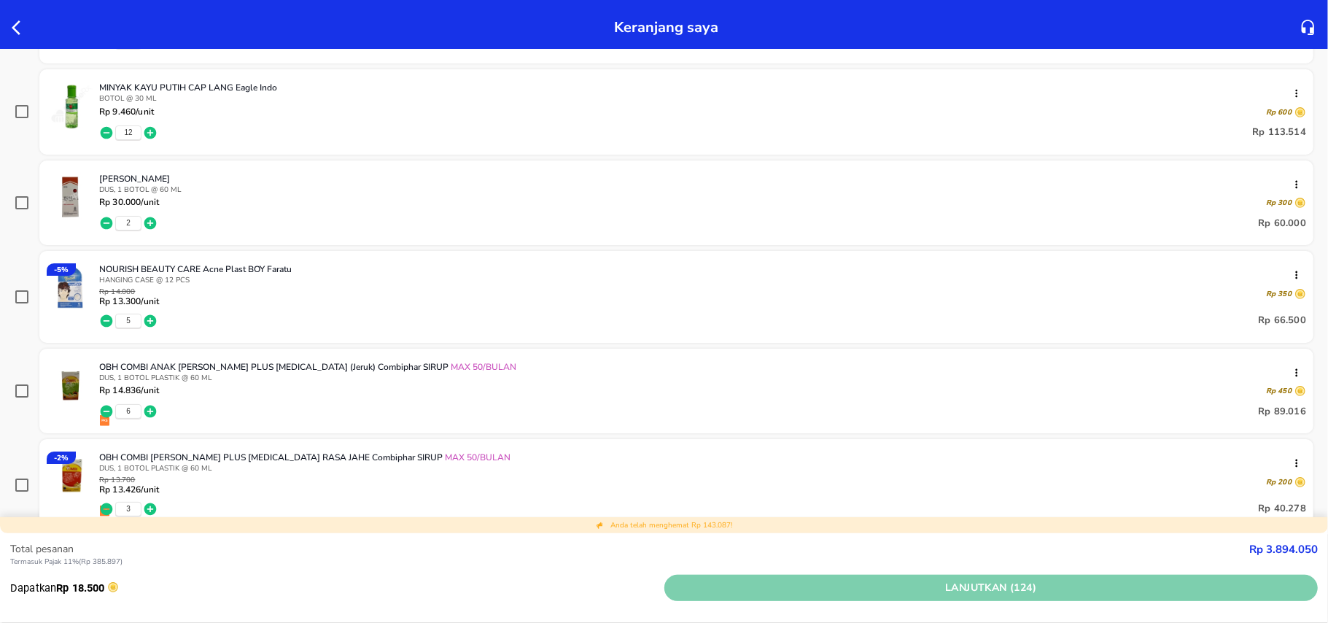
click at [1036, 592] on span "Lanjutkan (124)" at bounding box center [991, 588] width 643 height 18
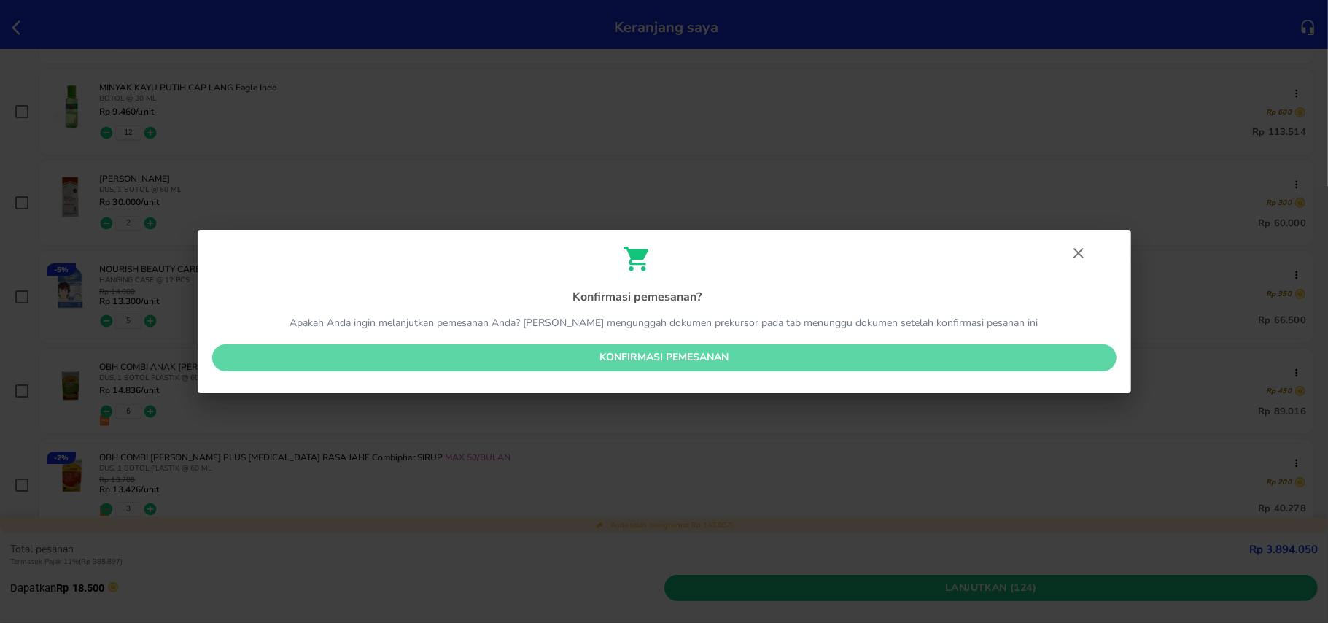
click at [854, 362] on span "Konfirmasi pemesanan" at bounding box center [664, 358] width 881 height 18
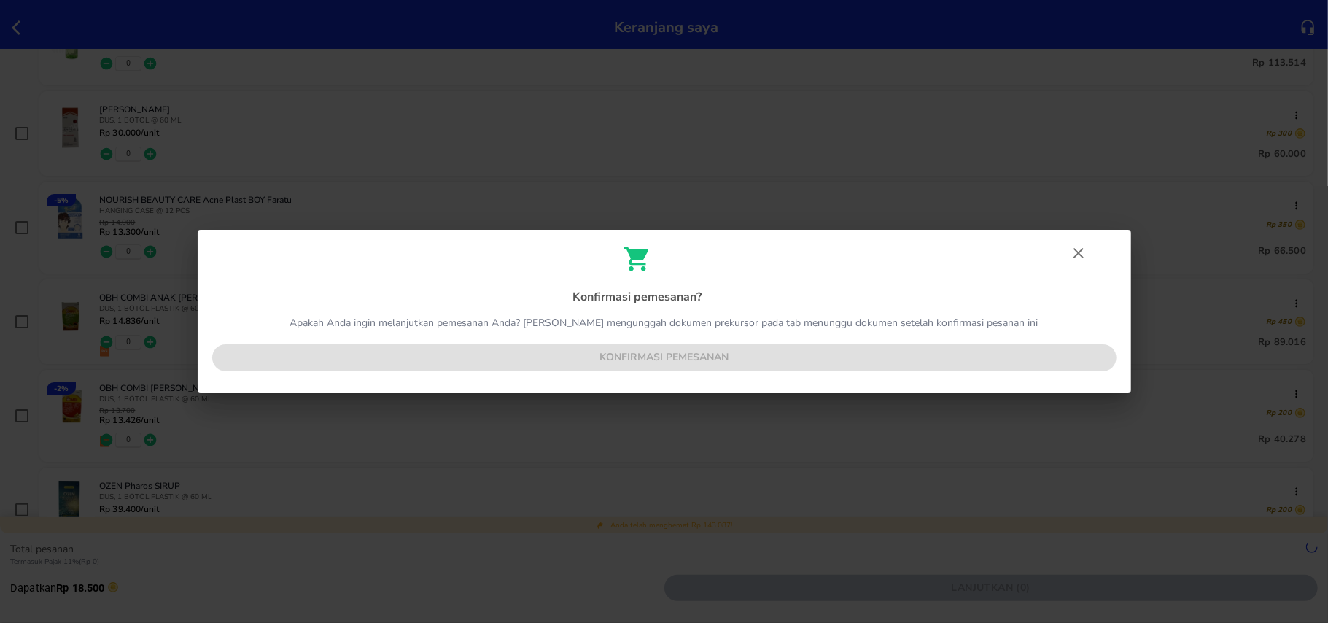
scroll to position [2362, 0]
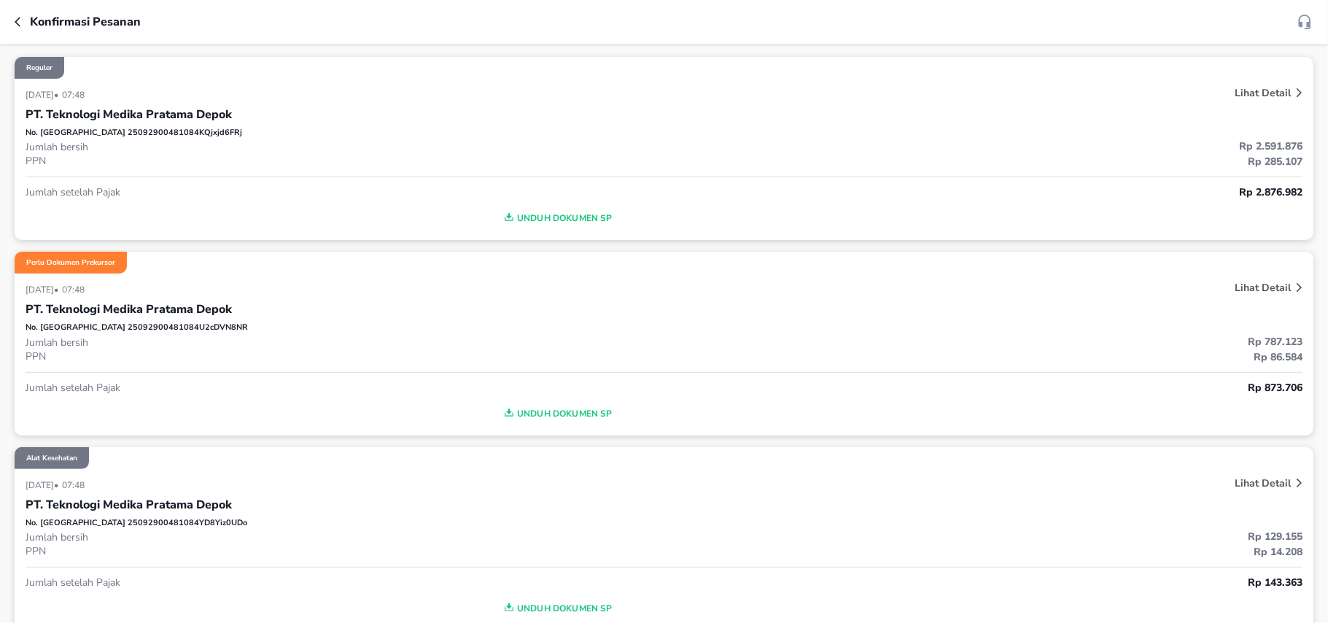
scroll to position [486, 0]
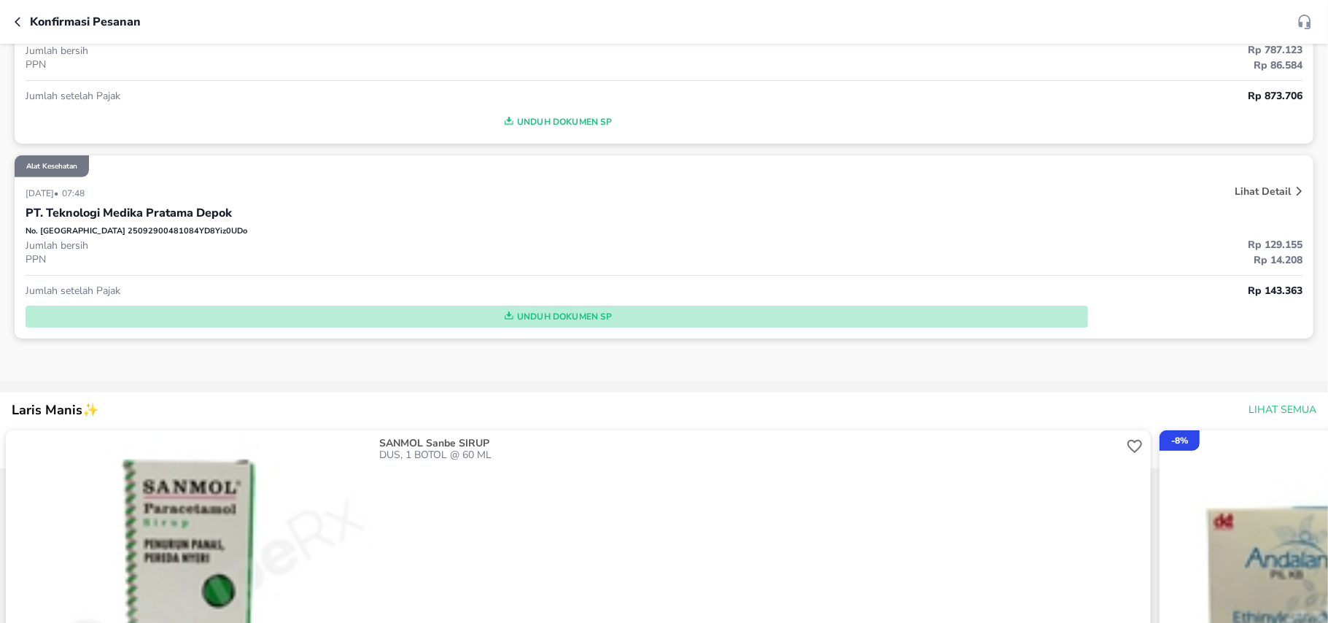
click at [538, 314] on span "Unduh Dokumen SP" at bounding box center [556, 316] width 1051 height 19
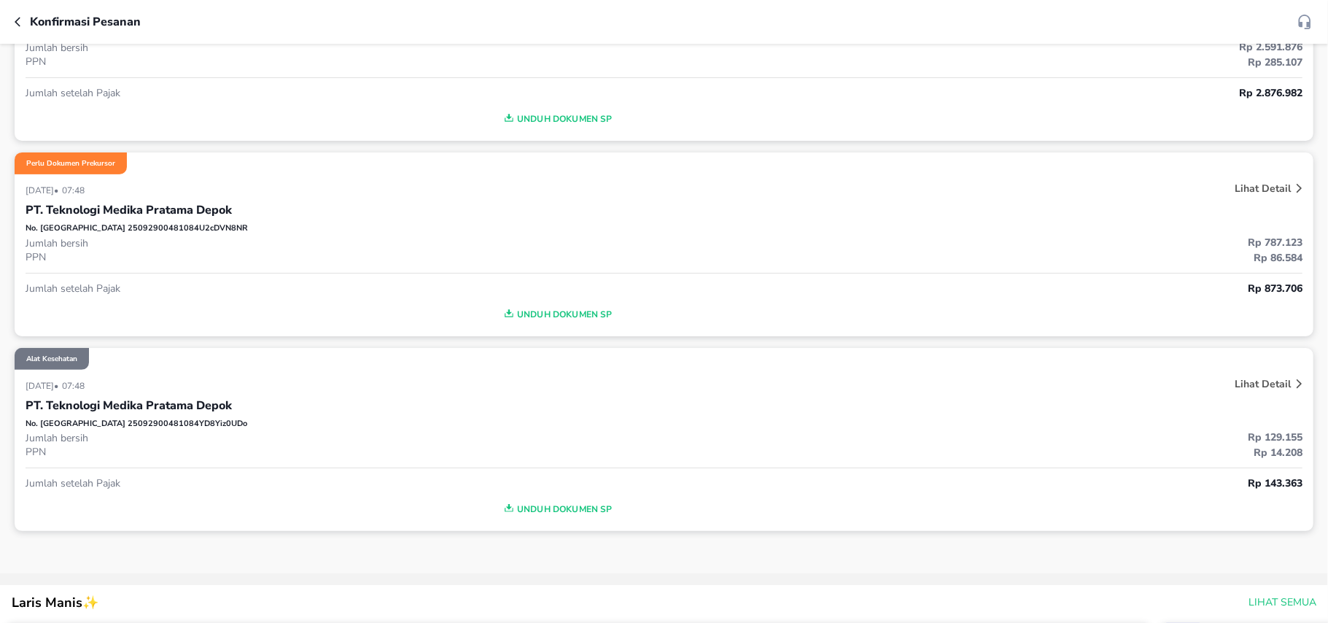
scroll to position [292, 0]
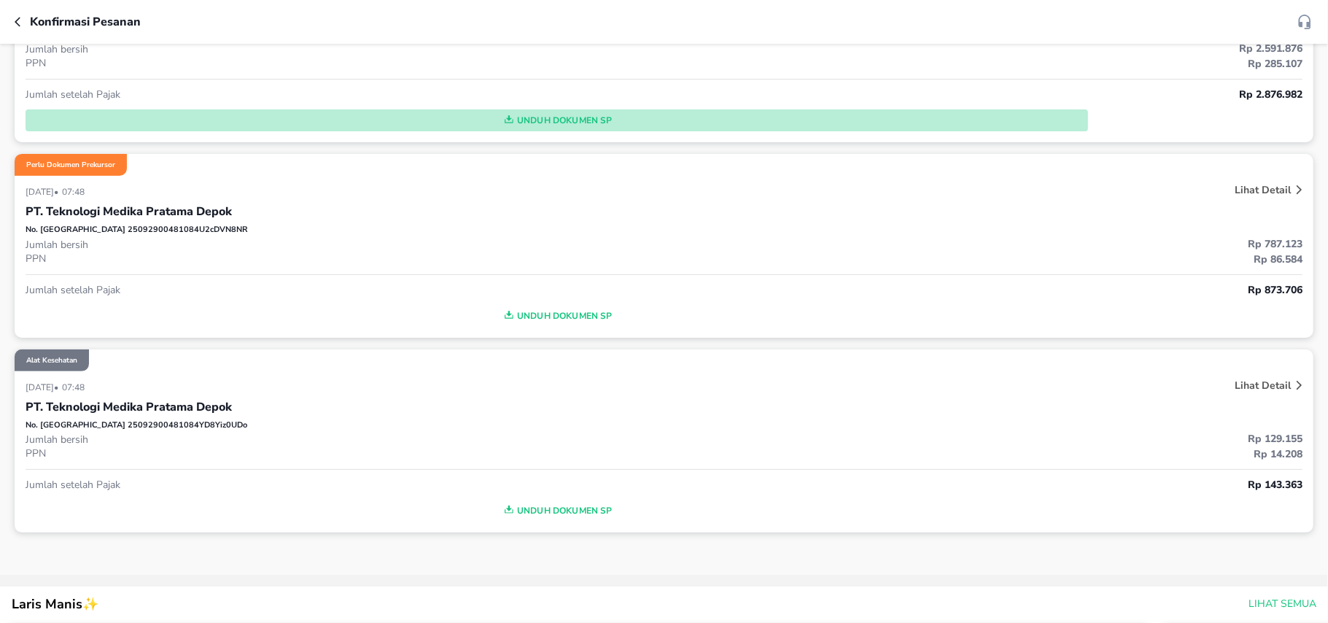
click at [578, 123] on span "Unduh Dokumen SP" at bounding box center [556, 120] width 1051 height 19
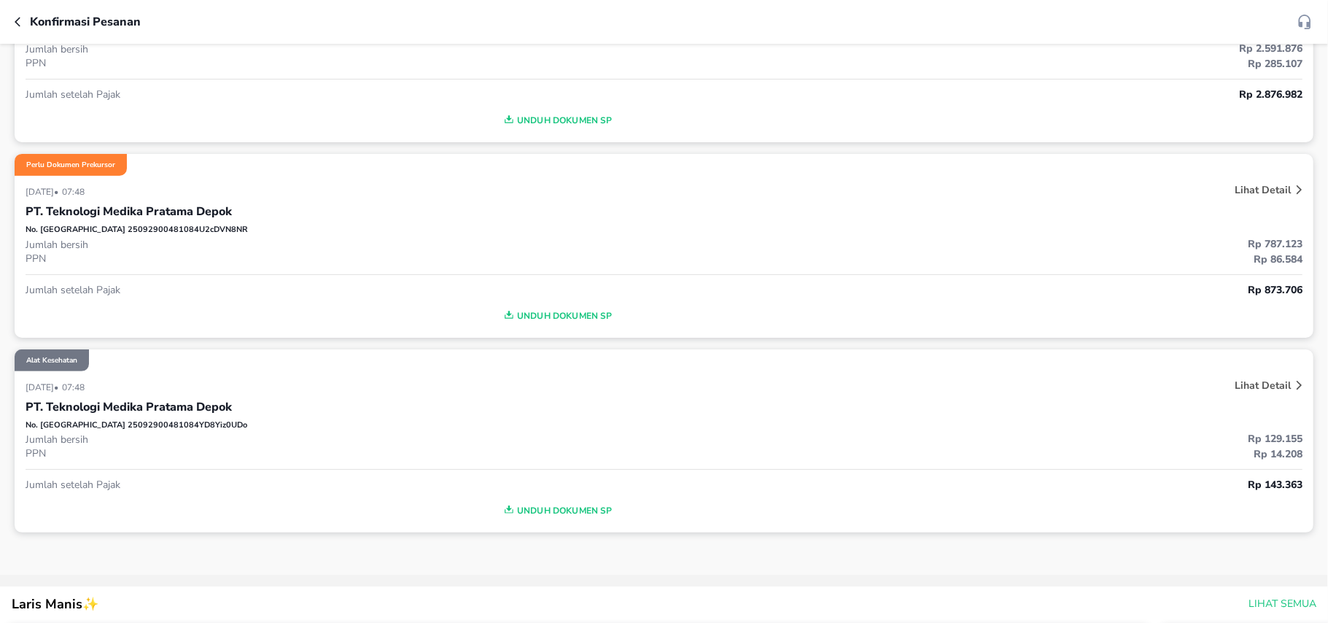
click at [535, 319] on span "Unduh Dokumen SP" at bounding box center [556, 315] width 1051 height 19
click at [587, 208] on div "PT. Teknologi Medika Pratama Depok" at bounding box center [664, 211] width 1277 height 25
click at [344, 222] on div "PT. Teknologi Medika Pratama Depok" at bounding box center [664, 211] width 1277 height 25
click at [1243, 193] on p "Lihat Detail" at bounding box center [1263, 190] width 56 height 14
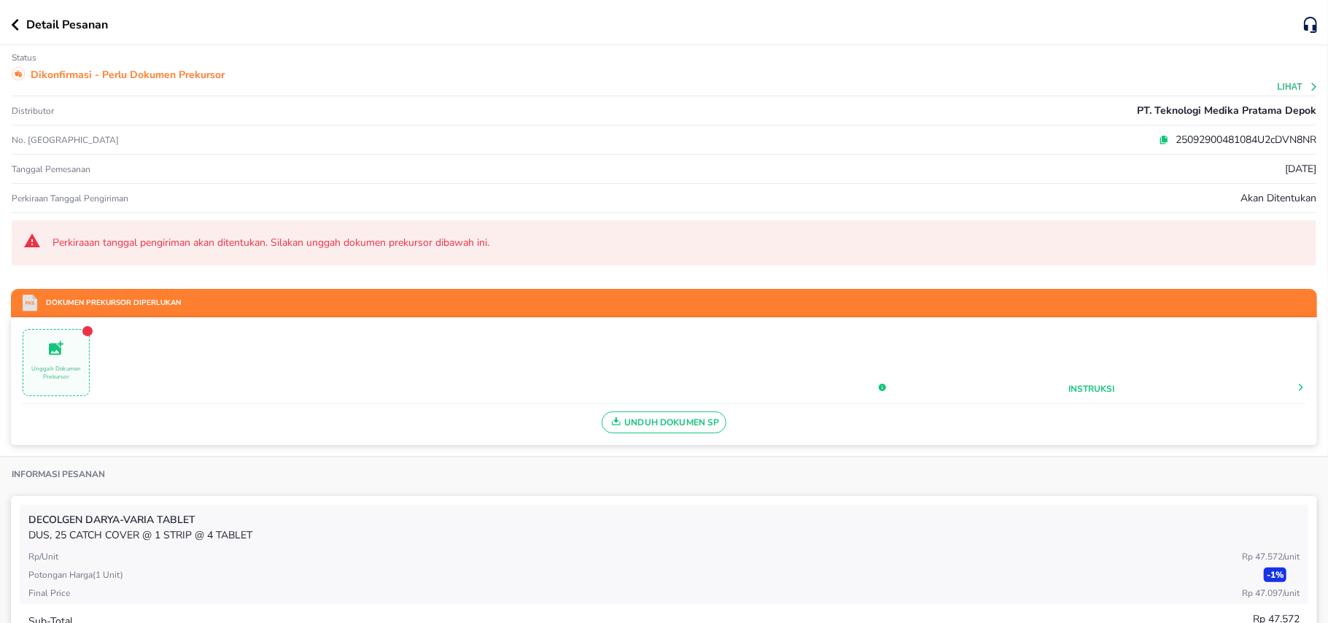
click at [77, 372] on p "Unggah Dokumen Prekursor" at bounding box center [56, 373] width 66 height 16
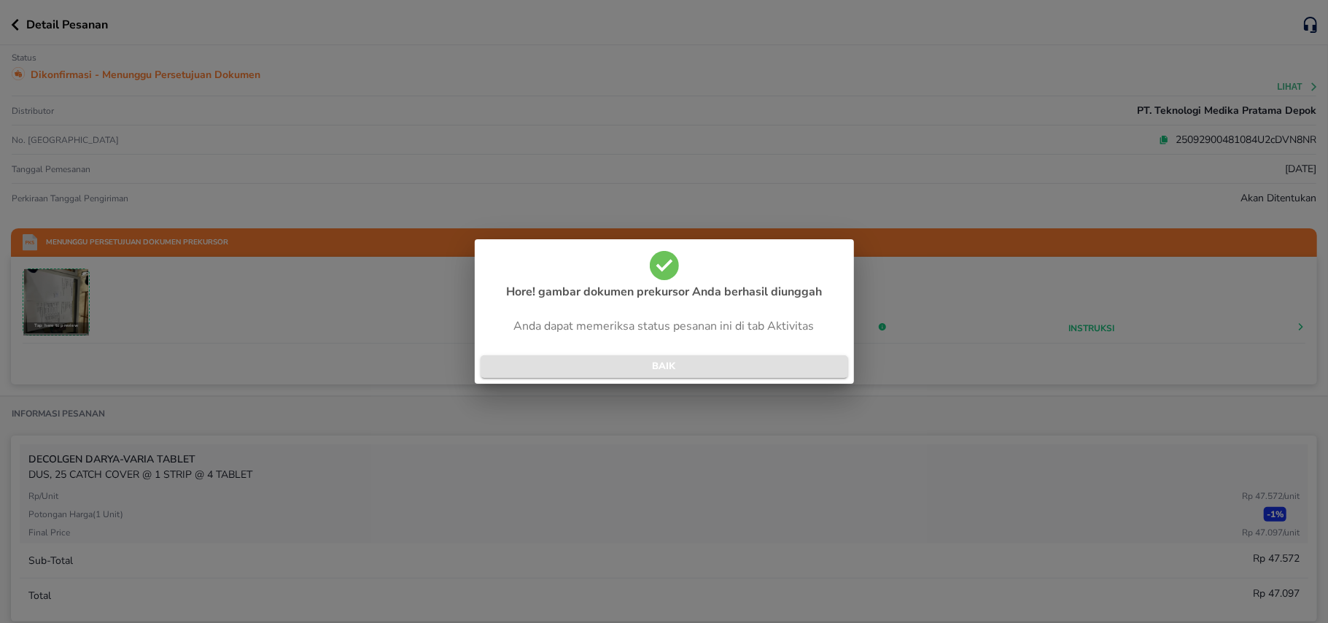
click at [666, 368] on span "BAIK" at bounding box center [664, 366] width 344 height 17
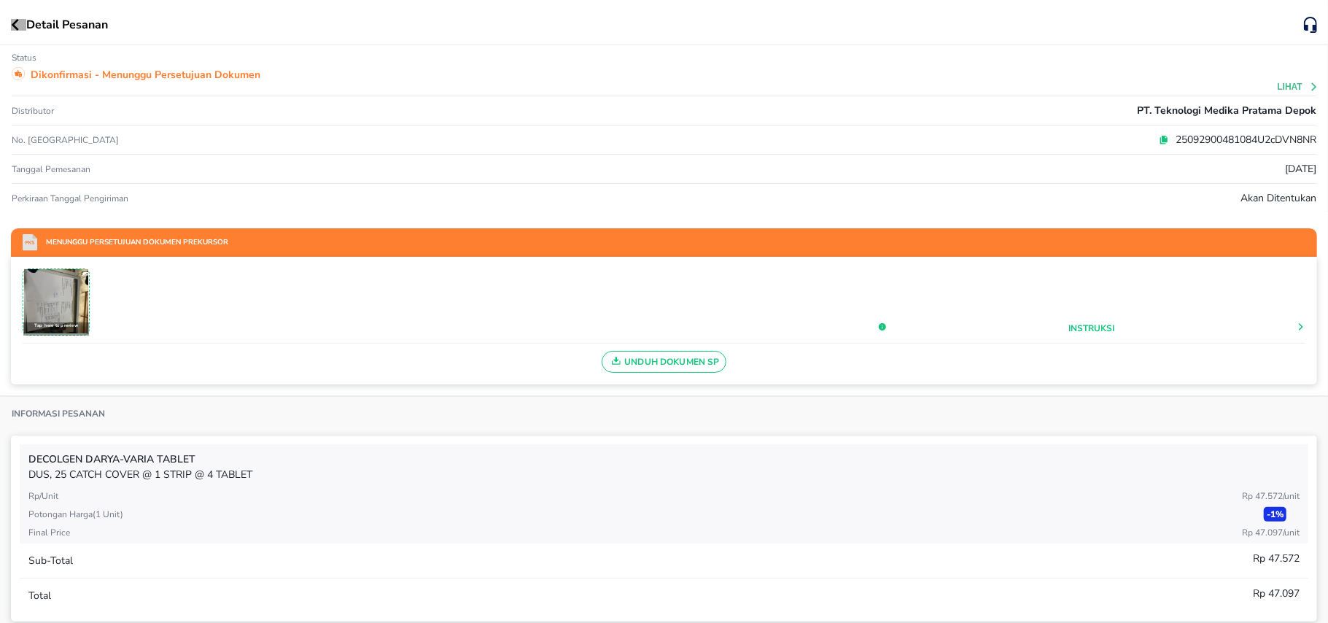
click at [11, 26] on icon "button" at bounding box center [15, 25] width 8 height 12
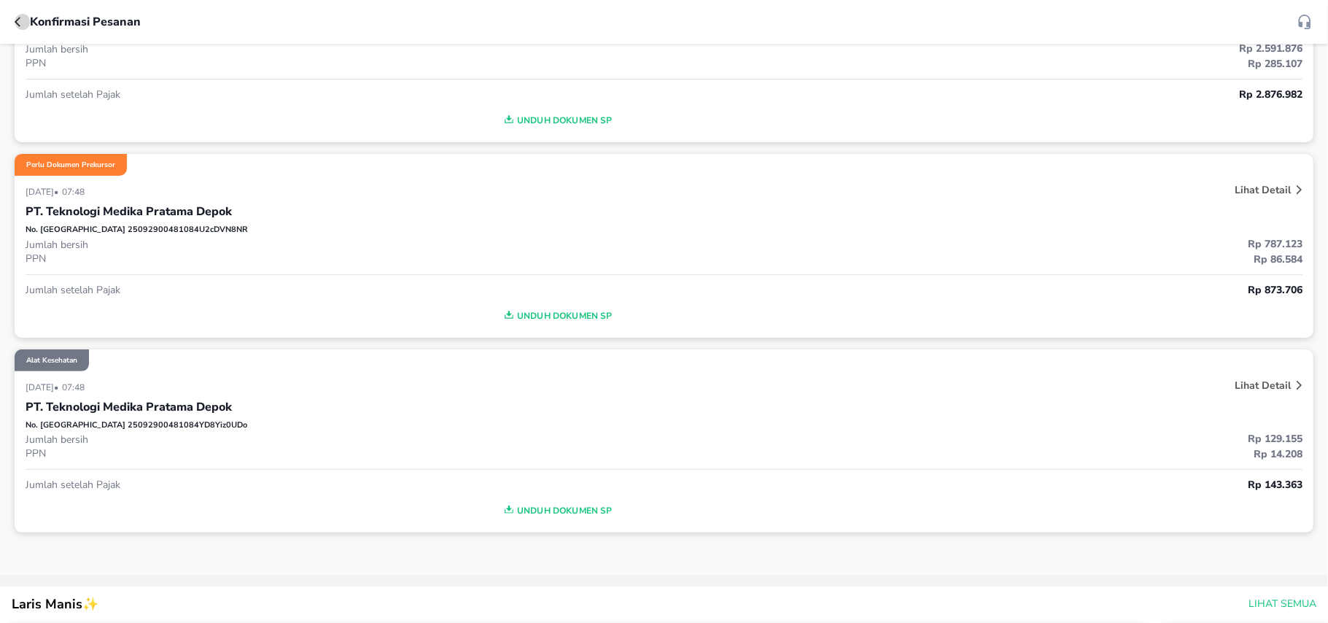
click at [18, 22] on icon "button" at bounding box center [21, 22] width 12 height 12
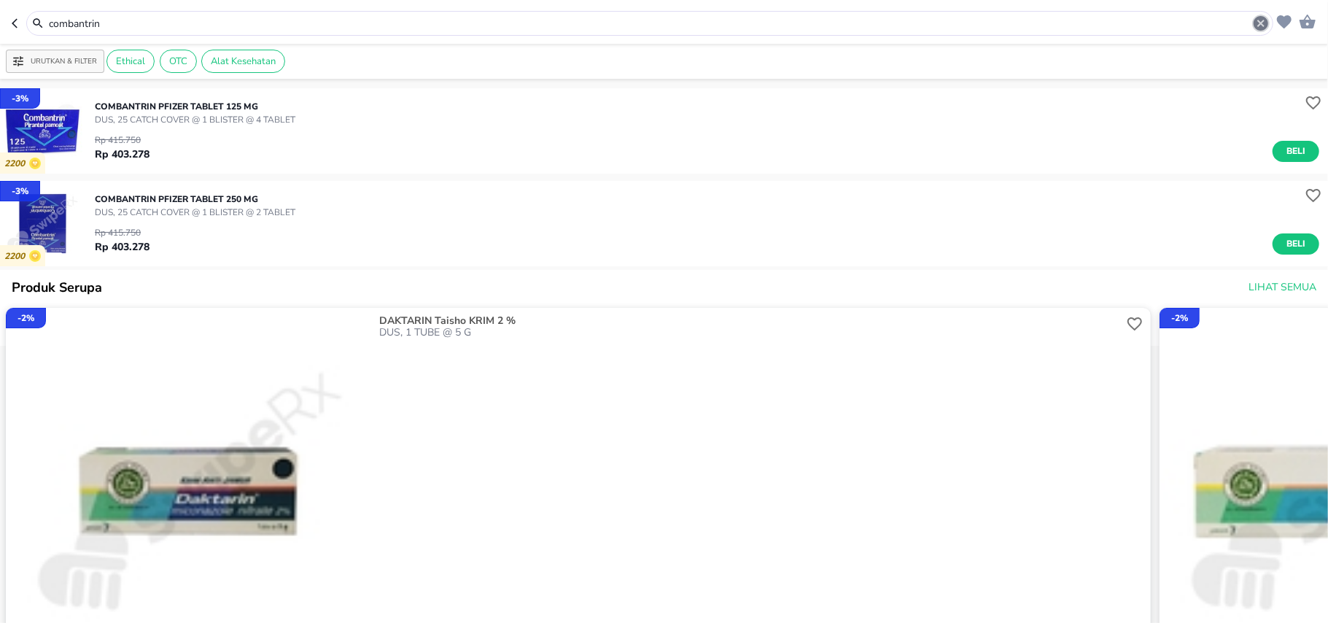
click at [1261, 25] on icon "button" at bounding box center [1262, 24] width 18 height 18
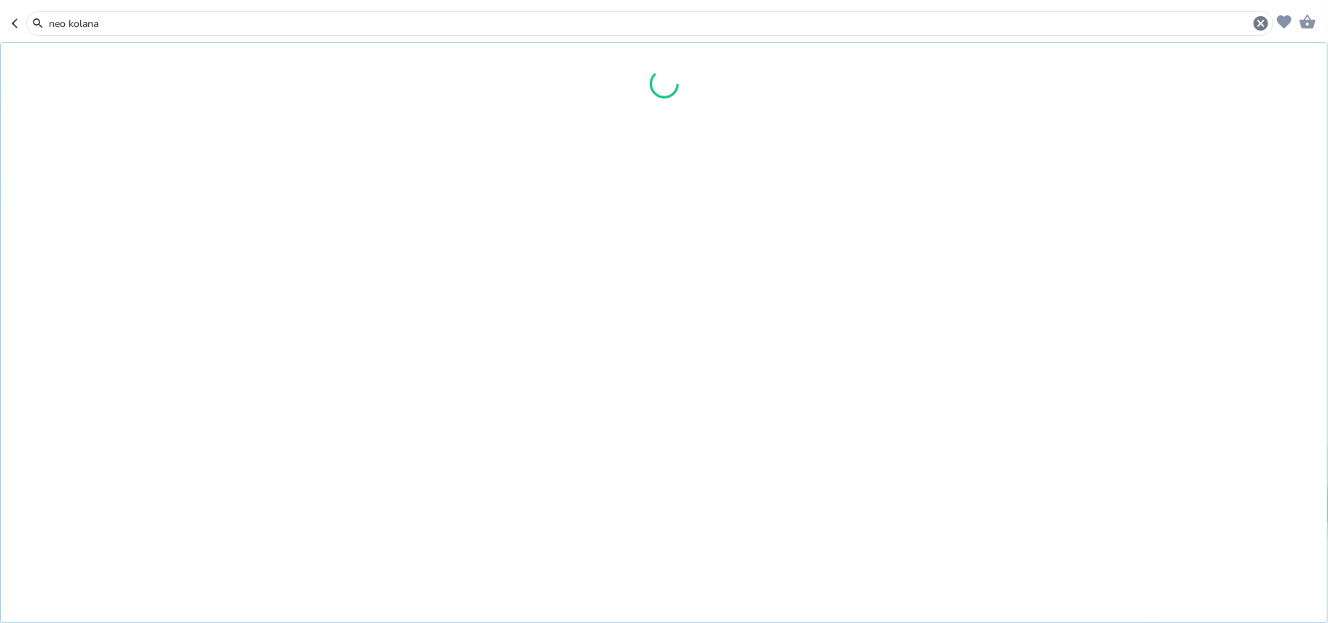
type input "neo kolana"
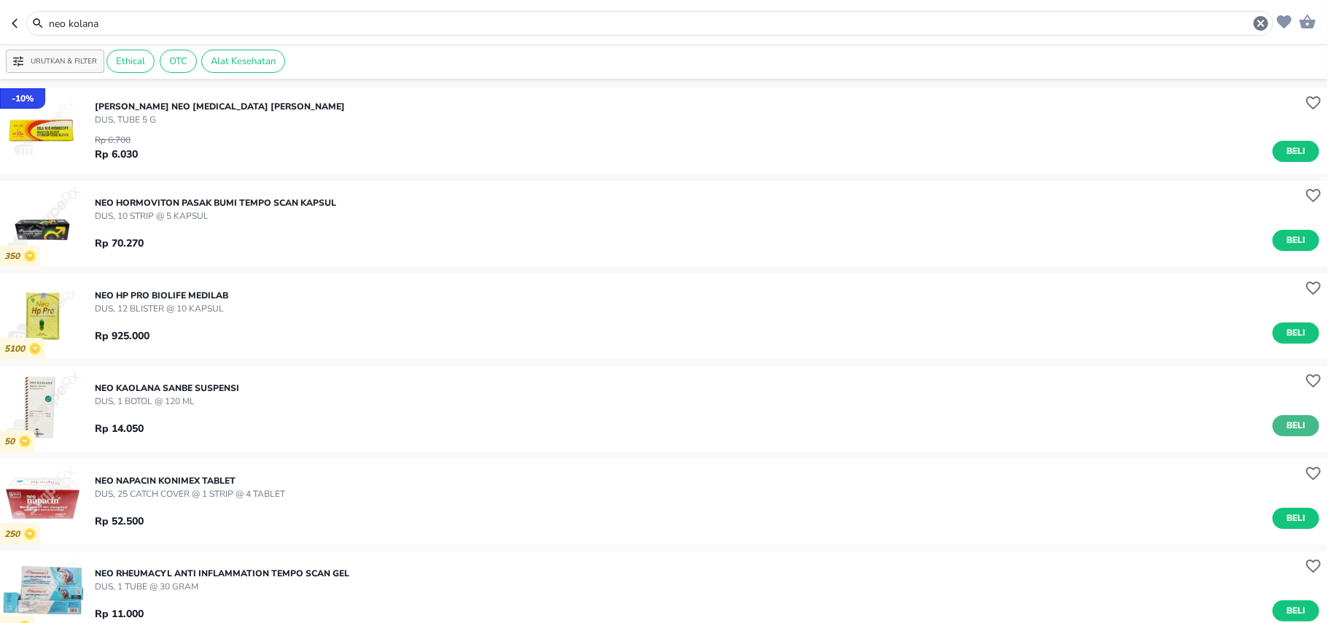
click at [1293, 420] on span "Beli" at bounding box center [1296, 425] width 25 height 15
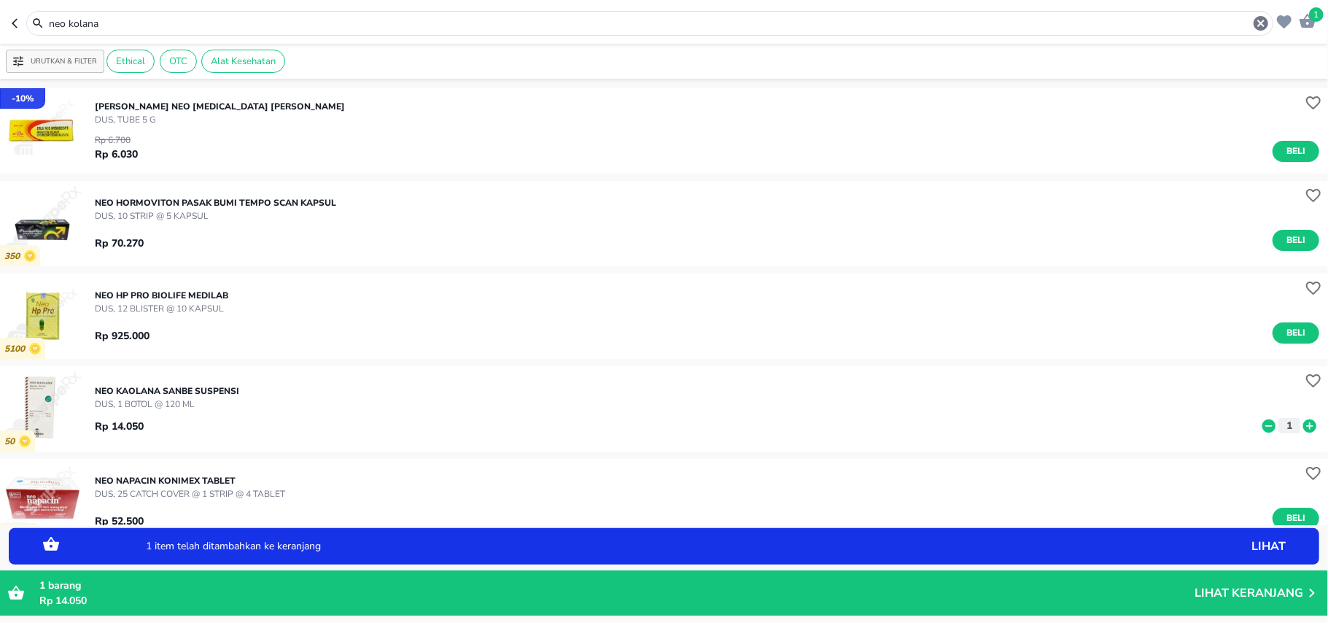
click at [1266, 28] on icon "button" at bounding box center [1261, 23] width 15 height 15
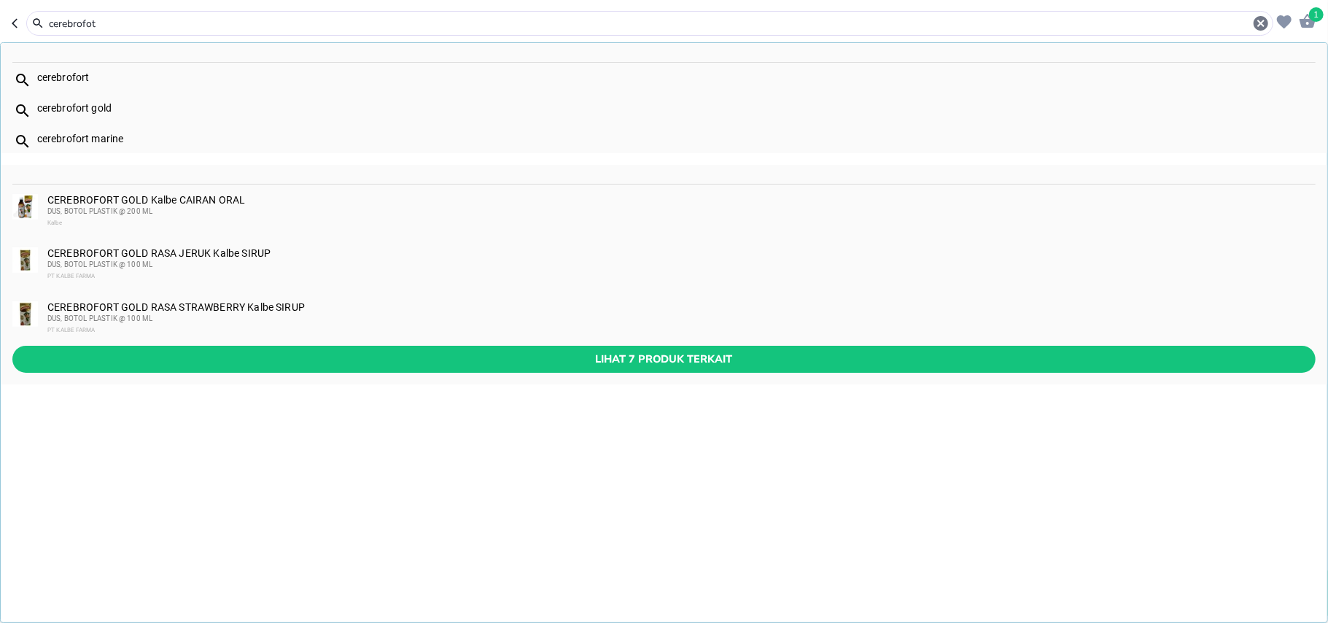
type input "cerebrofot"
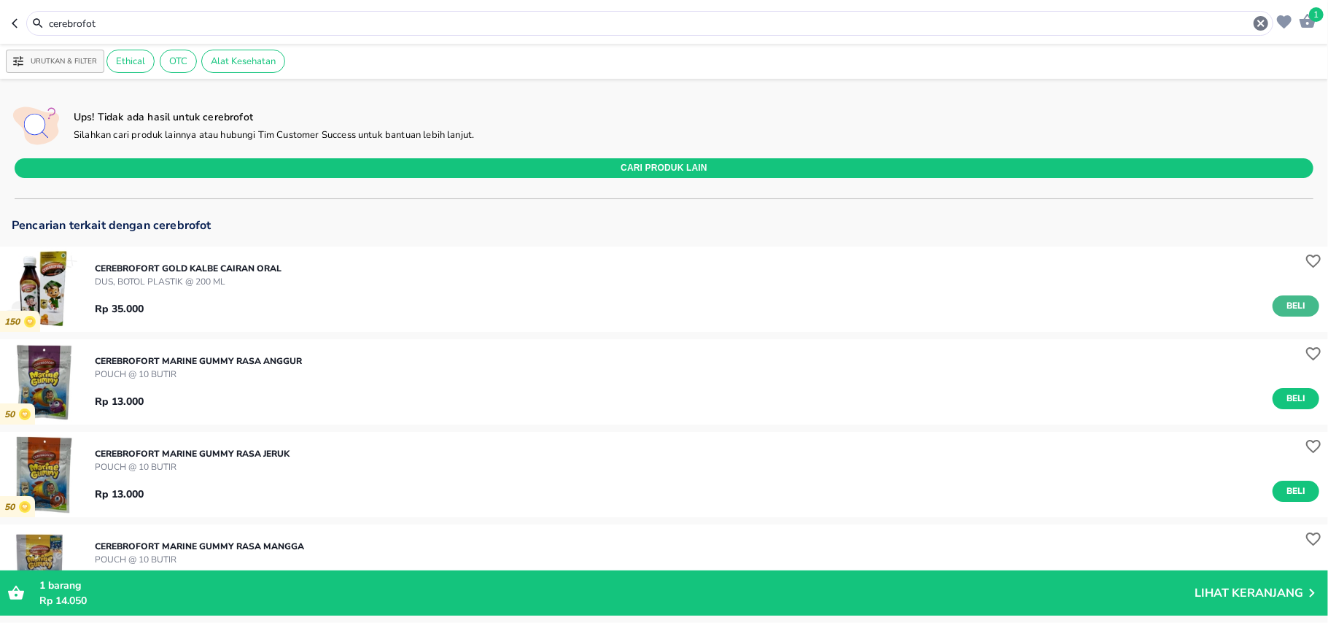
click at [1287, 302] on span "Beli" at bounding box center [1296, 305] width 25 height 15
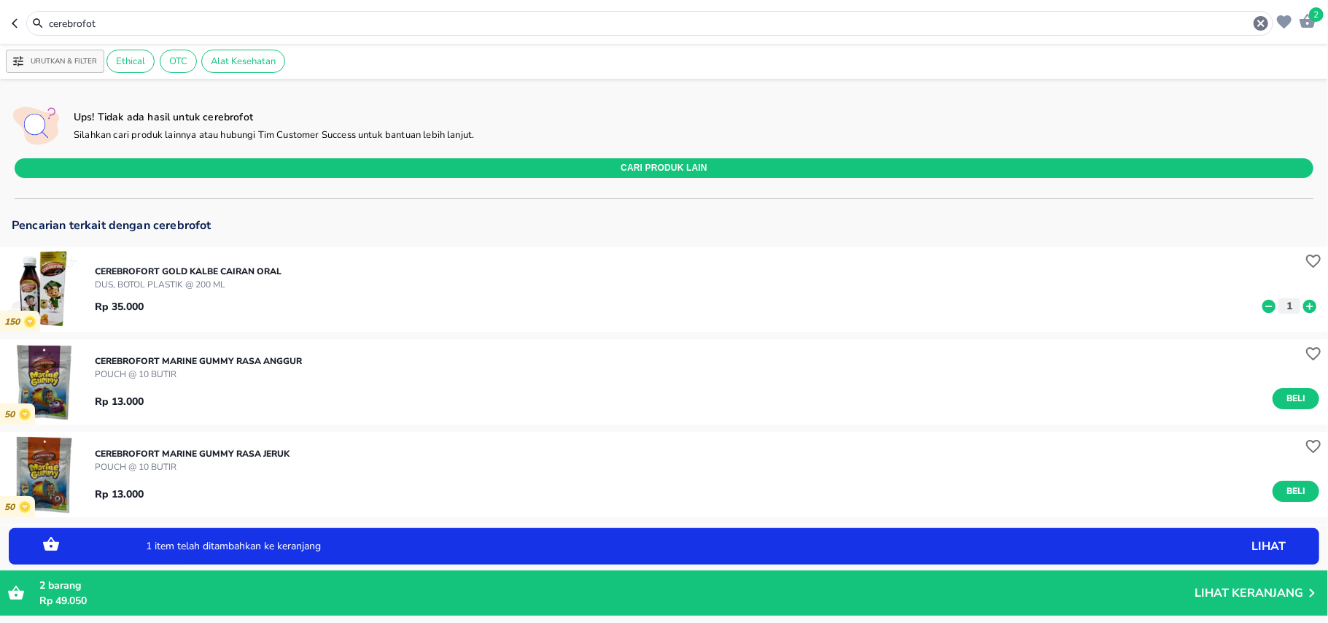
click at [1301, 308] on icon at bounding box center [1310, 306] width 19 height 16
click at [1261, 26] on icon "button" at bounding box center [1261, 23] width 15 height 15
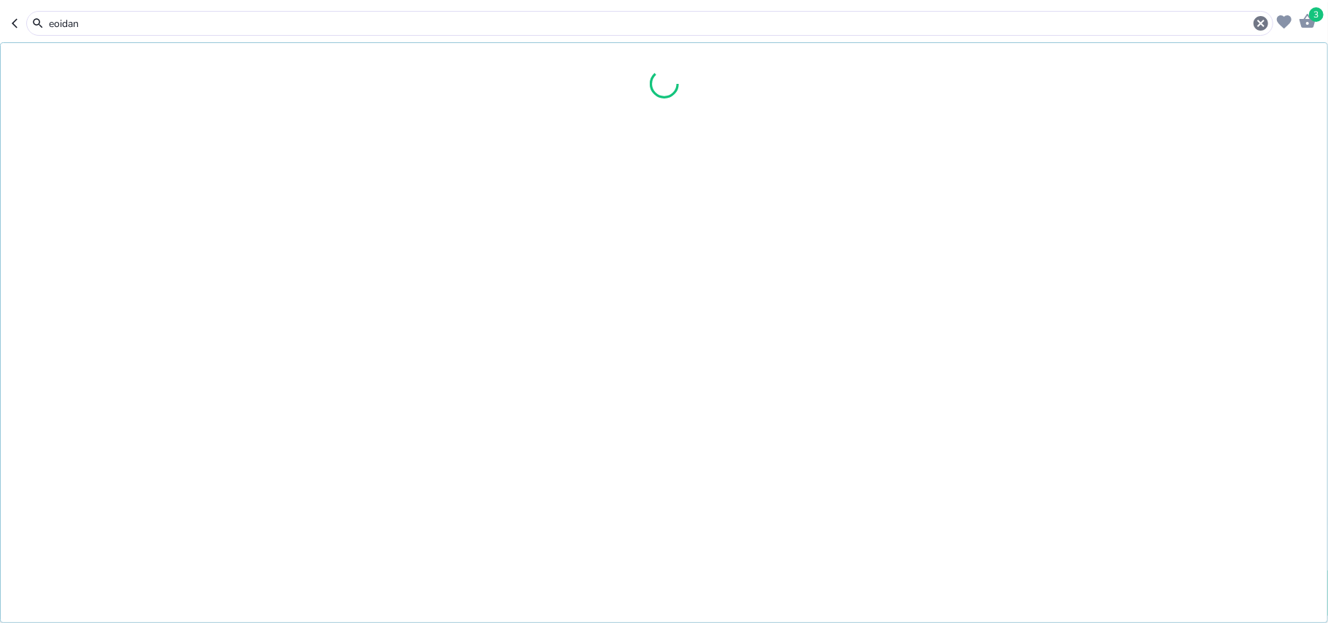
type input "eoidan"
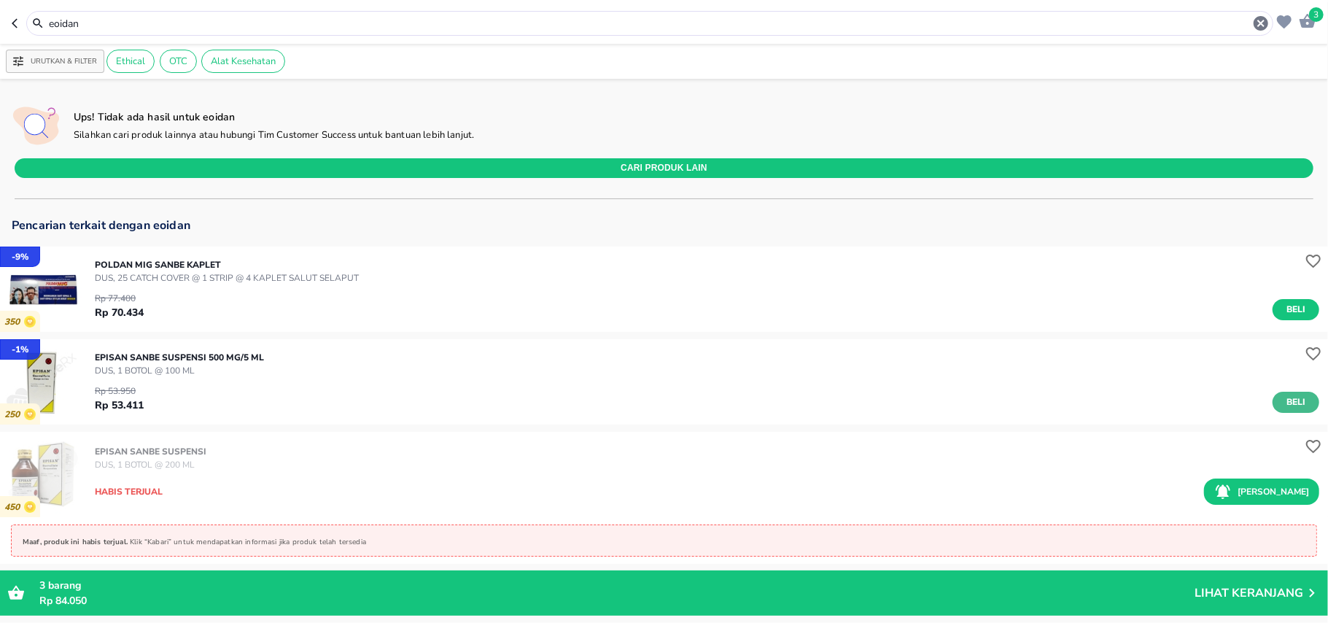
click at [1290, 397] on span "Beli" at bounding box center [1296, 402] width 25 height 15
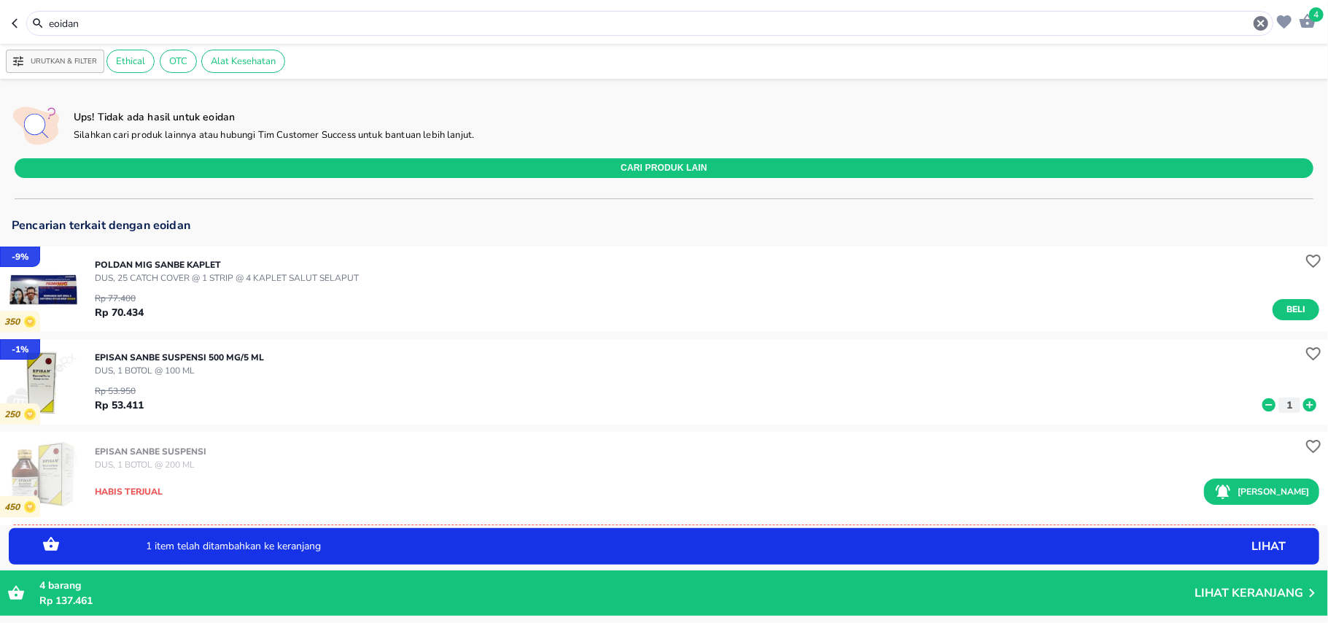
click at [1261, 18] on icon "button" at bounding box center [1261, 23] width 15 height 15
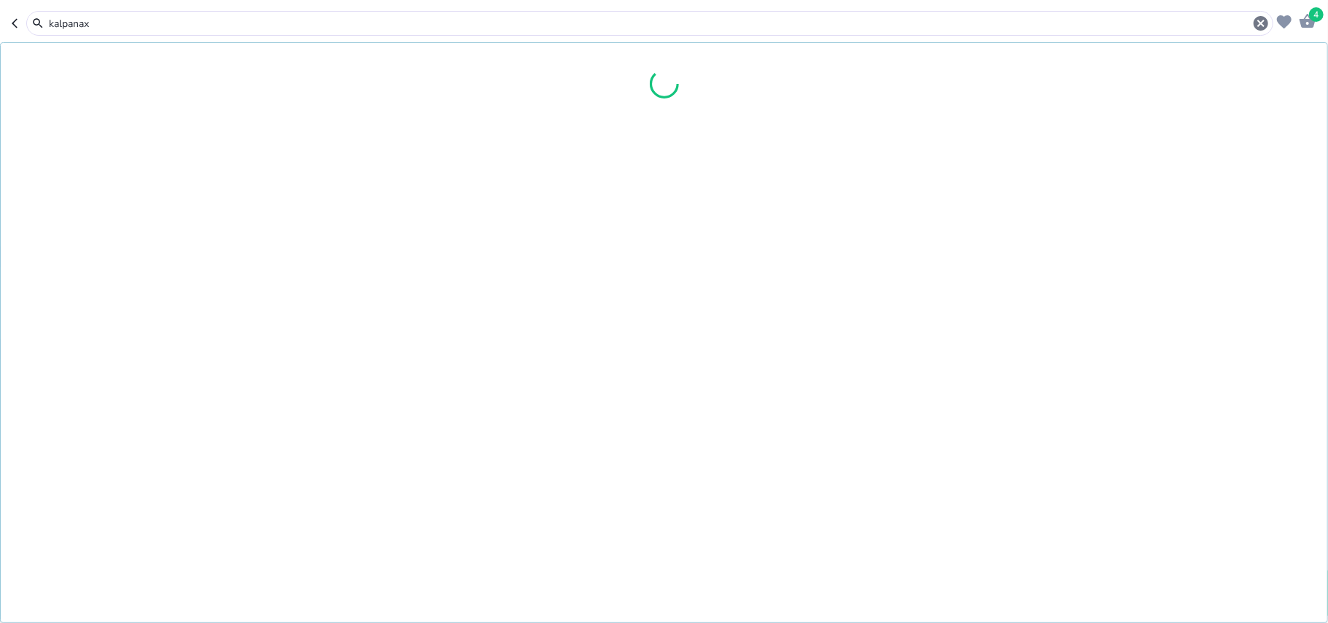
type input "kalpanax"
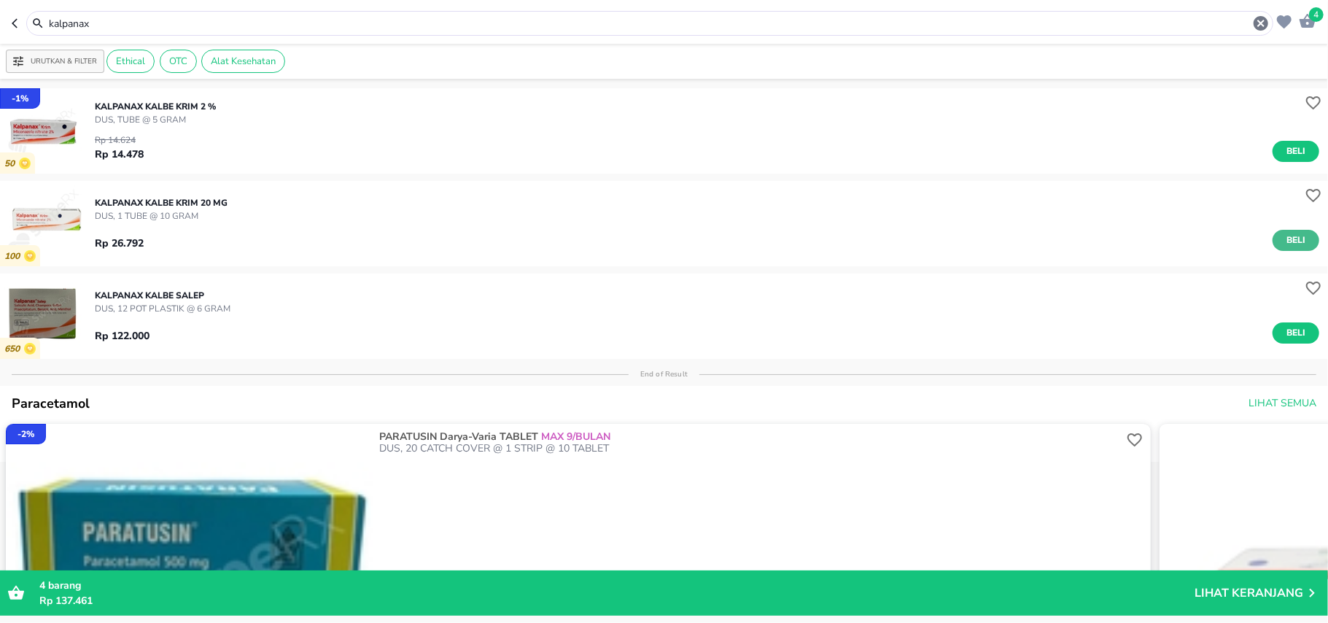
click at [1296, 239] on button "Beli" at bounding box center [1296, 240] width 47 height 21
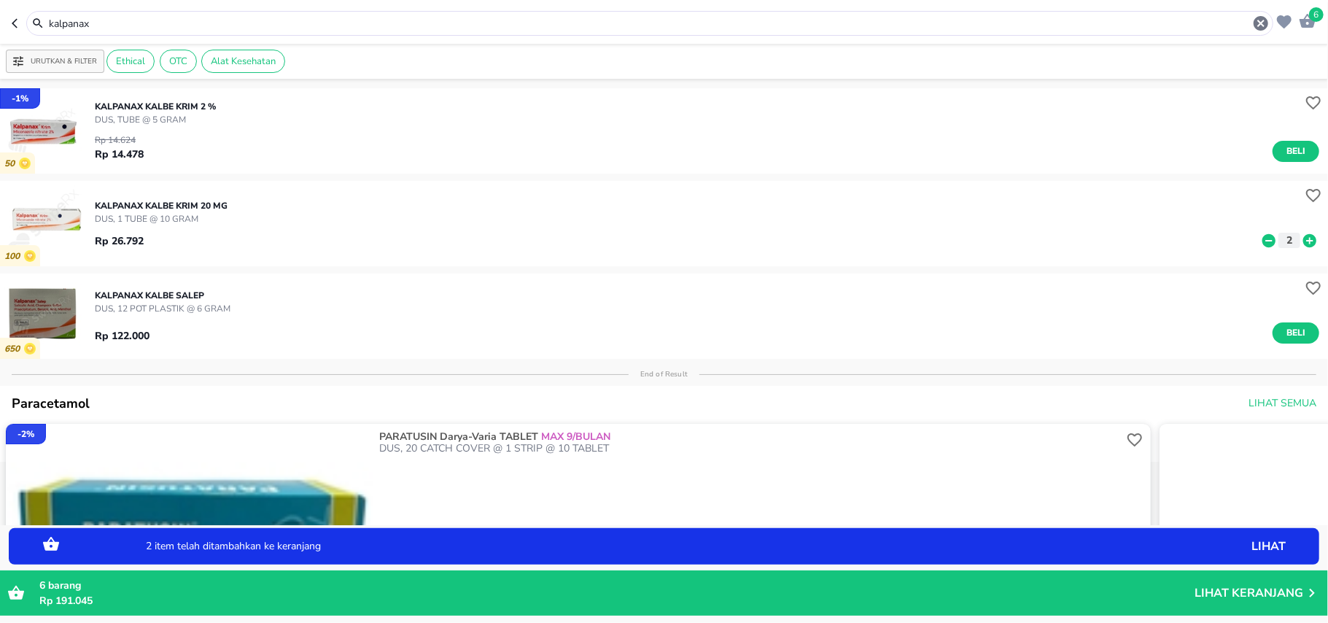
click at [1301, 235] on icon at bounding box center [1310, 241] width 19 height 16
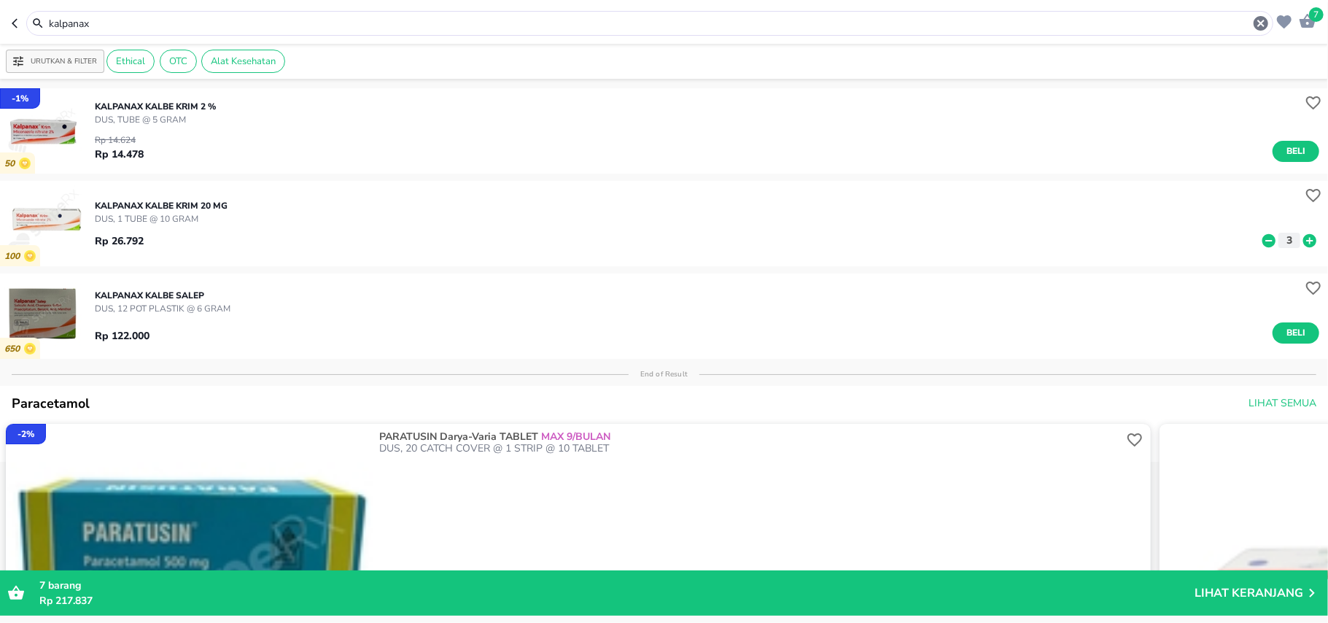
click at [1269, 24] on icon "button" at bounding box center [1262, 24] width 18 height 18
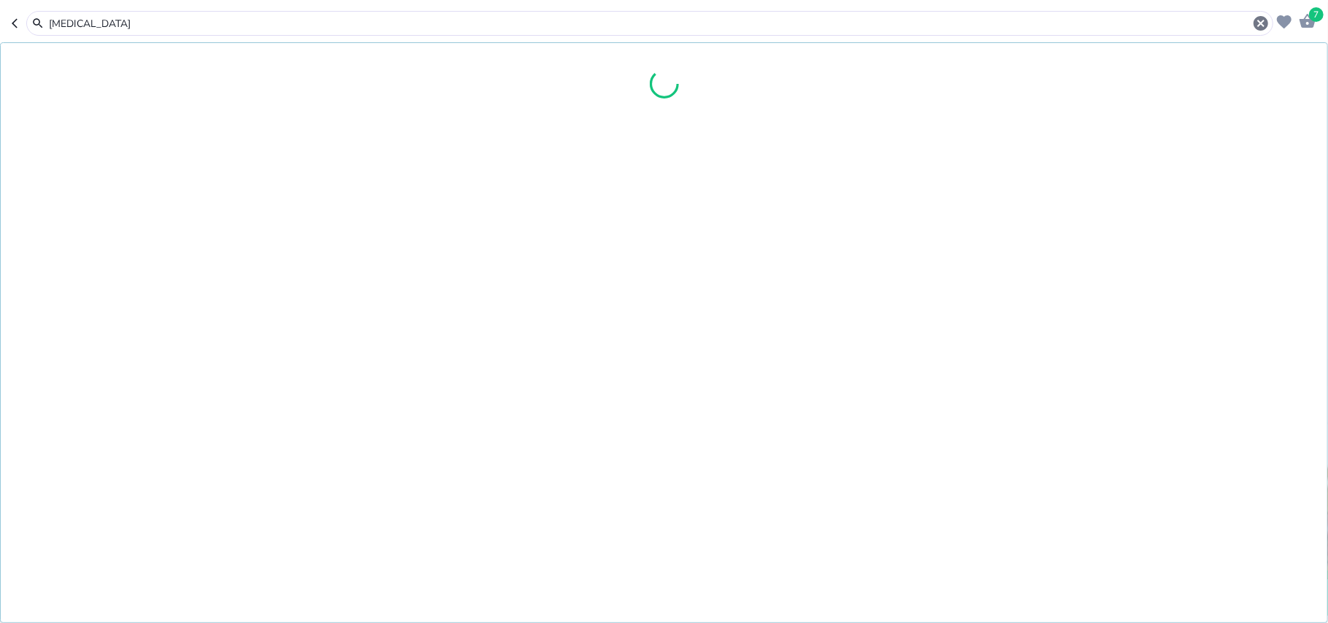
type input "betadine"
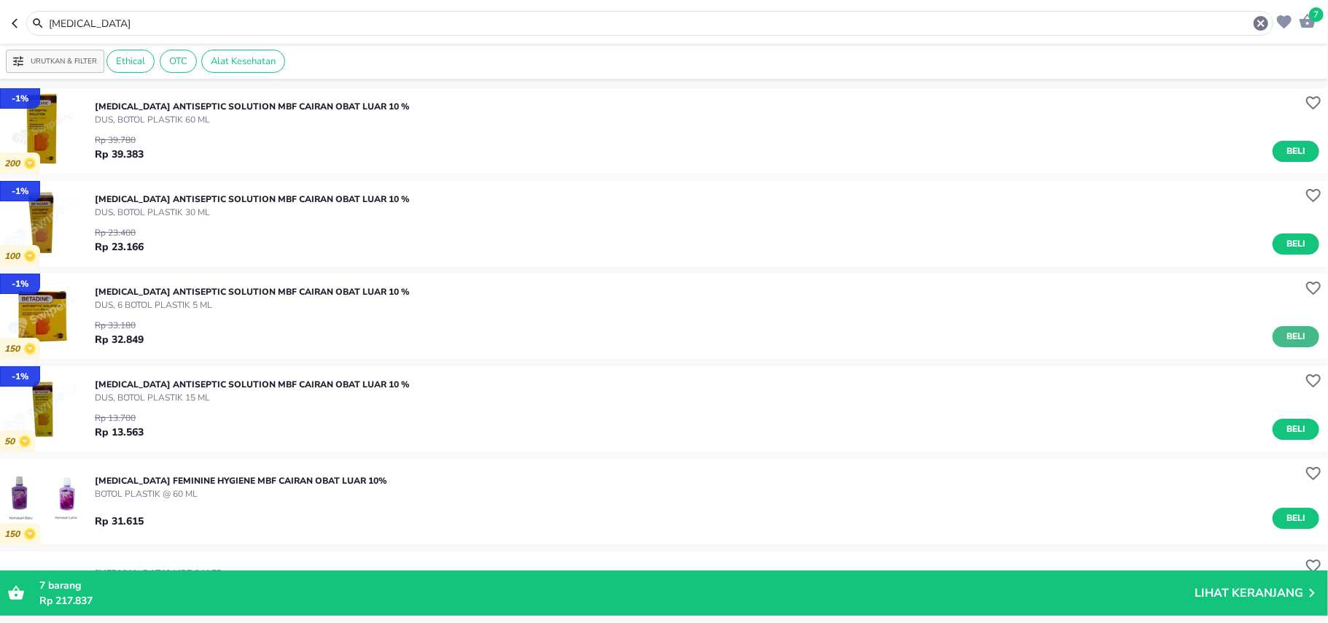
click at [1297, 330] on button "Beli" at bounding box center [1296, 336] width 47 height 21
click at [1255, 21] on icon "button" at bounding box center [1261, 23] width 15 height 15
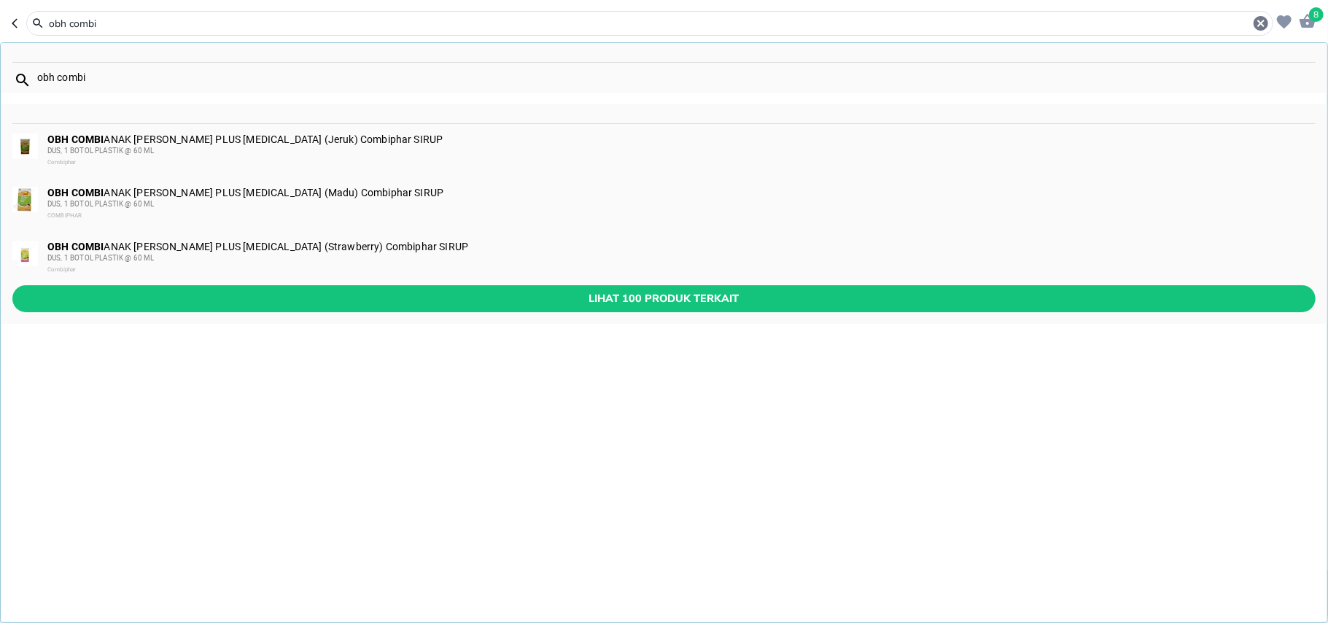
type input "obh combi"
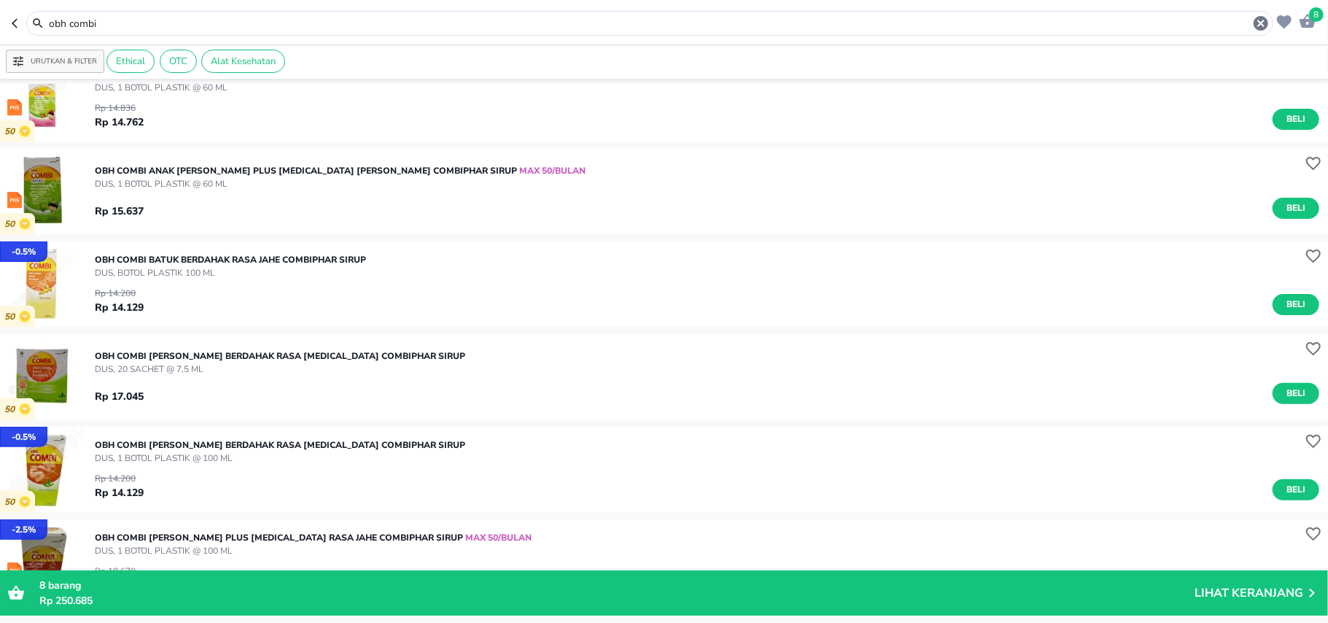
scroll to position [292, 0]
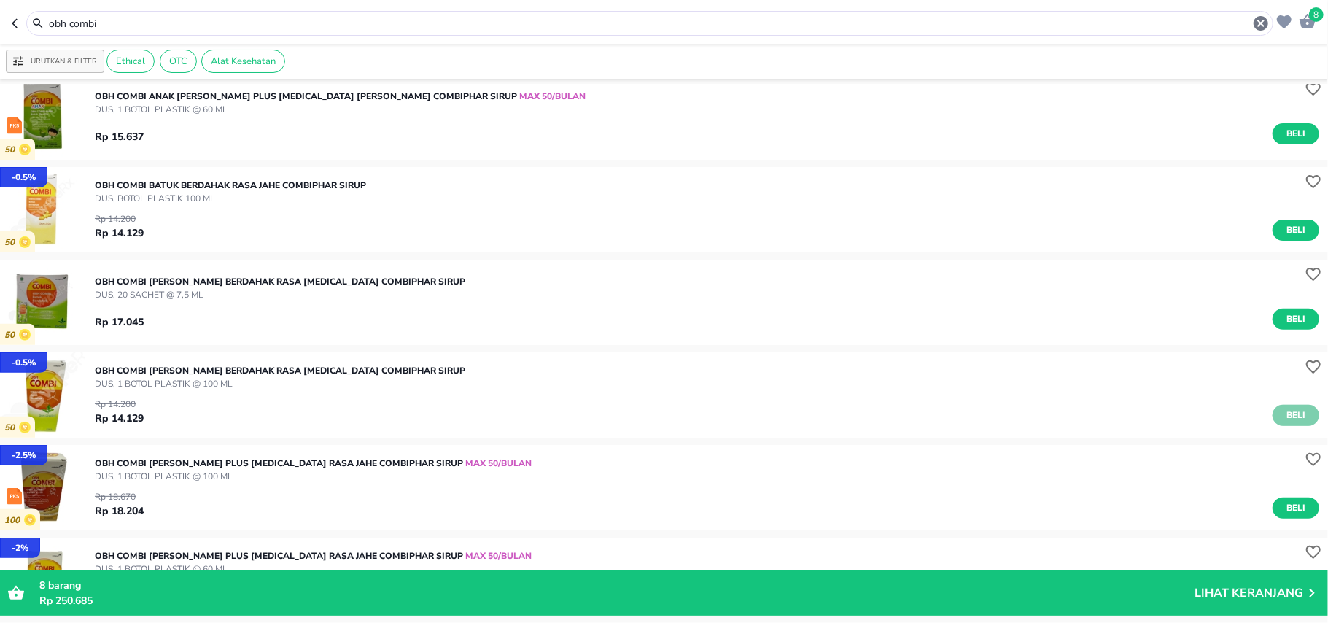
click at [1284, 409] on span "Beli" at bounding box center [1296, 415] width 25 height 15
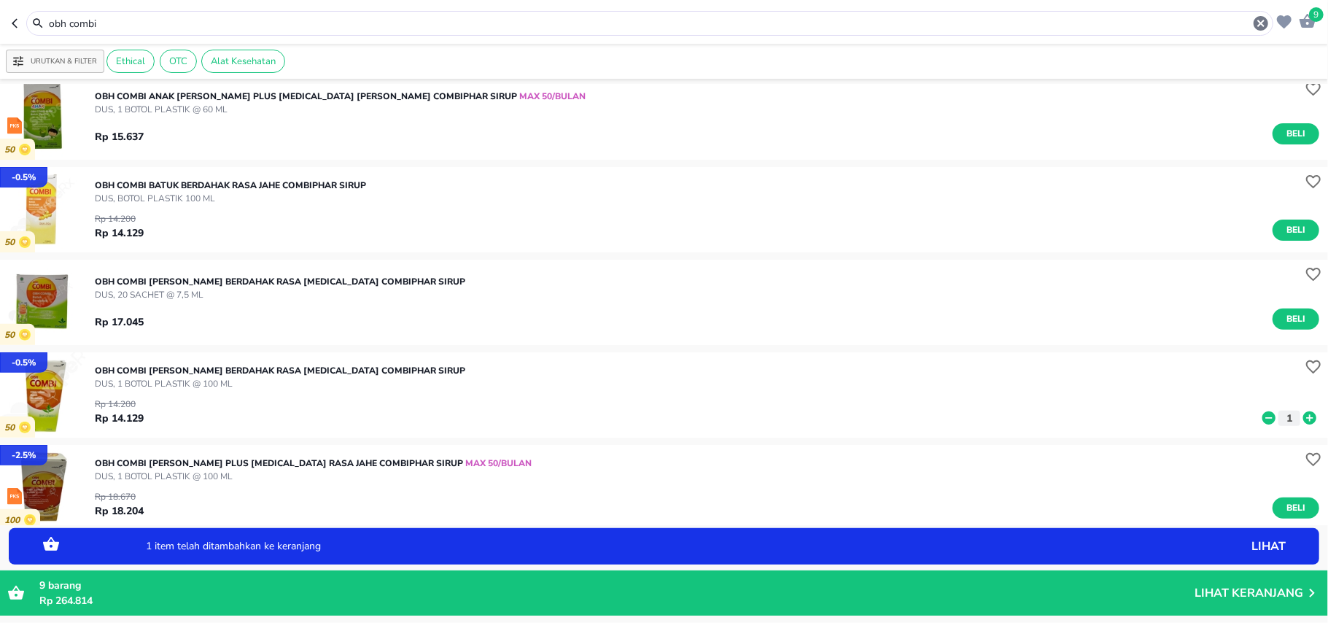
click at [1301, 411] on icon at bounding box center [1310, 418] width 19 height 16
click at [1301, 412] on icon at bounding box center [1310, 418] width 19 height 16
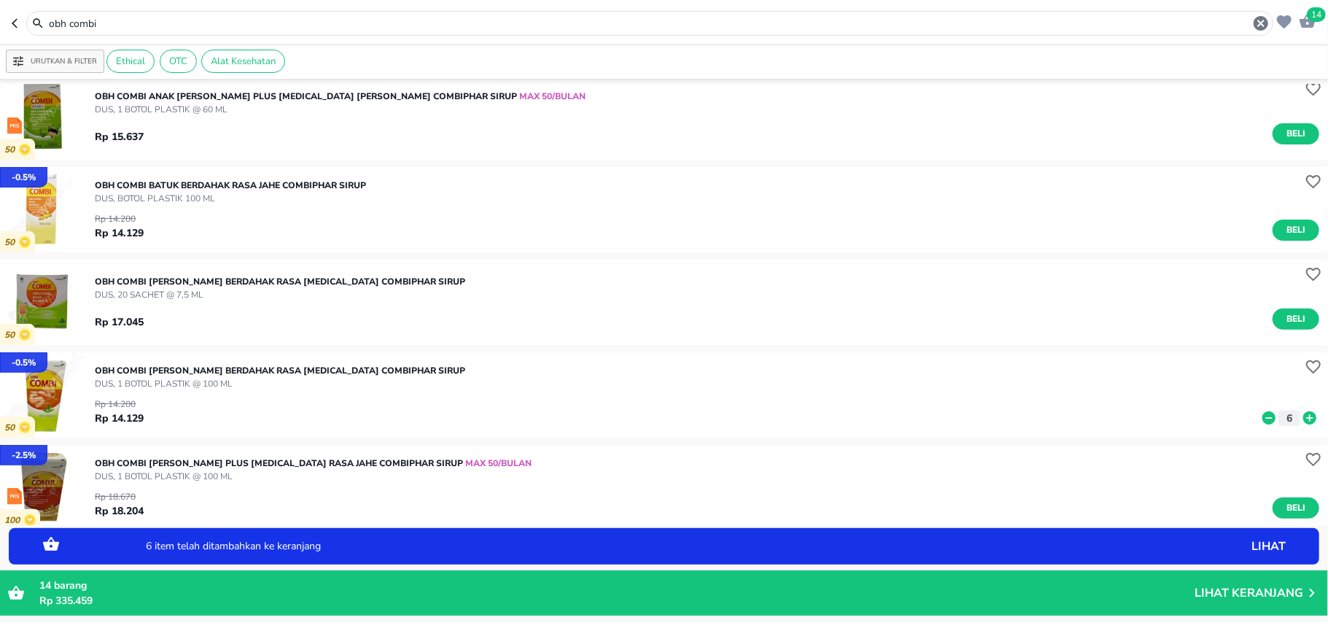
click at [1301, 412] on icon at bounding box center [1310, 418] width 19 height 16
click at [1301, 413] on icon at bounding box center [1310, 418] width 19 height 16
click at [1304, 413] on icon at bounding box center [1310, 417] width 13 height 13
click at [1304, 415] on icon at bounding box center [1310, 417] width 13 height 13
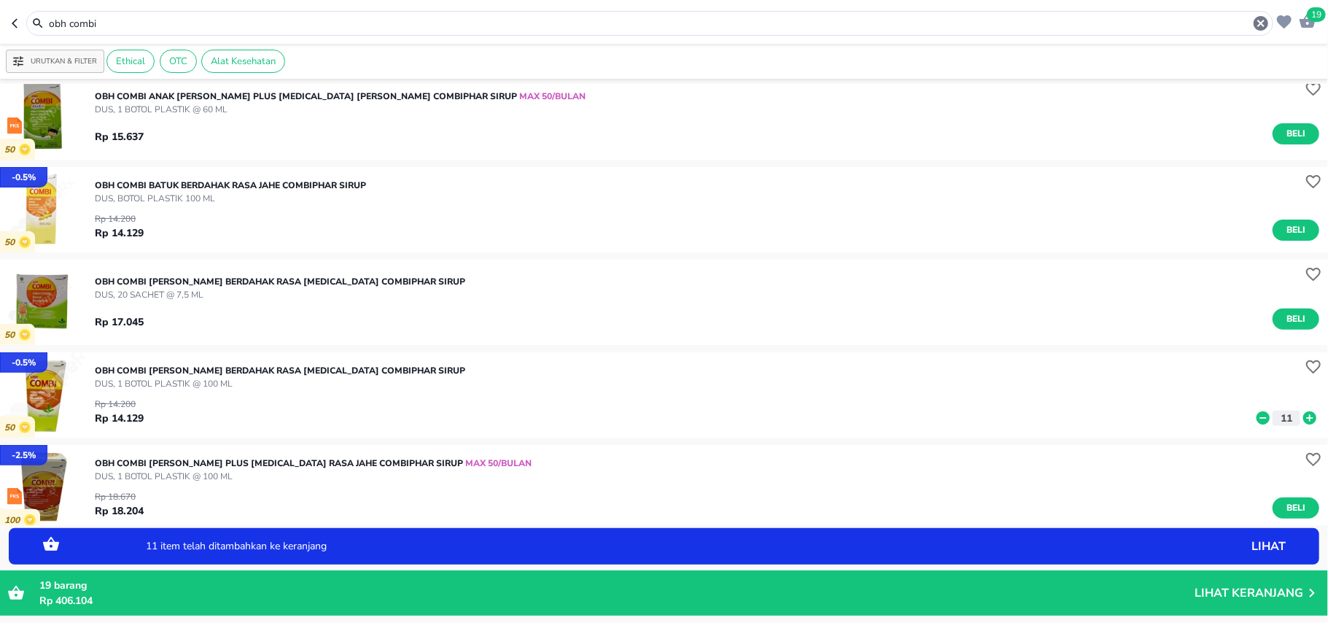
click at [1304, 415] on icon at bounding box center [1310, 417] width 13 height 13
click at [1259, 25] on icon "button" at bounding box center [1262, 24] width 18 height 18
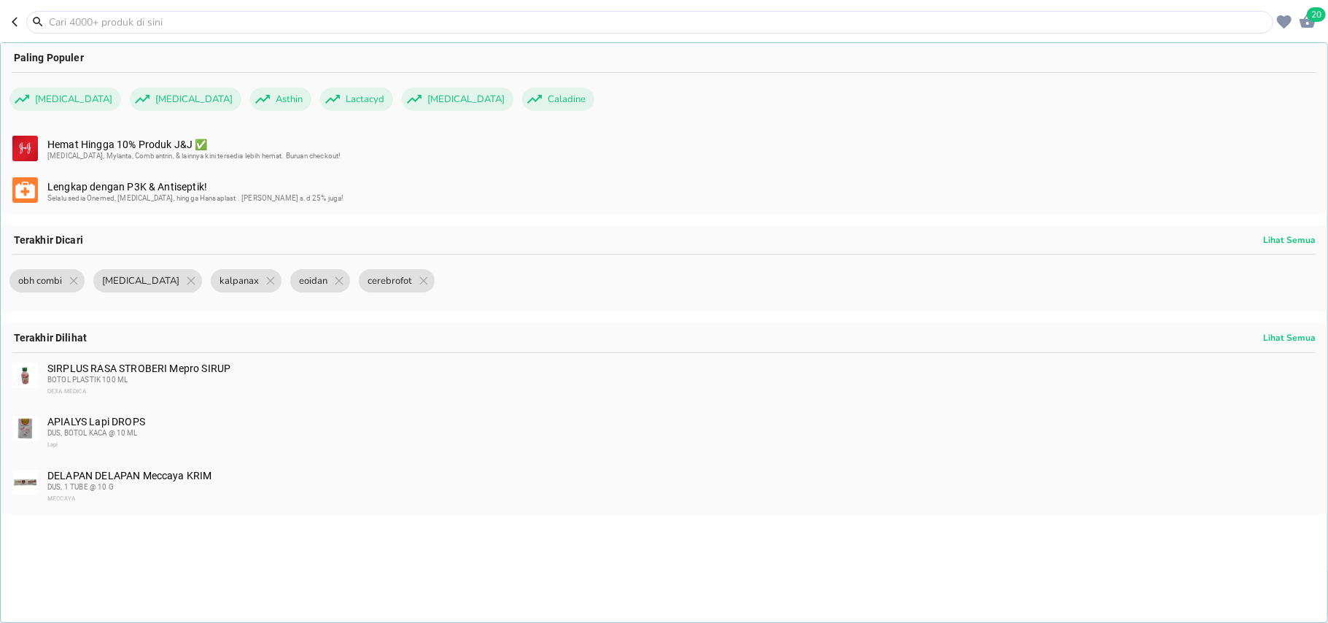
click at [363, 23] on input "text" at bounding box center [658, 22] width 1223 height 15
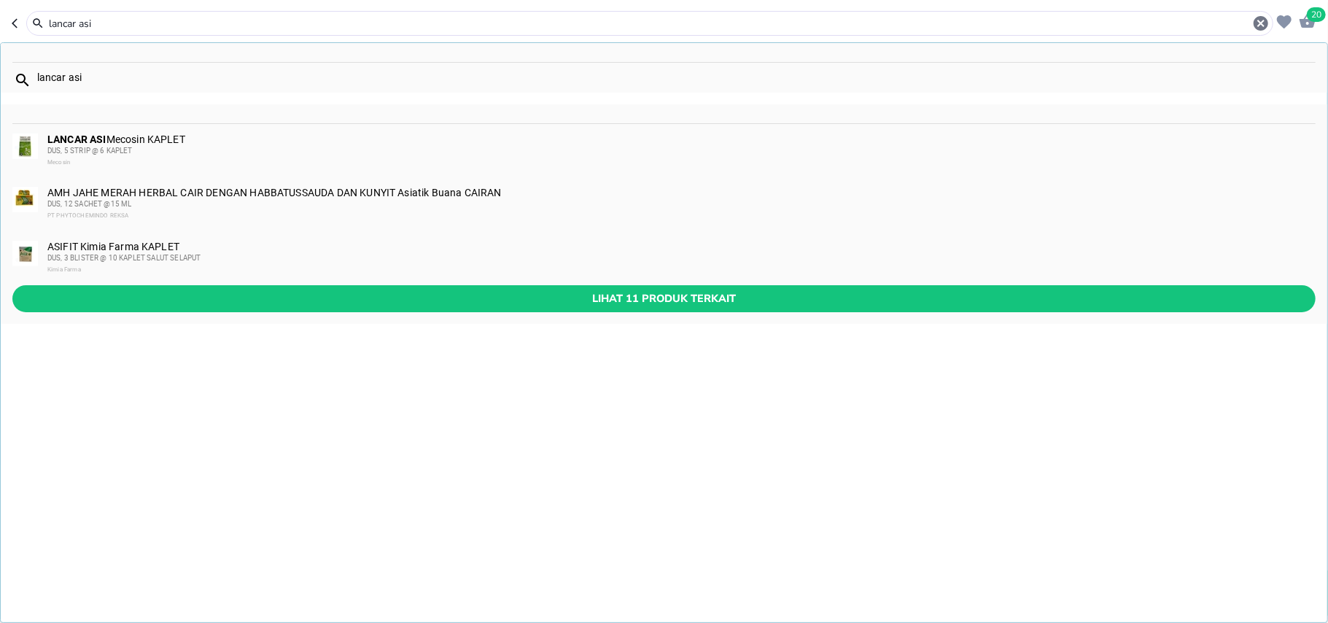
type input "lancar asi"
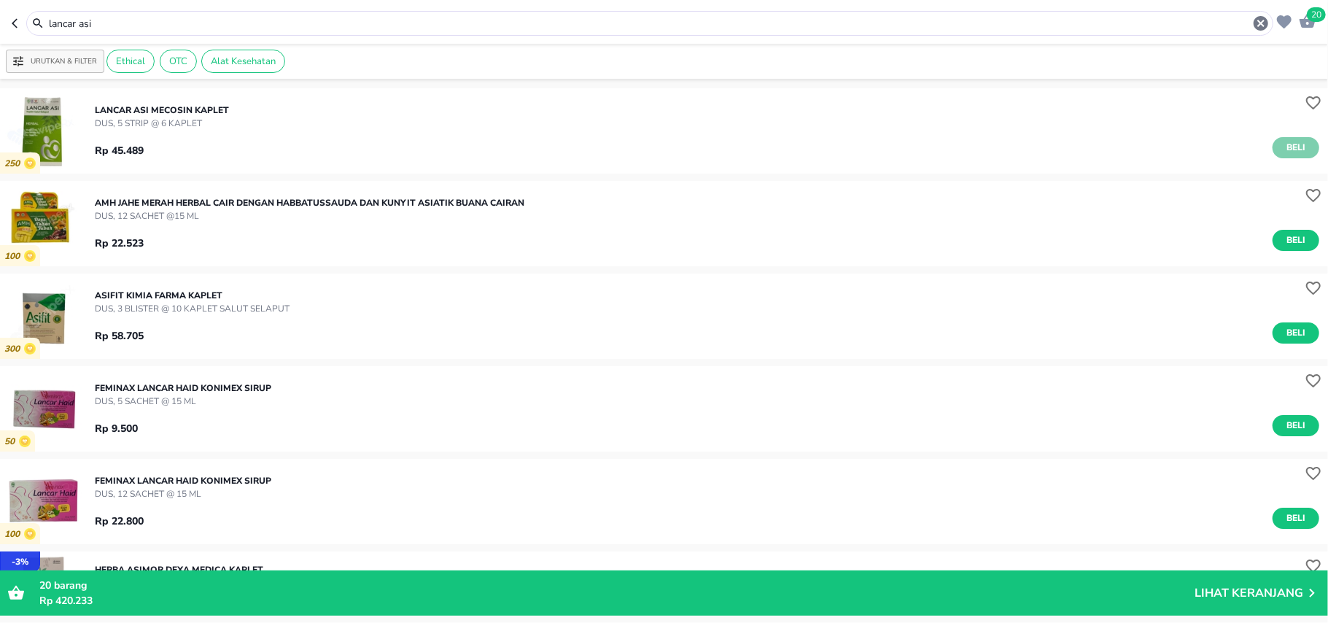
click at [1288, 147] on span "Beli" at bounding box center [1296, 147] width 25 height 15
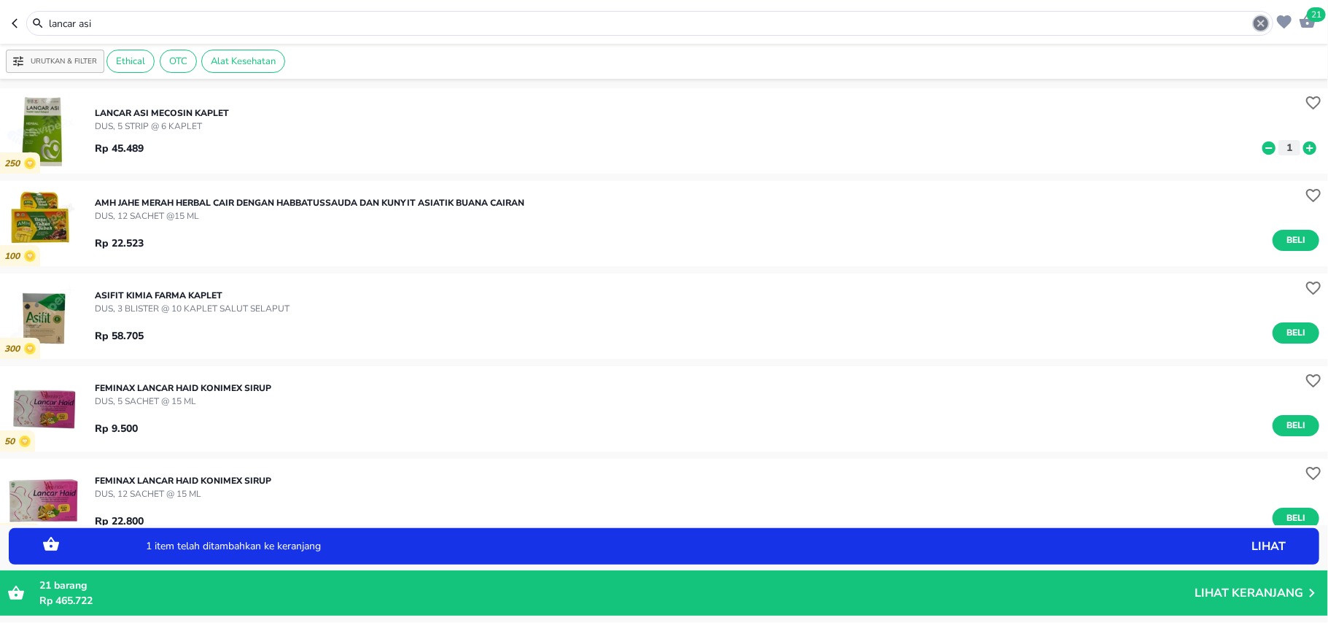
click at [1255, 21] on icon "button" at bounding box center [1261, 23] width 15 height 15
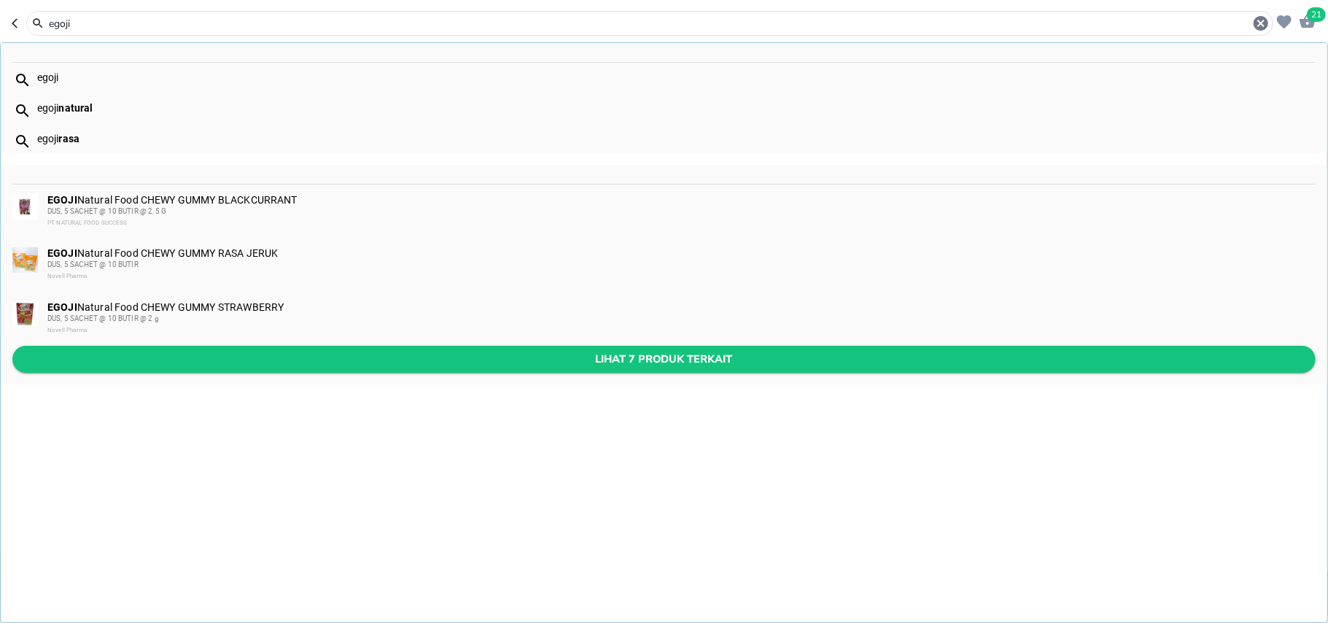
type input "egoji"
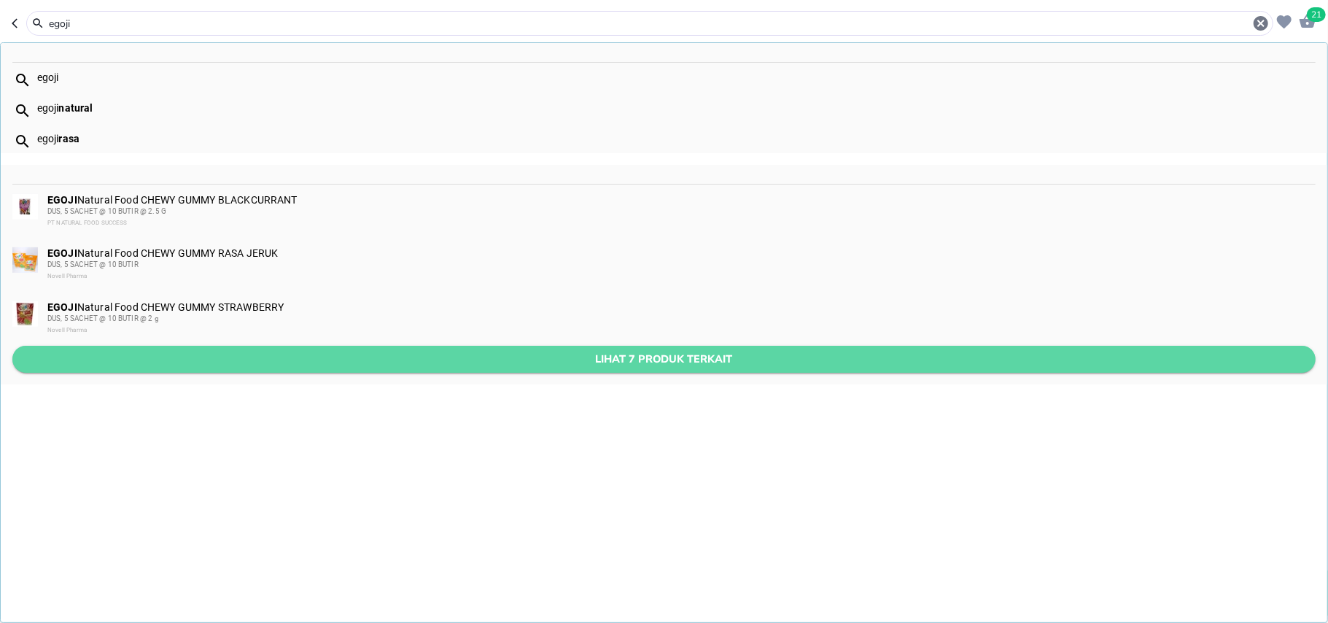
click at [897, 369] on button "Lihat 7 produk terkait" at bounding box center [664, 359] width 1304 height 27
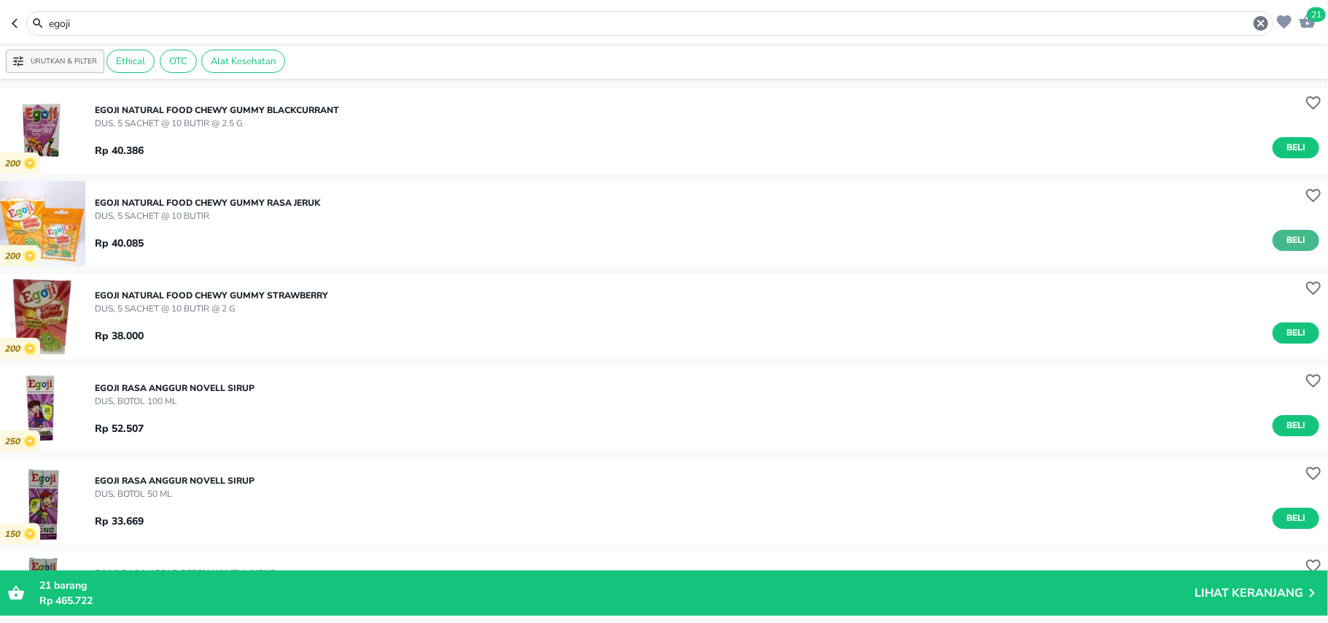
click at [1294, 147] on button "Beli" at bounding box center [1296, 147] width 47 height 21
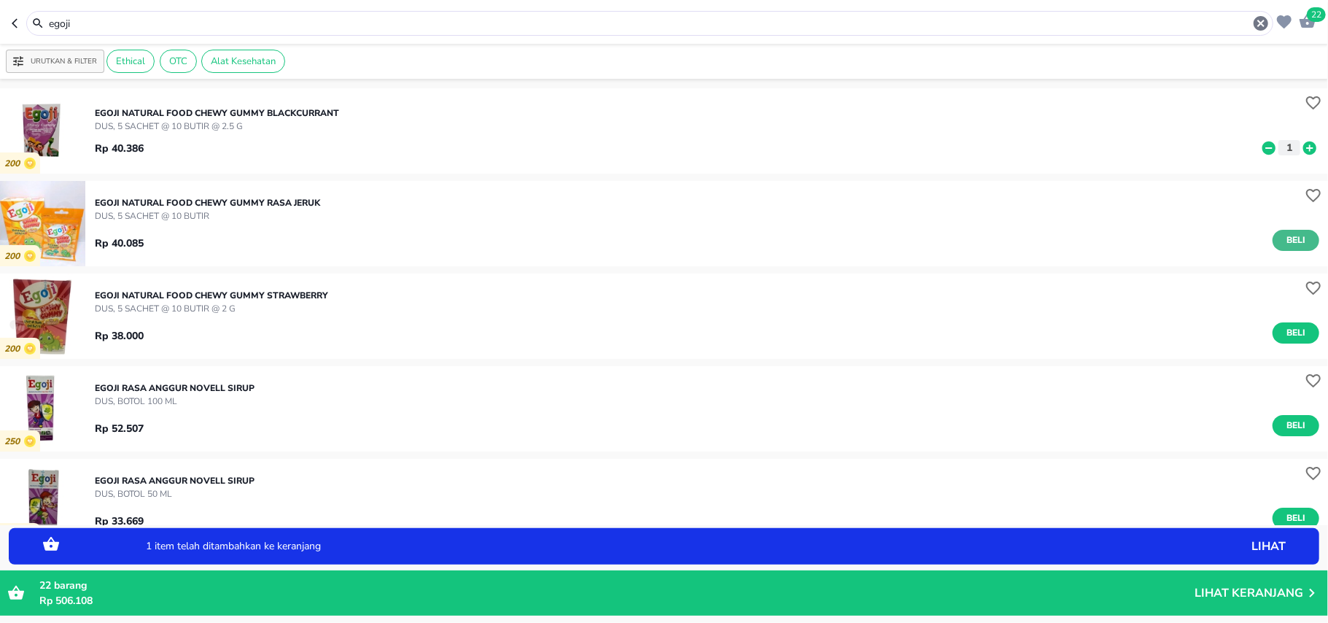
click at [1273, 234] on button "Beli" at bounding box center [1296, 240] width 47 height 21
click at [1284, 340] on span "Beli" at bounding box center [1296, 332] width 25 height 15
click at [1304, 147] on icon at bounding box center [1310, 147] width 13 height 13
click at [1304, 244] on icon at bounding box center [1310, 239] width 13 height 13
click at [1301, 328] on icon at bounding box center [1310, 333] width 19 height 16
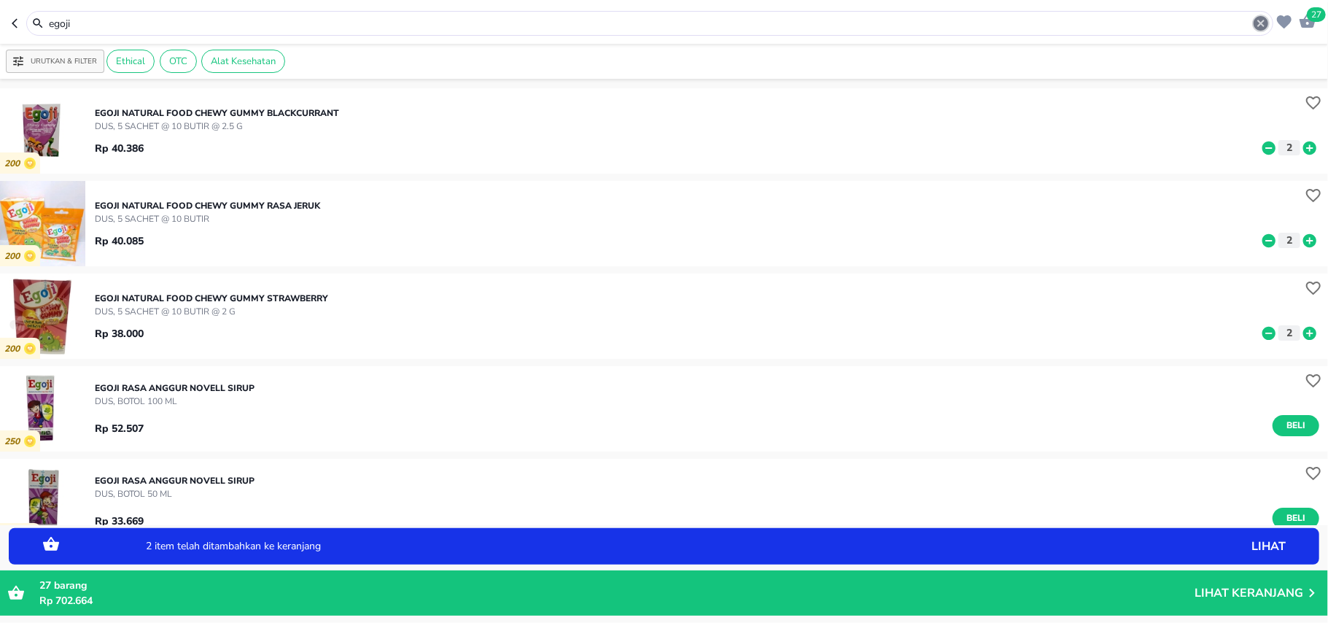
click at [1261, 22] on icon "button" at bounding box center [1262, 24] width 18 height 18
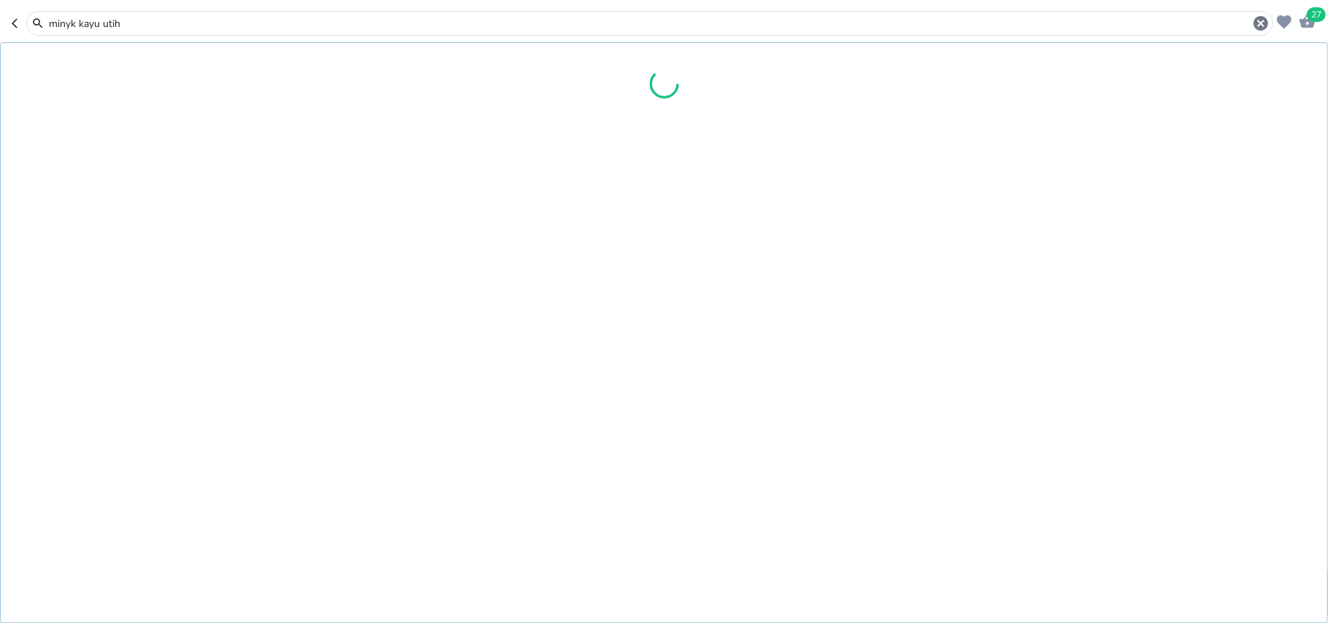
type input "minyk kayu utih"
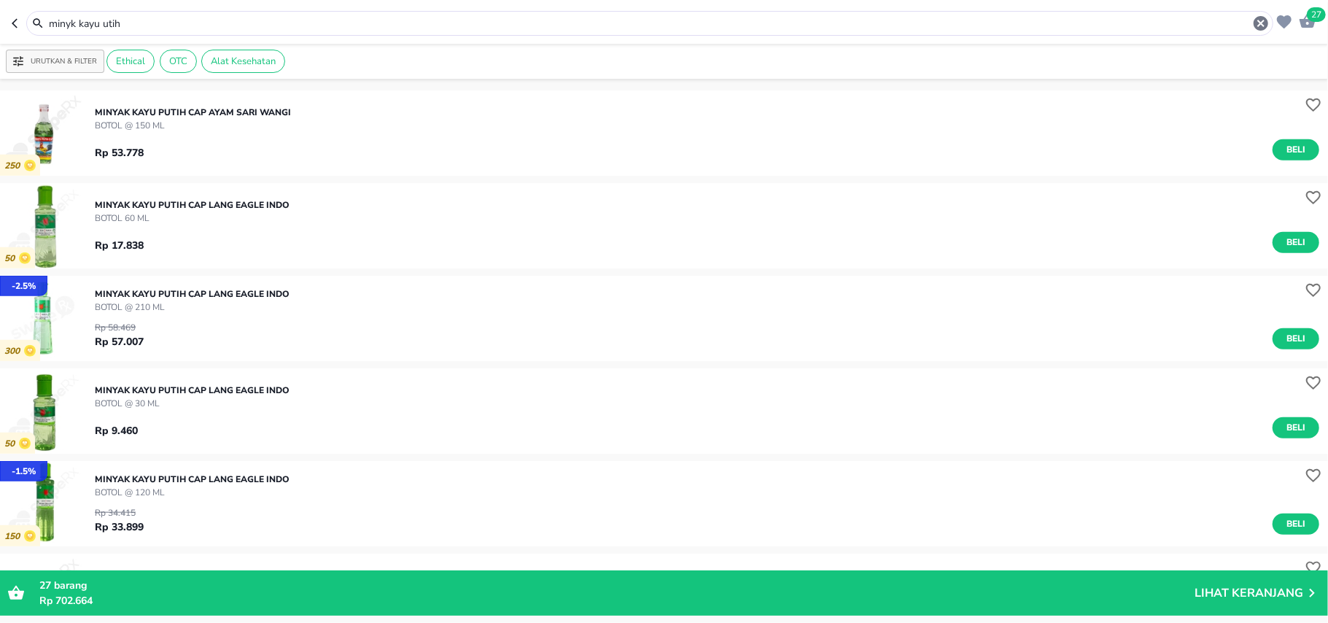
scroll to position [1033, 0]
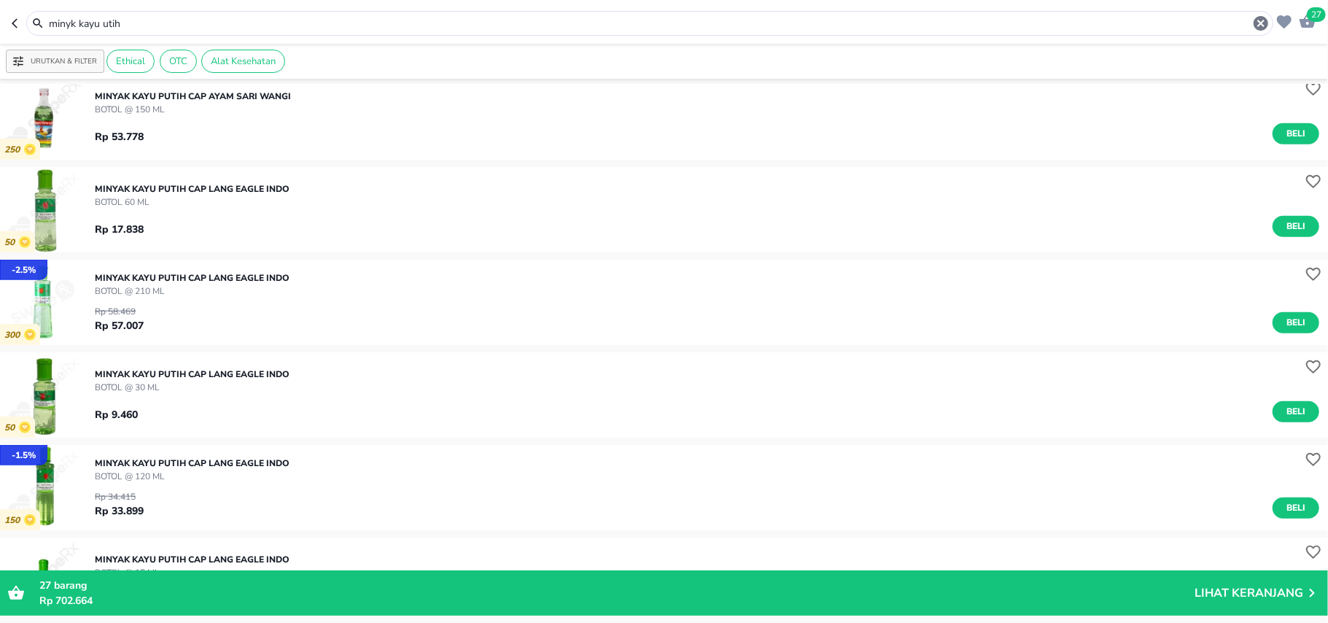
click at [1296, 497] on div "Rp 34.415 Rp 33.899 Beli" at bounding box center [707, 501] width 1225 height 36
click at [1296, 508] on button "Beli" at bounding box center [1296, 508] width 47 height 21
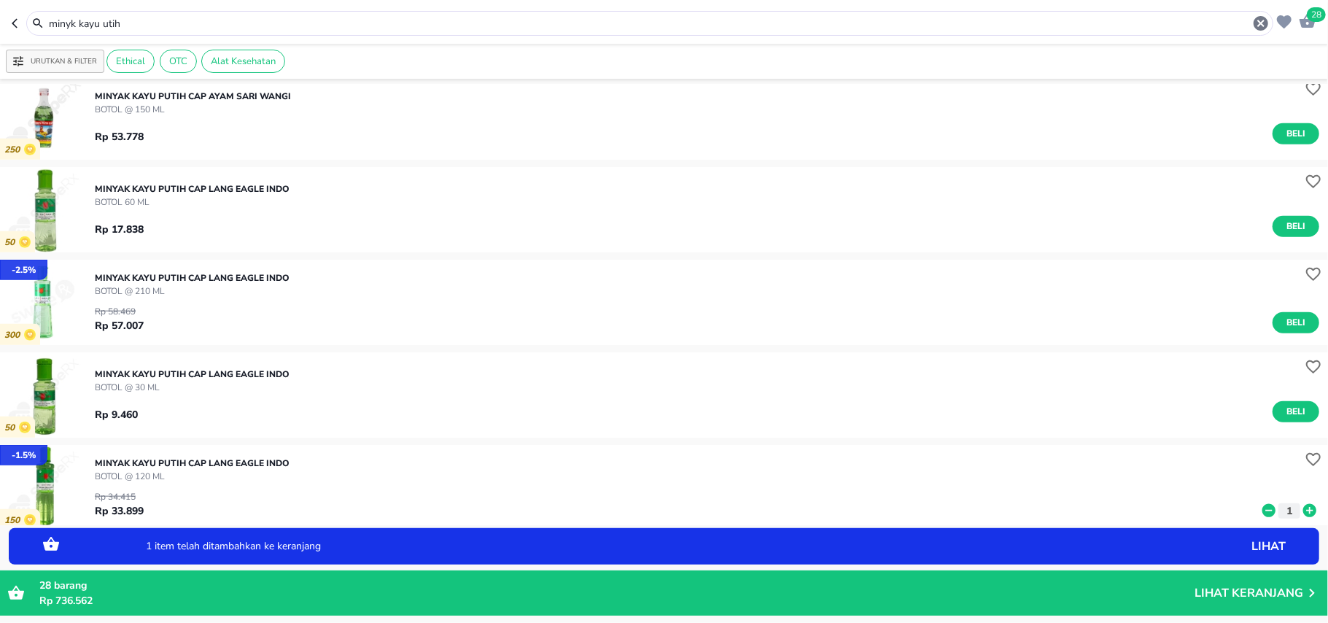
click at [1301, 508] on icon at bounding box center [1310, 511] width 19 height 16
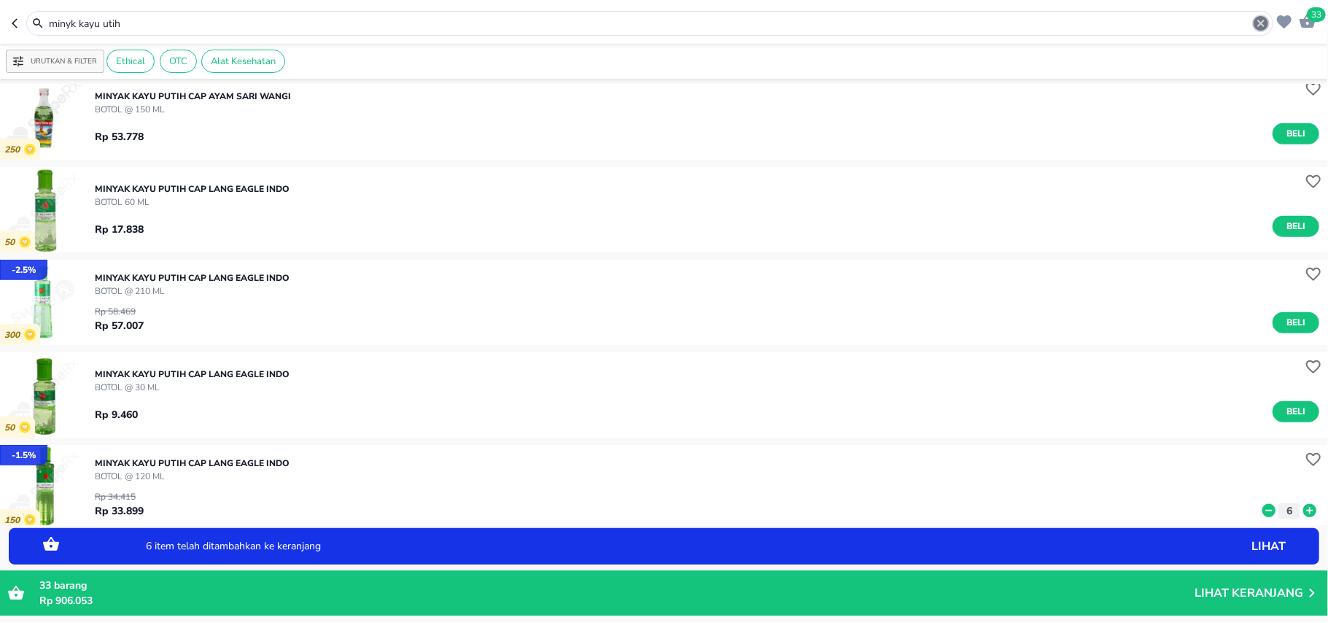
click at [1259, 26] on icon "button" at bounding box center [1262, 24] width 18 height 18
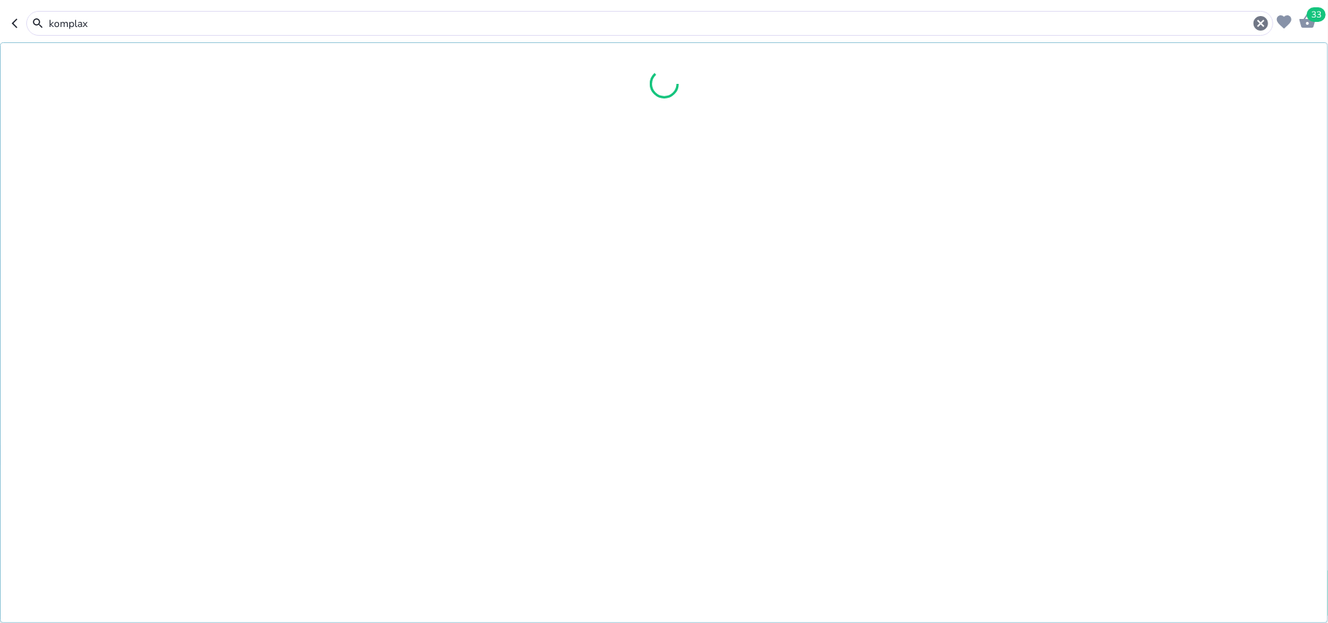
type input "komplax"
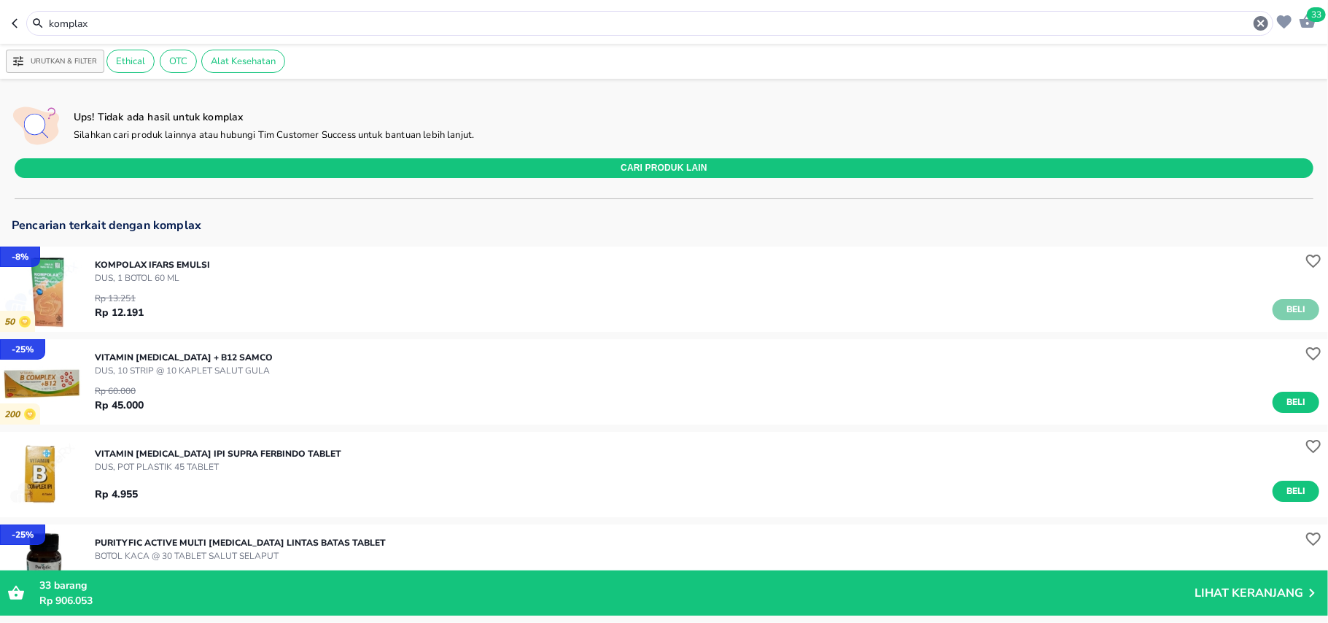
click at [1284, 313] on span "Beli" at bounding box center [1296, 309] width 25 height 15
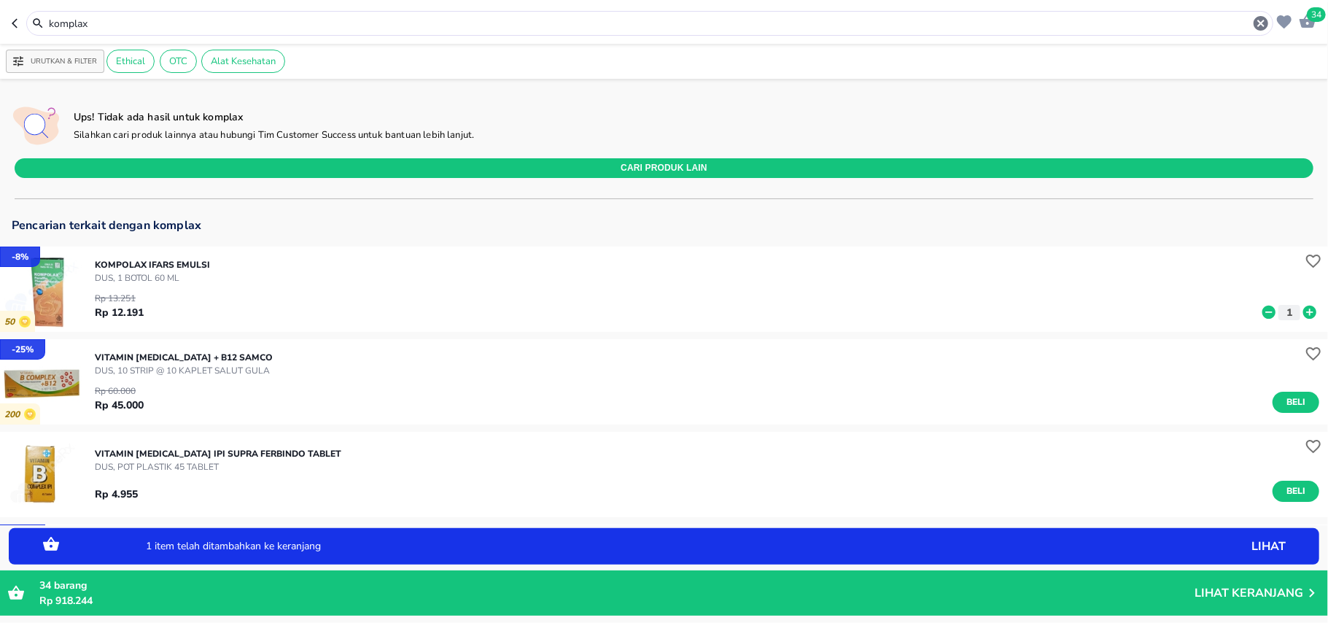
click at [1301, 305] on icon at bounding box center [1310, 312] width 19 height 16
click at [1263, 313] on icon at bounding box center [1269, 312] width 13 height 13
click at [1264, 25] on icon "button" at bounding box center [1261, 23] width 15 height 15
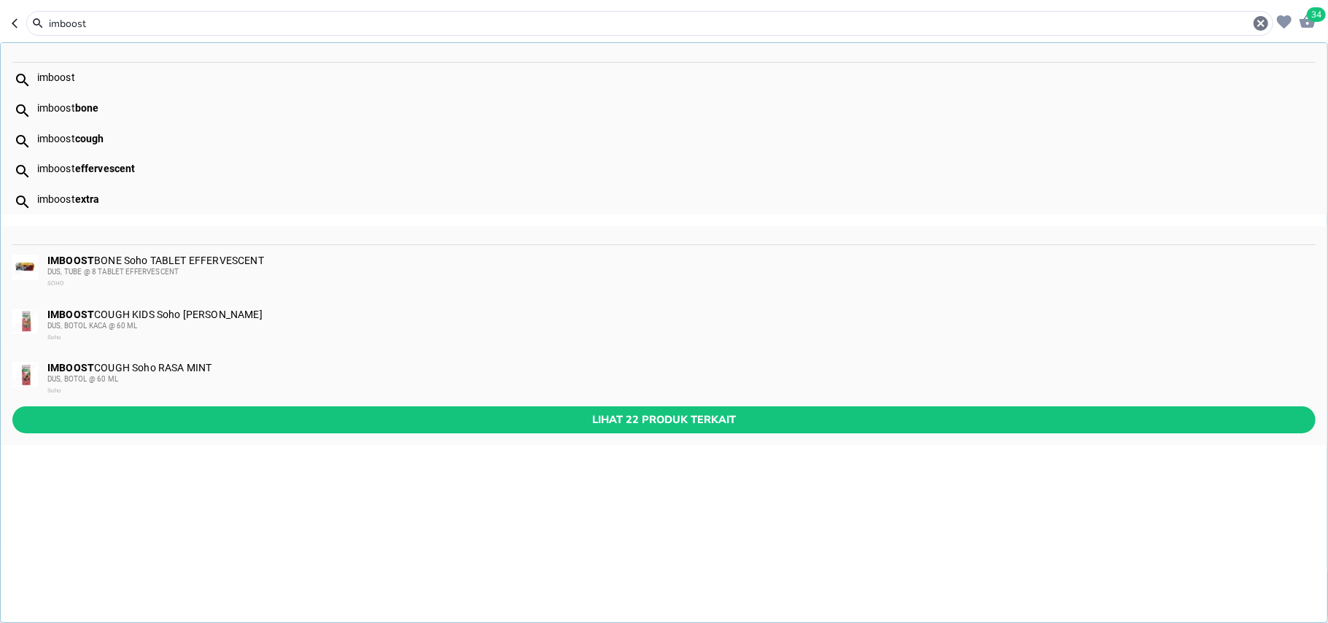
type input "imboost"
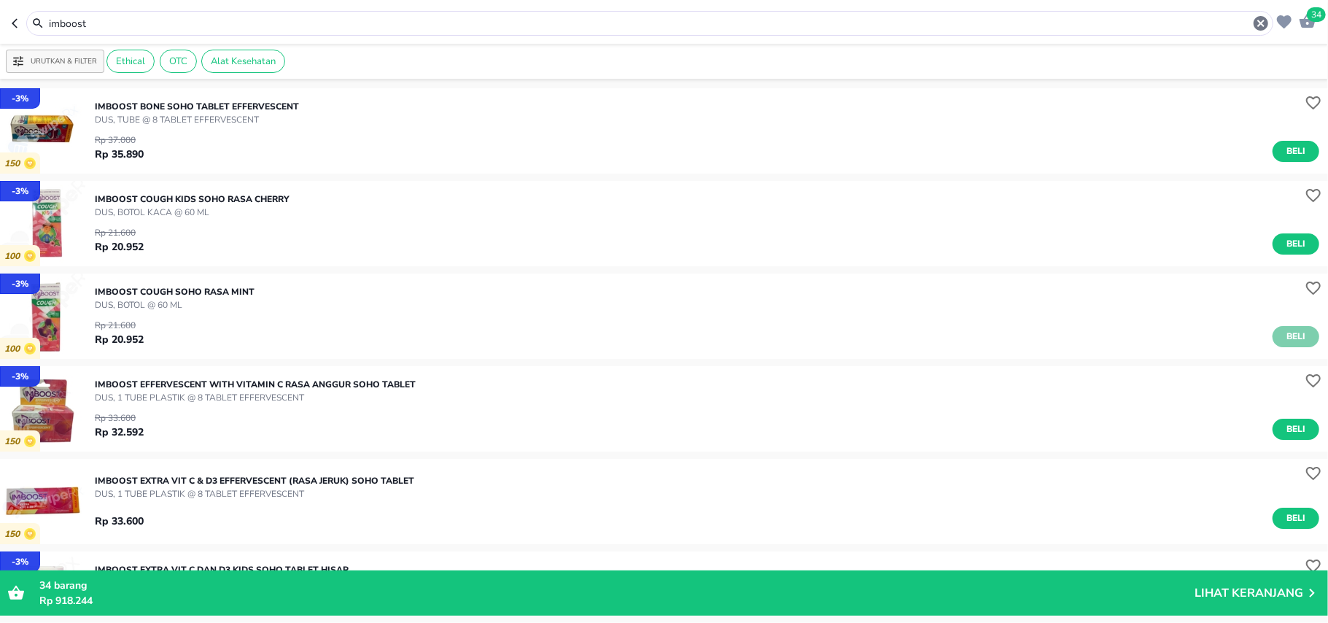
click at [1284, 331] on span "Beli" at bounding box center [1296, 336] width 25 height 15
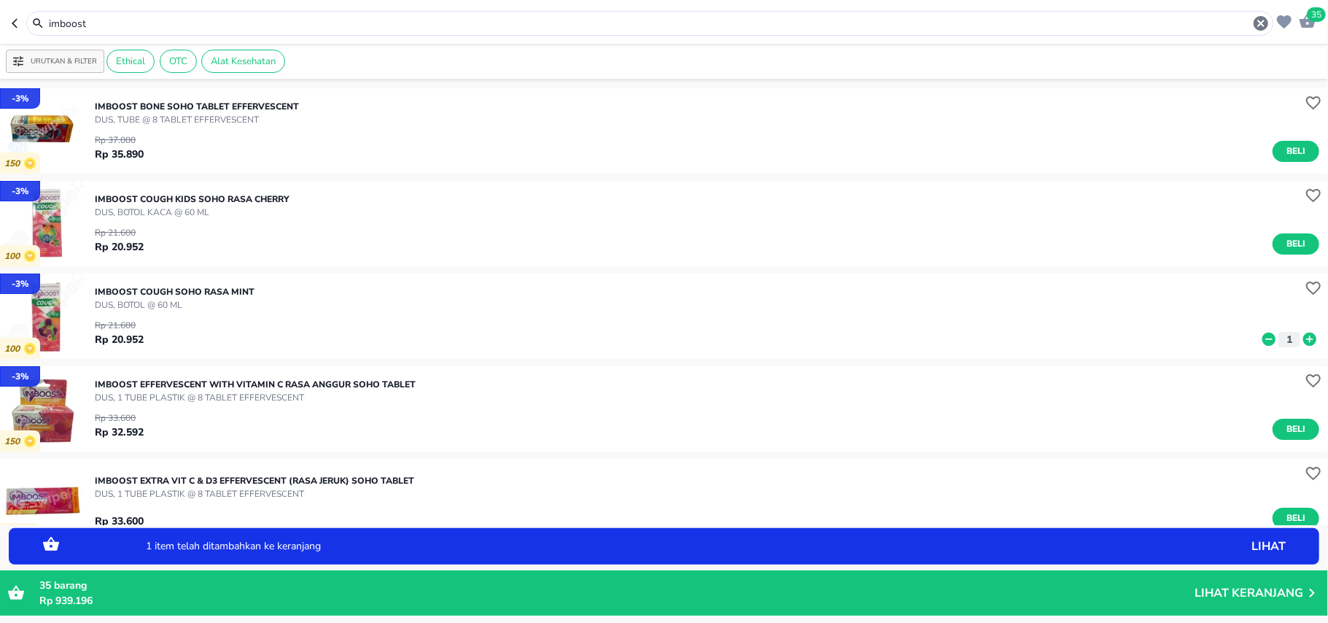
click at [1304, 337] on icon at bounding box center [1310, 339] width 13 height 13
click at [1260, 345] on icon at bounding box center [1269, 339] width 19 height 16
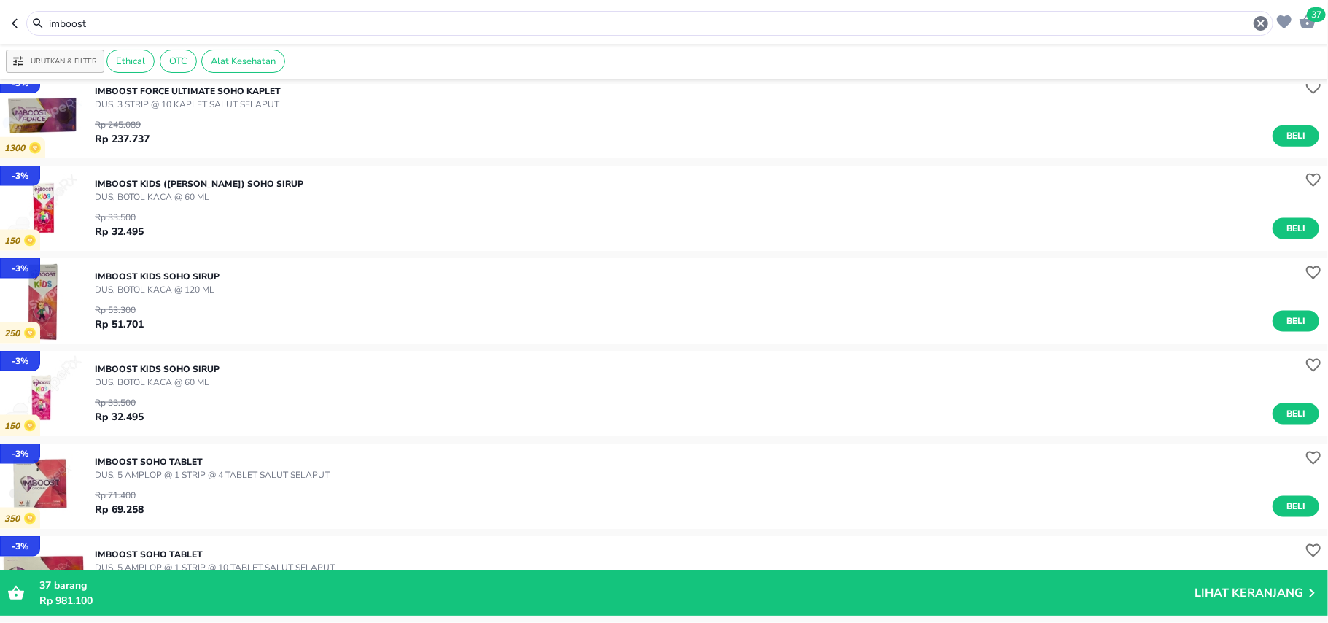
scroll to position [1422, 0]
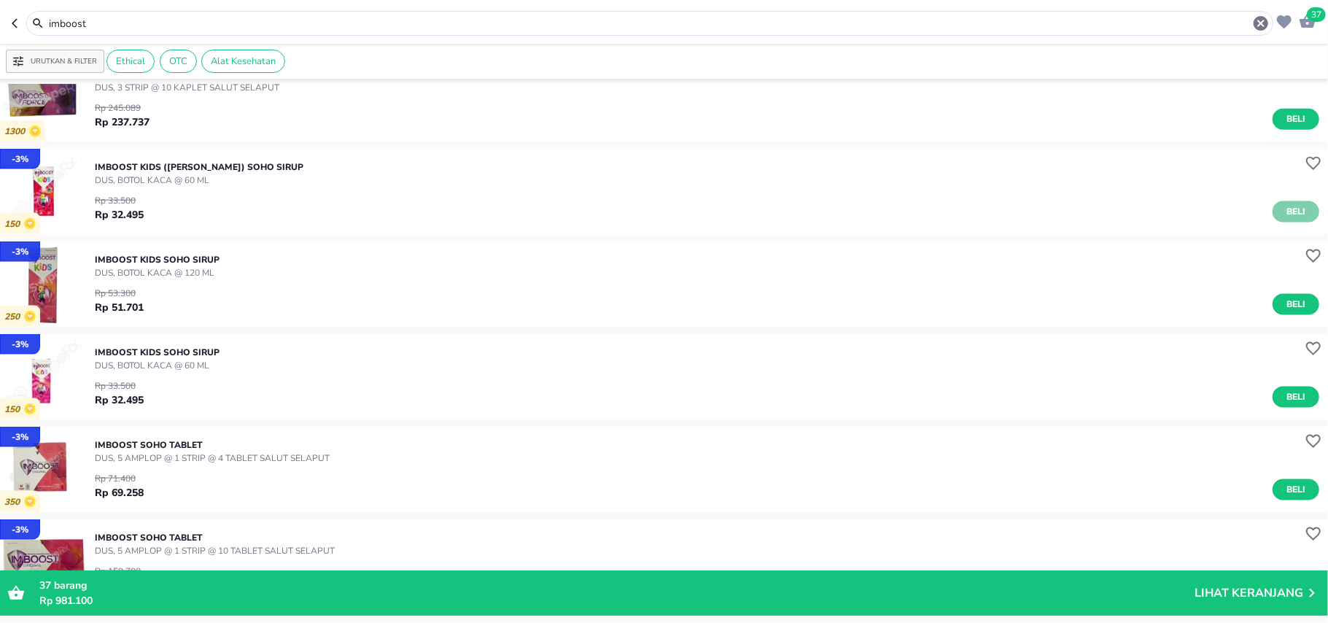
click at [1290, 204] on span "Beli" at bounding box center [1296, 211] width 25 height 15
click at [1304, 212] on icon at bounding box center [1310, 214] width 13 height 13
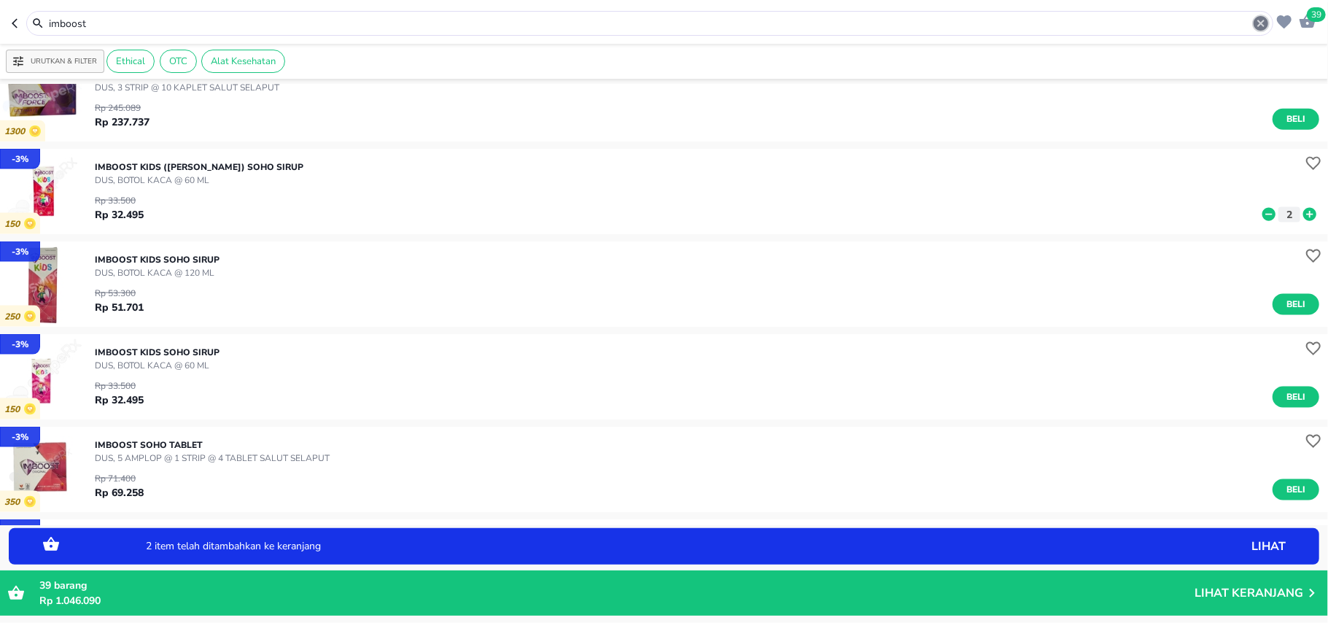
click at [1255, 32] on icon "button" at bounding box center [1262, 24] width 18 height 18
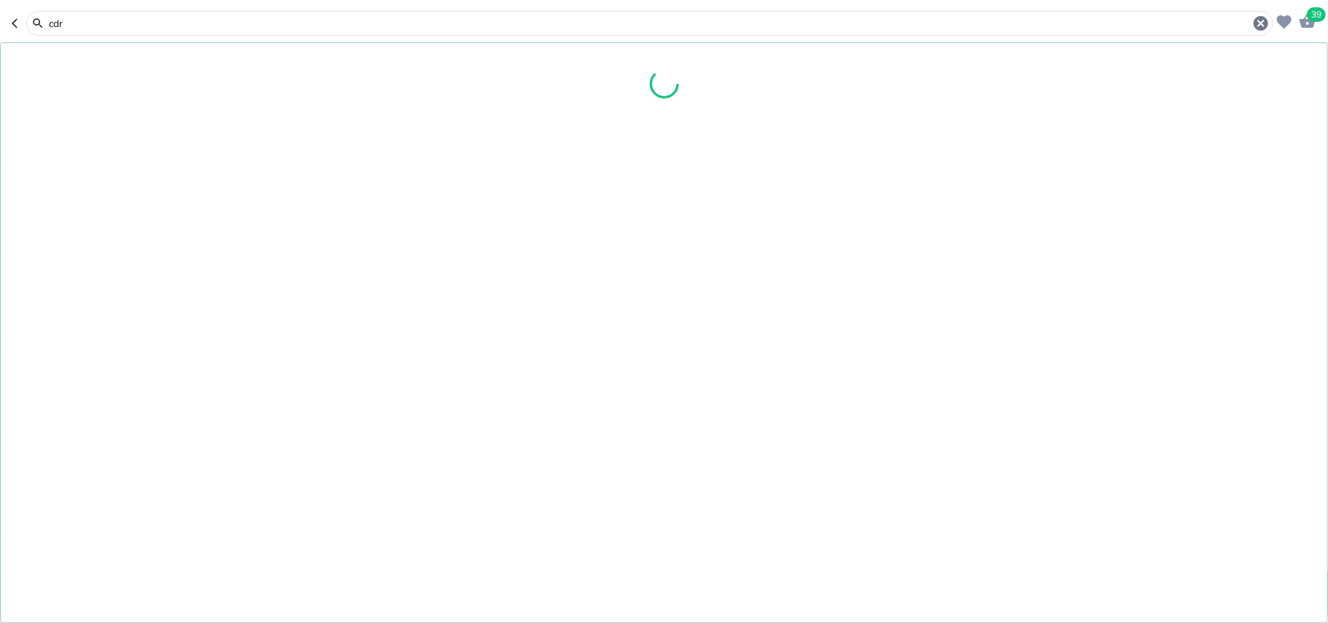
type input "cdr"
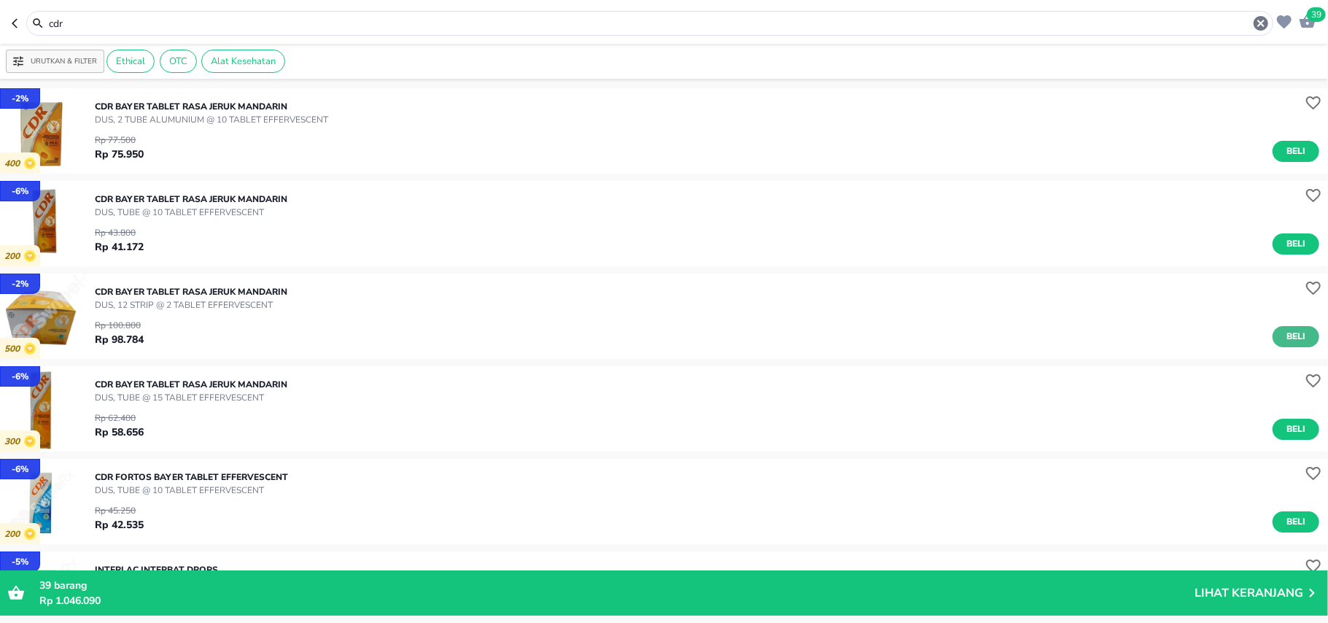
click at [1284, 330] on span "Beli" at bounding box center [1296, 336] width 25 height 15
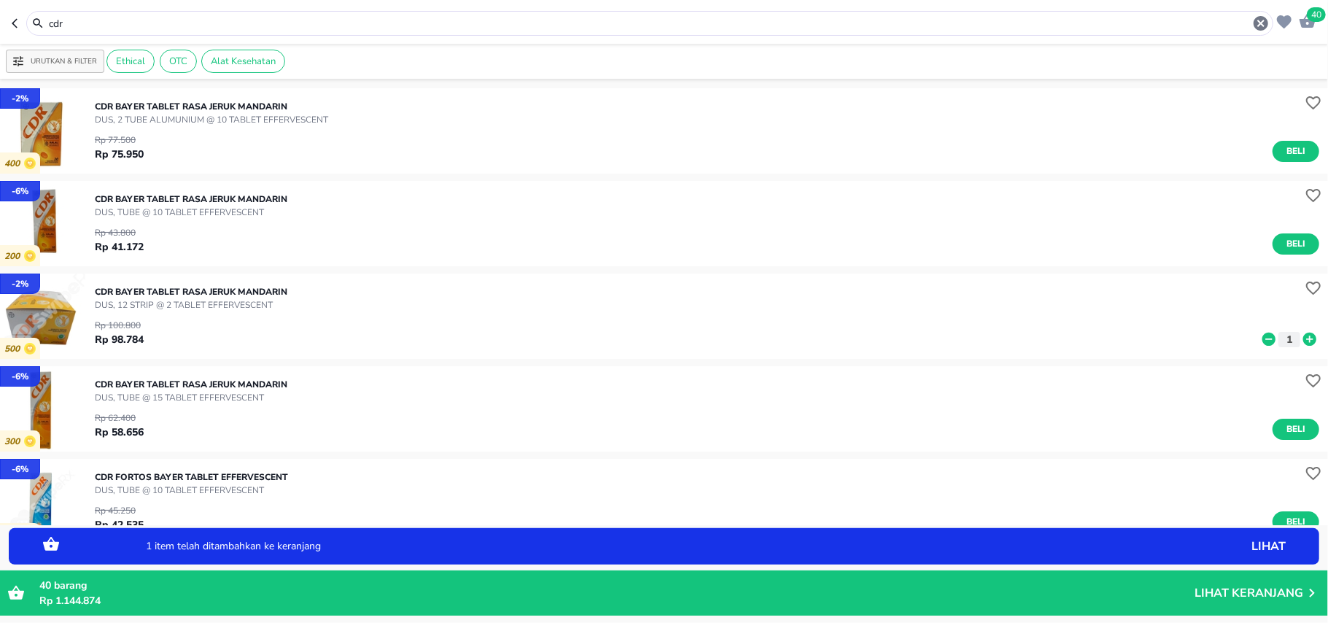
click at [1258, 28] on icon "button" at bounding box center [1261, 23] width 15 height 15
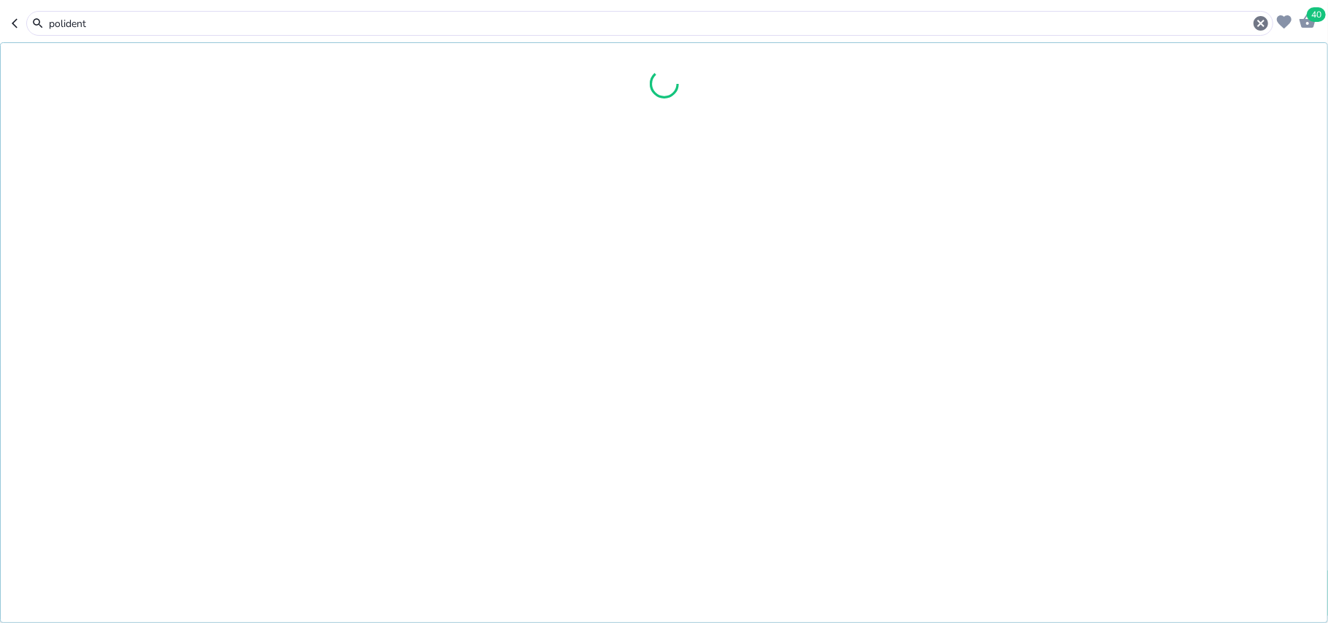
type input "polident"
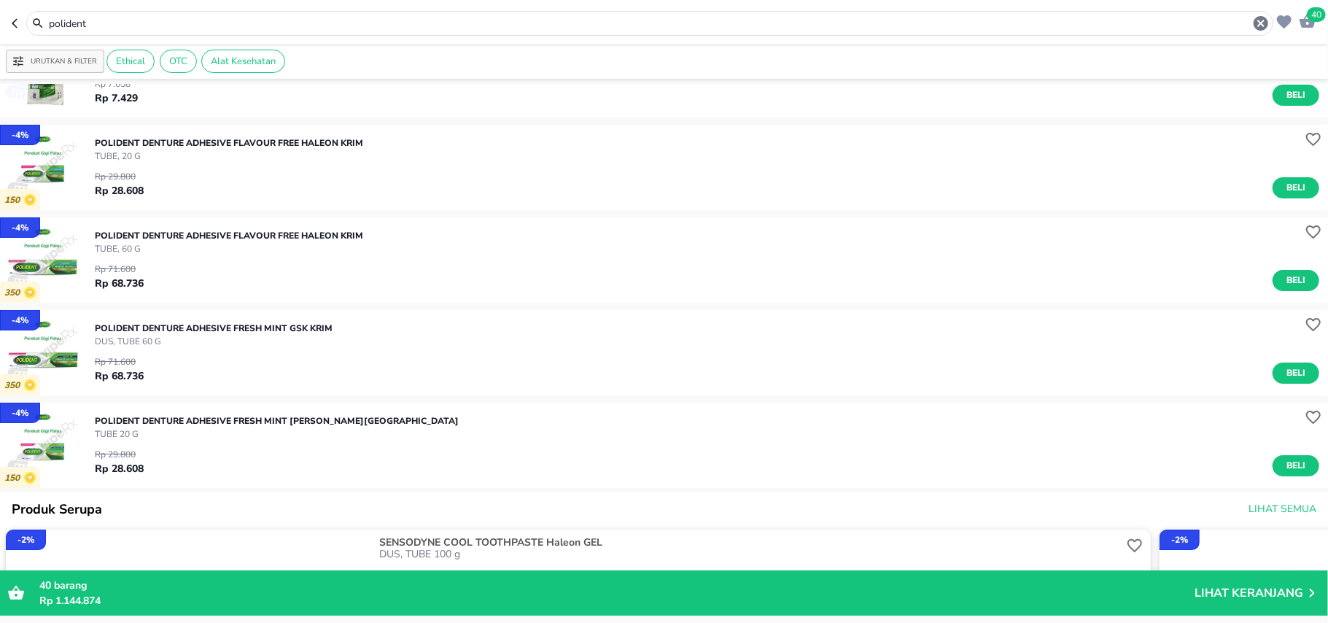
scroll to position [97, 0]
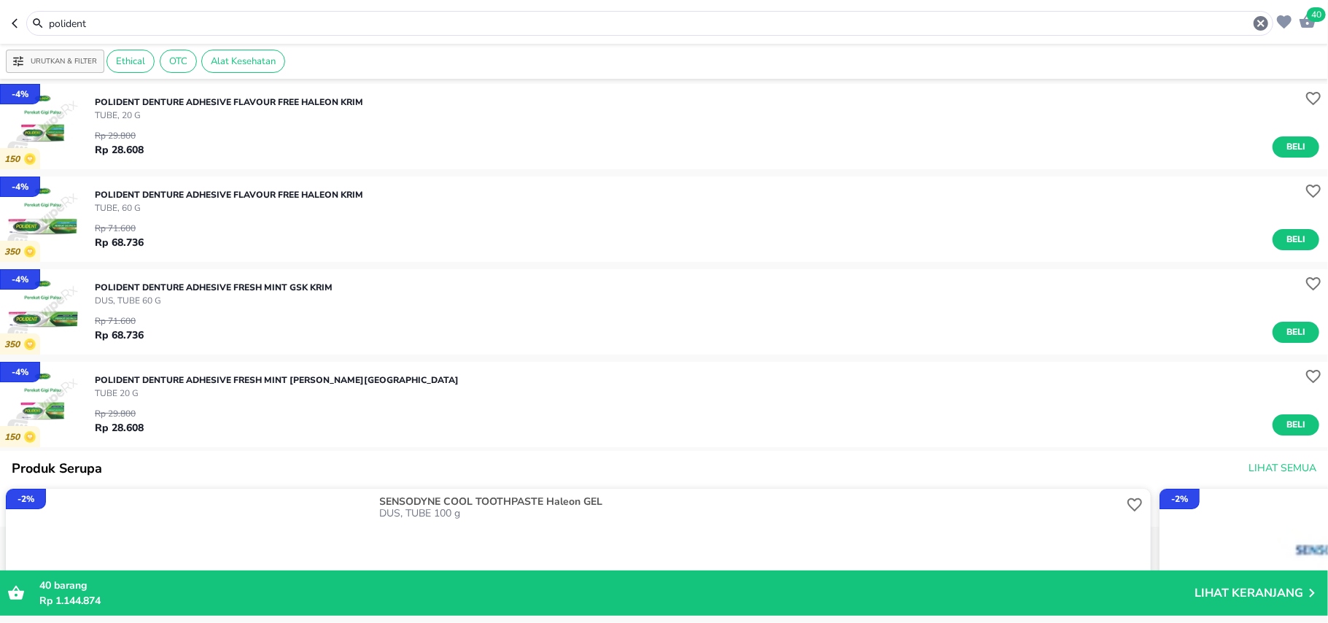
click at [1293, 410] on div "Rp 29.800 Rp 28.608 Beli" at bounding box center [707, 418] width 1225 height 36
click at [1296, 420] on button "Beli" at bounding box center [1296, 424] width 47 height 21
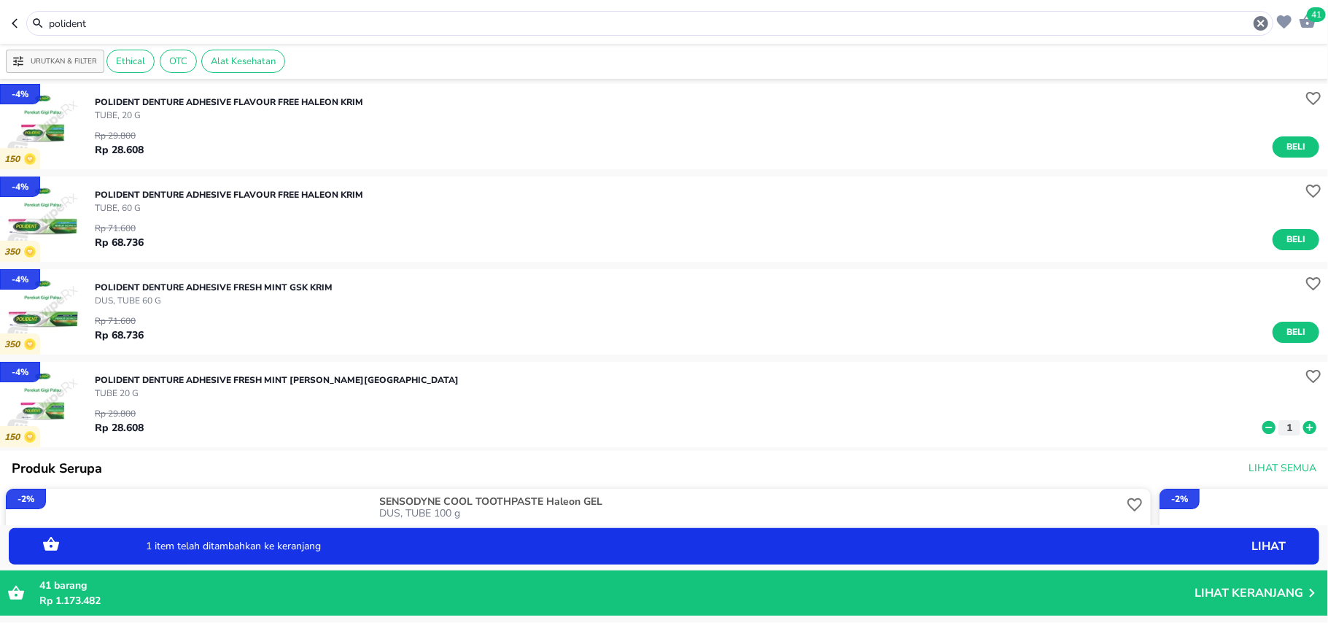
click at [1301, 420] on icon at bounding box center [1310, 427] width 19 height 16
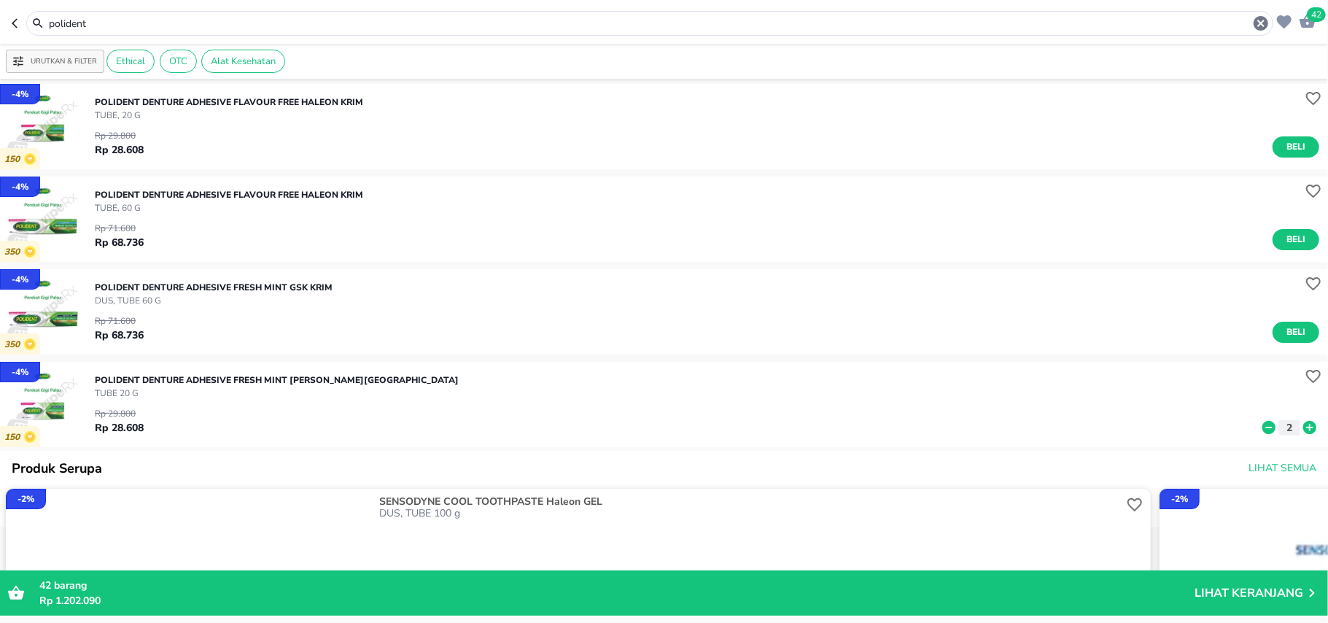
click at [1253, 18] on icon "button" at bounding box center [1262, 24] width 18 height 18
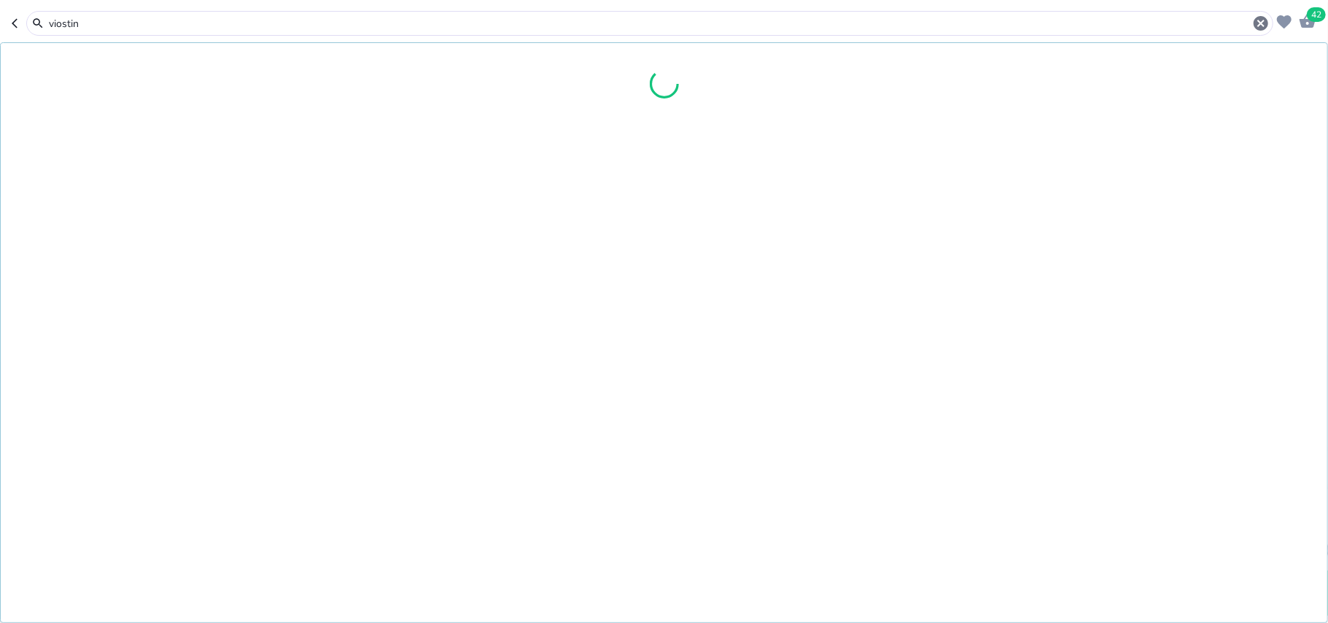
type input "viostin"
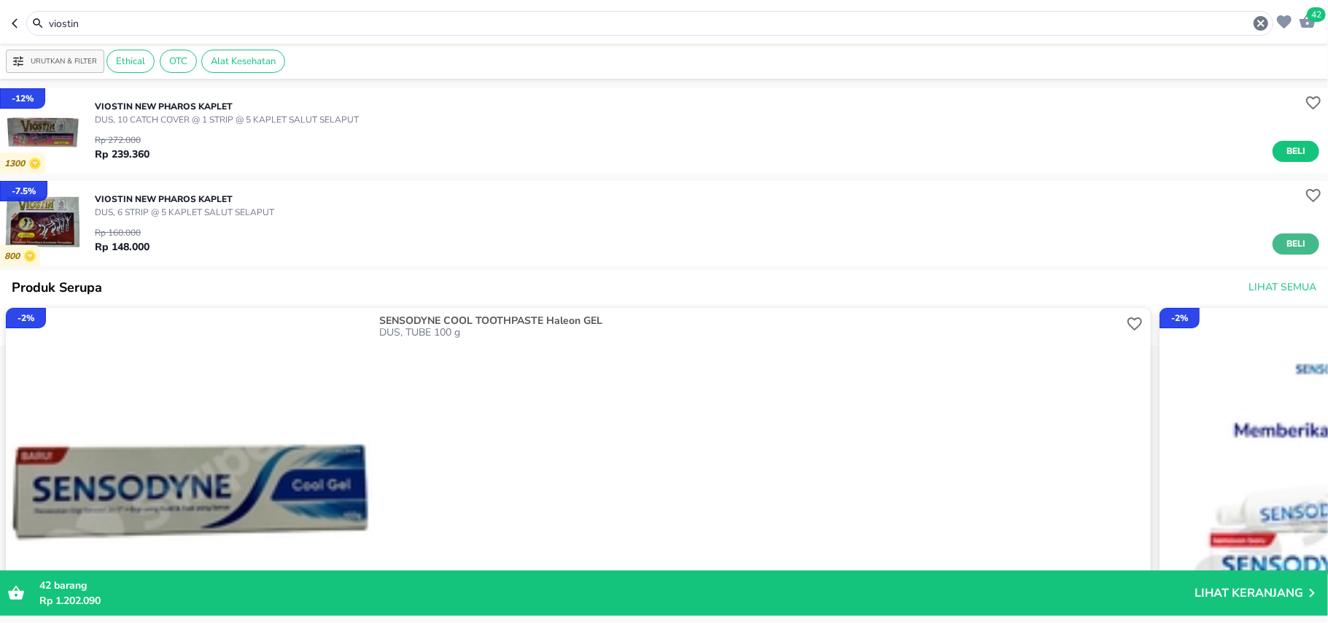
click at [1279, 252] on button "Beli" at bounding box center [1296, 243] width 47 height 21
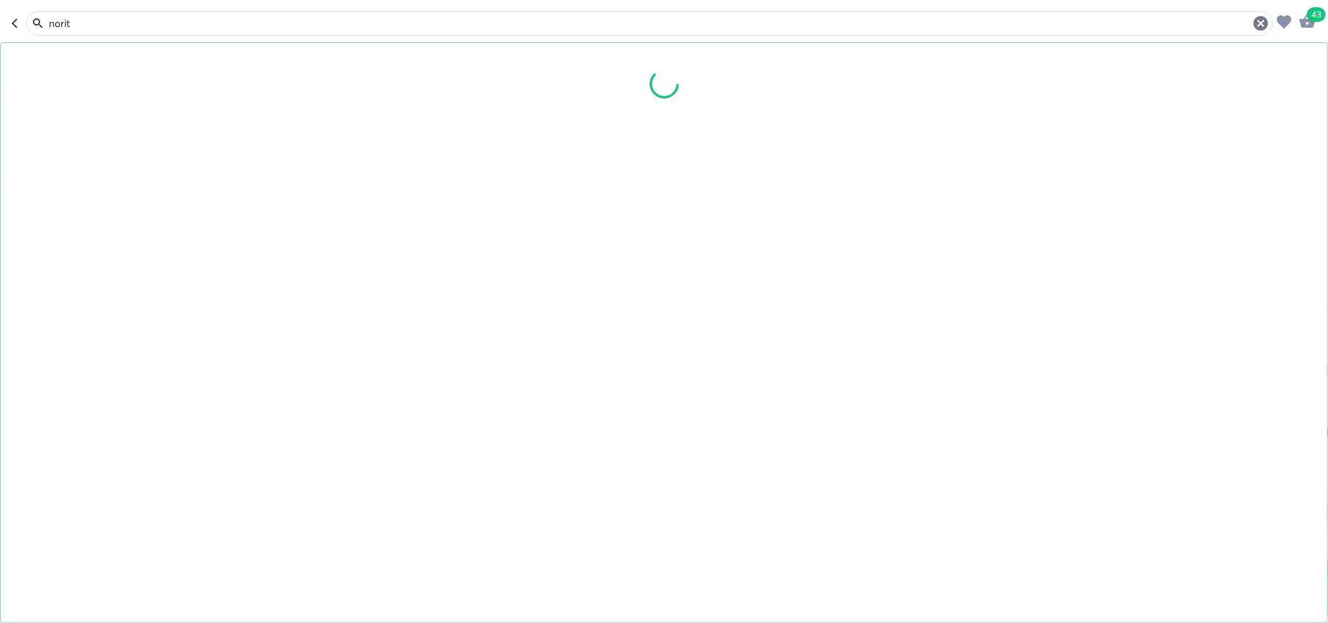
type input "norit"
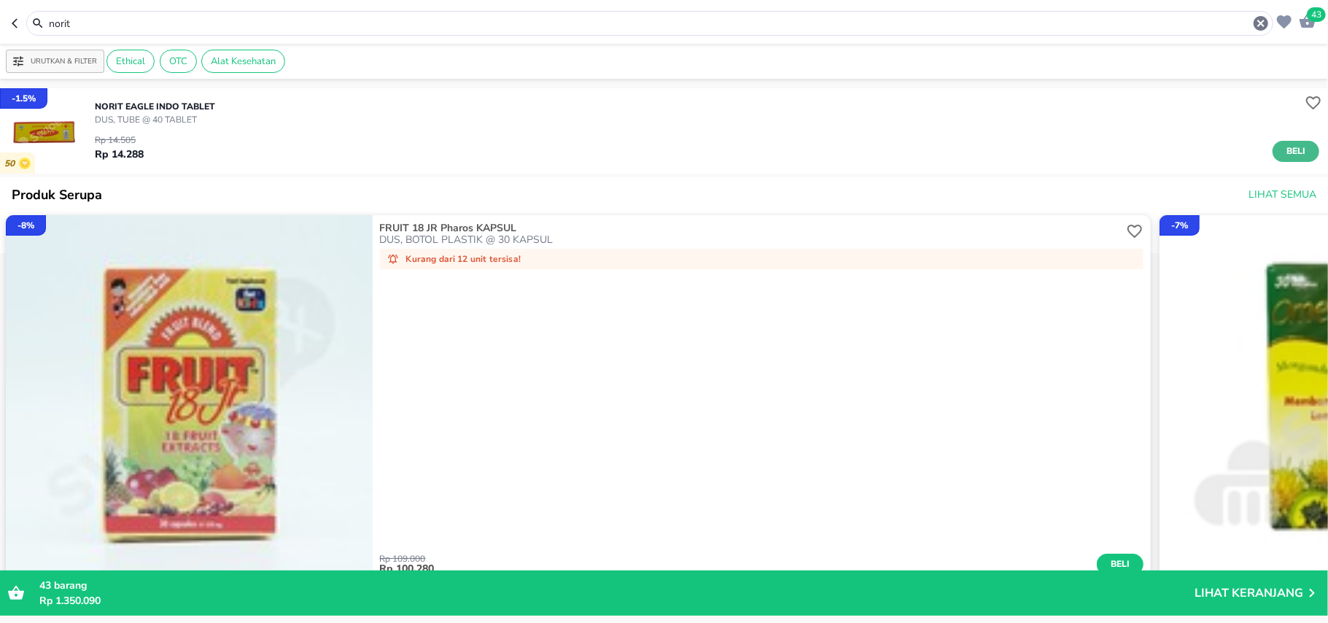
click at [1284, 147] on span "Beli" at bounding box center [1296, 151] width 25 height 15
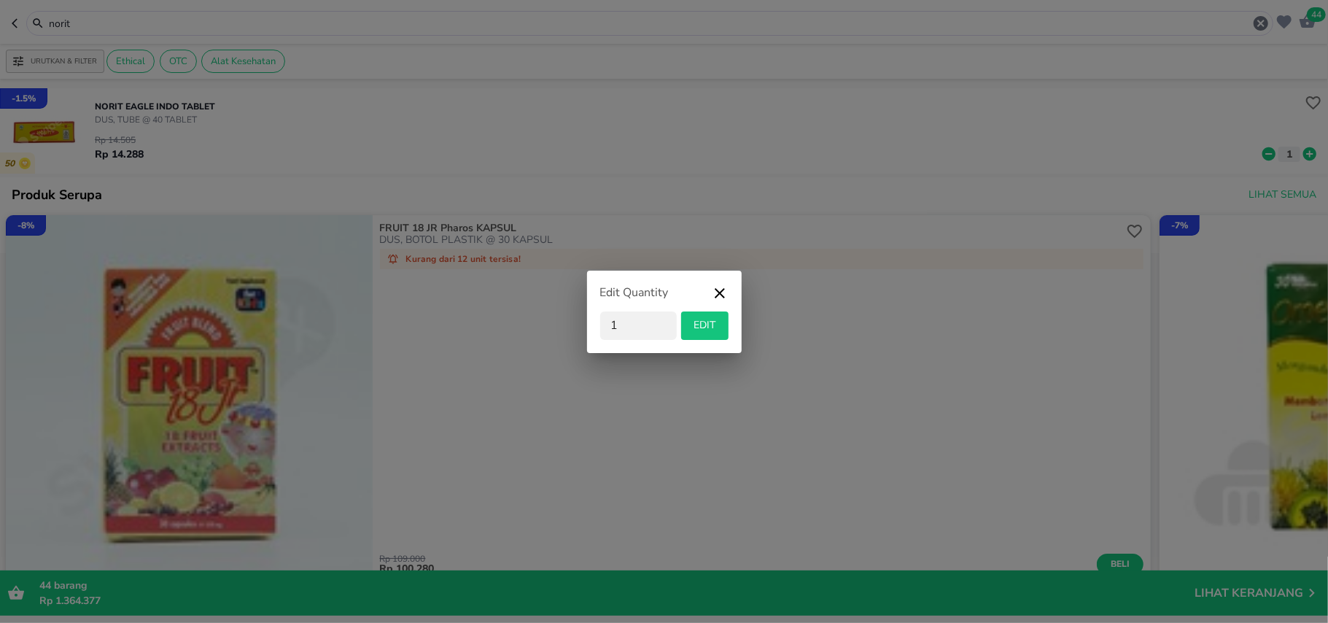
click at [1288, 150] on div "Edit Quantity 1 EDIT" at bounding box center [664, 311] width 1328 height 623
click at [678, 334] on div "EDIT" at bounding box center [703, 325] width 52 height 28
drag, startPoint x: 791, startPoint y: 339, endPoint x: 762, endPoint y: 340, distance: 29.9
click at [777, 340] on div "Edit Quantity 1 EDIT" at bounding box center [664, 311] width 1328 height 623
drag, startPoint x: 690, startPoint y: 336, endPoint x: 706, endPoint y: 324, distance: 20.3
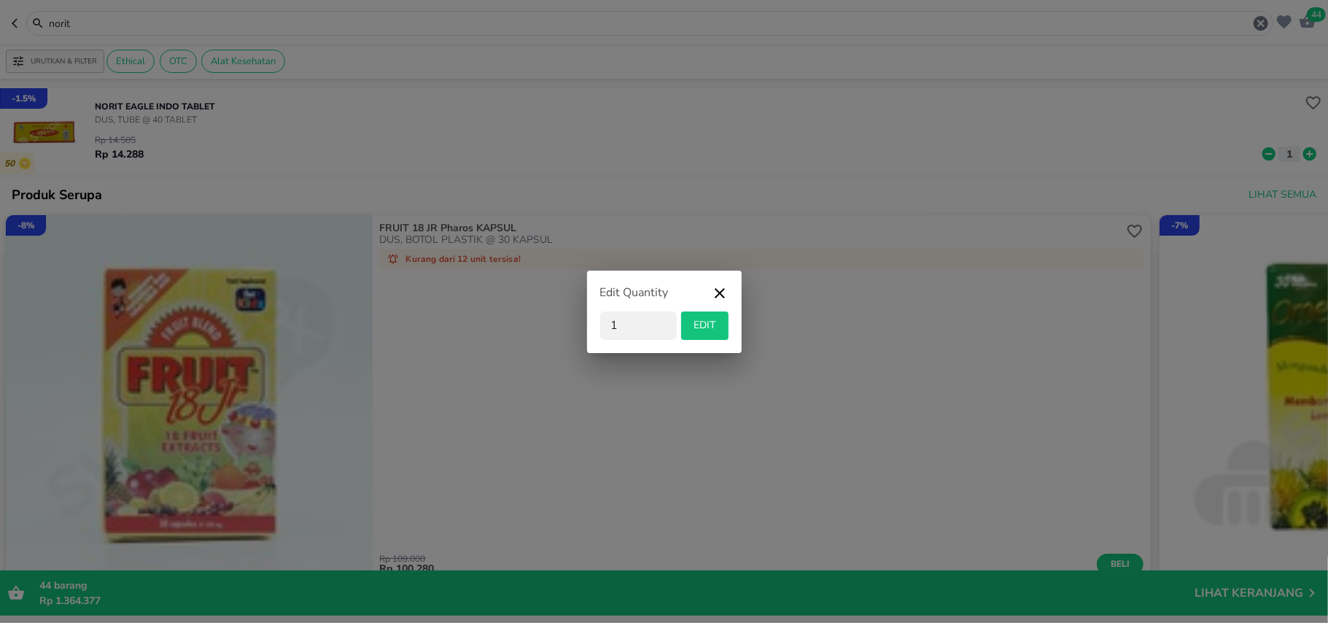
click at [692, 334] on button "EDIT" at bounding box center [704, 325] width 47 height 28
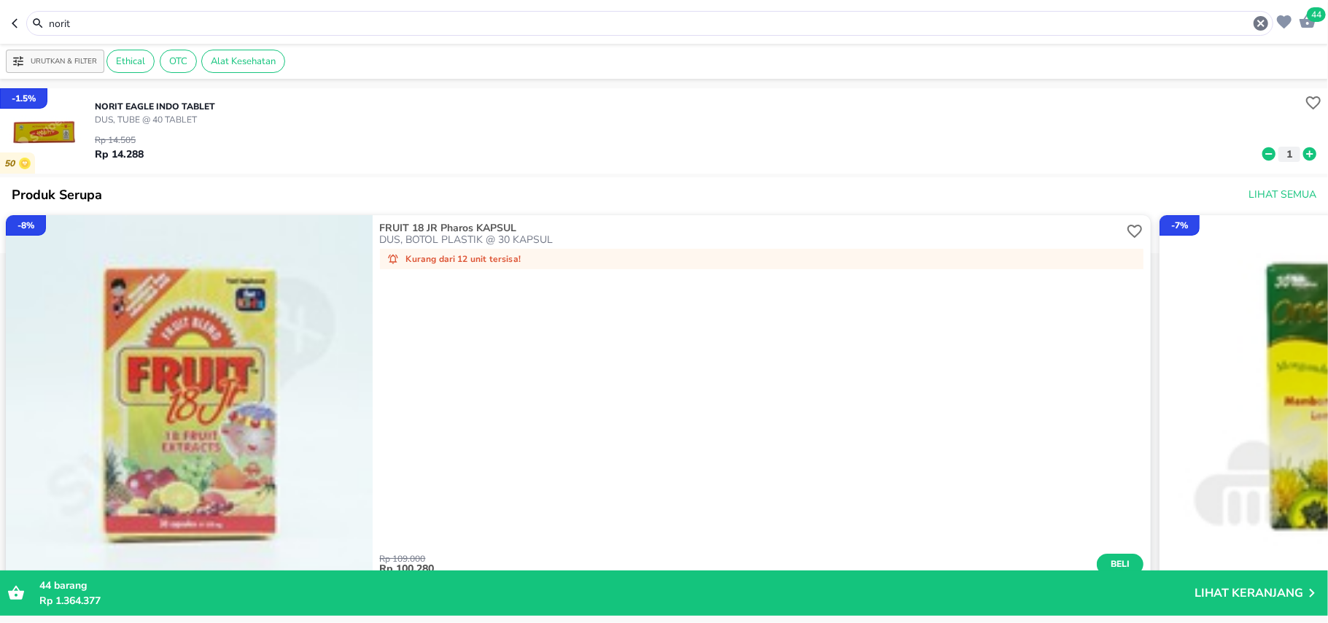
click at [706, 324] on div "Rp 109.000 Rp 100.280 Beli" at bounding box center [762, 423] width 765 height 303
click at [1304, 152] on icon at bounding box center [1310, 153] width 13 height 13
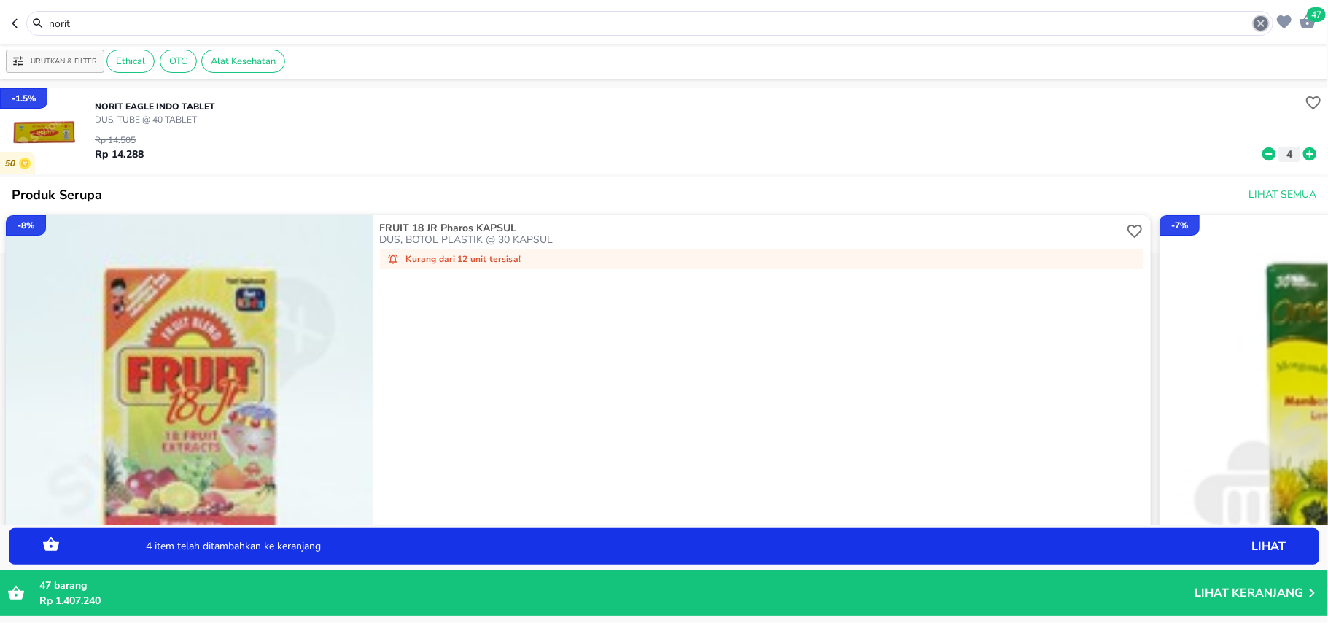
click at [1262, 23] on icon "button" at bounding box center [1262, 24] width 18 height 18
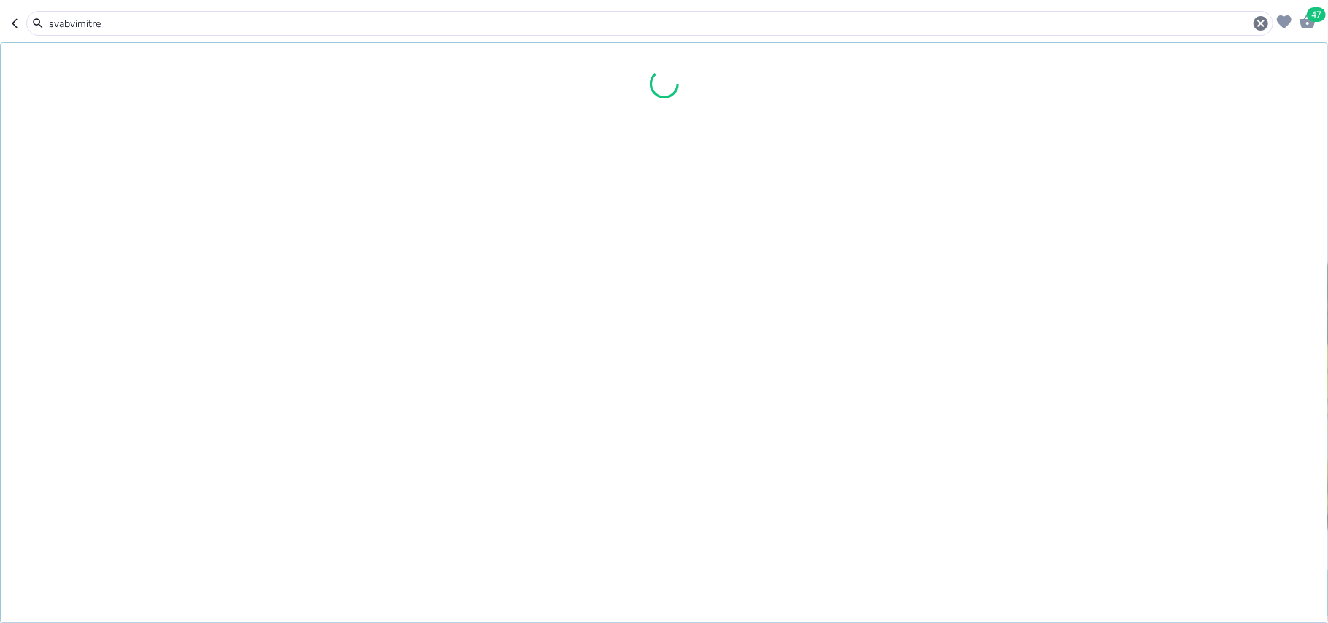
type input "svabvimitre"
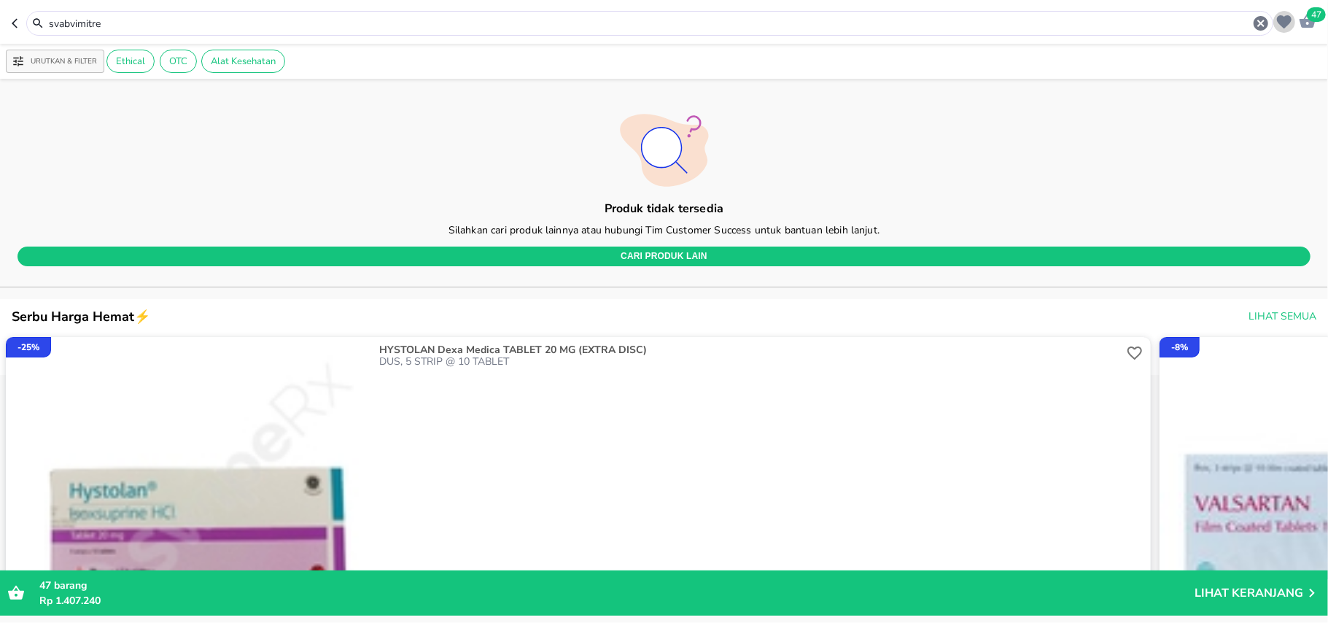
click at [1280, 27] on icon "button" at bounding box center [1285, 22] width 18 height 18
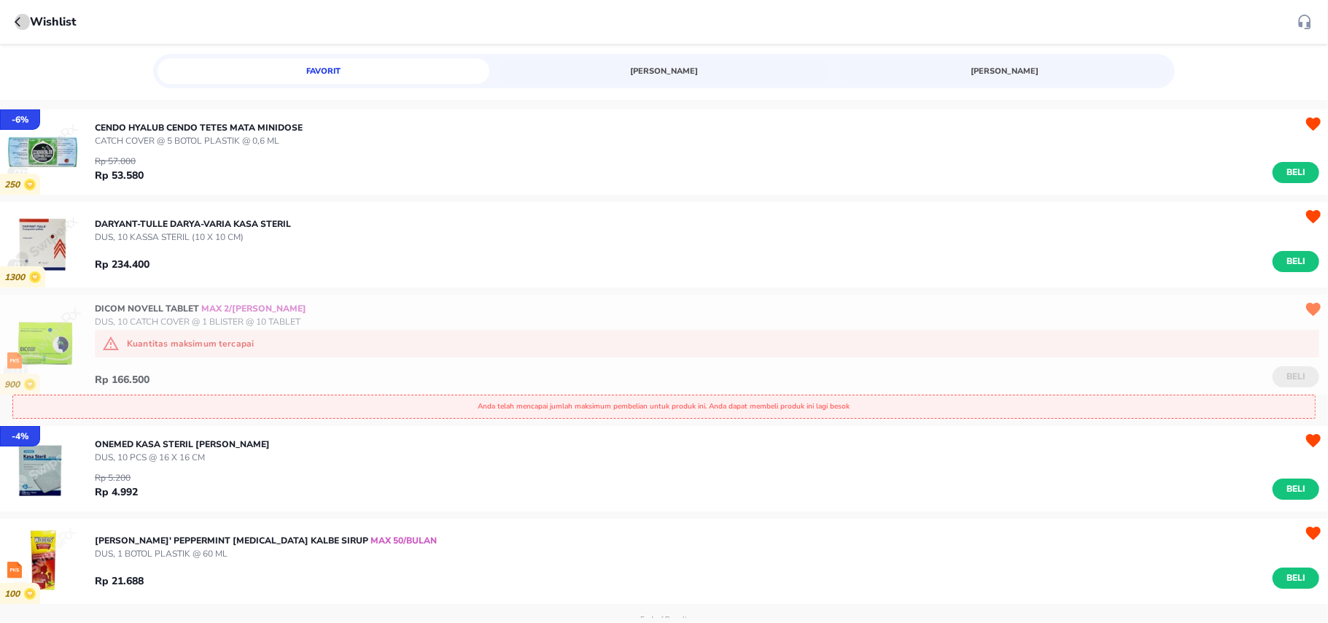
click at [19, 24] on icon "button" at bounding box center [21, 22] width 12 height 12
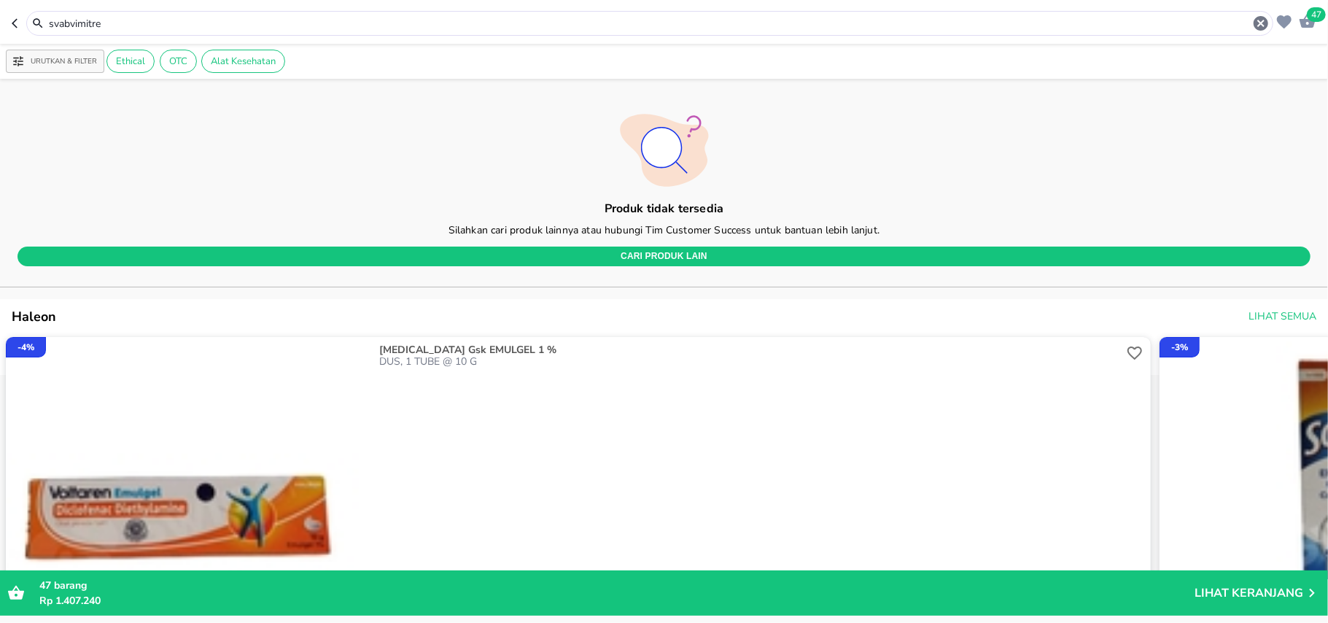
drag, startPoint x: 102, startPoint y: 18, endPoint x: 112, endPoint y: 20, distance: 10.4
click at [102, 20] on input "svabvimitre" at bounding box center [649, 23] width 1205 height 15
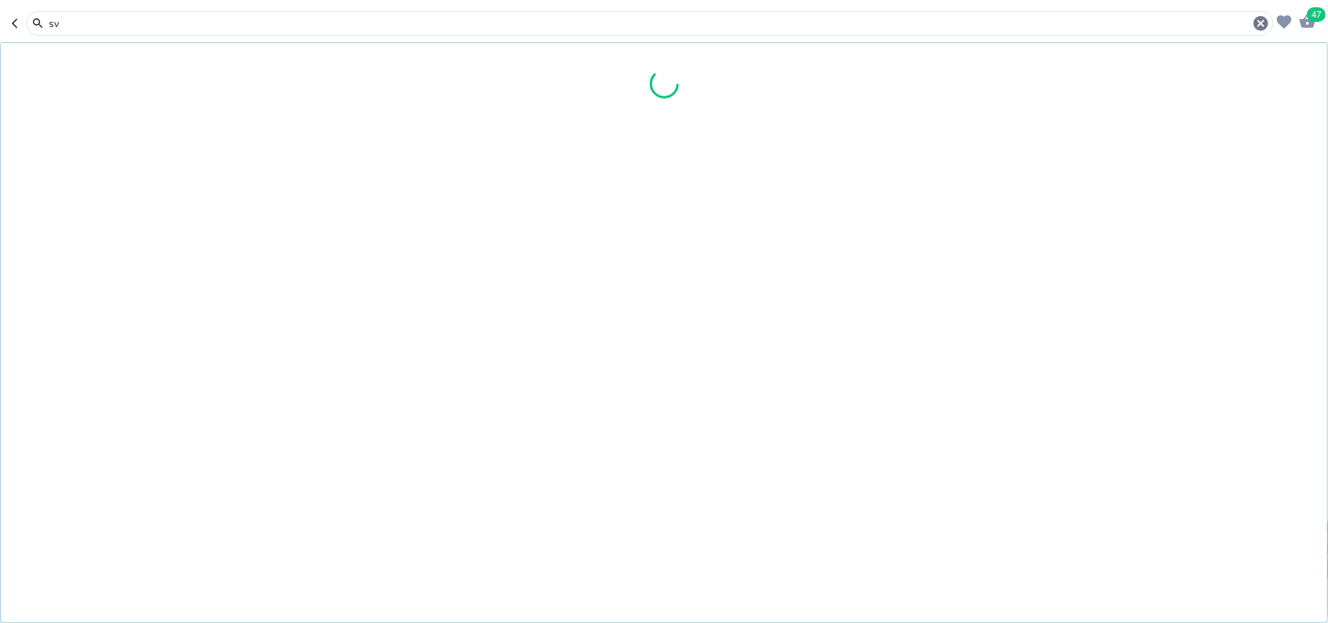
type input "s"
type input "scabimite"
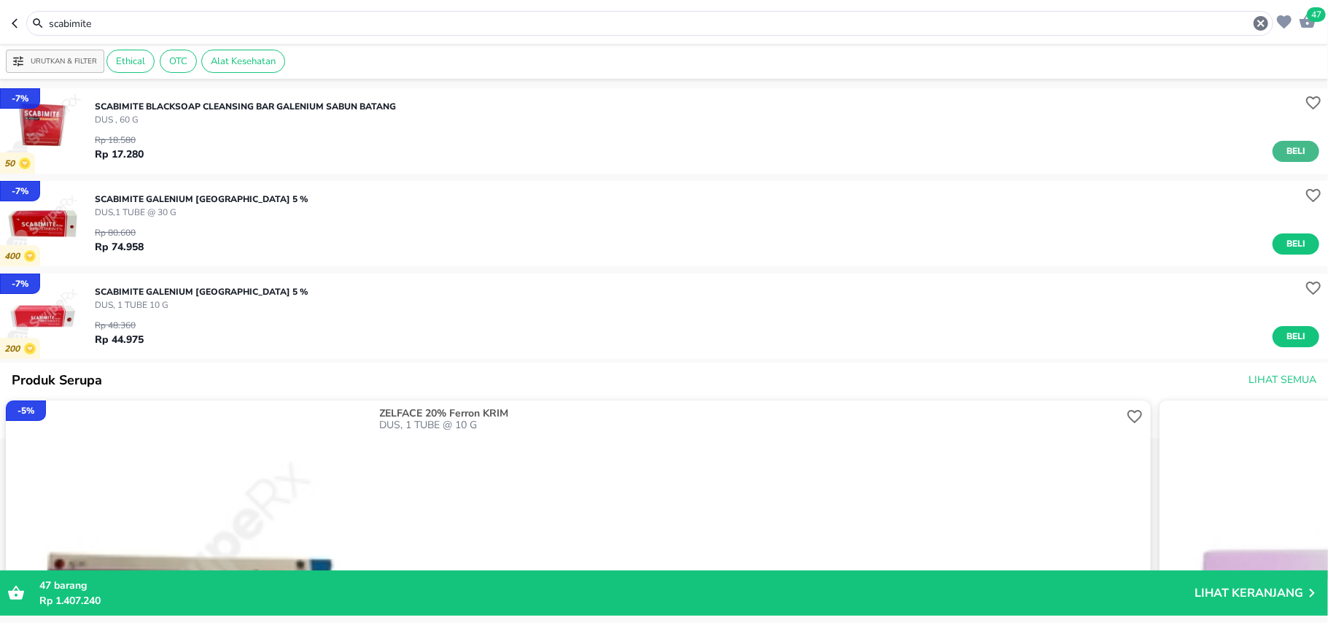
drag, startPoint x: 1281, startPoint y: 139, endPoint x: 1288, endPoint y: 143, distance: 8.5
click at [1281, 138] on div "Rp 18.580 Rp 17.280 Beli" at bounding box center [707, 144] width 1225 height 36
click at [1291, 144] on span "Beli" at bounding box center [1296, 151] width 25 height 15
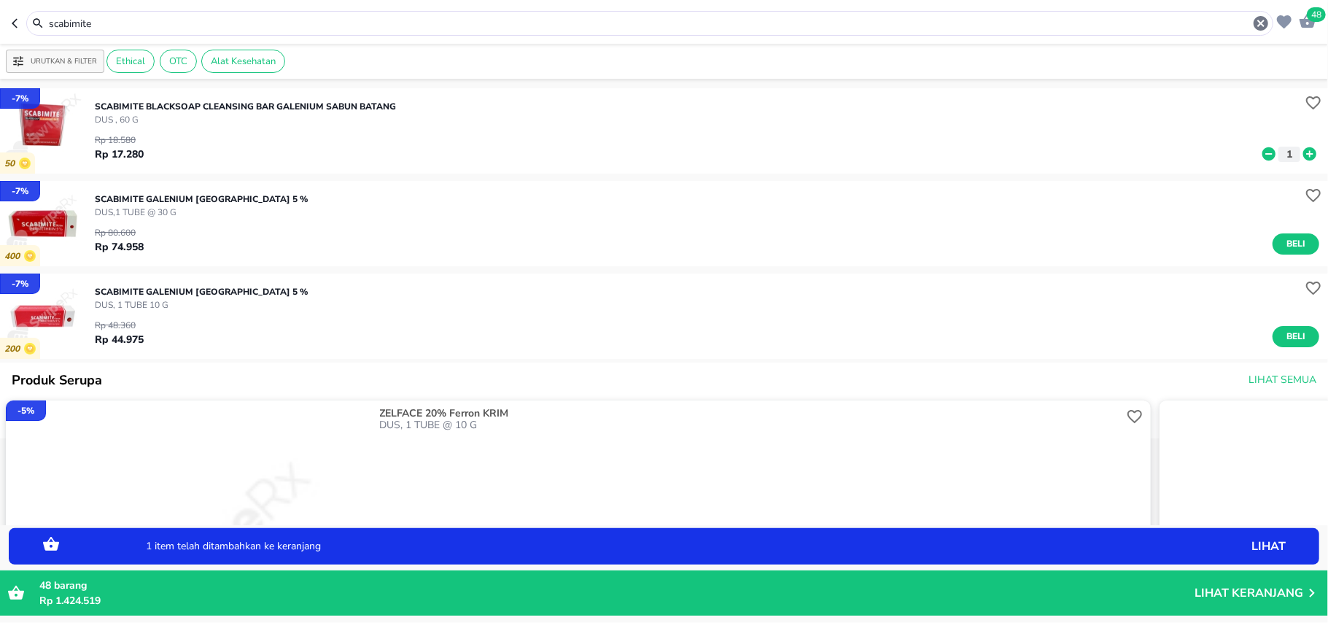
click at [1304, 150] on icon at bounding box center [1310, 153] width 13 height 13
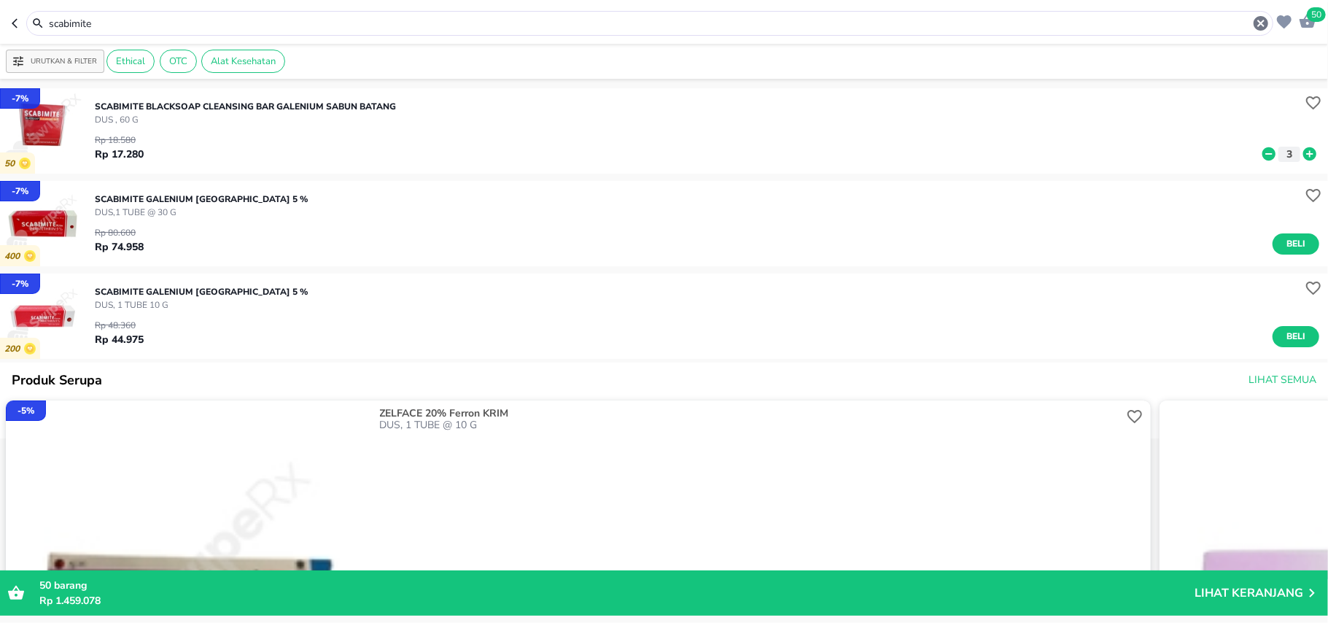
click at [1267, 24] on icon "button" at bounding box center [1261, 23] width 15 height 15
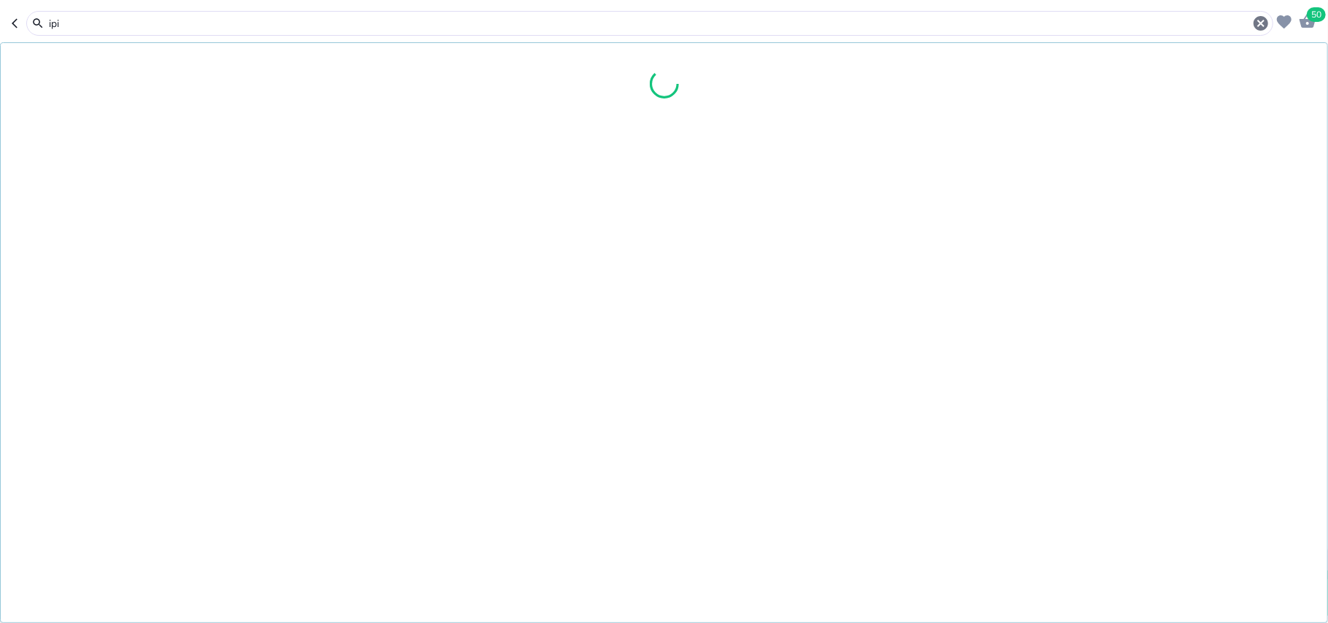
type input "ipi"
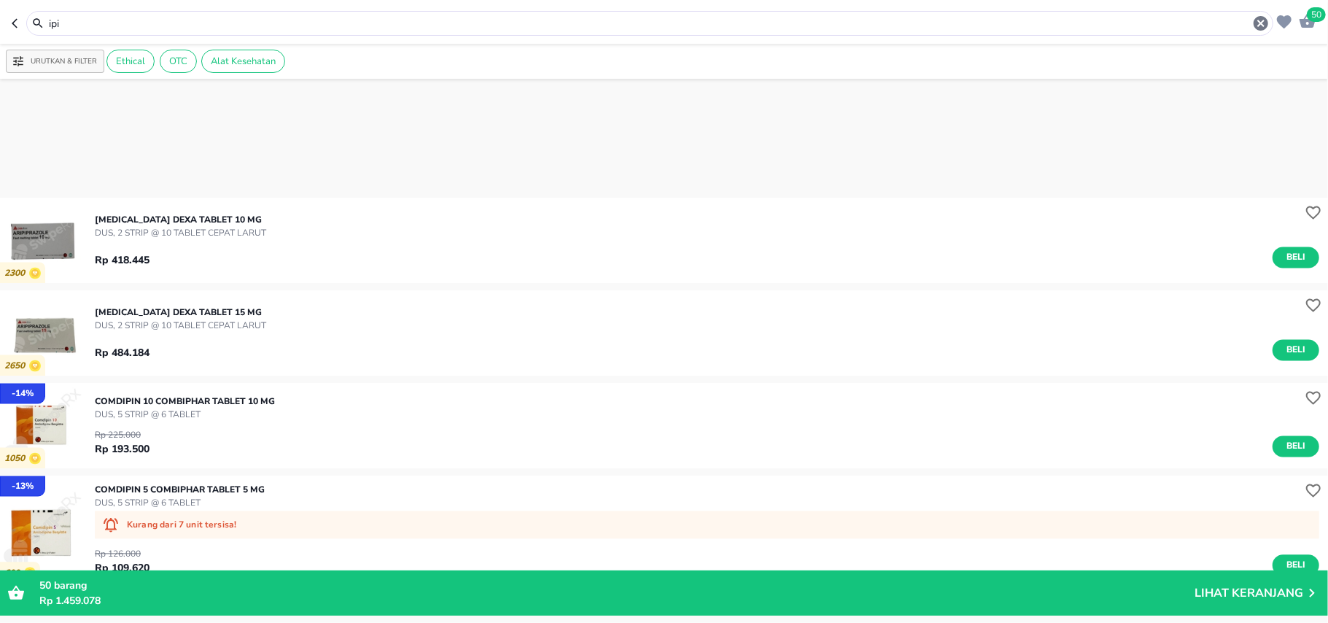
scroll to position [2369, 0]
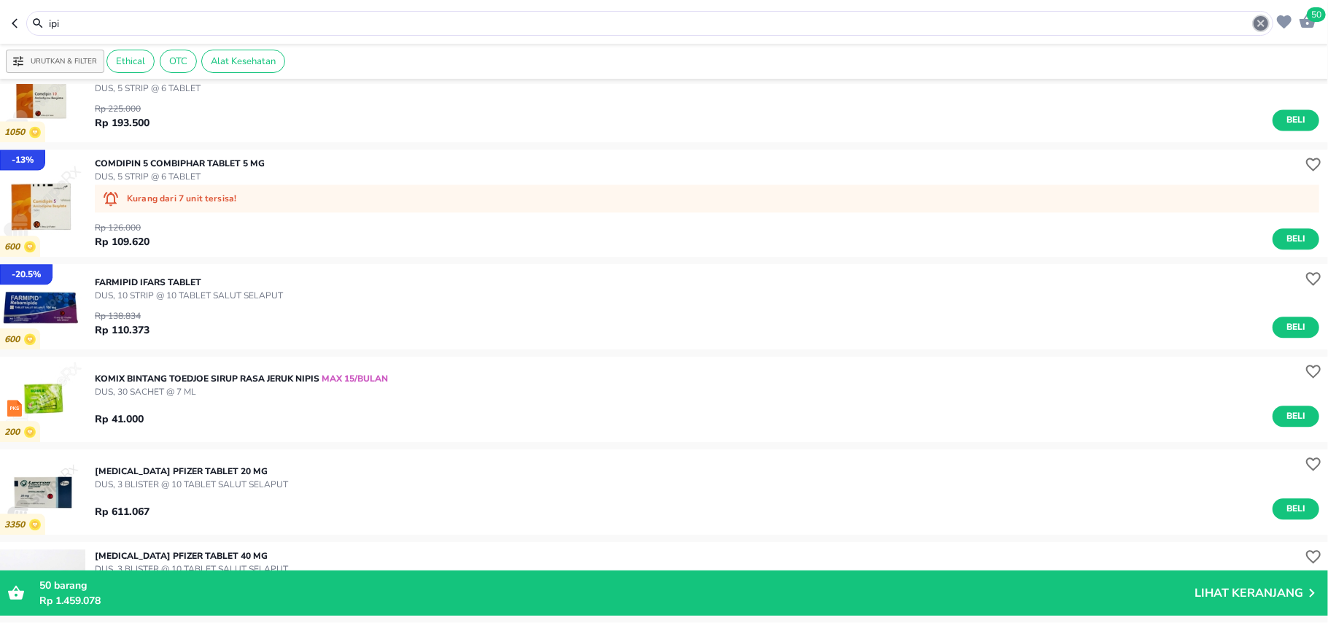
click at [1262, 18] on icon "button" at bounding box center [1261, 23] width 15 height 15
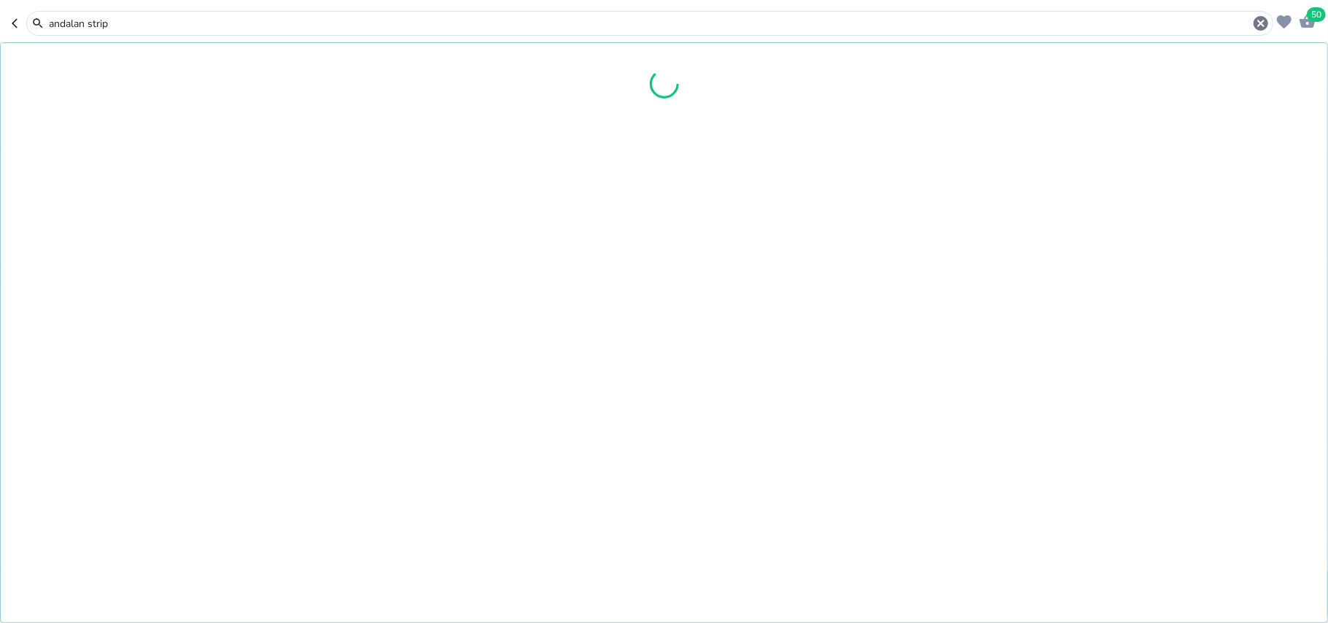
type input "andalan strip"
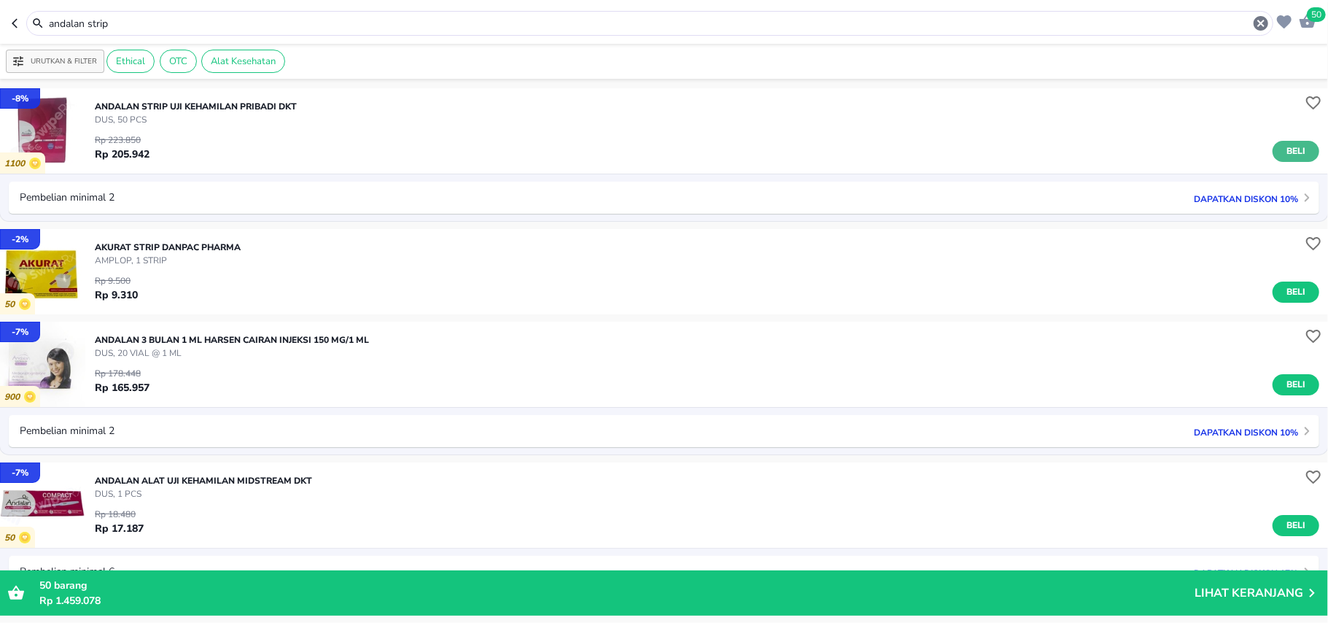
click at [1284, 147] on span "Beli" at bounding box center [1296, 151] width 25 height 15
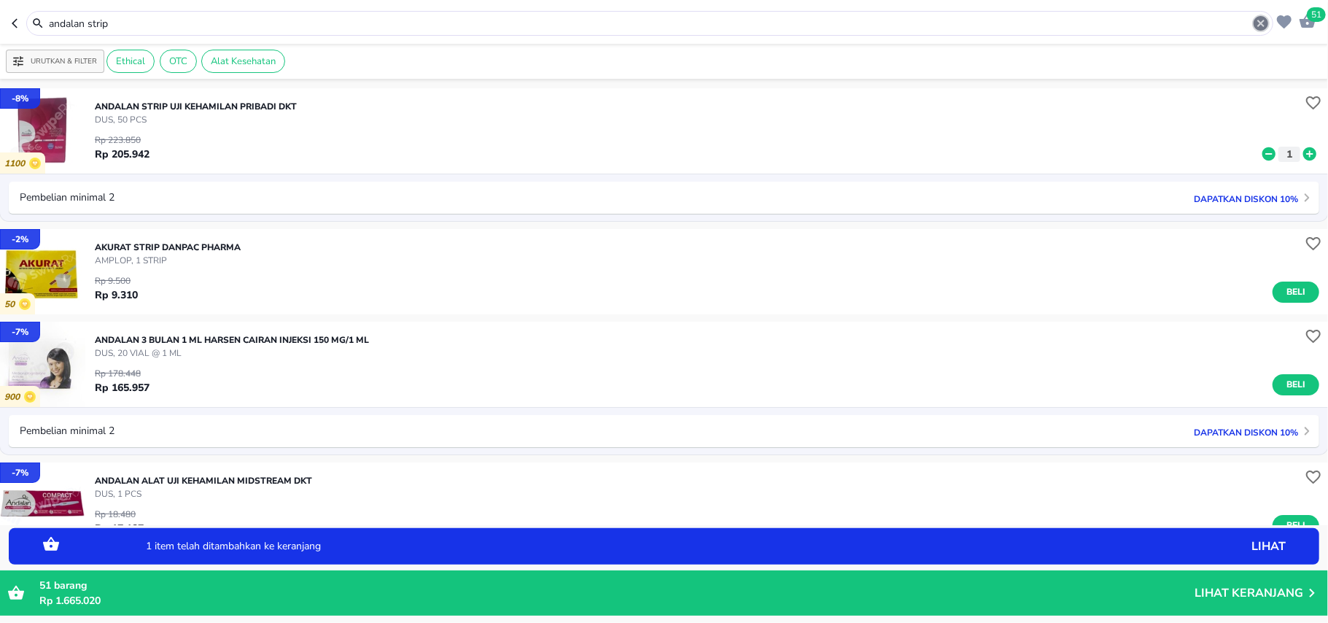
click at [1261, 22] on icon "button" at bounding box center [1262, 24] width 18 height 18
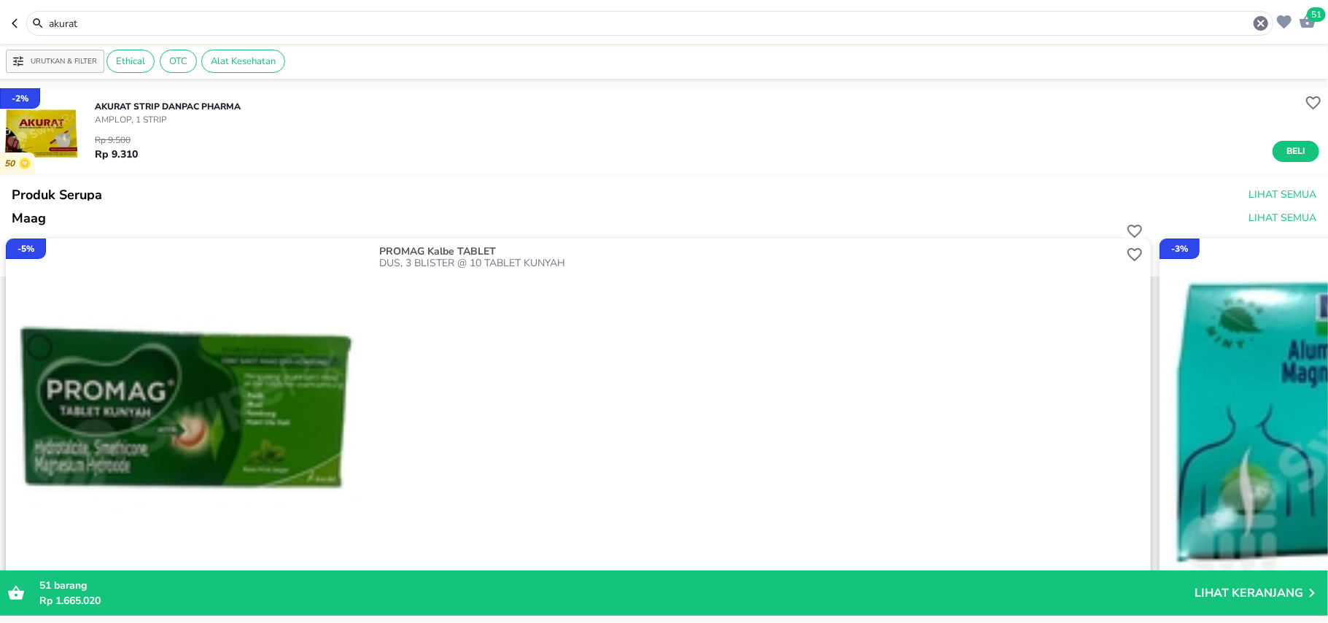
click at [1303, 140] on div "Rp 9.500 Rp 9.310 Beli" at bounding box center [707, 144] width 1225 height 36
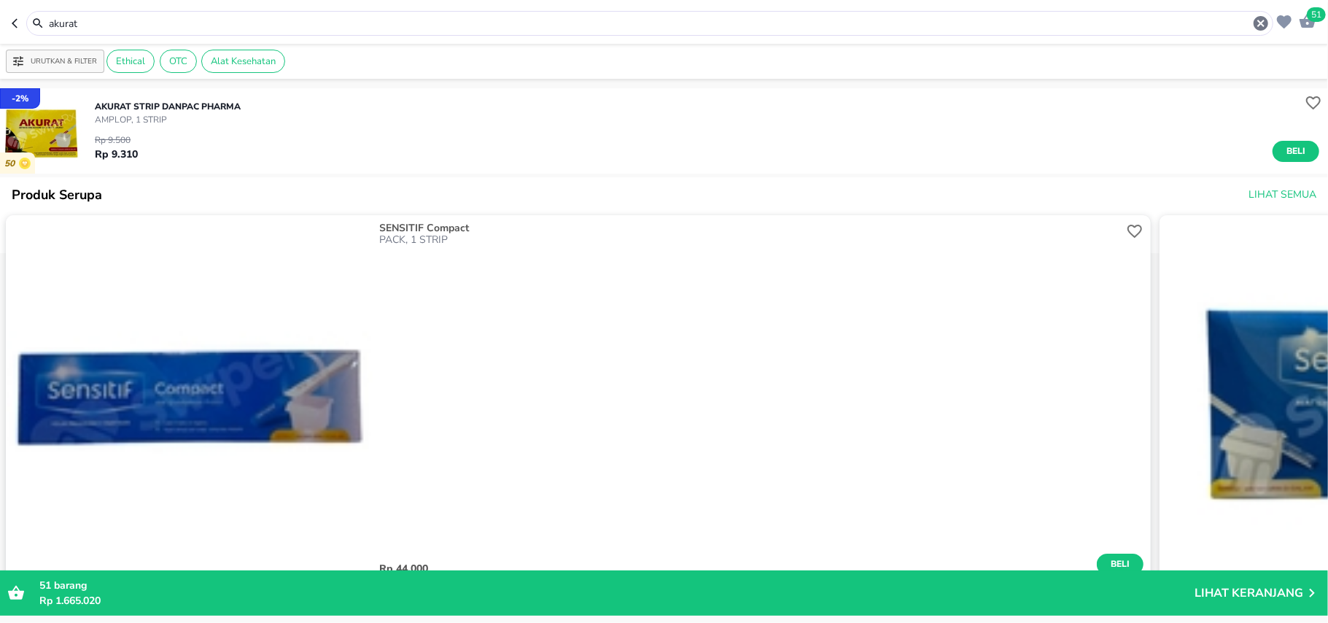
click at [1303, 140] on div "Rp 9.500 Rp 9.310 Beli" at bounding box center [707, 144] width 1225 height 36
click at [1300, 143] on button "Beli" at bounding box center [1296, 151] width 47 height 21
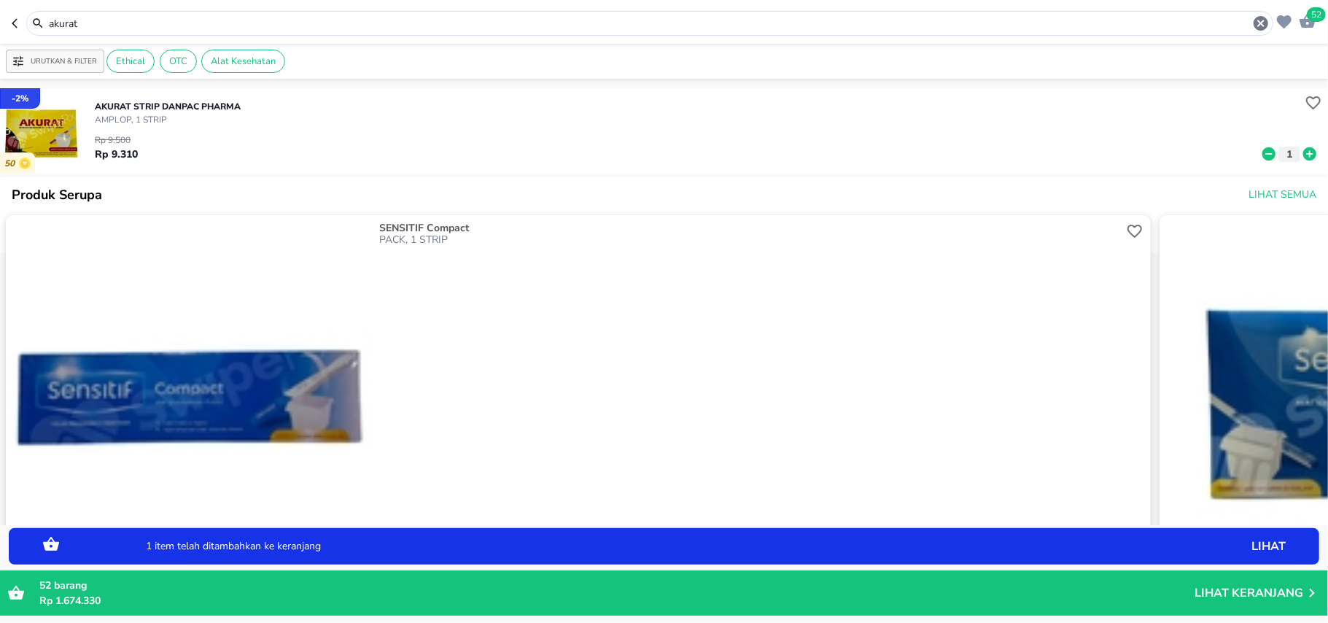
click at [1300, 143] on div "Rp 9.500 Rp 9.310 1" at bounding box center [707, 144] width 1225 height 36
click at [1301, 150] on icon at bounding box center [1310, 154] width 19 height 16
click at [1304, 150] on icon at bounding box center [1310, 153] width 13 height 13
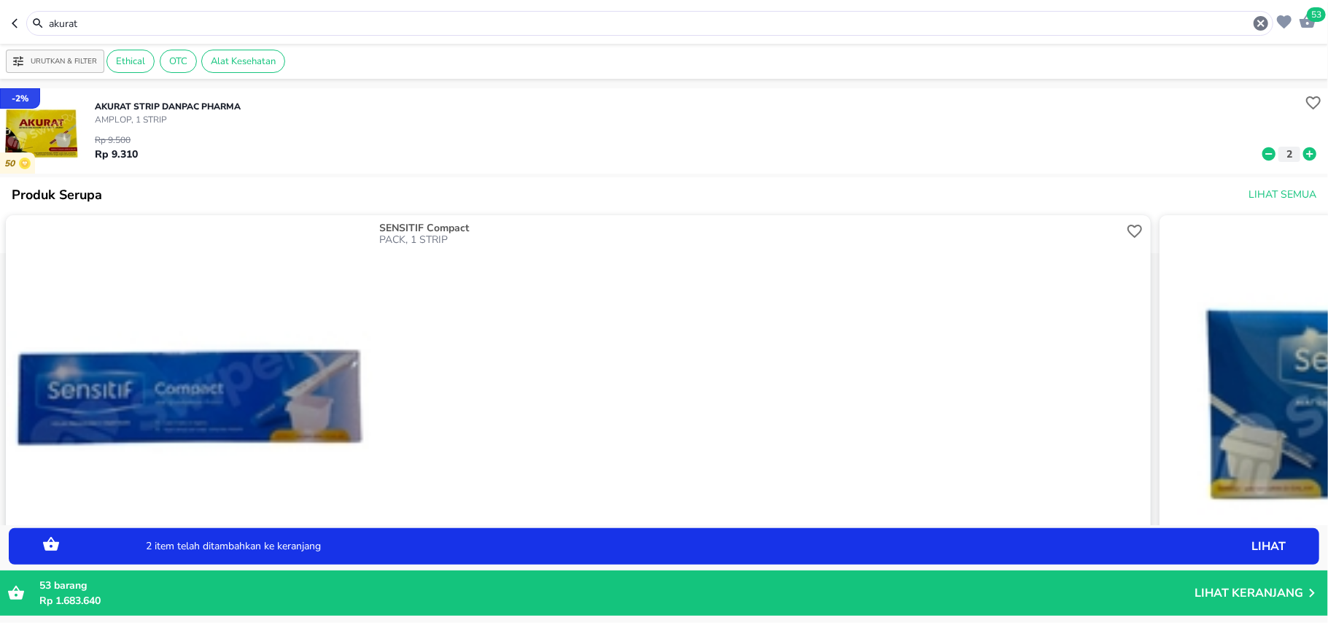
click at [1304, 153] on icon at bounding box center [1310, 153] width 13 height 13
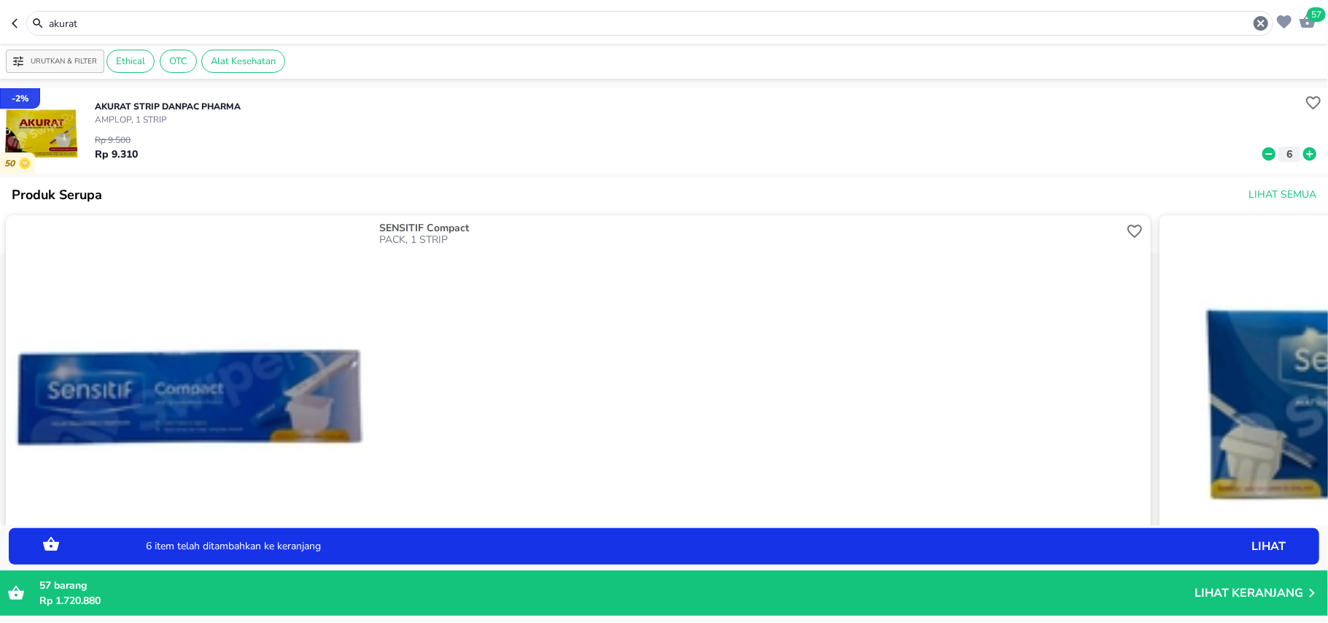
click at [1304, 153] on icon at bounding box center [1310, 153] width 13 height 13
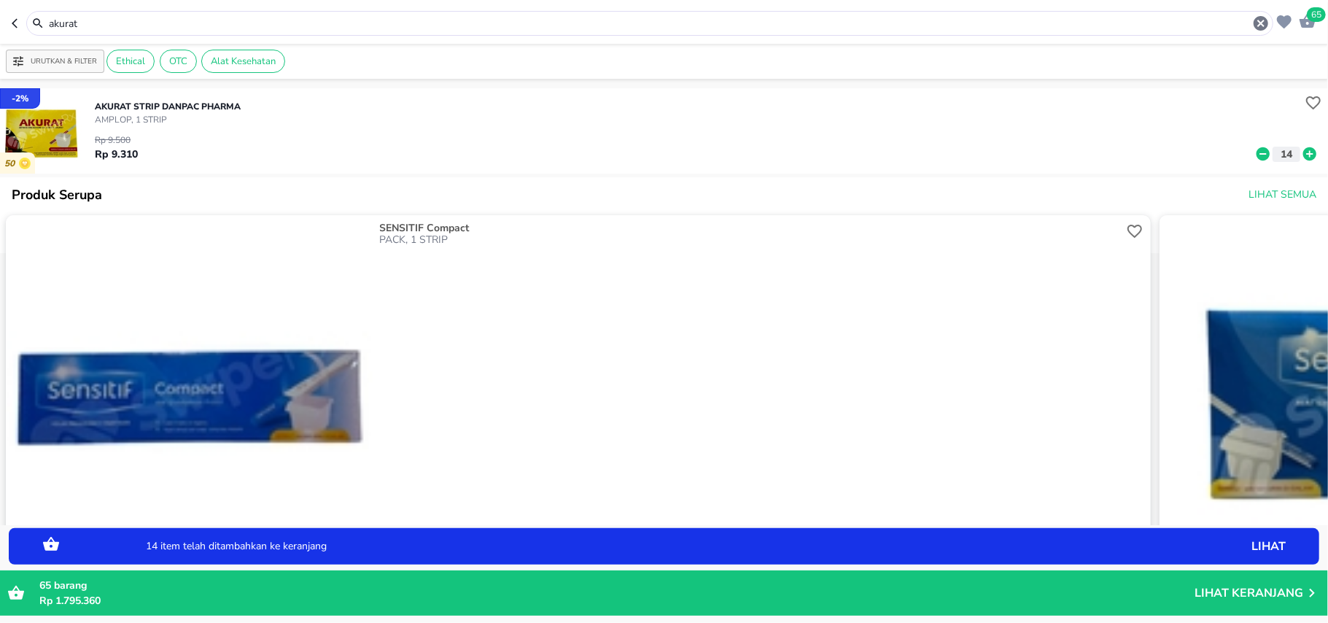
click at [1257, 152] on icon at bounding box center [1263, 153] width 13 height 13
click at [1250, 23] on input "akurat" at bounding box center [649, 23] width 1205 height 15
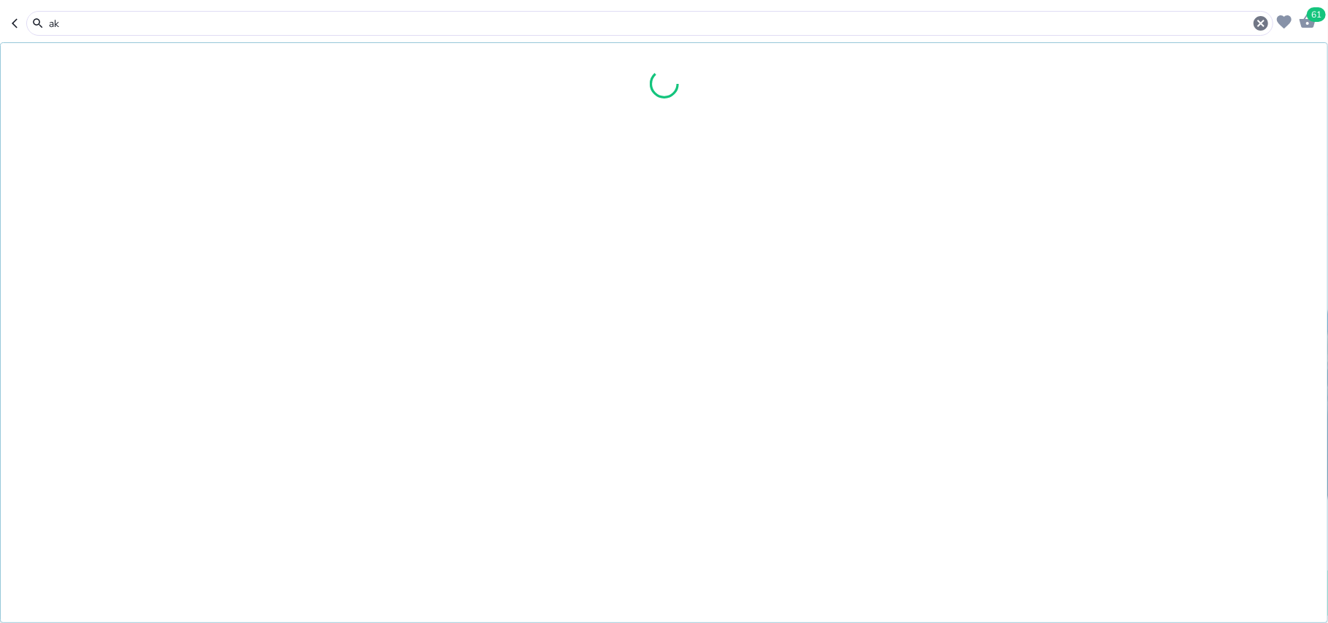
type input "a"
type input "[MEDICAL_DATA] angin [MEDICAL_DATA]"
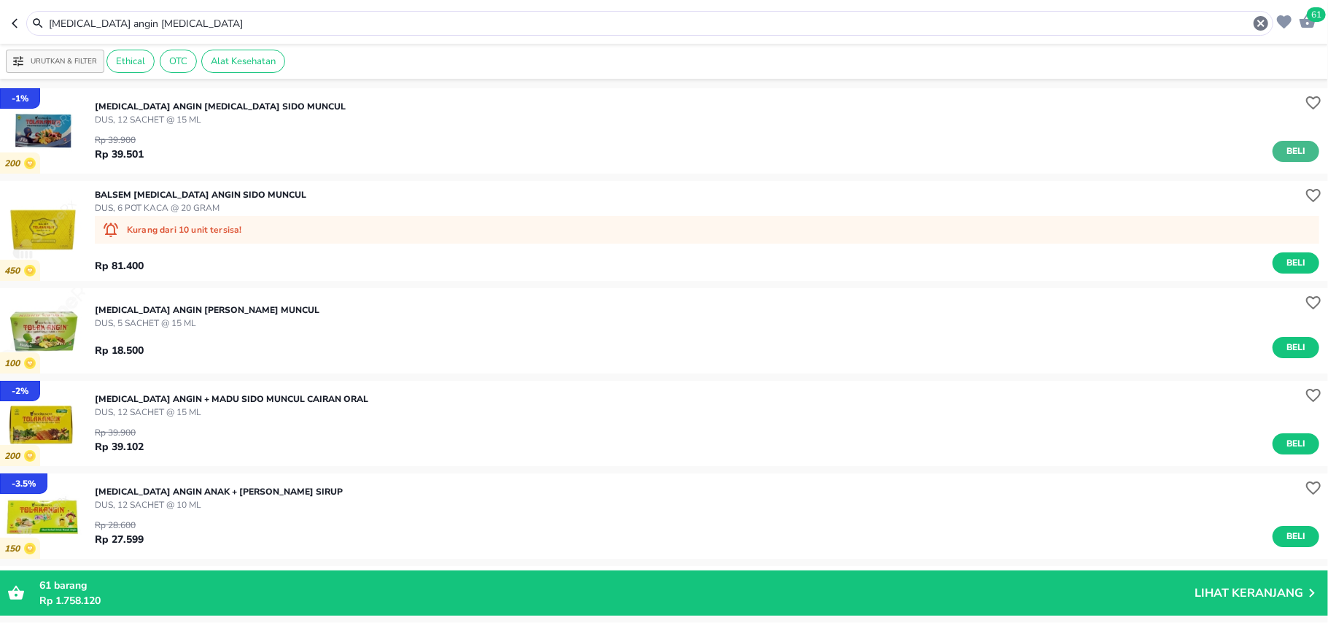
click at [1293, 149] on span "Beli" at bounding box center [1296, 151] width 25 height 15
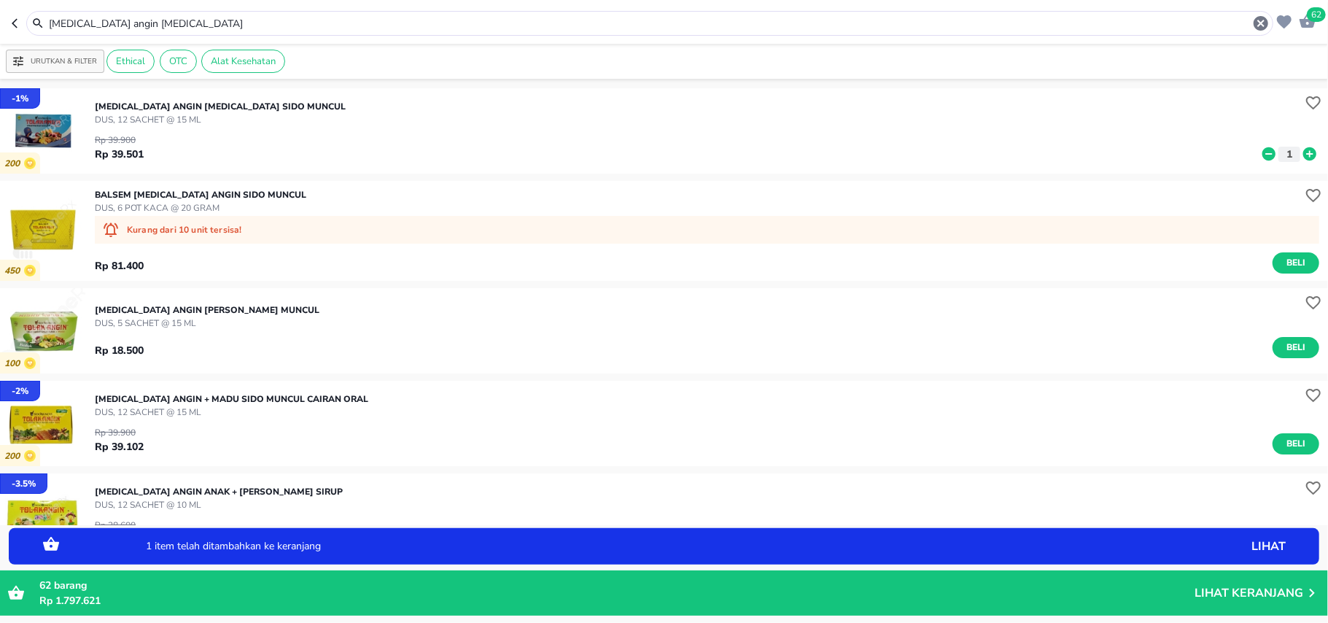
click at [1304, 149] on icon at bounding box center [1310, 153] width 13 height 13
click at [1264, 27] on icon "button" at bounding box center [1261, 23] width 15 height 15
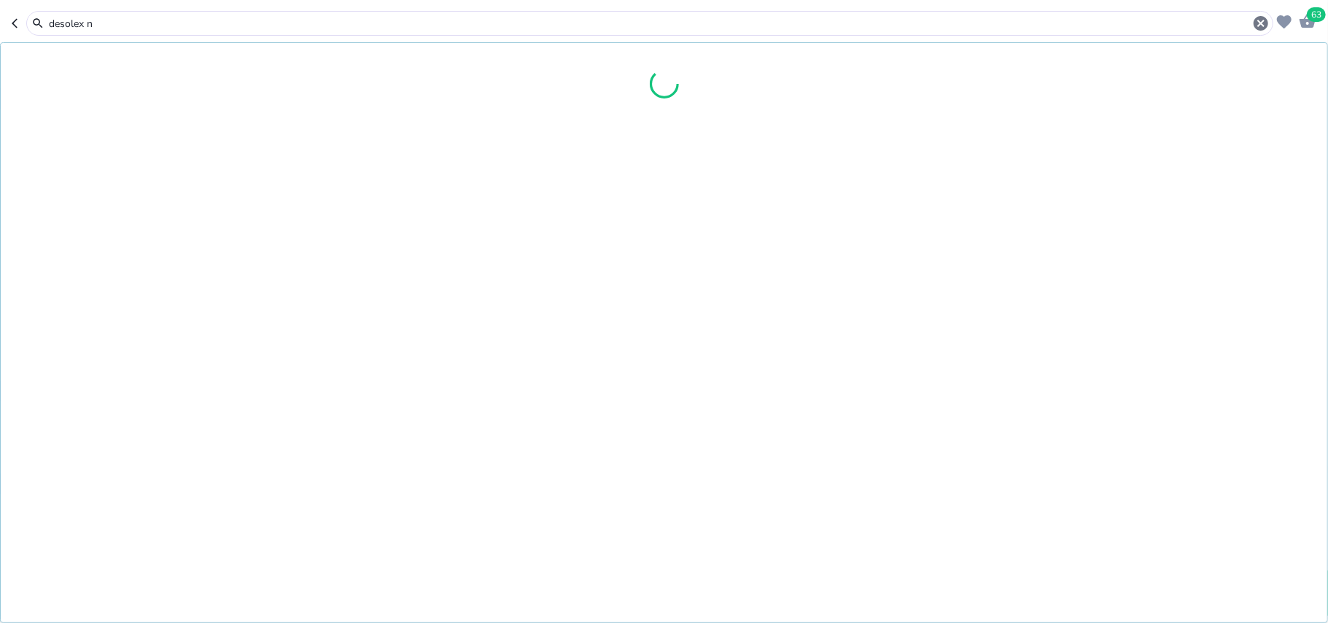
type input "desolex n"
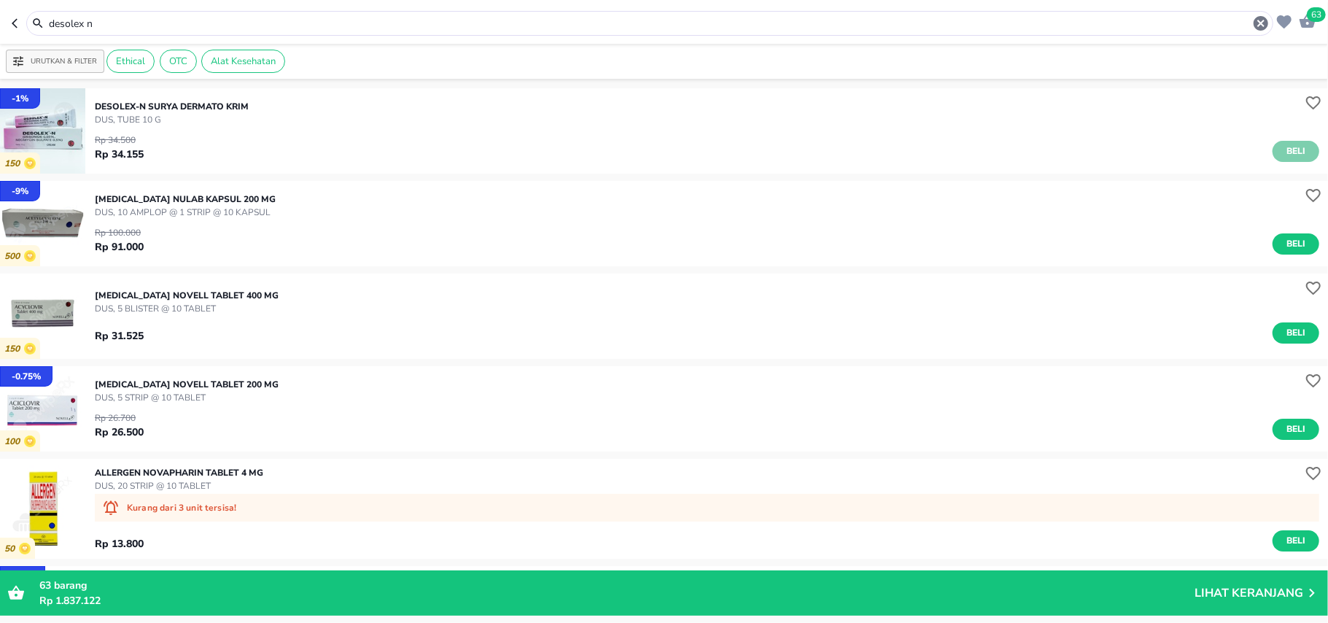
click at [1273, 158] on button "Beli" at bounding box center [1296, 151] width 47 height 21
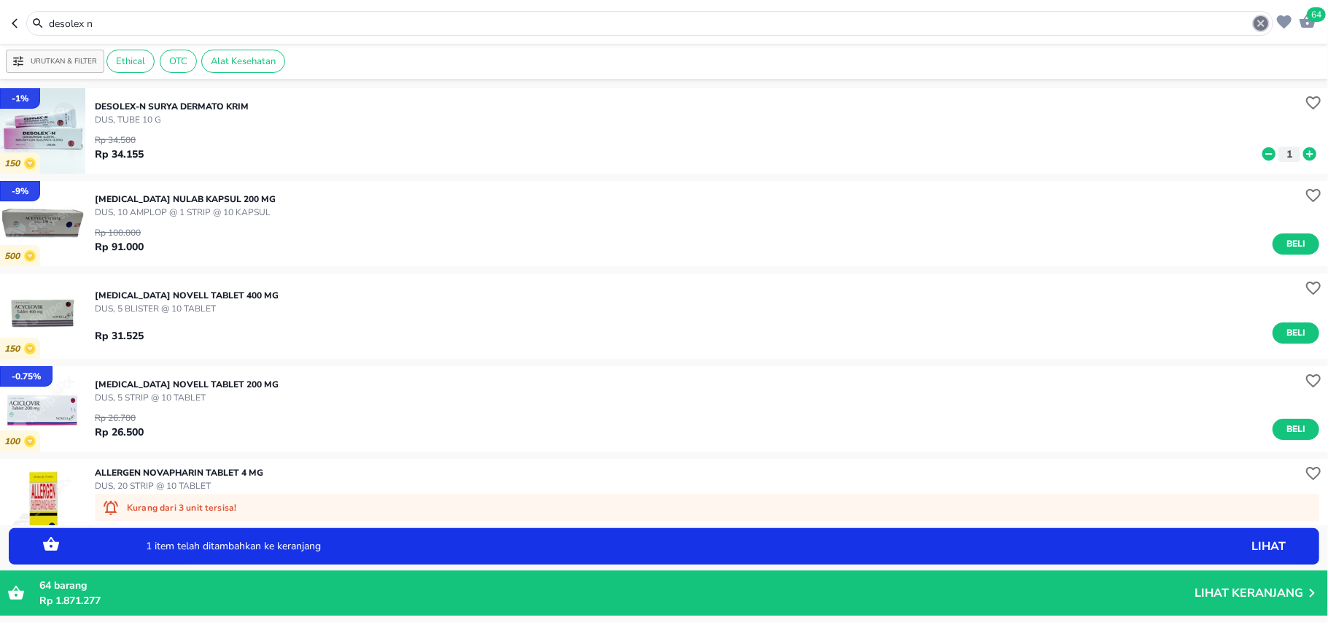
click at [1259, 18] on icon "button" at bounding box center [1261, 23] width 15 height 15
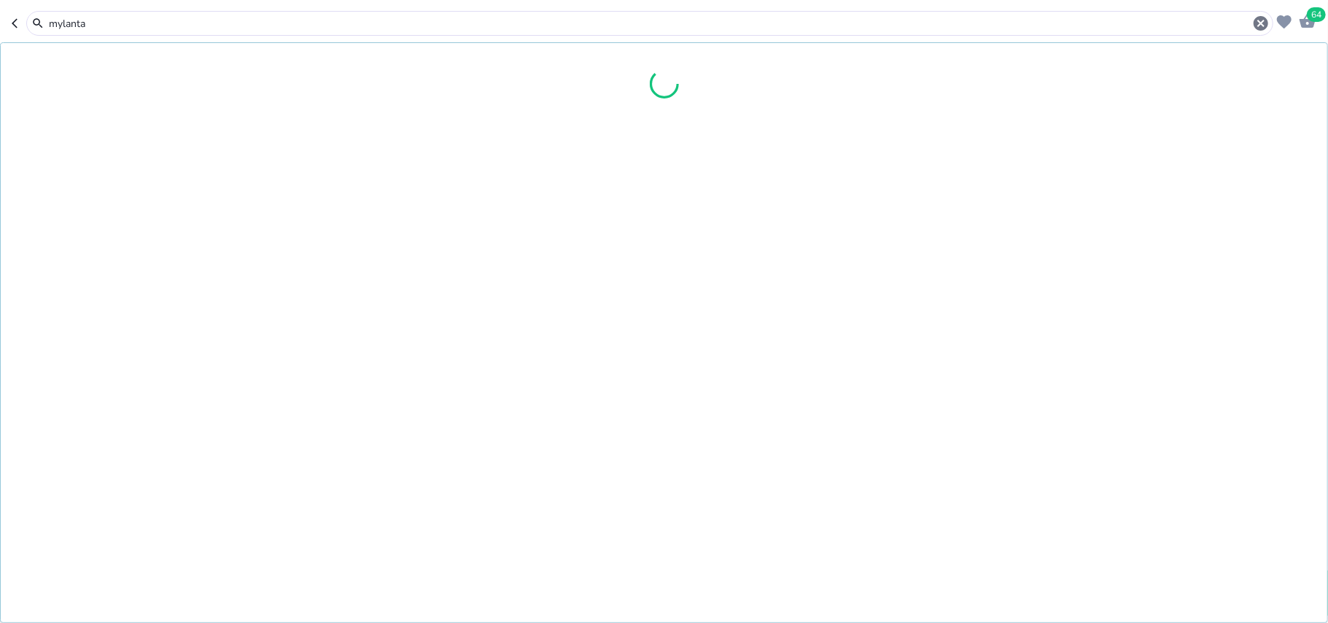
type input "mylanta"
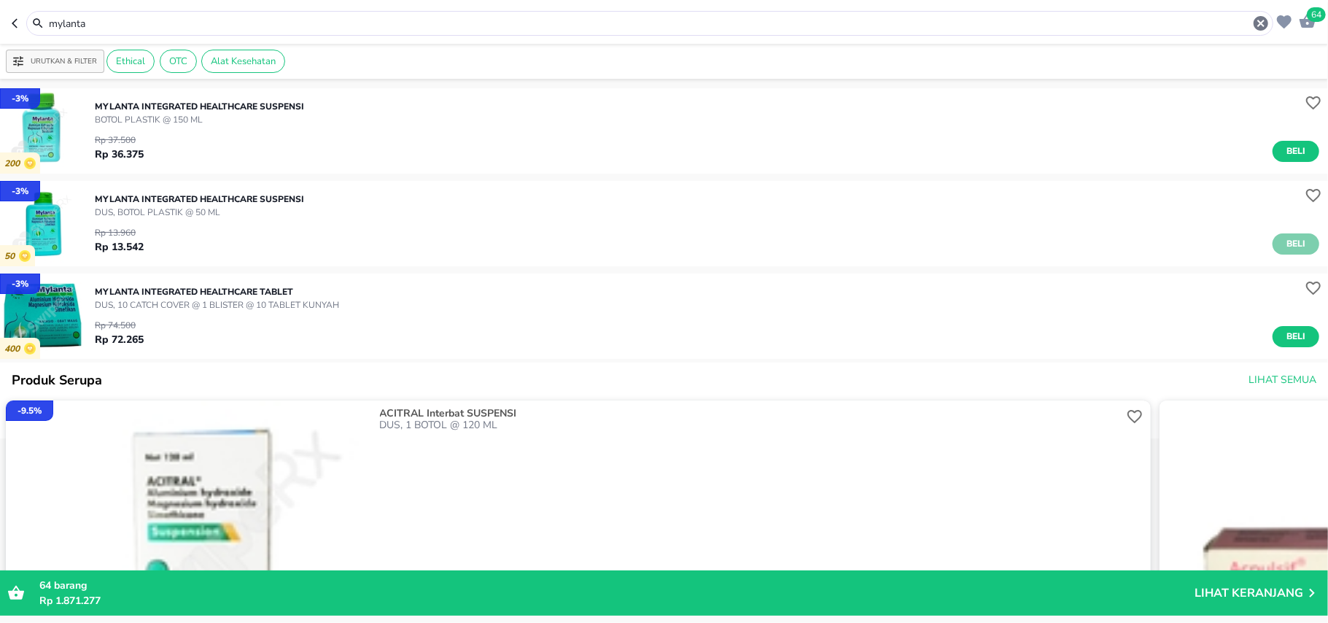
click at [1284, 240] on span "Beli" at bounding box center [1296, 243] width 25 height 15
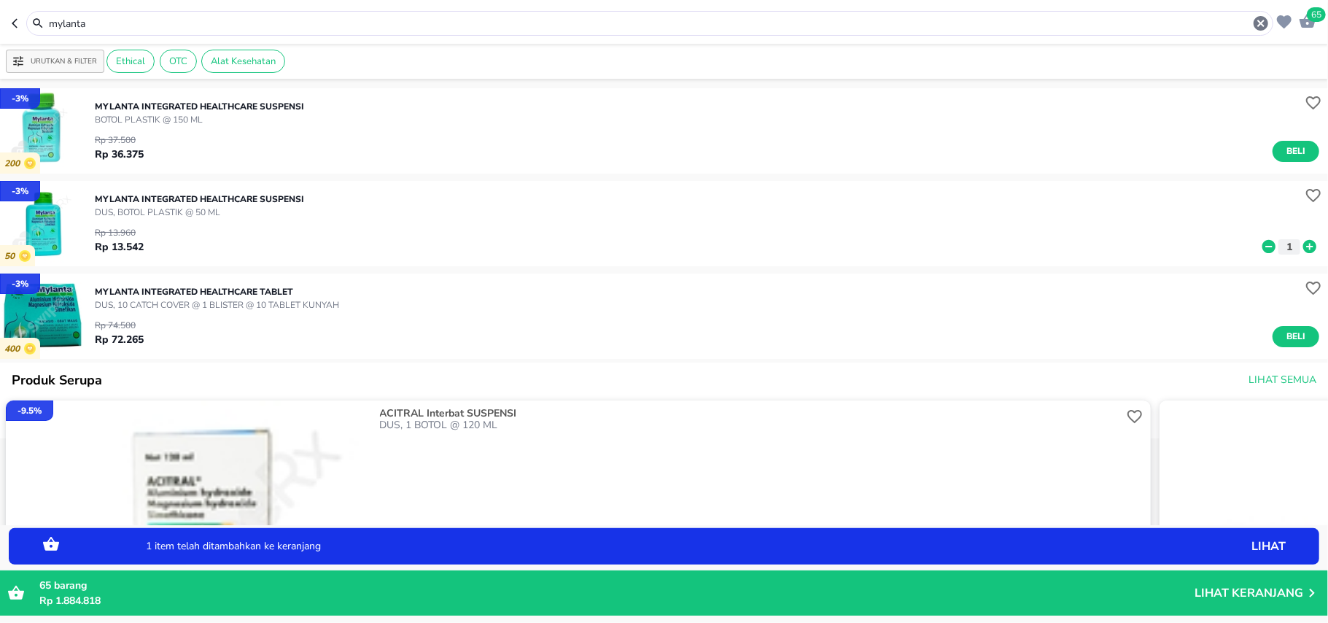
click at [1301, 247] on icon at bounding box center [1310, 247] width 19 height 16
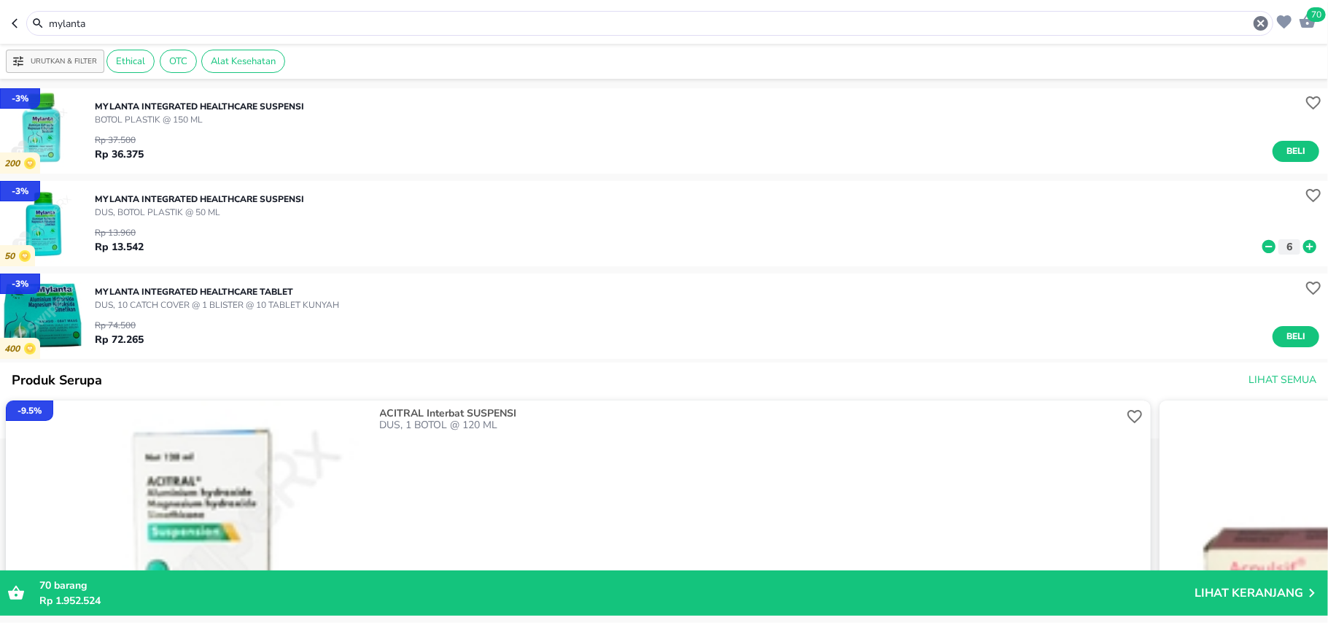
click at [1233, 581] on div "70 barang Rp 1.952.524 Lihat Keranjang" at bounding box center [664, 593] width 1314 height 31
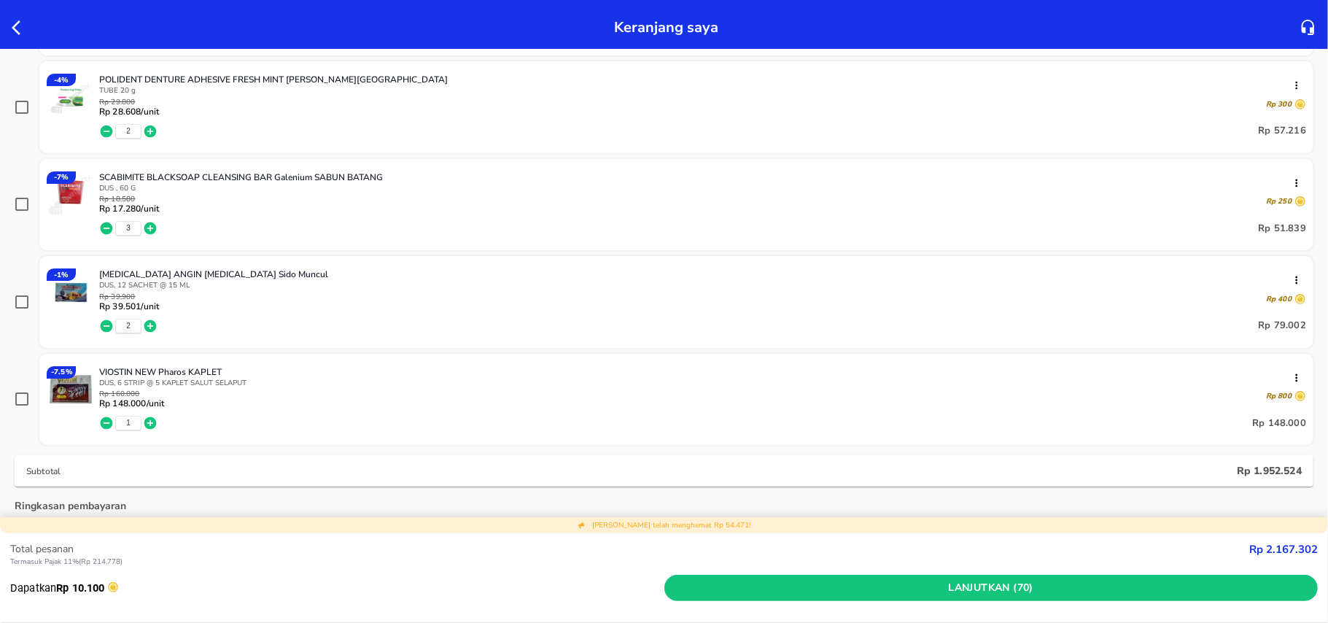
scroll to position [2140, 0]
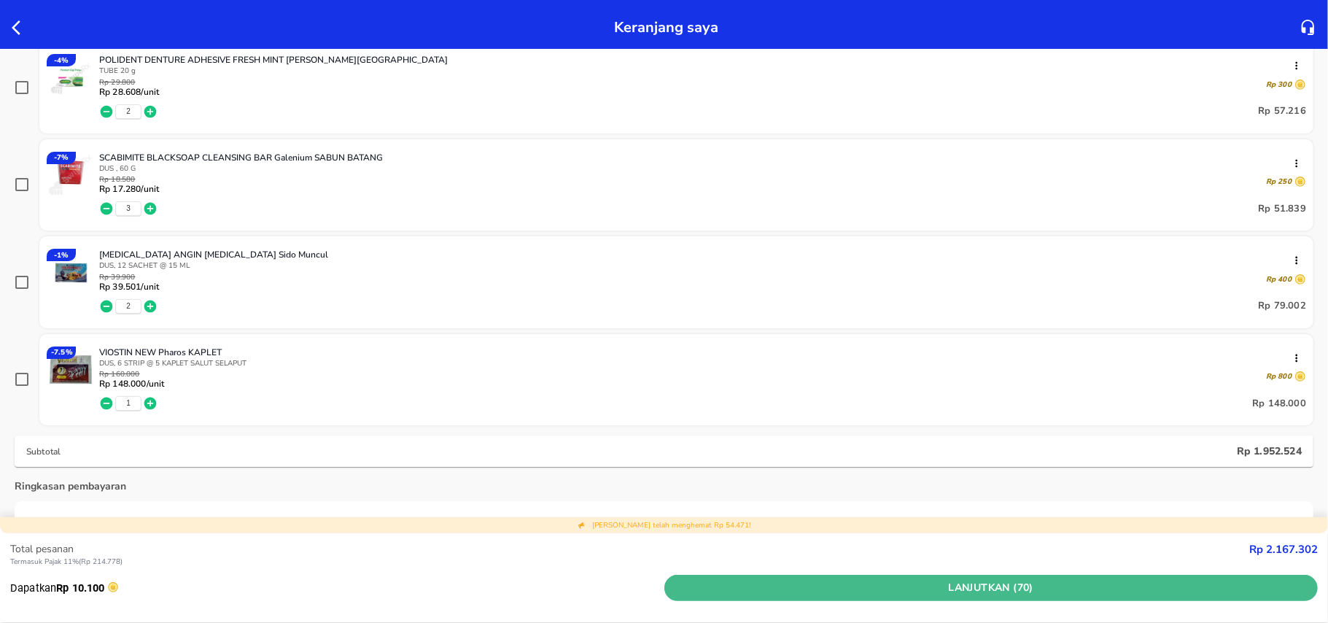
click at [1062, 591] on span "Lanjutkan (70)" at bounding box center [991, 588] width 643 height 18
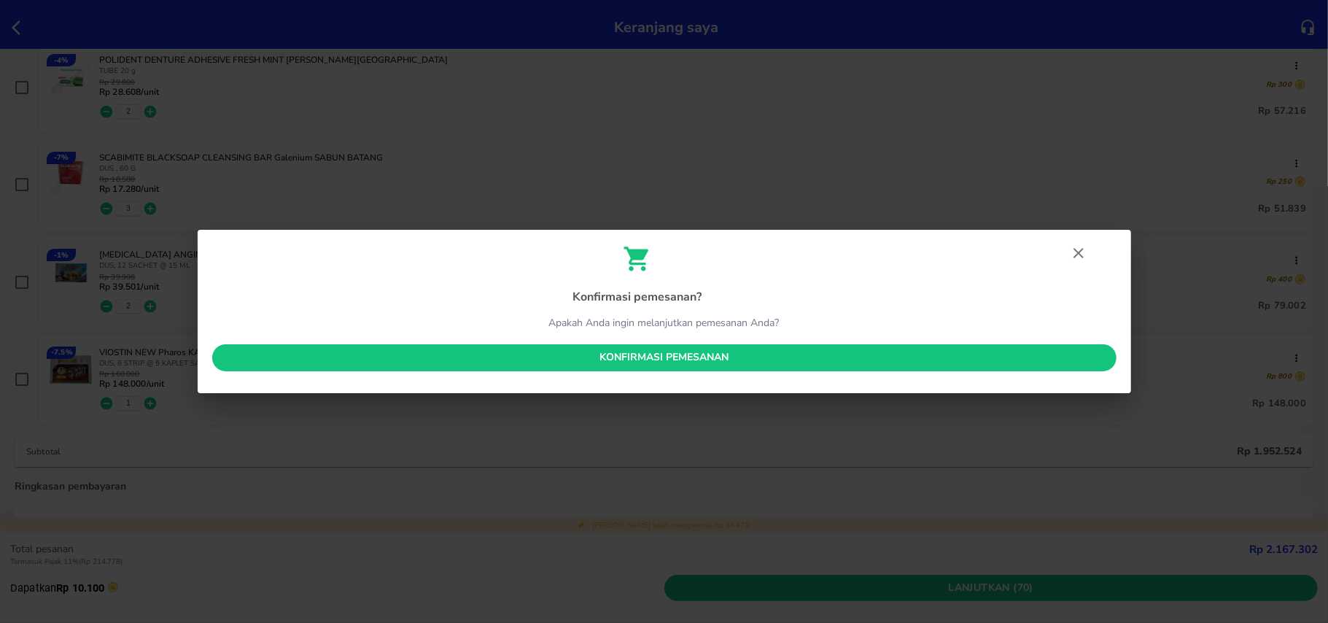
click at [1072, 255] on icon "button" at bounding box center [1079, 253] width 18 height 18
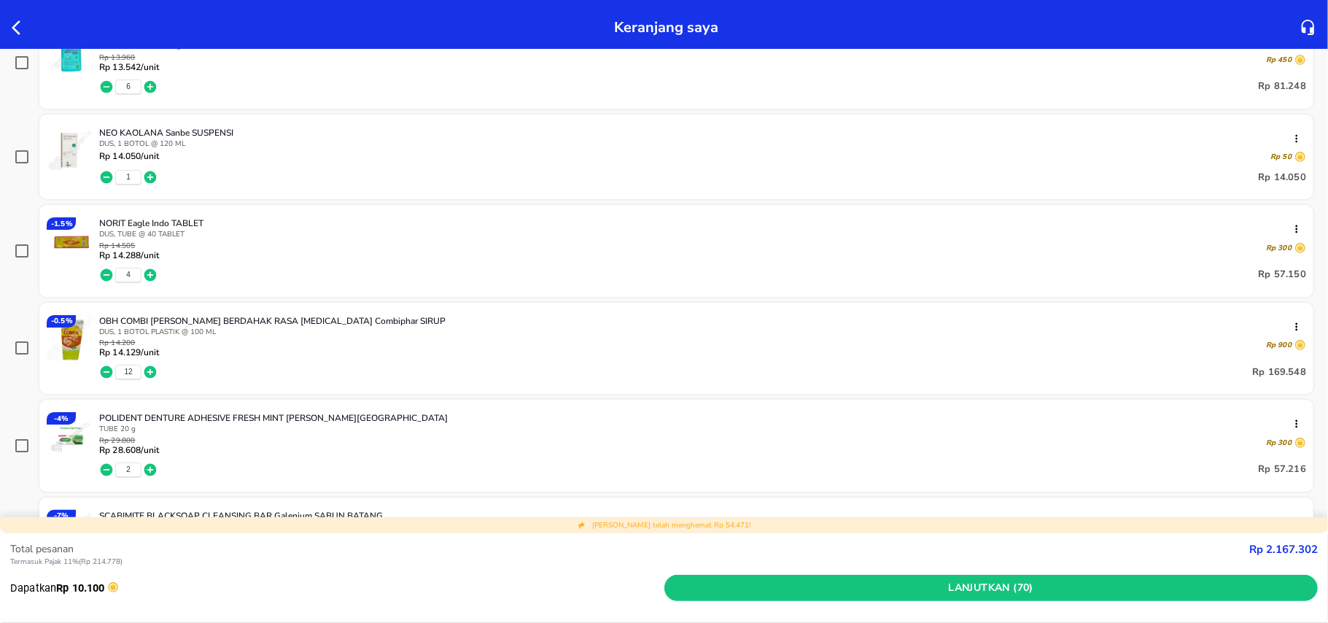
scroll to position [1751, 0]
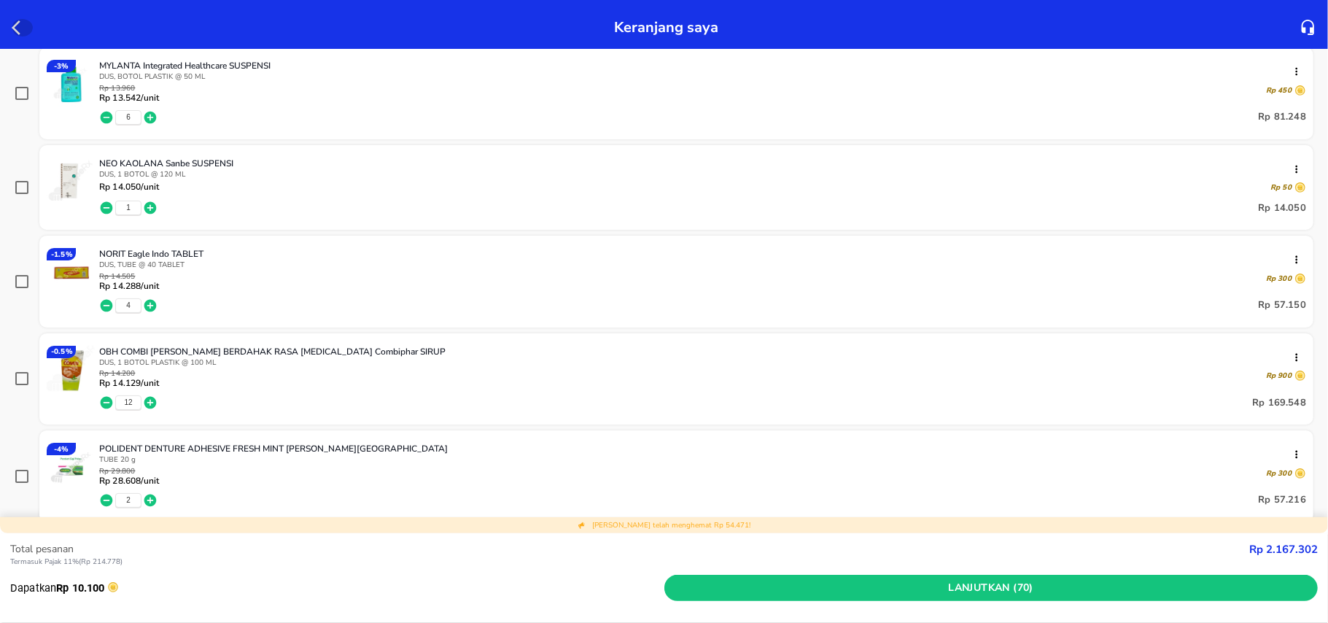
click at [15, 34] on icon "button" at bounding box center [21, 28] width 18 height 18
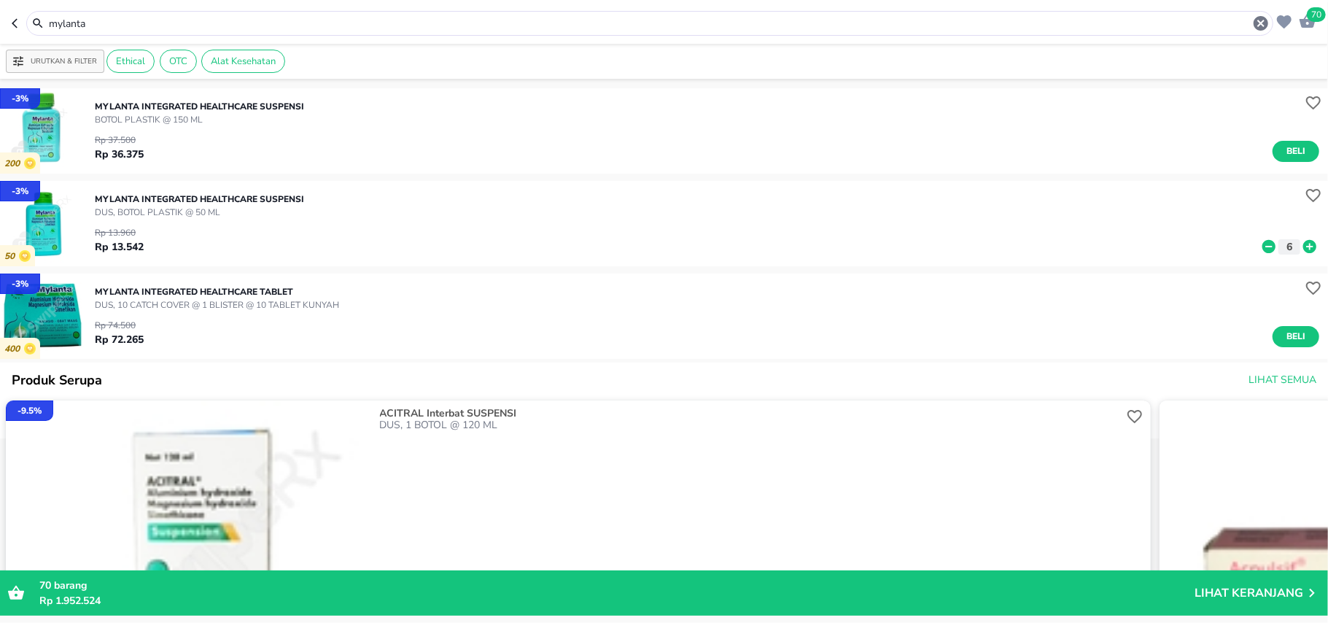
click at [115, 26] on input "mylanta" at bounding box center [649, 23] width 1205 height 15
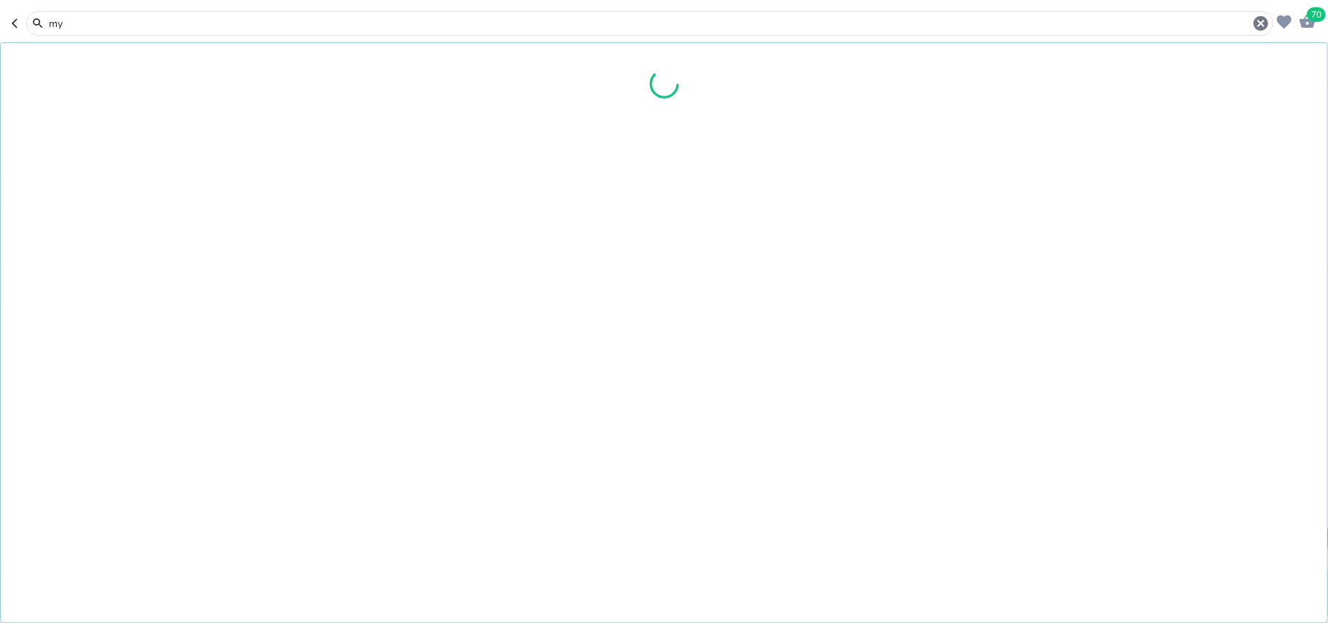
type input "m"
type input "c 100"
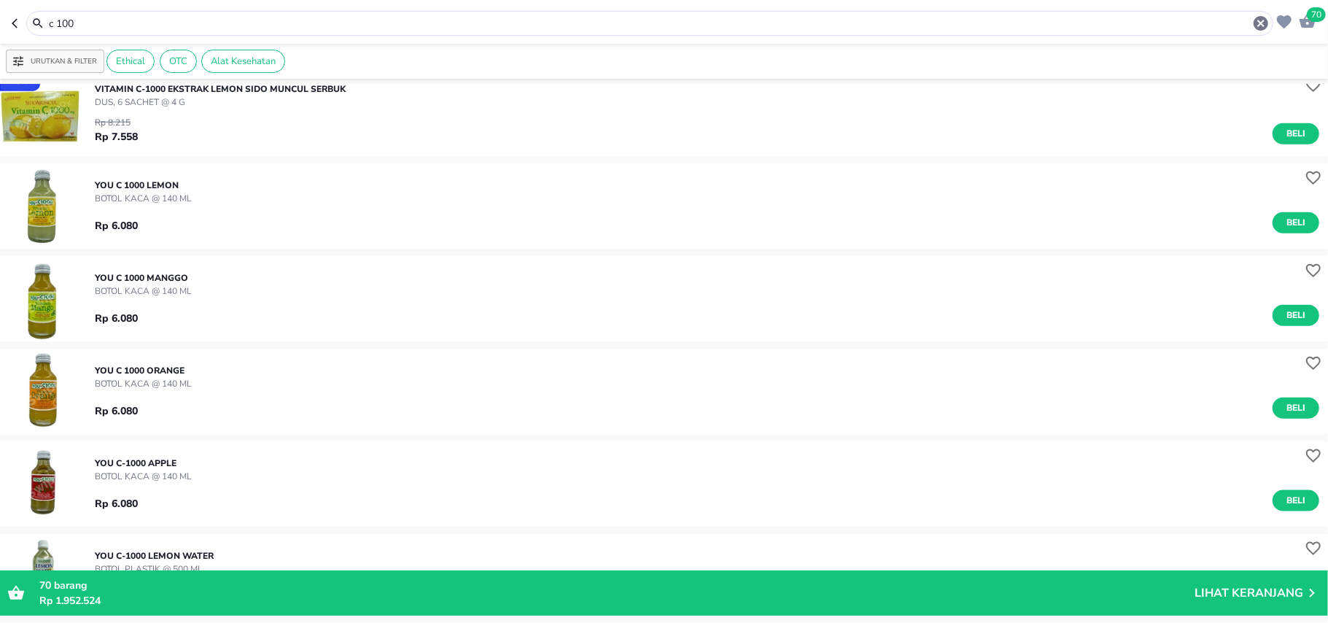
scroll to position [1054, 0]
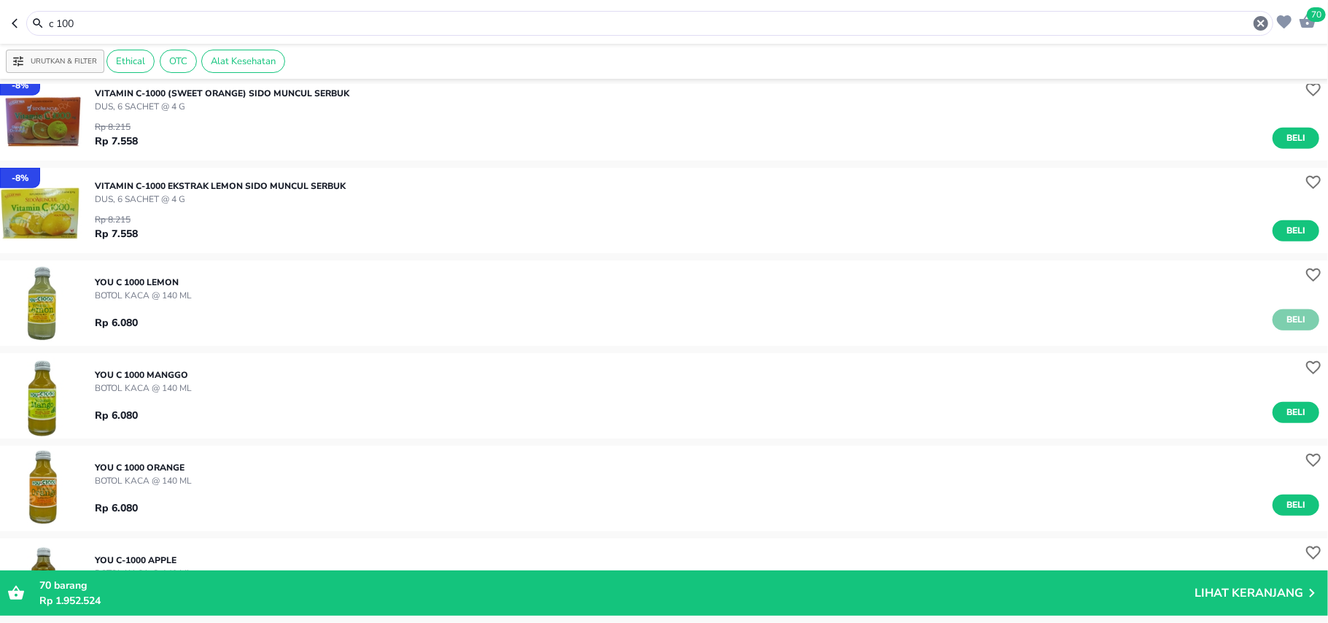
click at [1284, 319] on span "Beli" at bounding box center [1296, 319] width 25 height 15
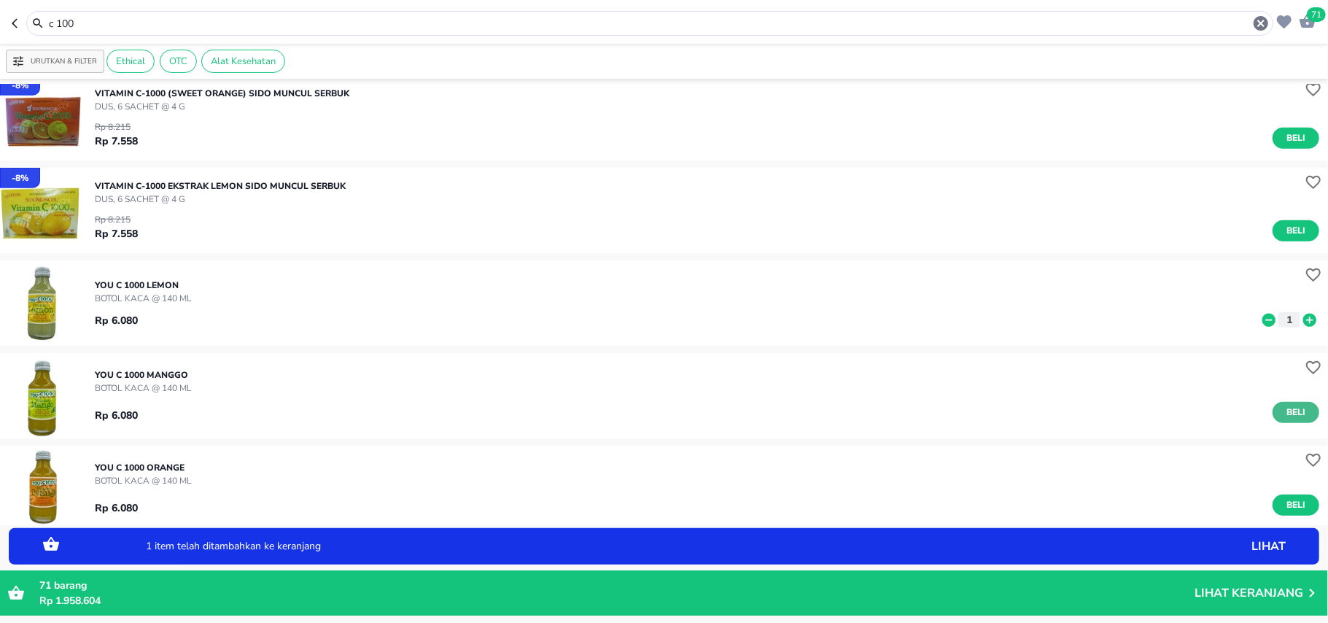
click at [1284, 411] on span "Beli" at bounding box center [1296, 412] width 25 height 15
click at [1285, 495] on button "Beli" at bounding box center [1296, 505] width 47 height 21
click at [1301, 498] on icon at bounding box center [1310, 506] width 19 height 16
click at [1301, 419] on icon at bounding box center [1310, 413] width 19 height 16
click at [1301, 309] on div "Rp 6.080 1" at bounding box center [707, 316] width 1225 height 23
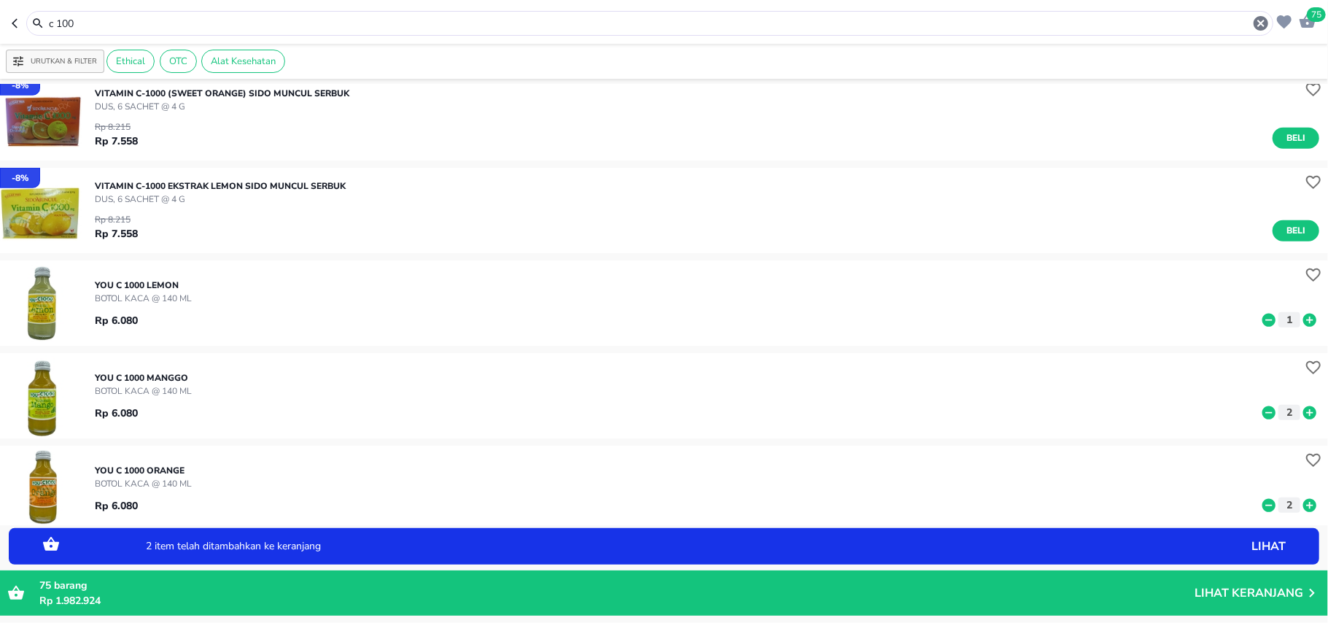
click at [1301, 320] on icon at bounding box center [1310, 320] width 19 height 16
click at [1253, 27] on icon "button" at bounding box center [1262, 24] width 18 height 18
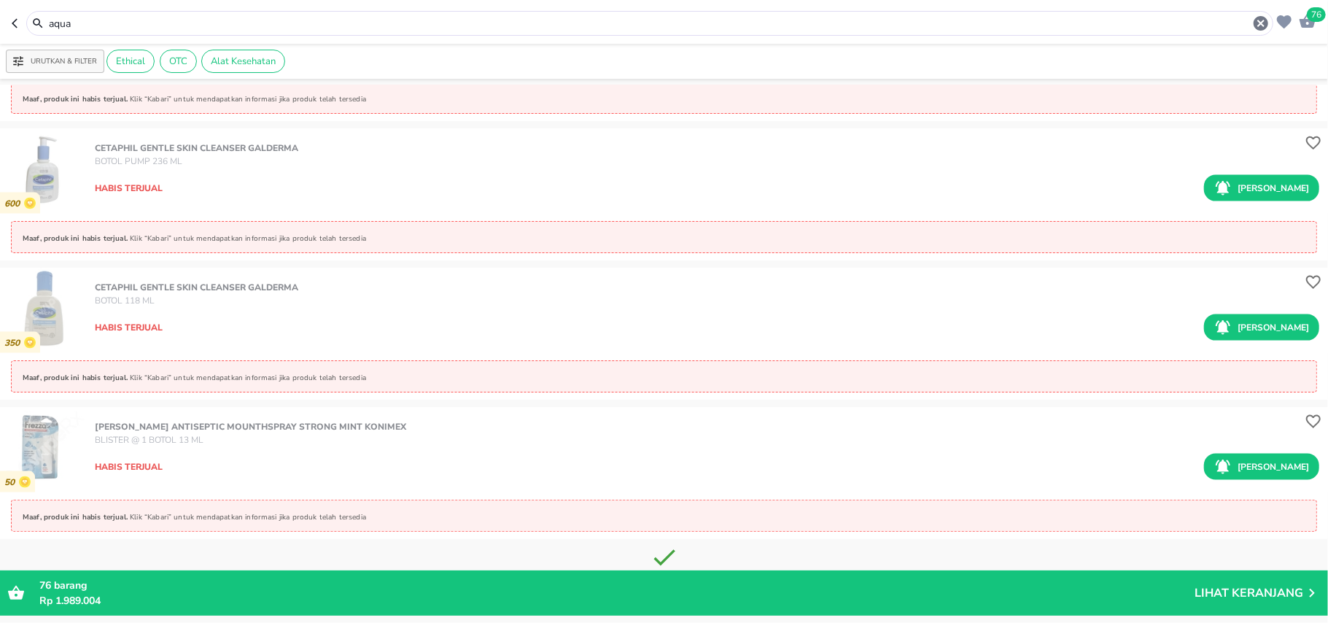
scroll to position [1528, 0]
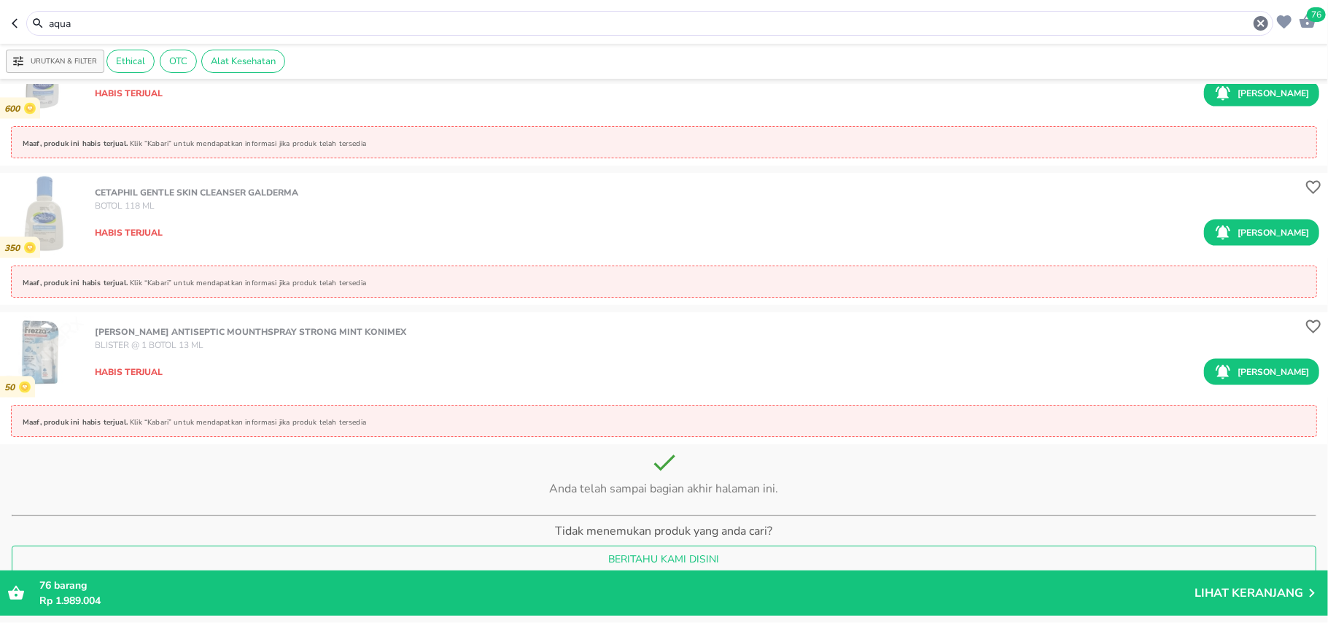
click at [255, 18] on input "aqua" at bounding box center [649, 23] width 1205 height 15
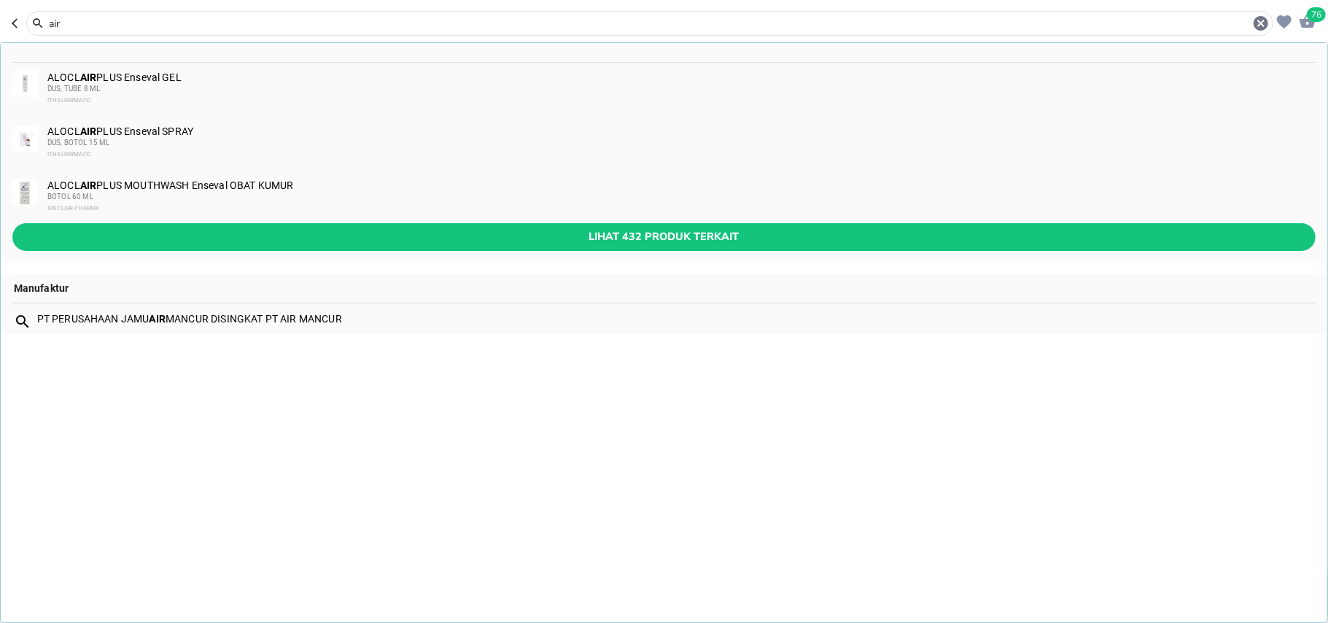
type input "air"
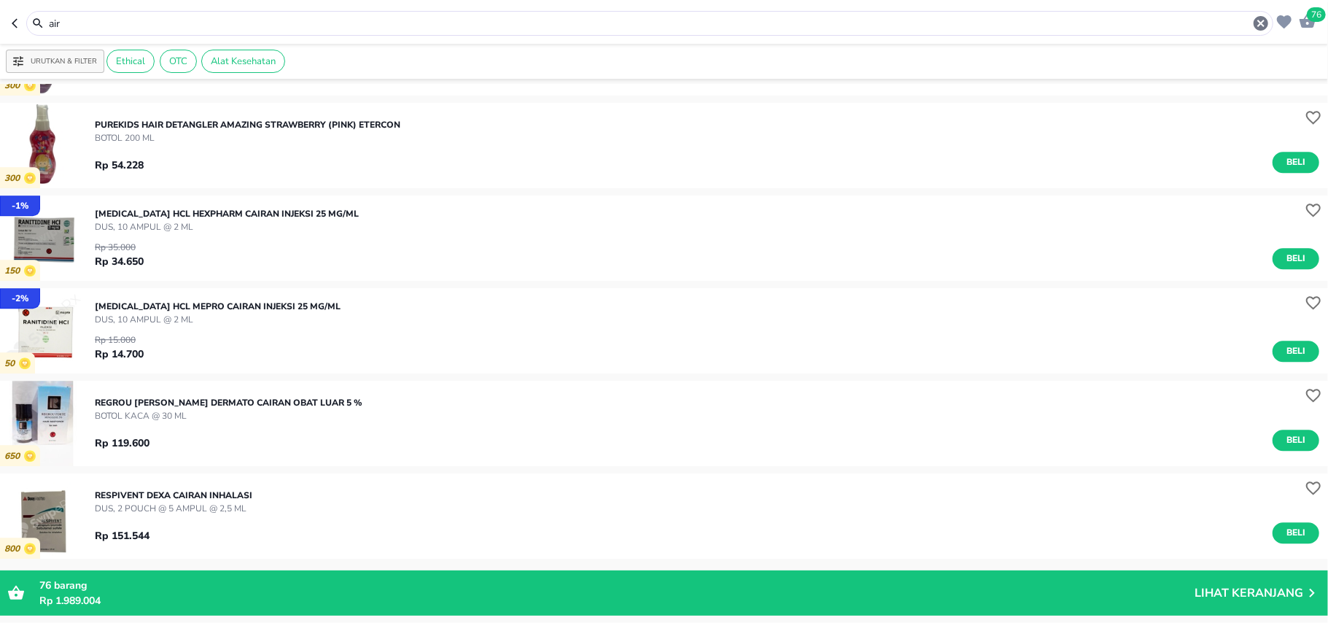
scroll to position [10756, 0]
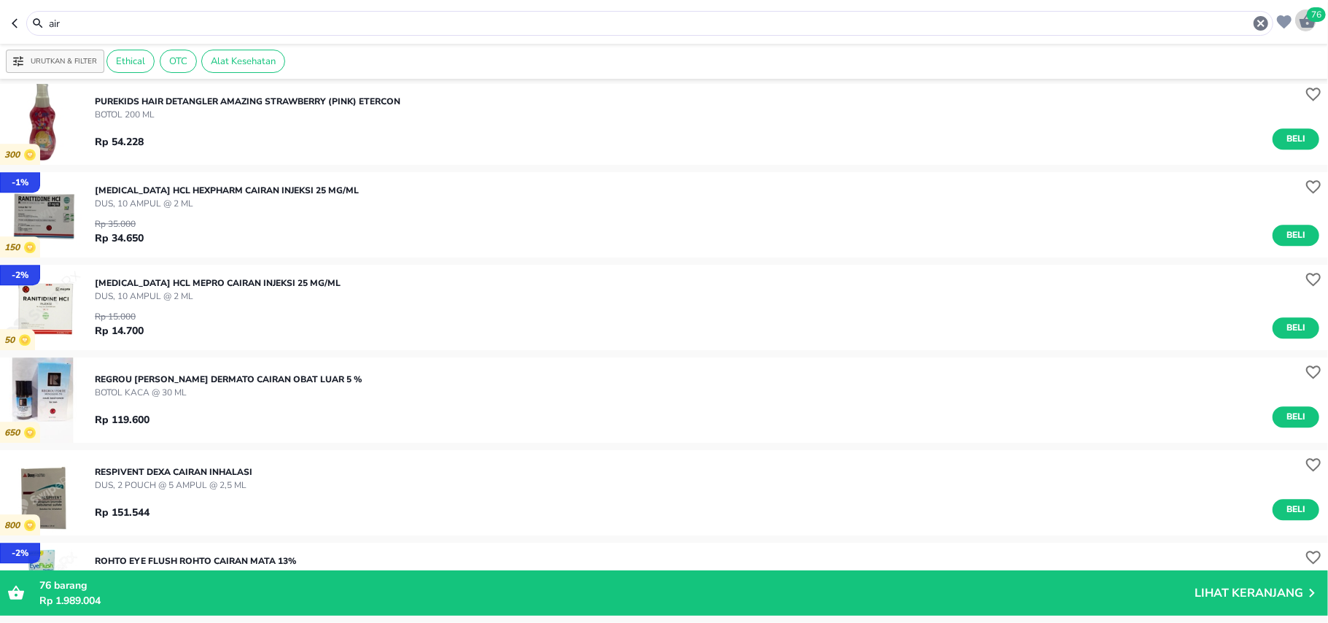
click at [1311, 23] on icon "button" at bounding box center [1308, 21] width 16 height 14
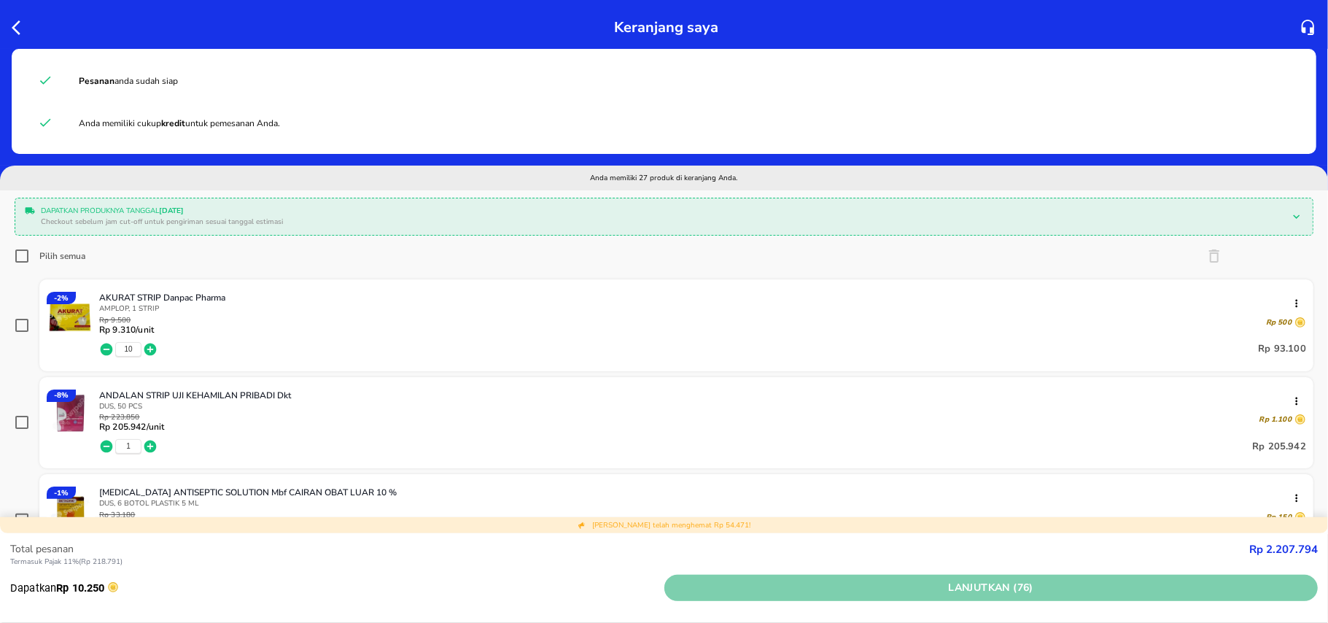
click at [1127, 601] on button "Lanjutkan (76)" at bounding box center [992, 588] width 654 height 27
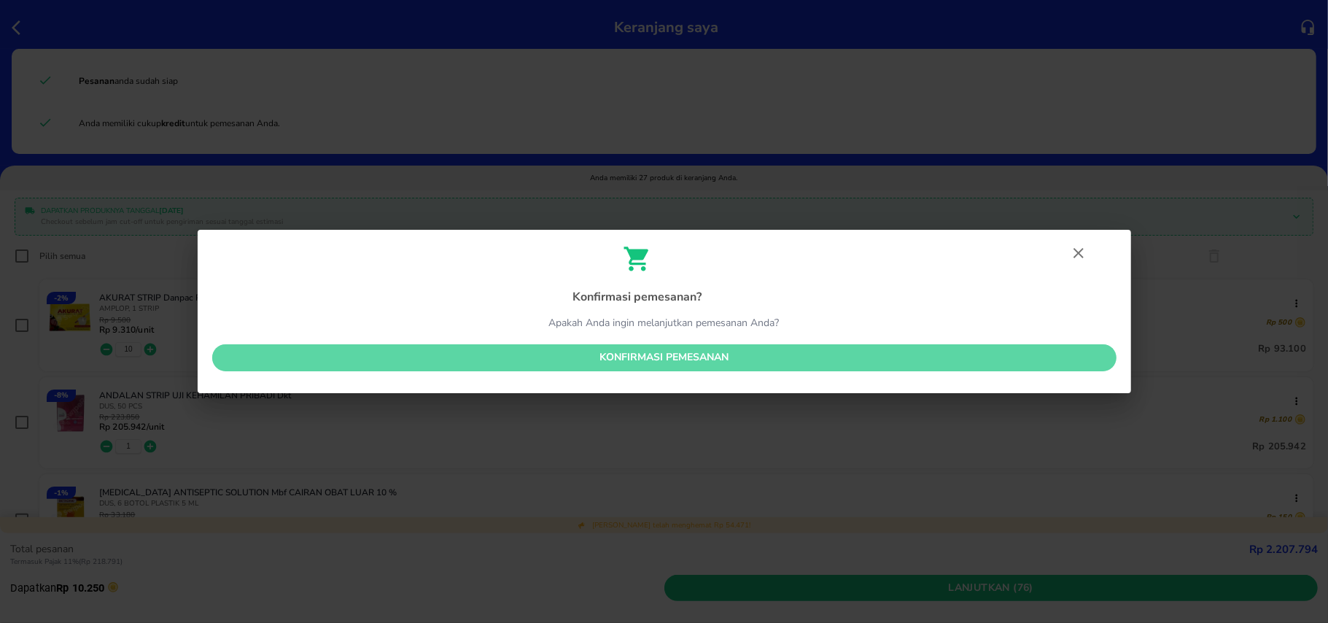
click at [918, 363] on span "Konfirmasi pemesanan" at bounding box center [664, 358] width 881 height 18
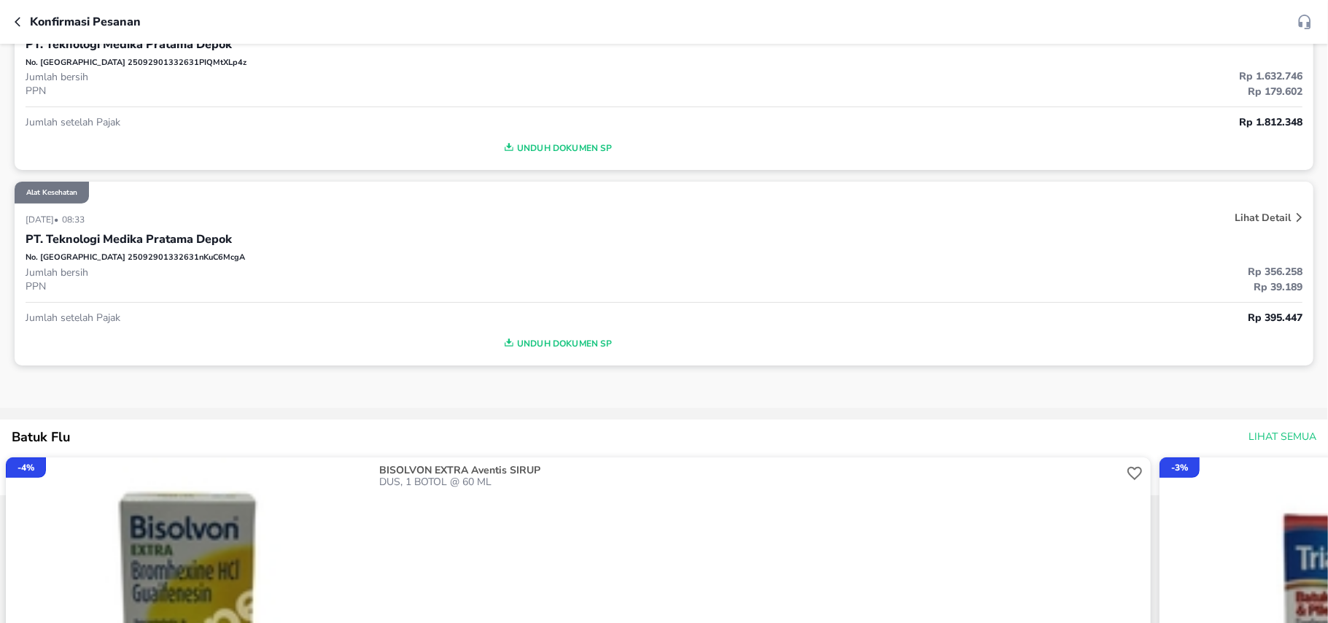
scroll to position [292, 0]
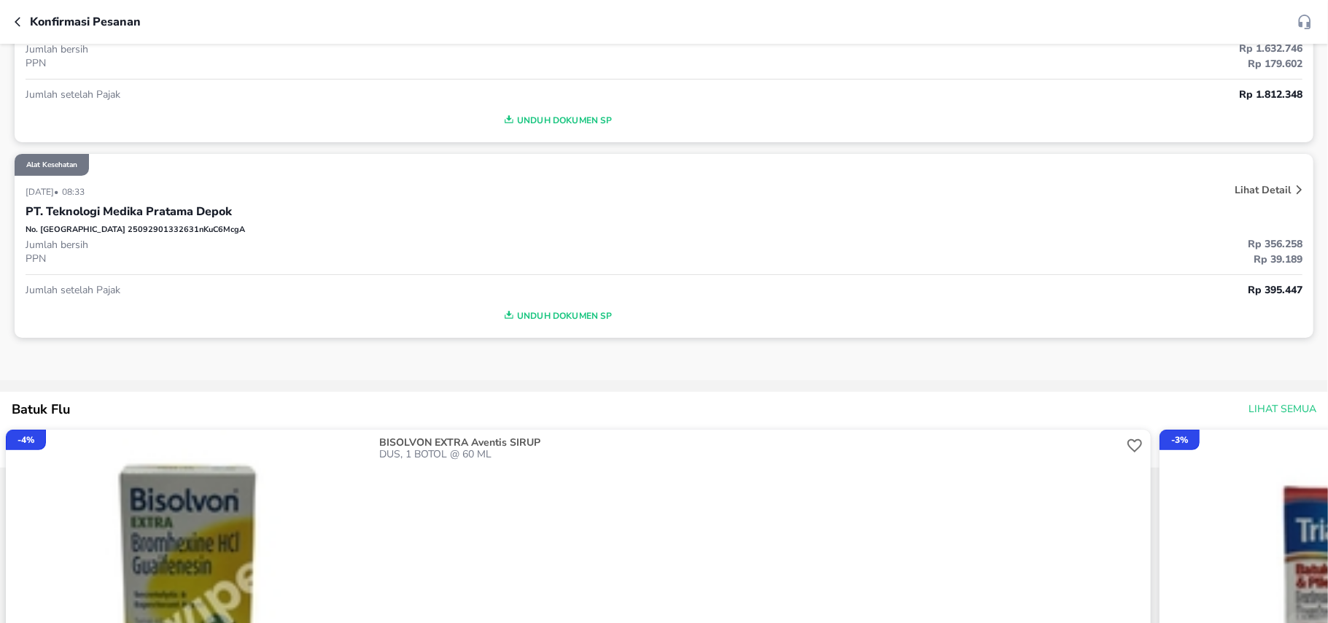
click at [552, 314] on span "Unduh Dokumen SP" at bounding box center [556, 315] width 1051 height 19
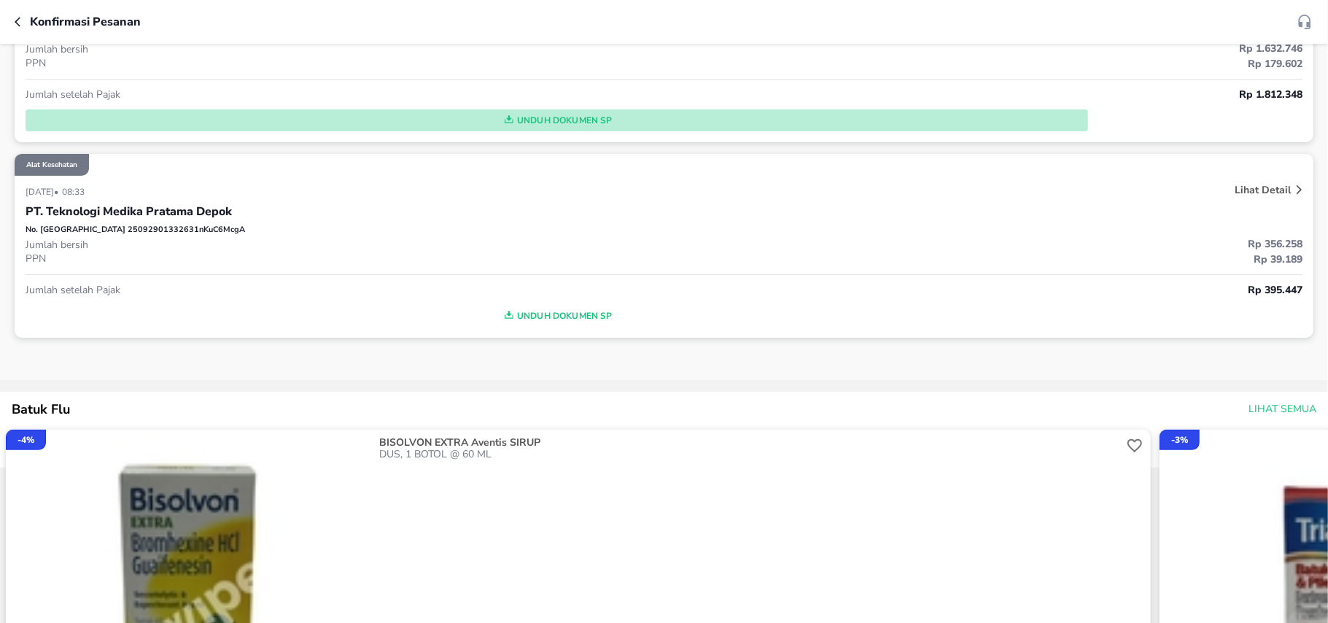
click at [488, 115] on span "Unduh Dokumen SP" at bounding box center [556, 120] width 1051 height 19
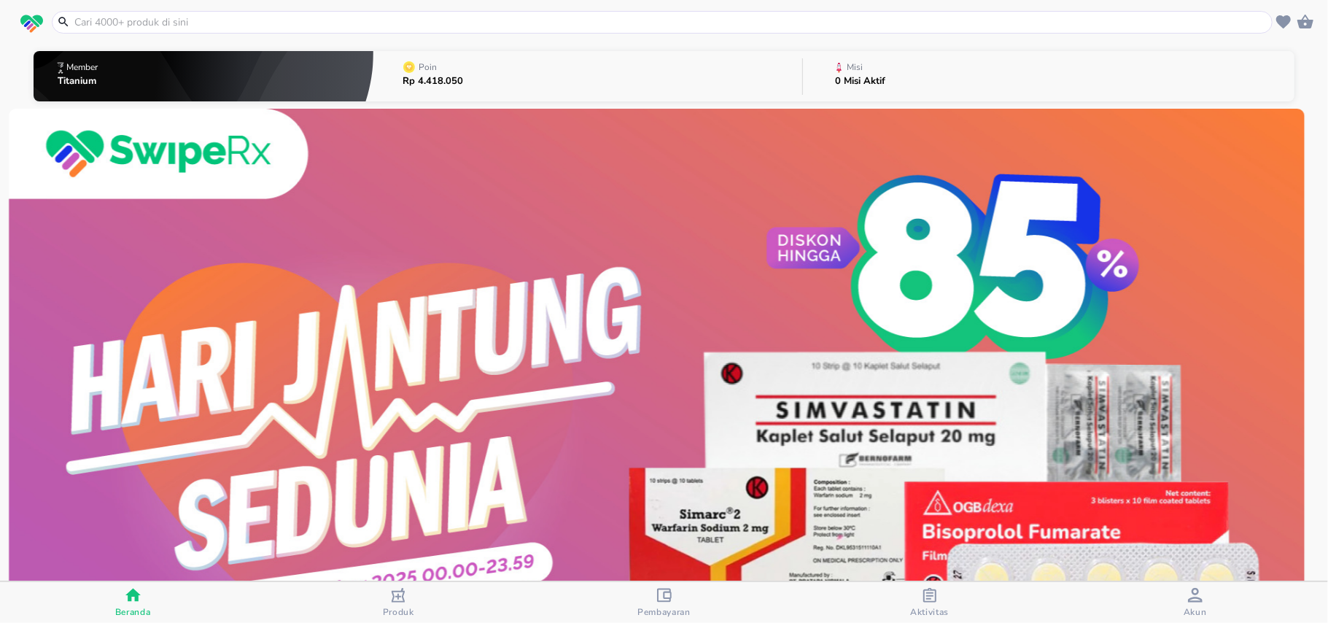
click at [484, 12] on div at bounding box center [662, 22] width 1221 height 23
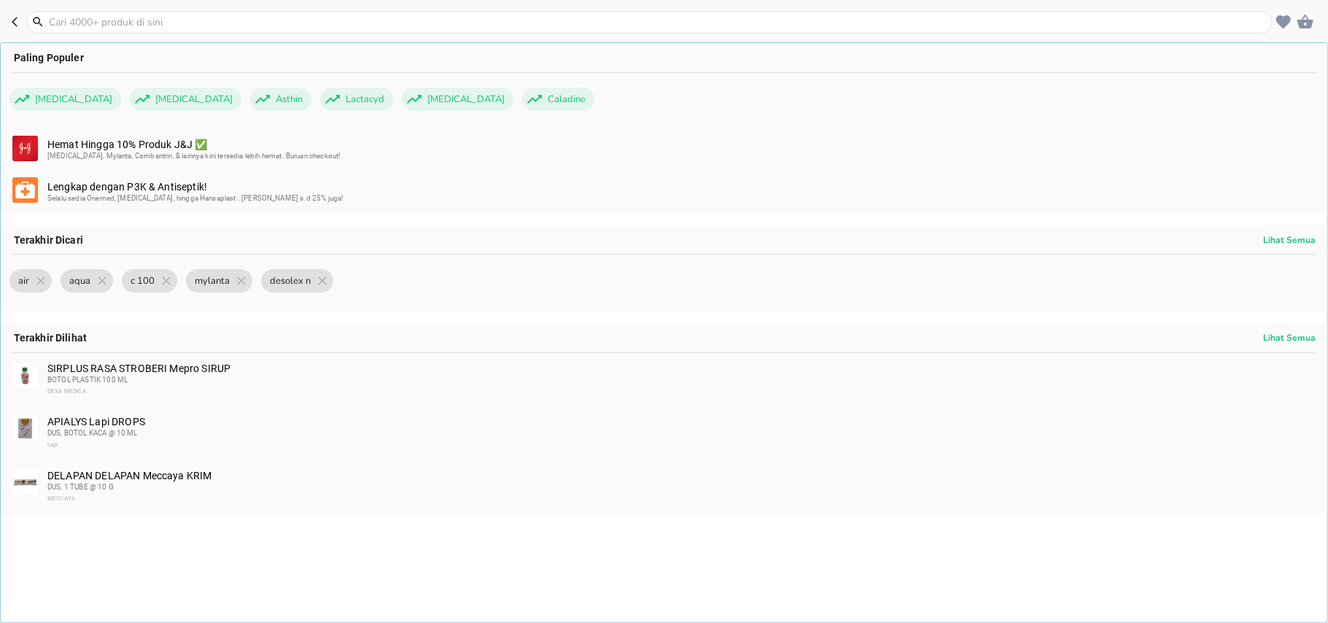
click at [216, 23] on input "text" at bounding box center [658, 22] width 1222 height 15
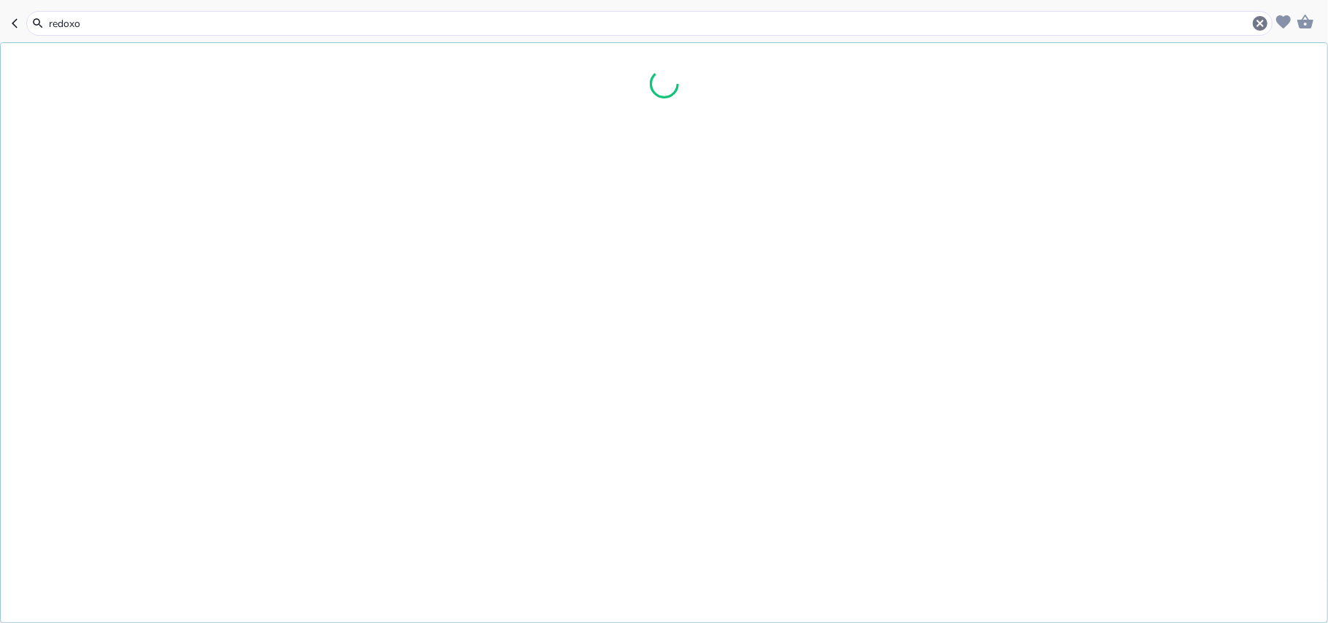
type input "redoxon"
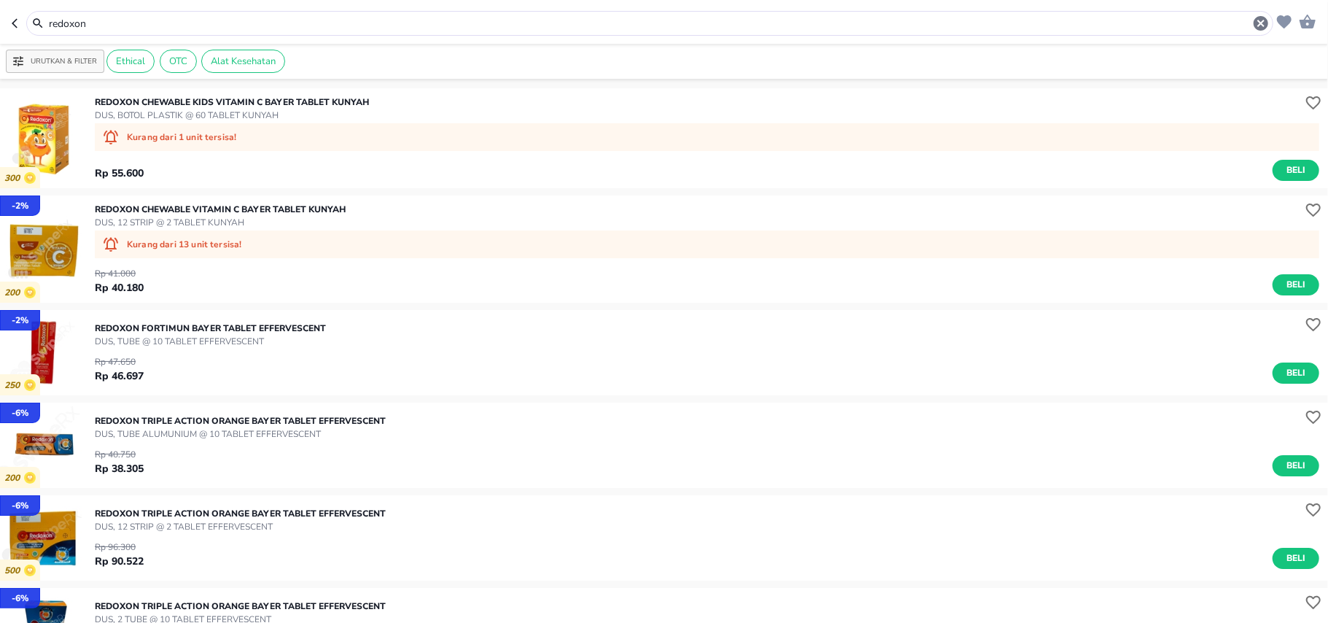
scroll to position [194, 0]
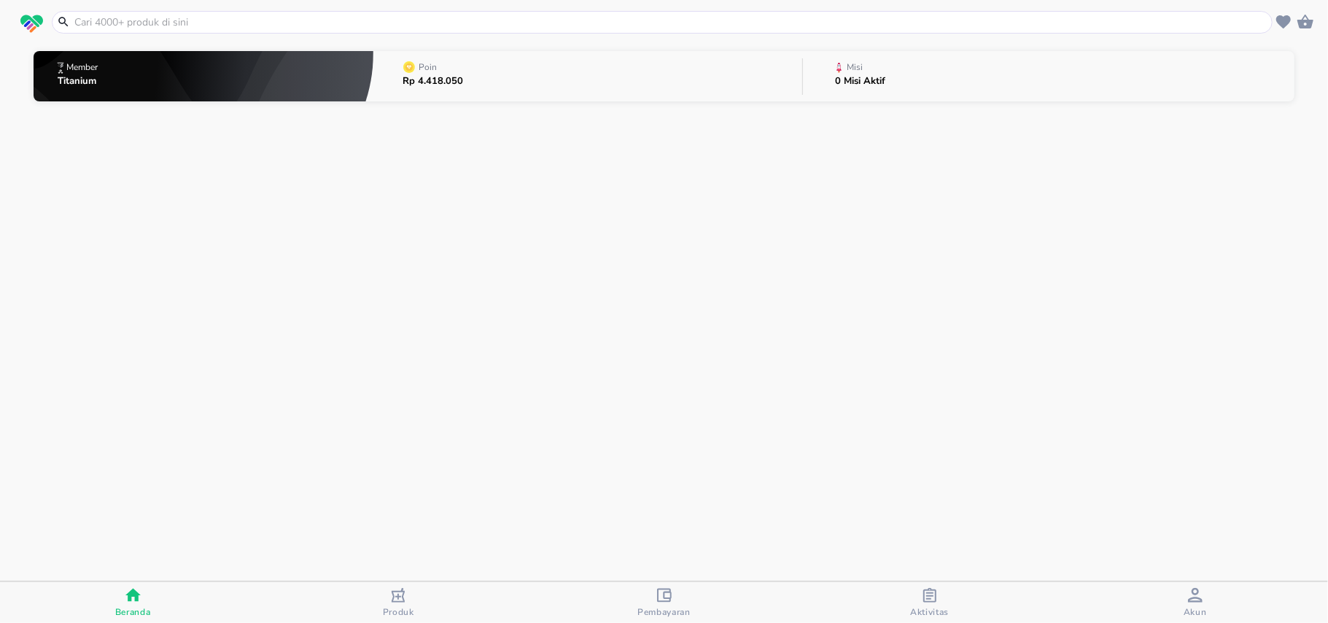
drag, startPoint x: 1064, startPoint y: 228, endPoint x: 906, endPoint y: 201, distance: 159.9
